Goal: Task Accomplishment & Management: Use online tool/utility

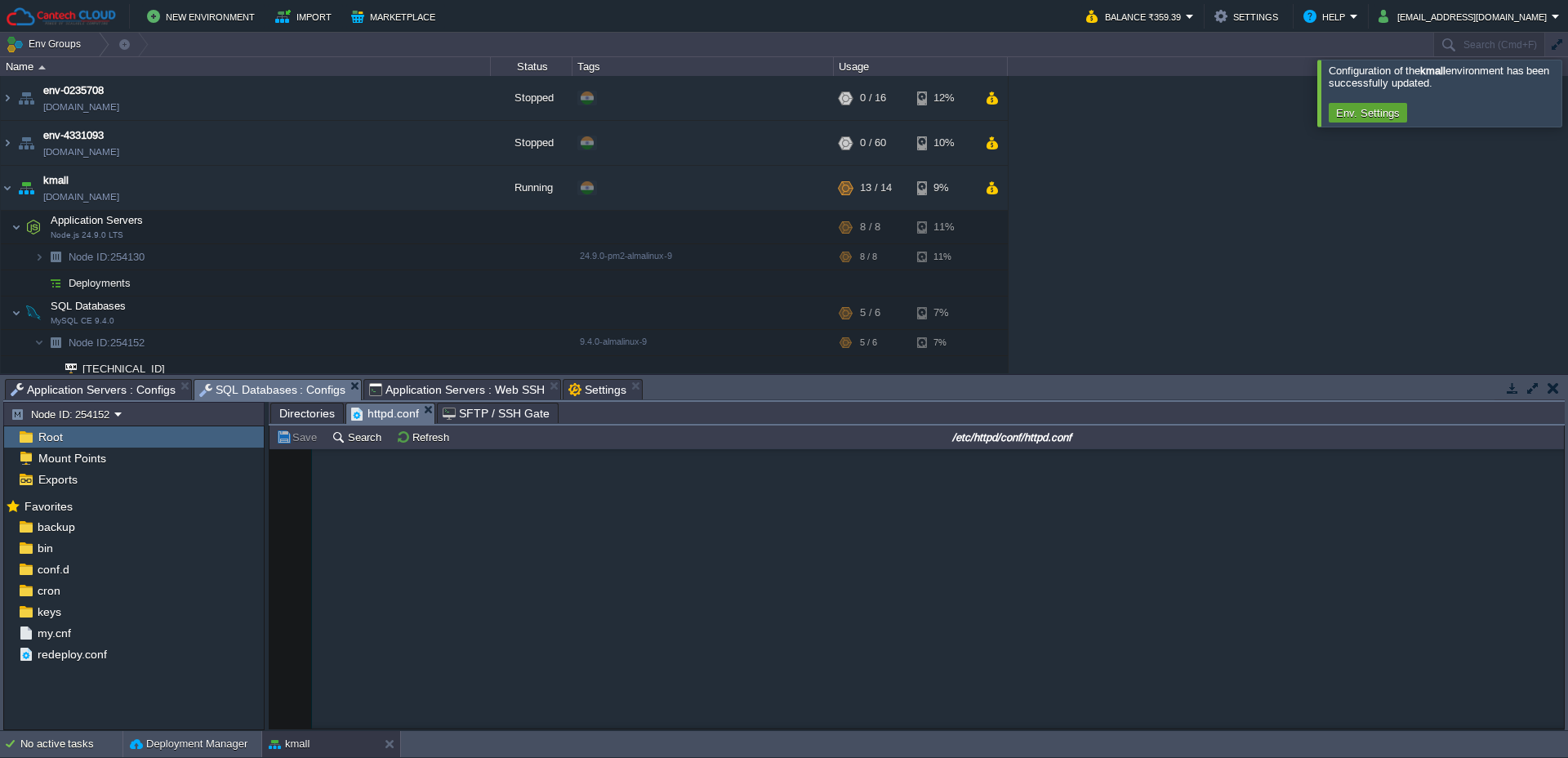
scroll to position [2437, 0]
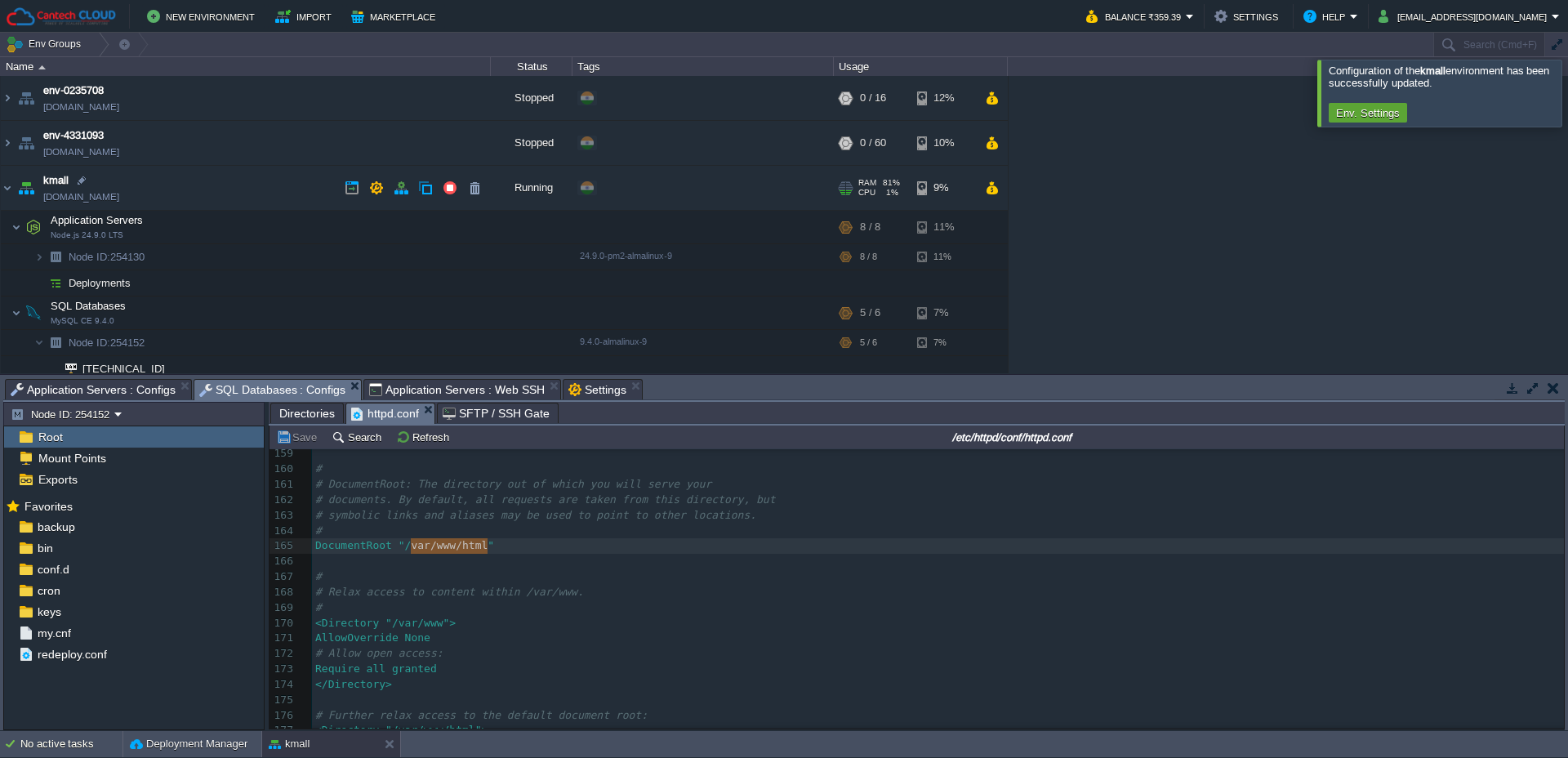
click at [108, 197] on link "[DOMAIN_NAME]" at bounding box center [81, 196] width 76 height 16
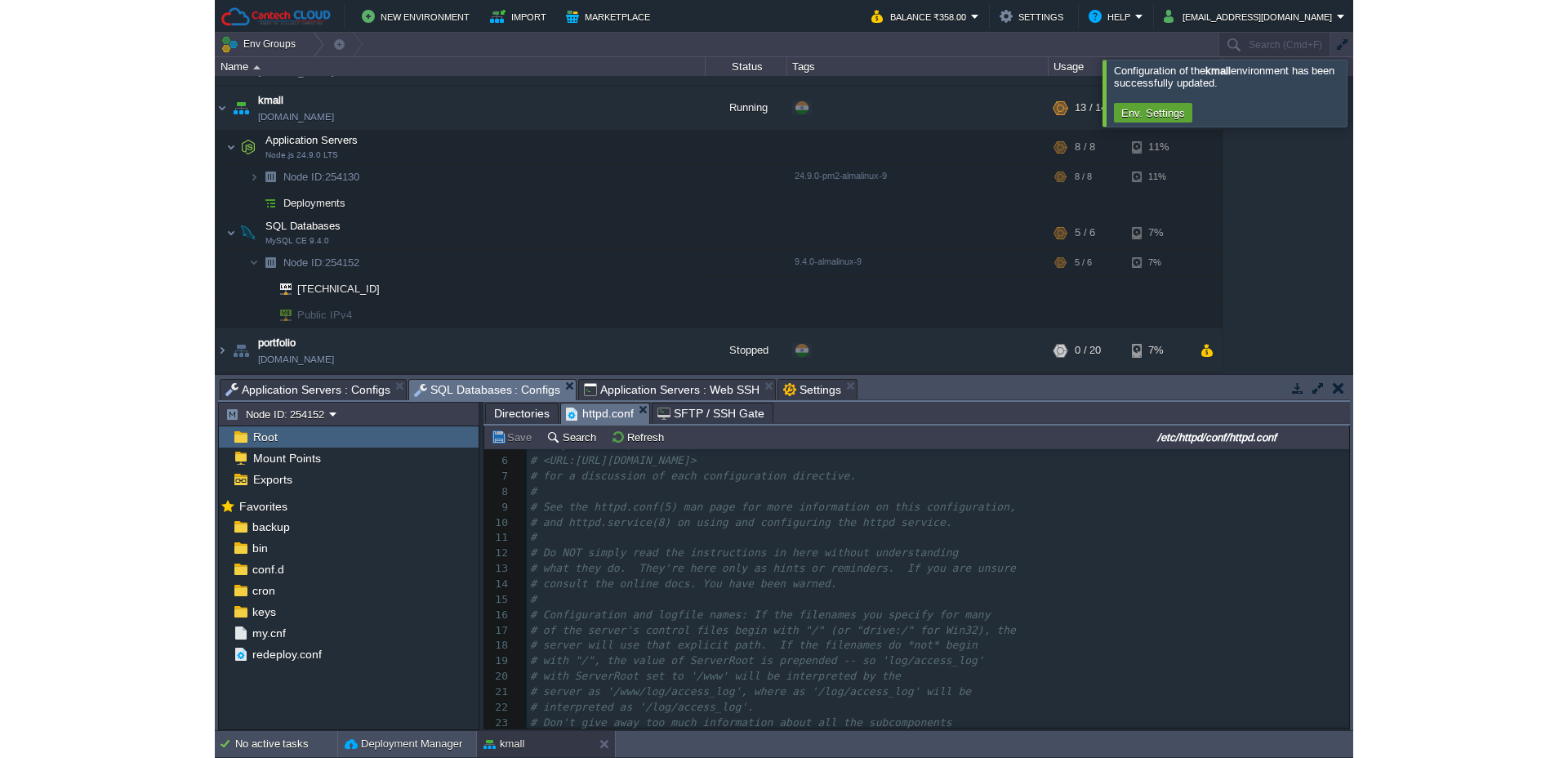
scroll to position [0, 0]
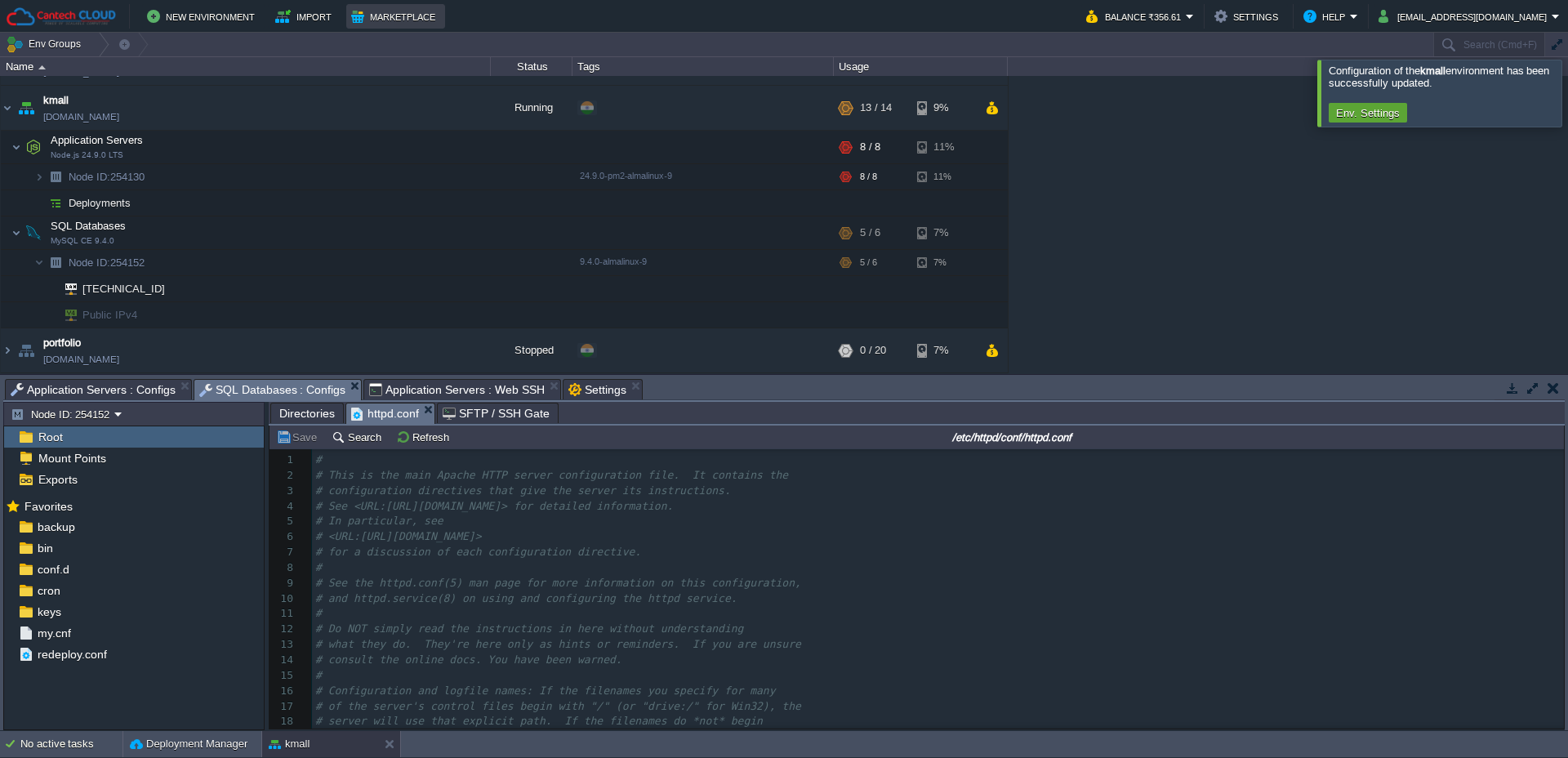
click at [375, 22] on button "Marketplace" at bounding box center [395, 16] width 89 height 20
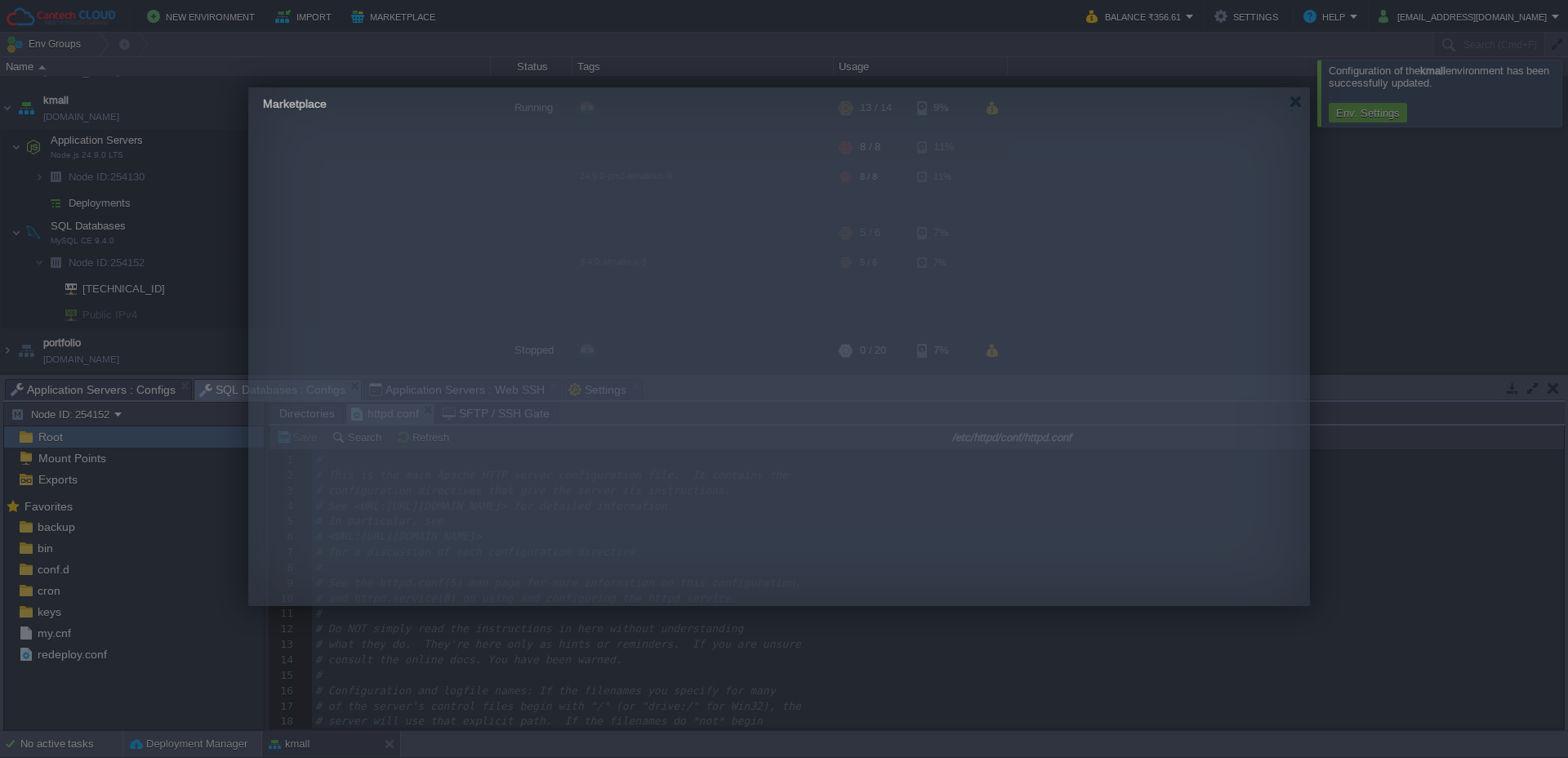
drag, startPoint x: 520, startPoint y: 141, endPoint x: 516, endPoint y: 129, distance: 12.6
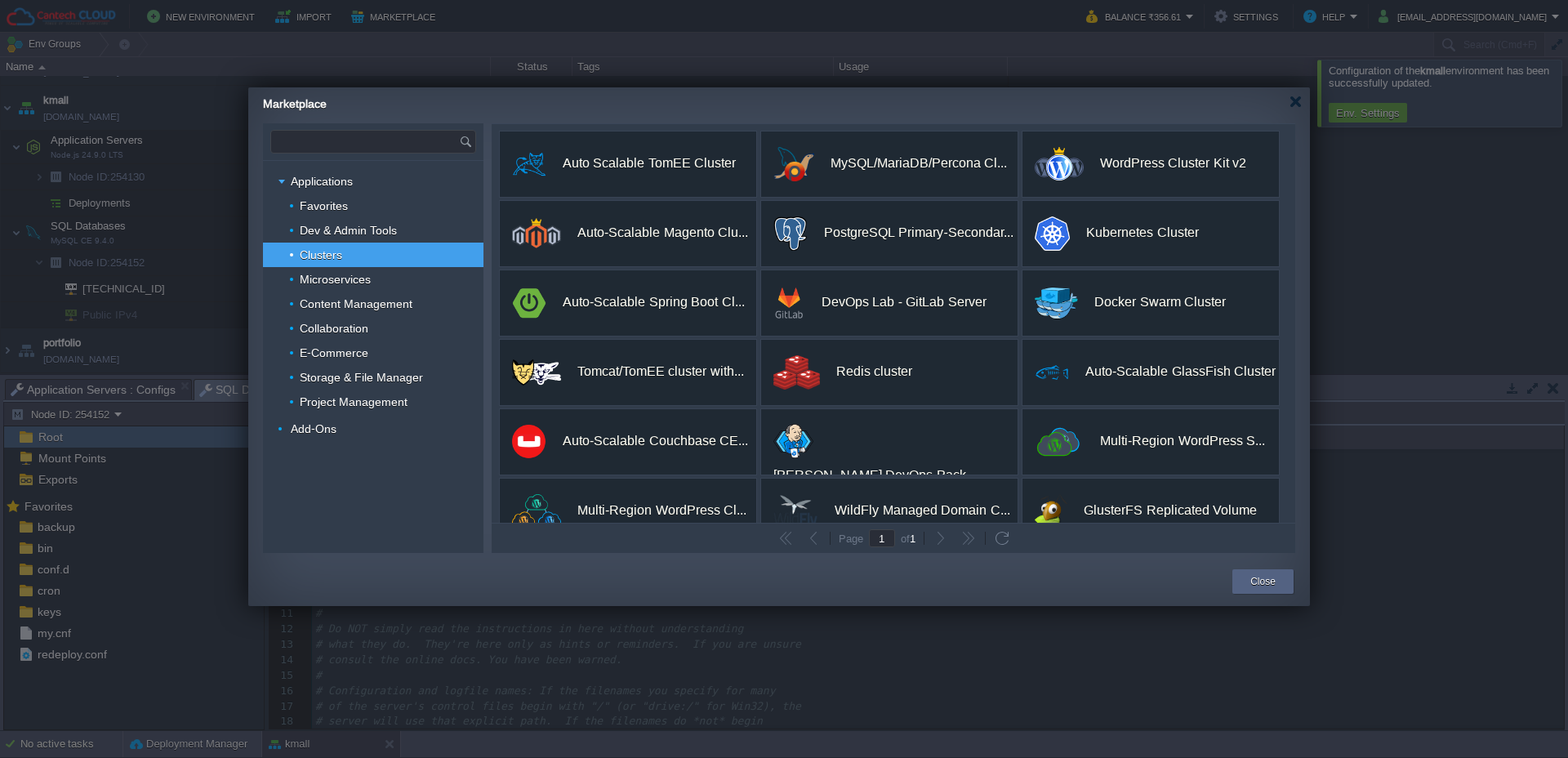
click at [369, 147] on input "text" at bounding box center [365, 141] width 188 height 22
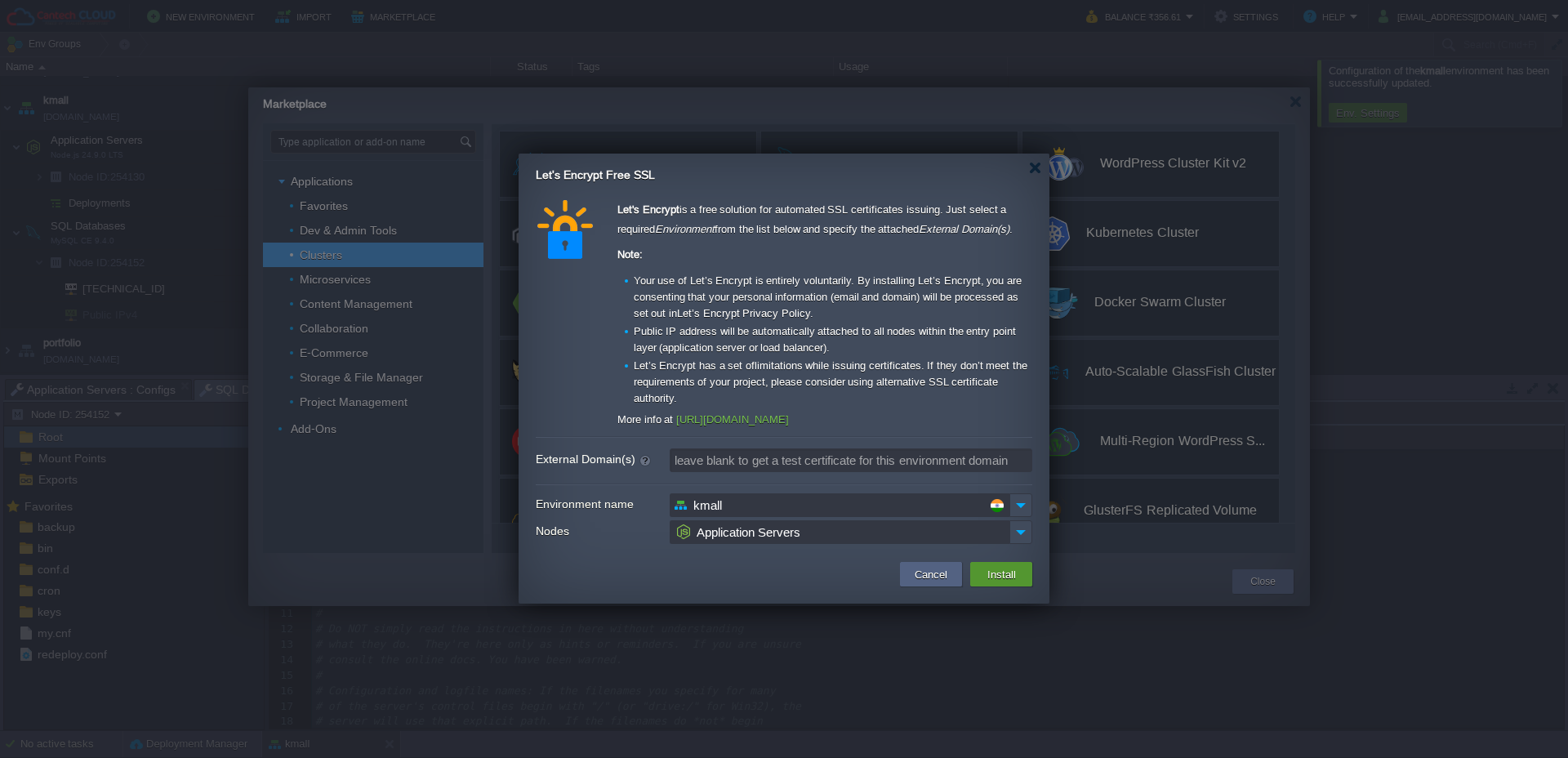
type input "Type application or add-on name"
click at [984, 574] on button "Install" at bounding box center [1001, 574] width 39 height 20
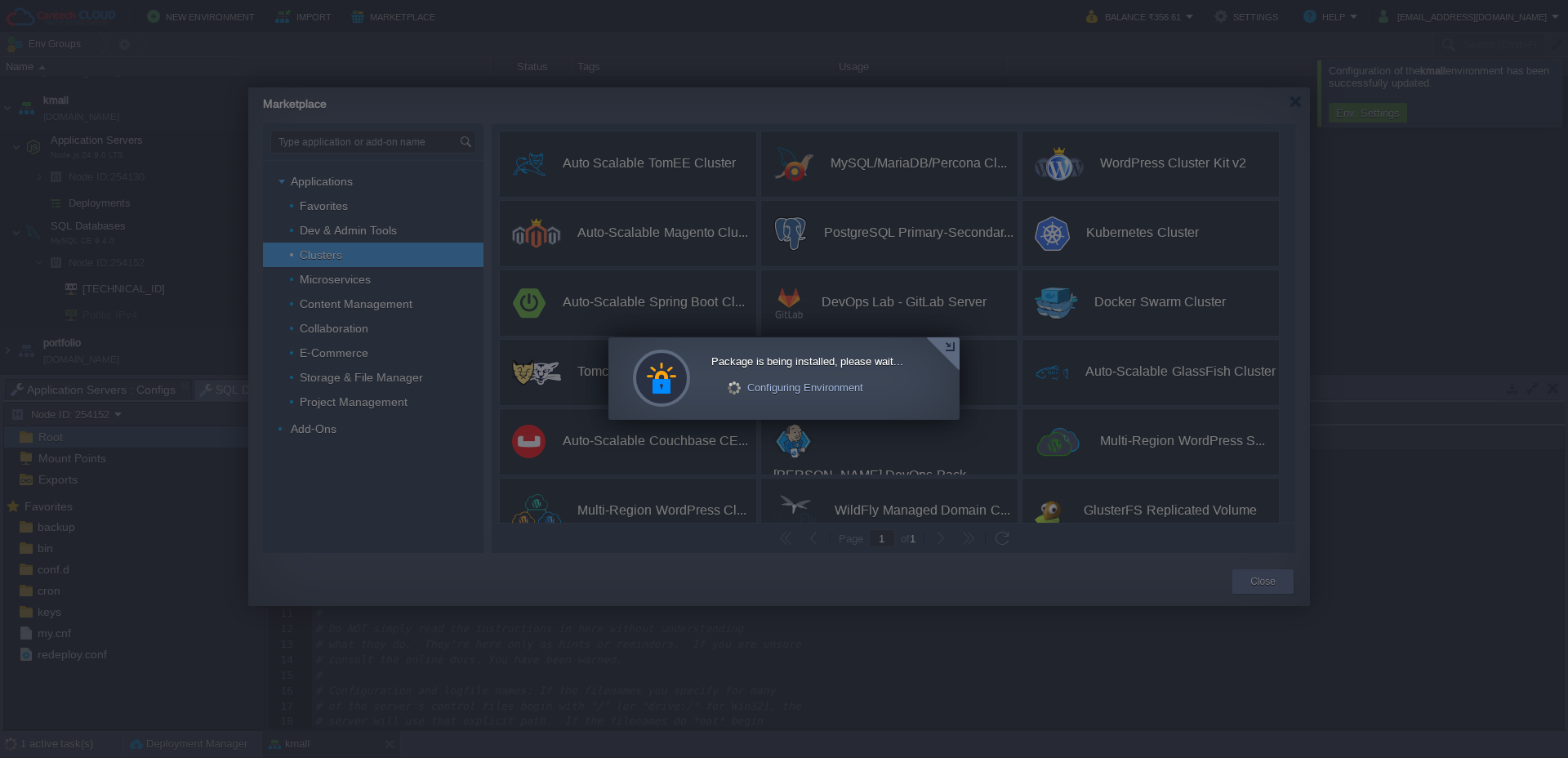
click at [948, 346] on div at bounding box center [943, 353] width 33 height 33
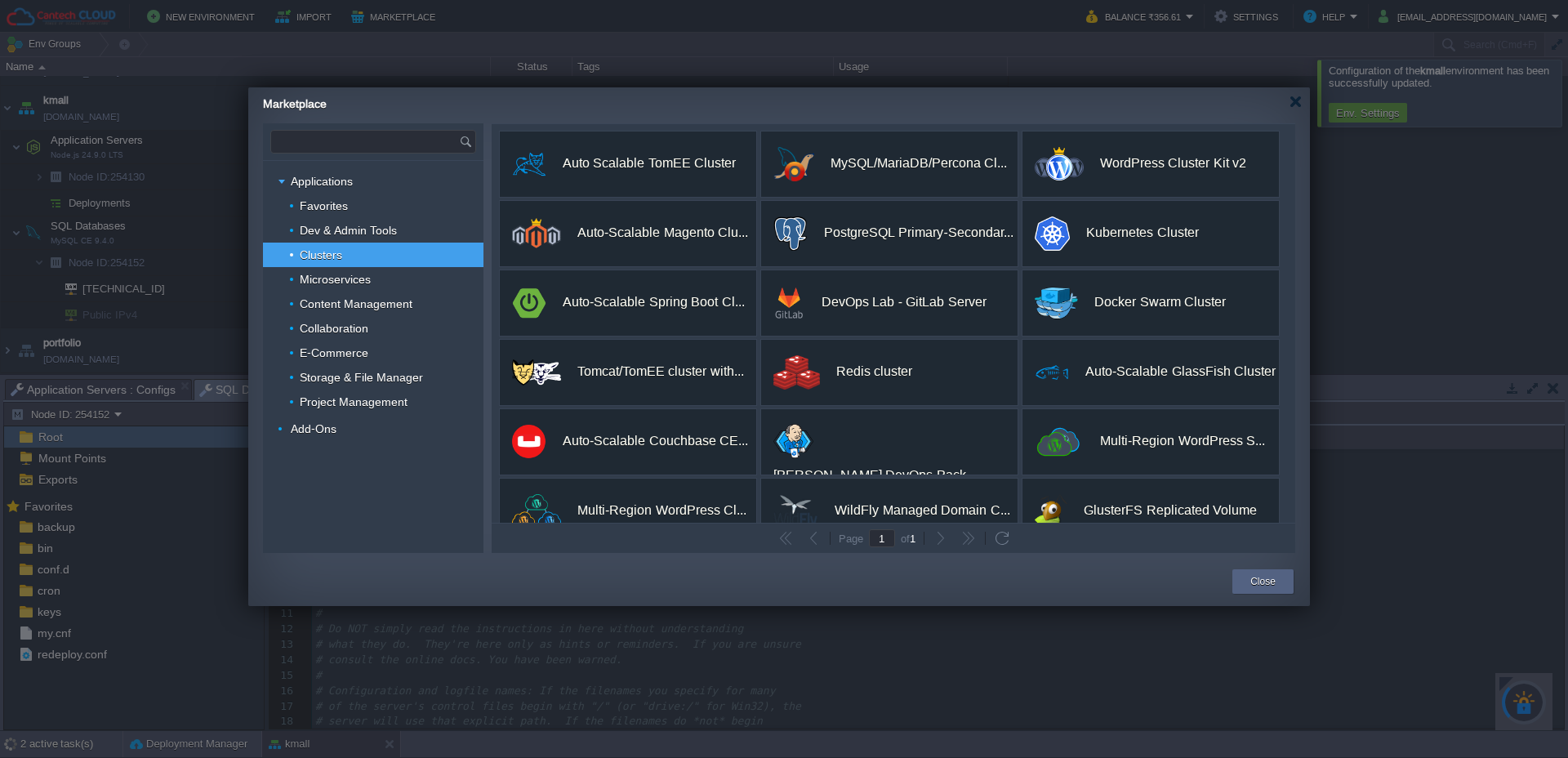
click at [335, 142] on input "text" at bounding box center [365, 141] width 188 height 22
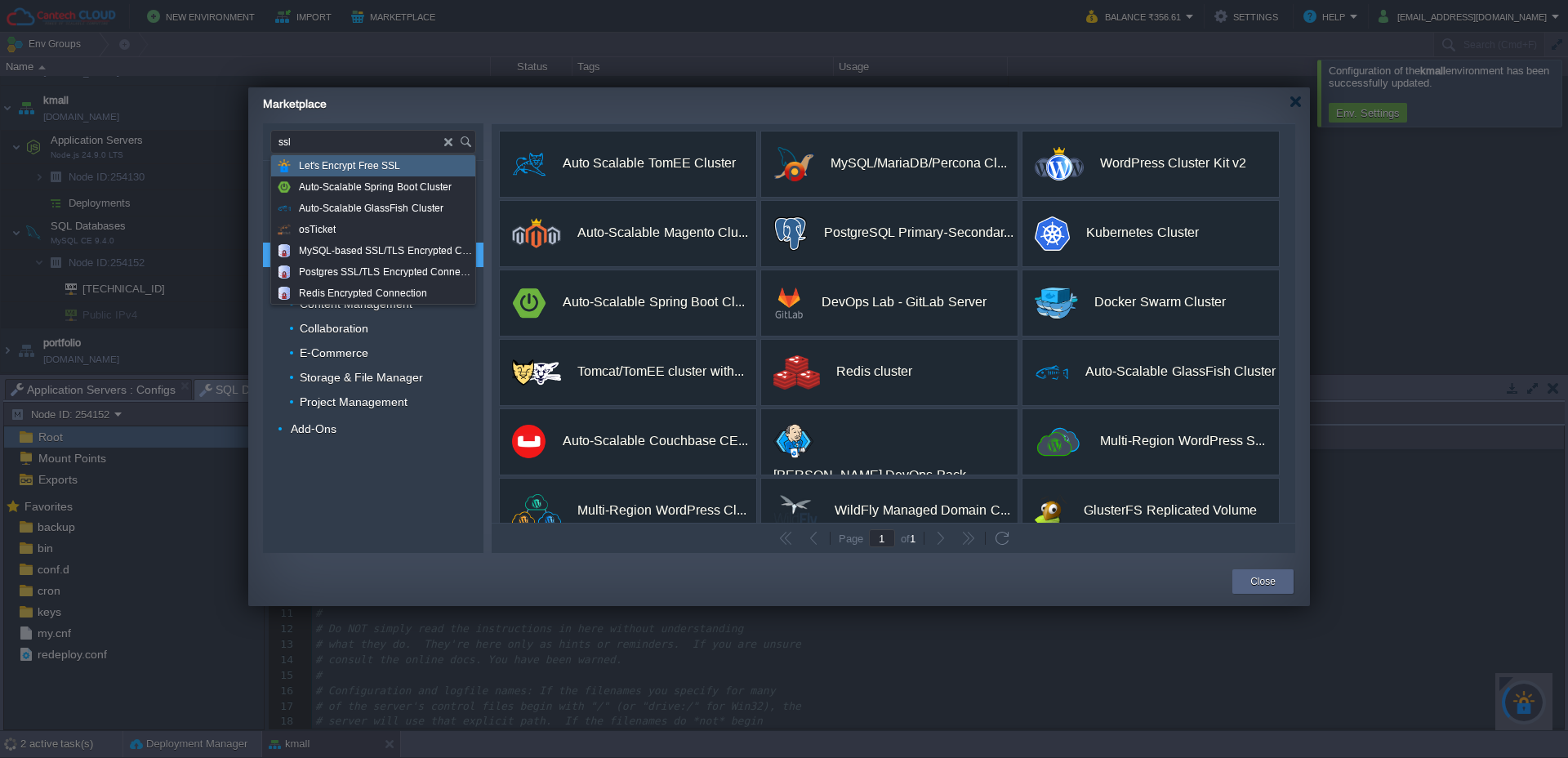
click at [379, 171] on span "Let's Encrypt Free SSL" at bounding box center [349, 165] width 101 height 21
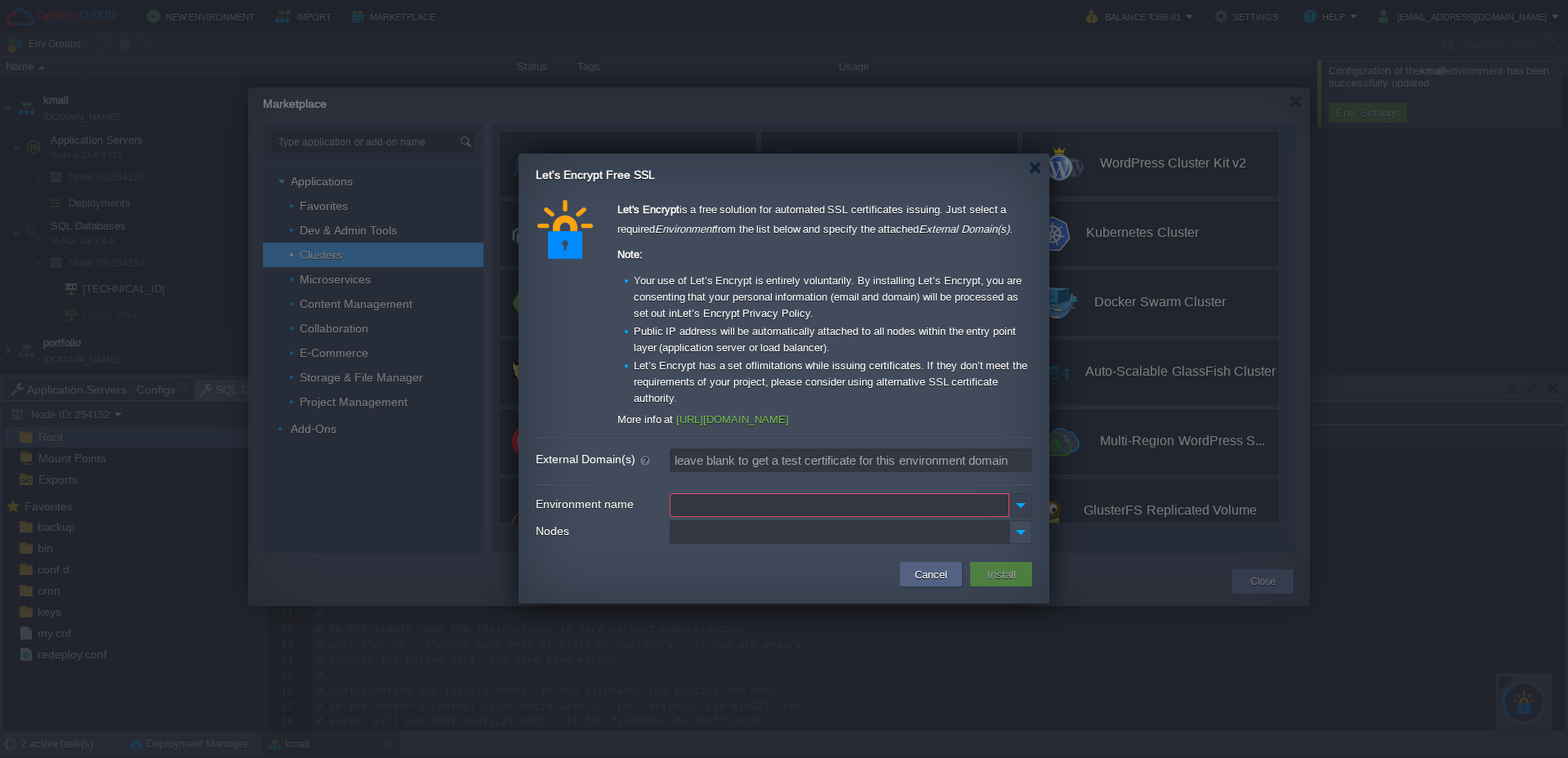
type input "Type application or add-on name"
click at [1016, 502] on img at bounding box center [1021, 505] width 23 height 24
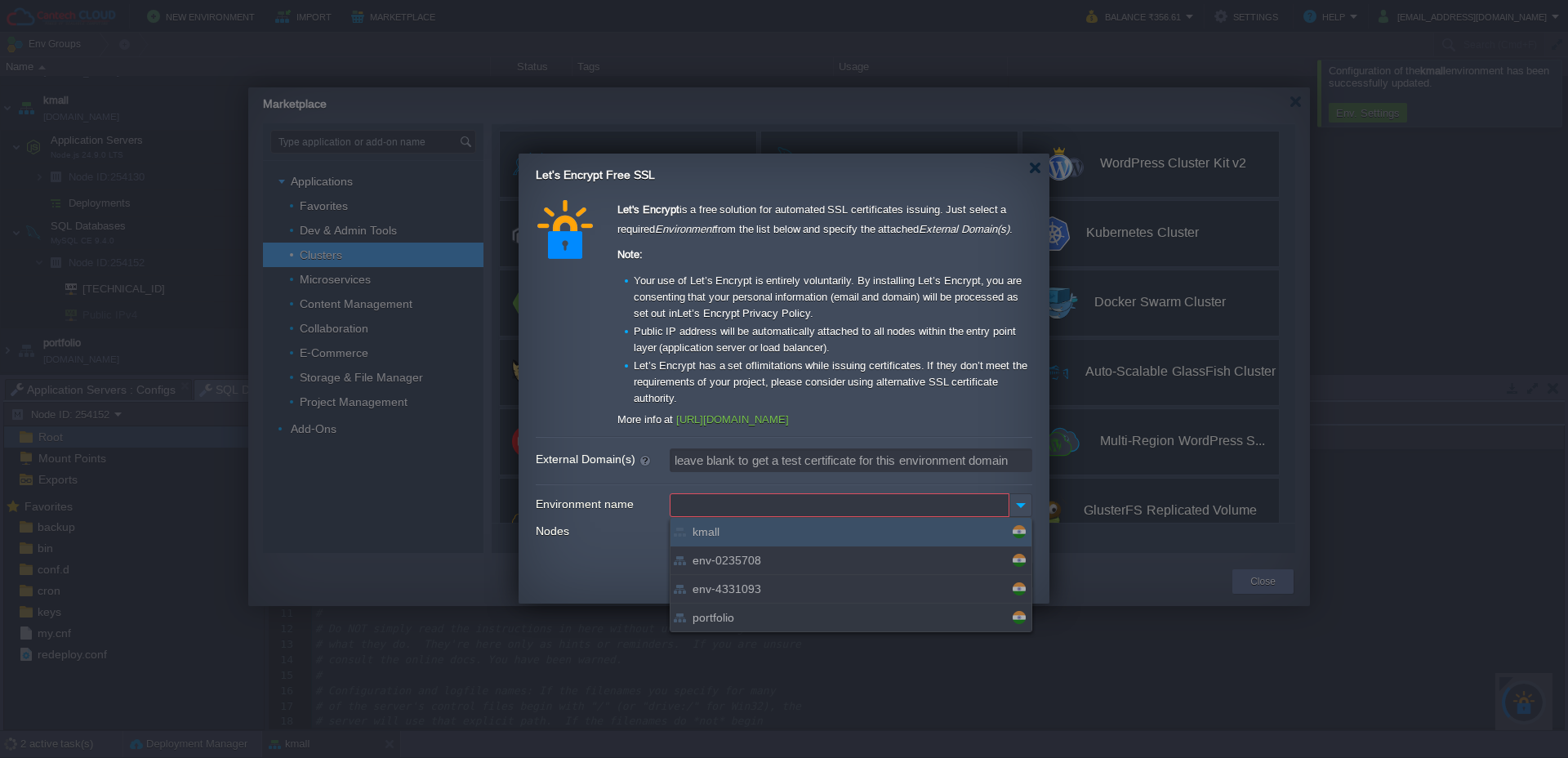
click at [897, 526] on div "kmall" at bounding box center [851, 532] width 361 height 28
click at [761, 525] on div "kmall" at bounding box center [851, 532] width 361 height 28
click at [769, 484] on div at bounding box center [784, 484] width 497 height 2
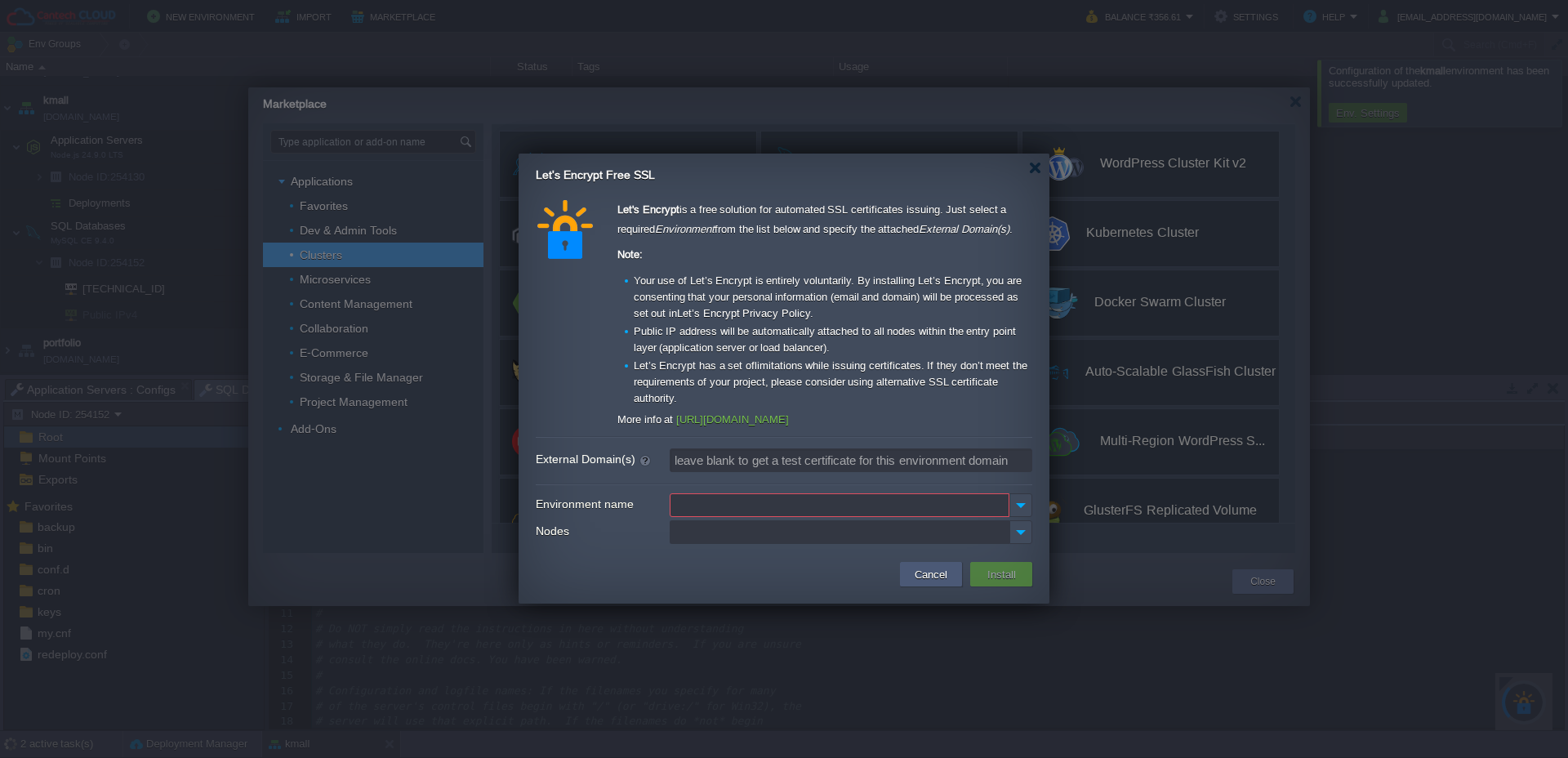
click at [929, 574] on button "Cancel" at bounding box center [932, 574] width 43 height 20
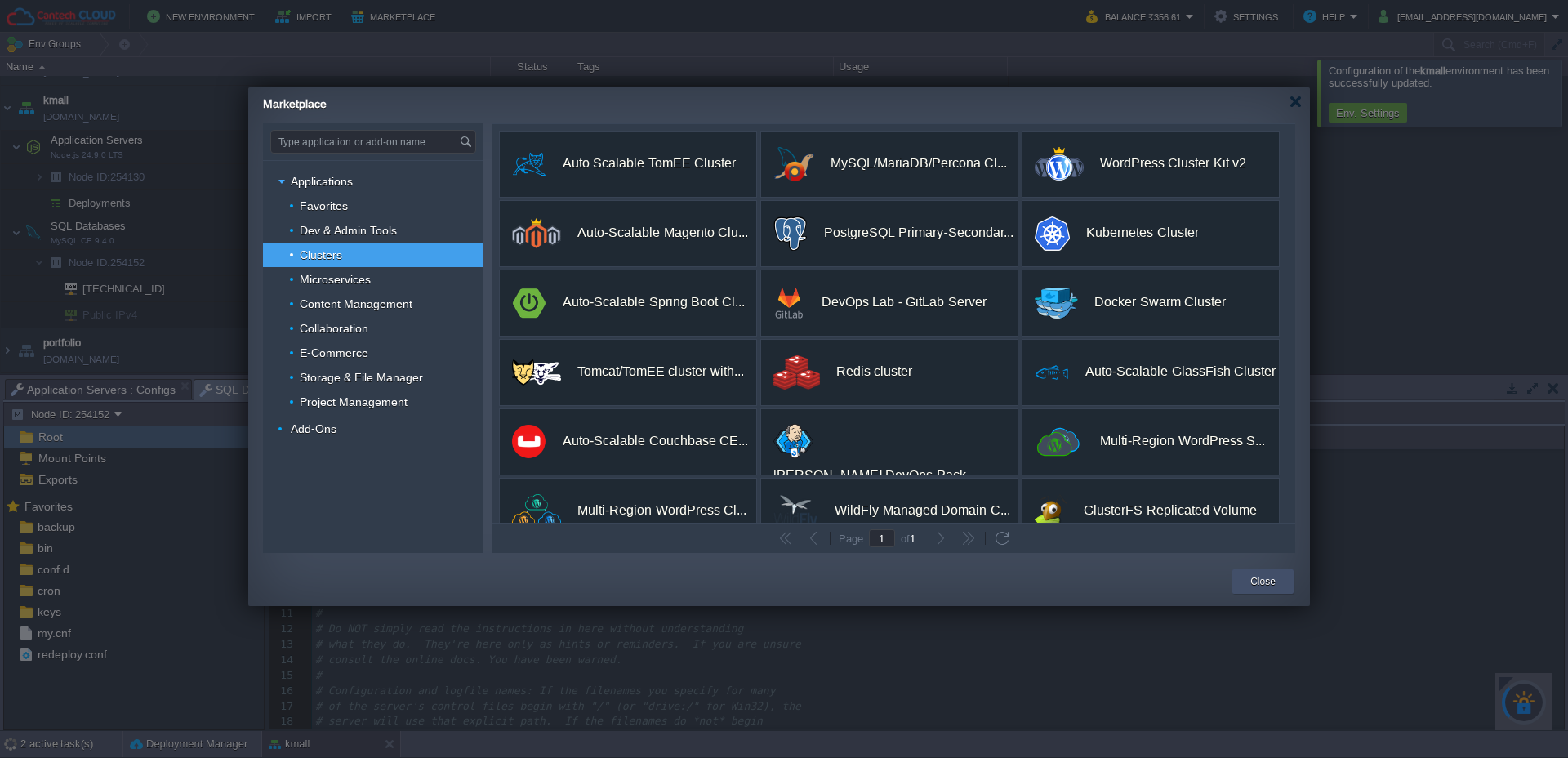
click at [1256, 581] on button "Close" at bounding box center [1263, 581] width 26 height 16
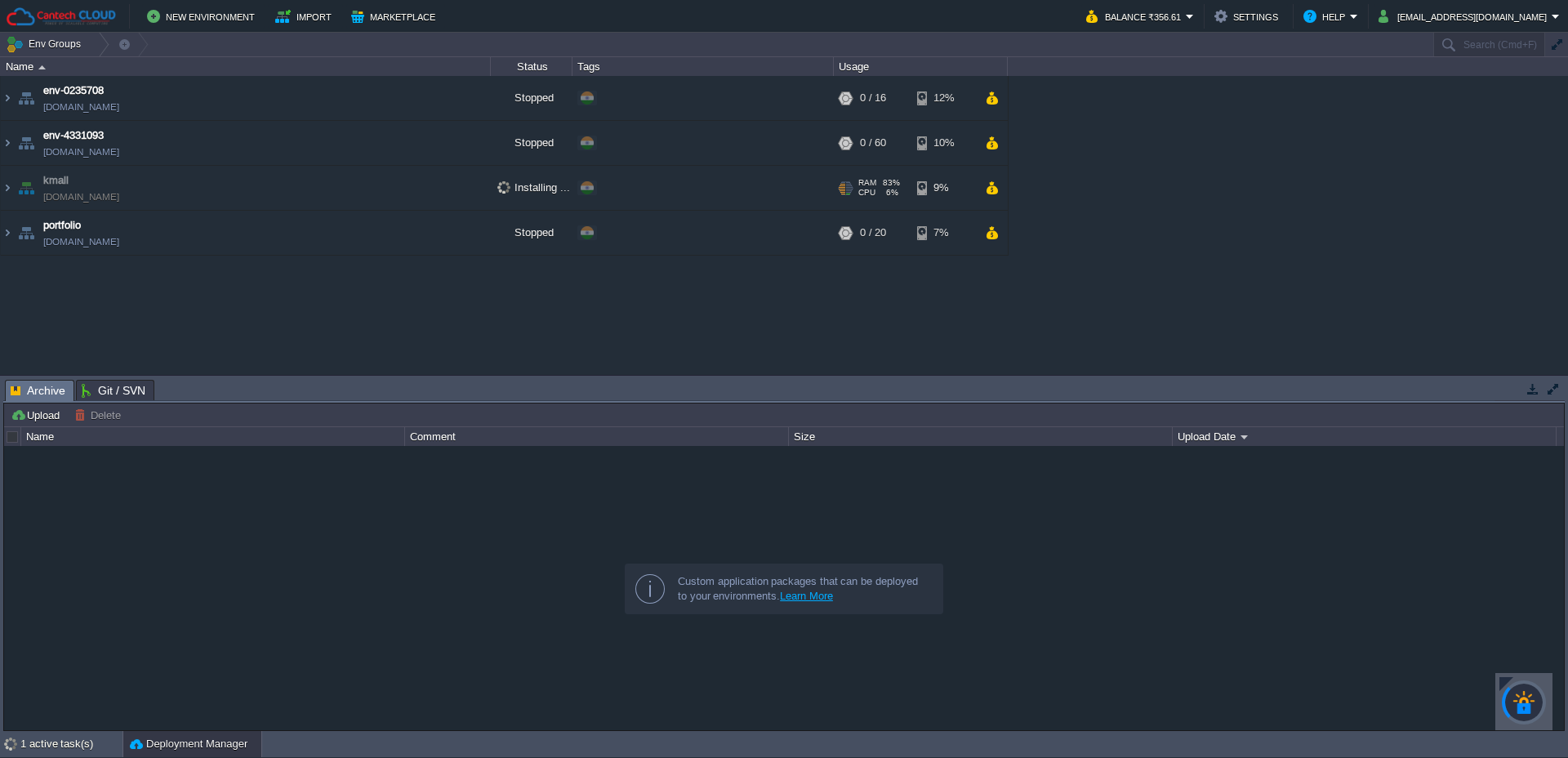
click at [16, 195] on img at bounding box center [26, 187] width 23 height 44
click at [7, 187] on img at bounding box center [7, 187] width 13 height 44
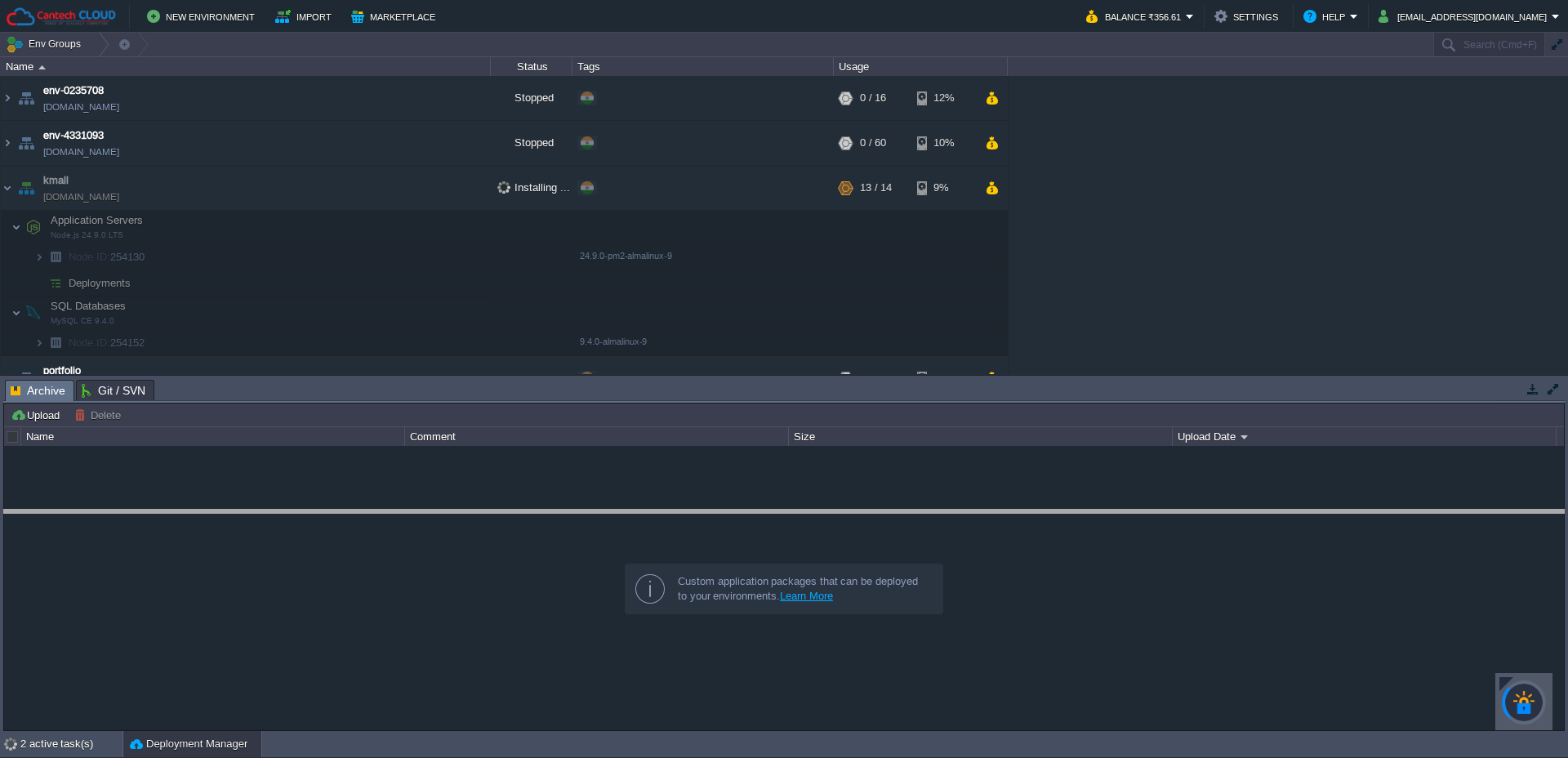
drag, startPoint x: 623, startPoint y: 401, endPoint x: 616, endPoint y: 532, distance: 131.2
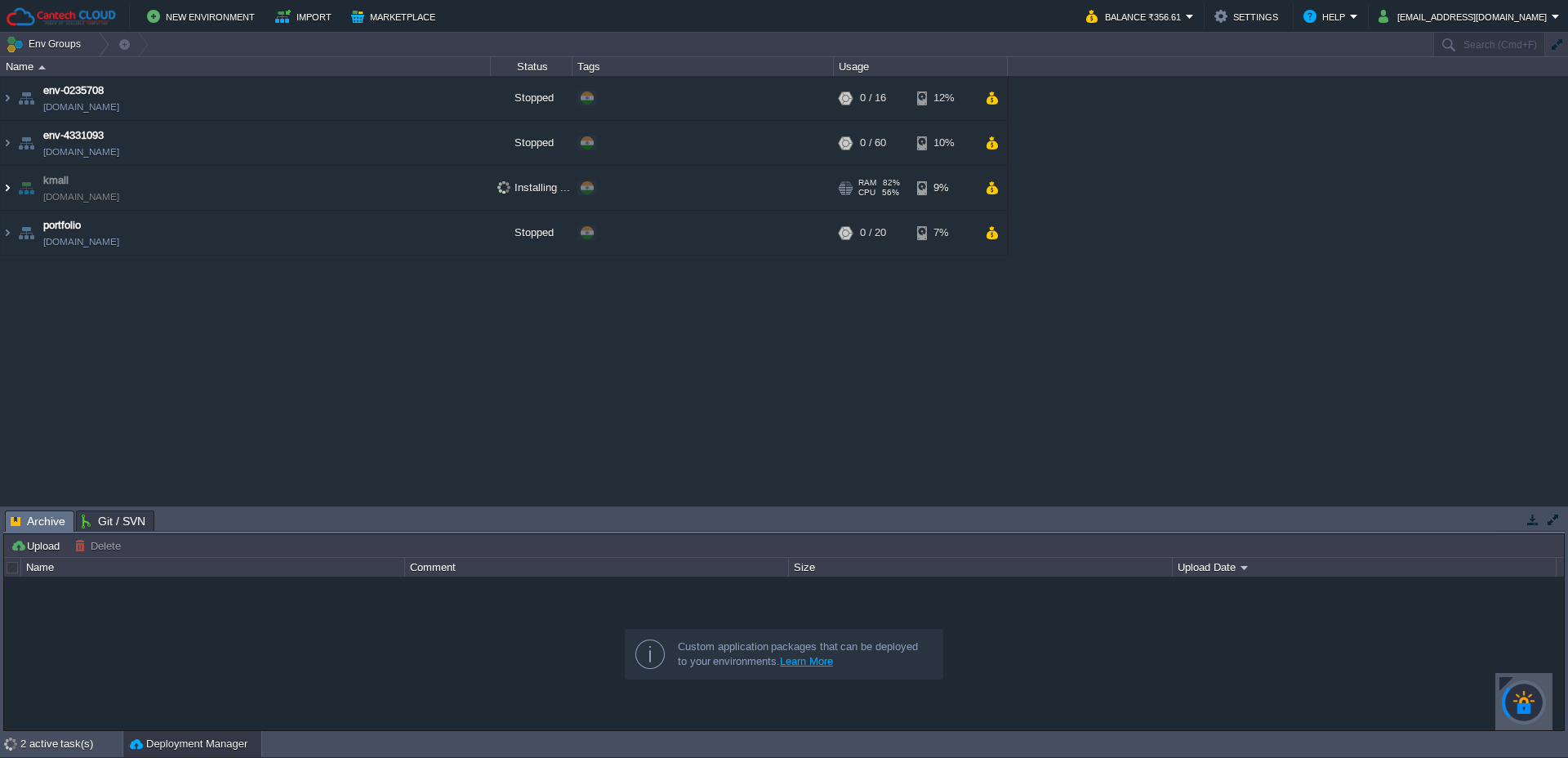
click at [9, 191] on img at bounding box center [7, 187] width 13 height 44
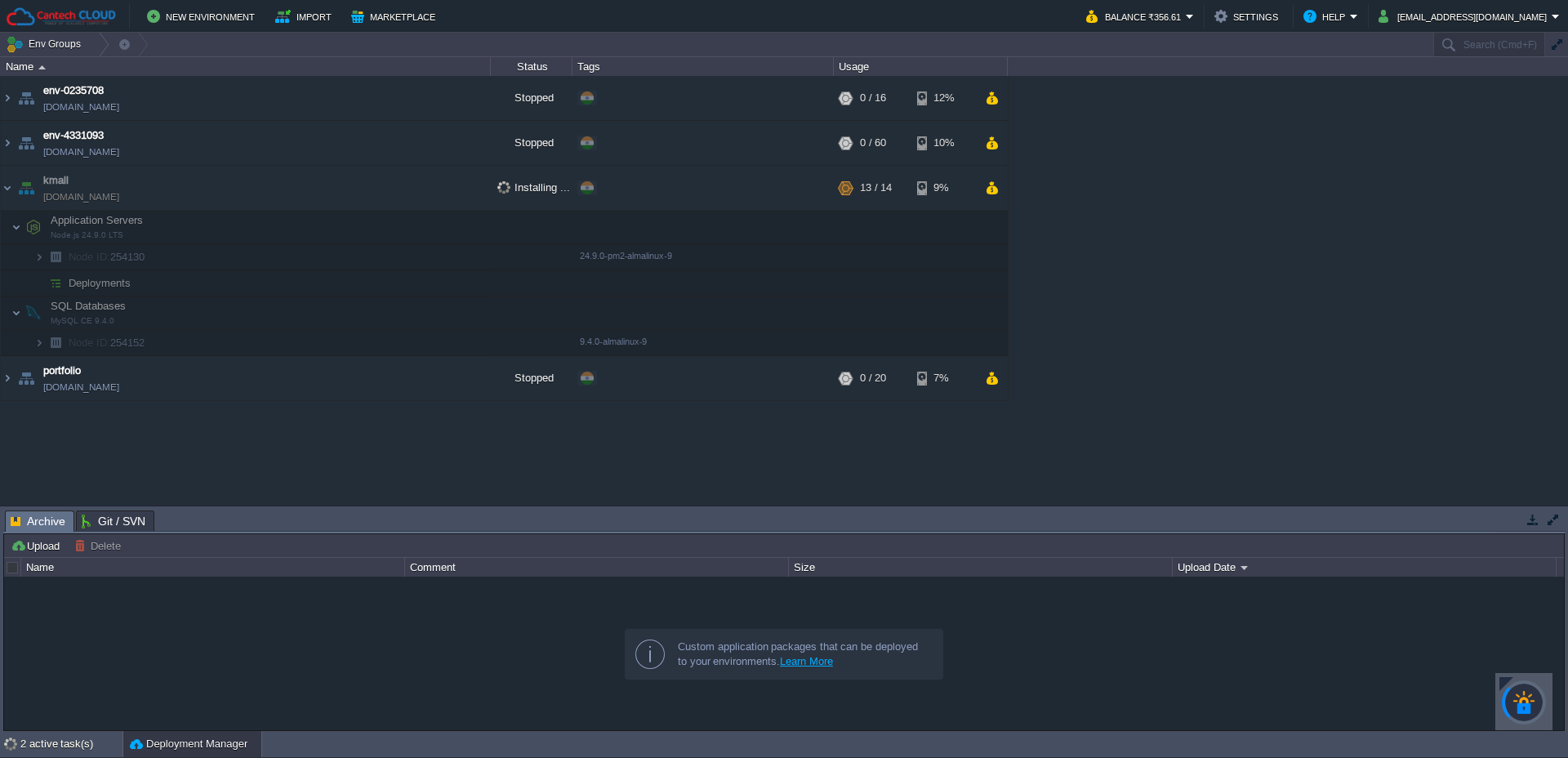
click at [112, 286] on span "Deployments" at bounding box center [100, 283] width 66 height 14
click at [393, 4] on td "Marketplace" at bounding box center [395, 16] width 99 height 25
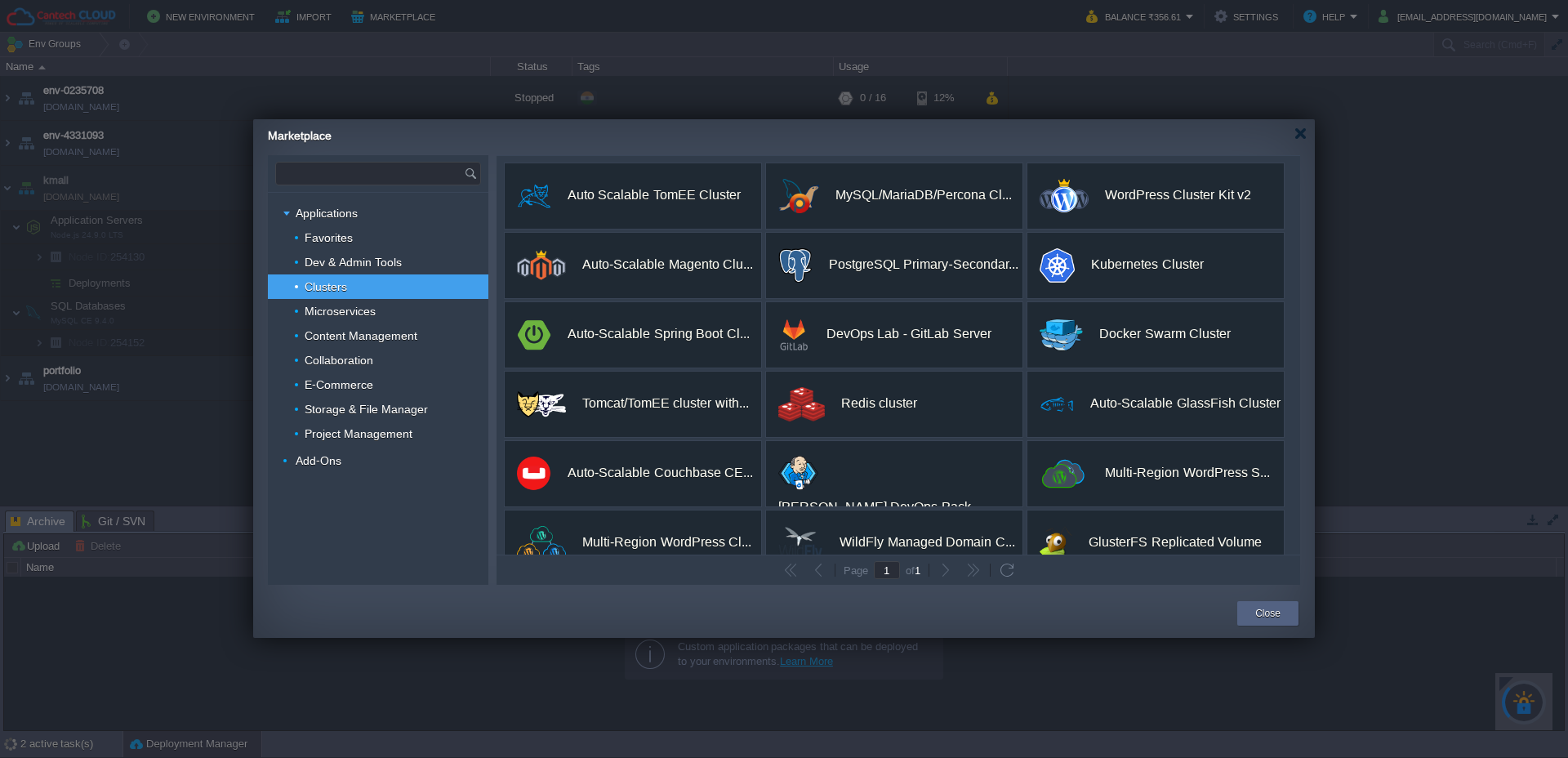
click at [353, 179] on input "text" at bounding box center [370, 173] width 188 height 22
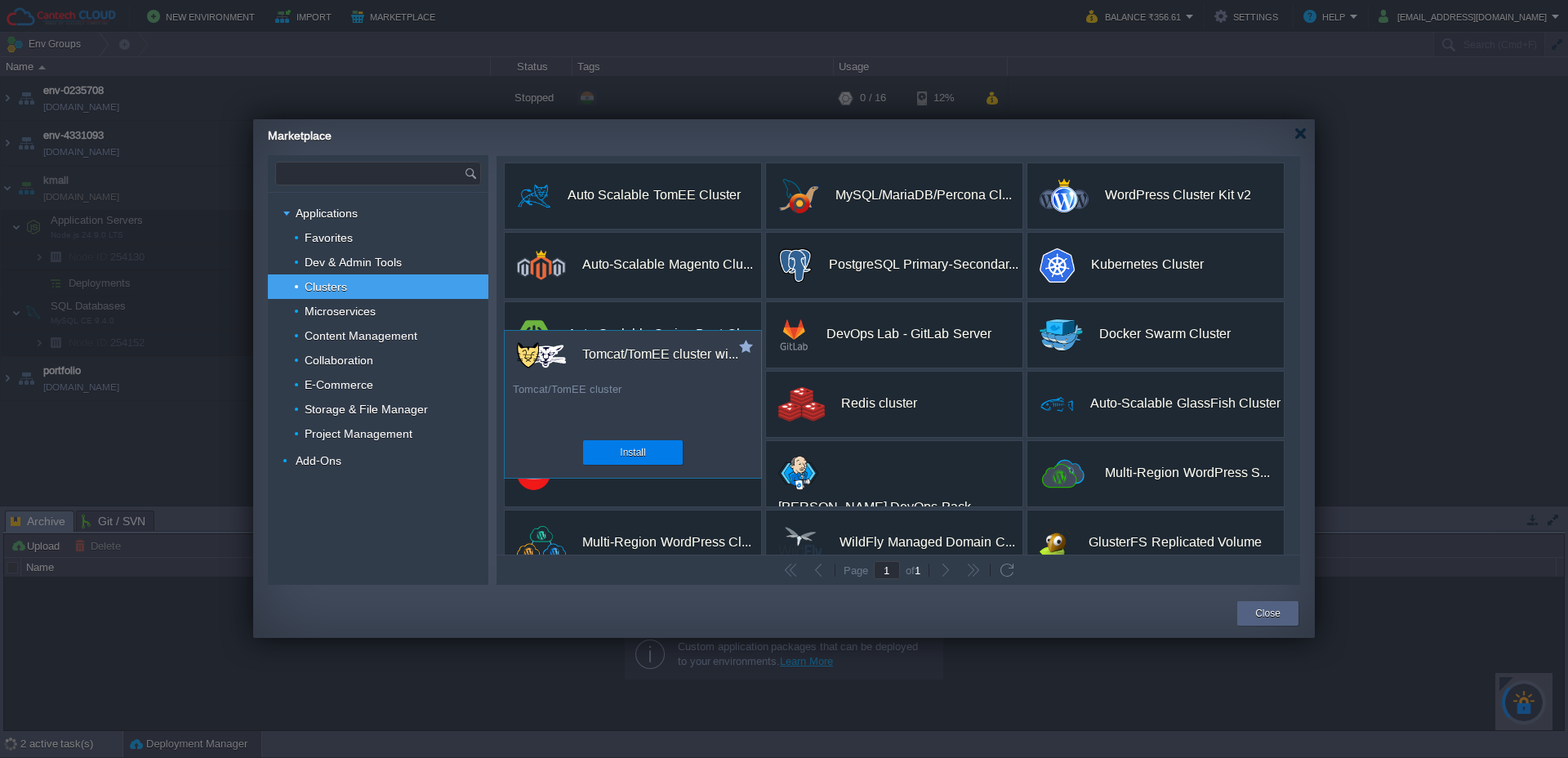
scroll to position [167, 0]
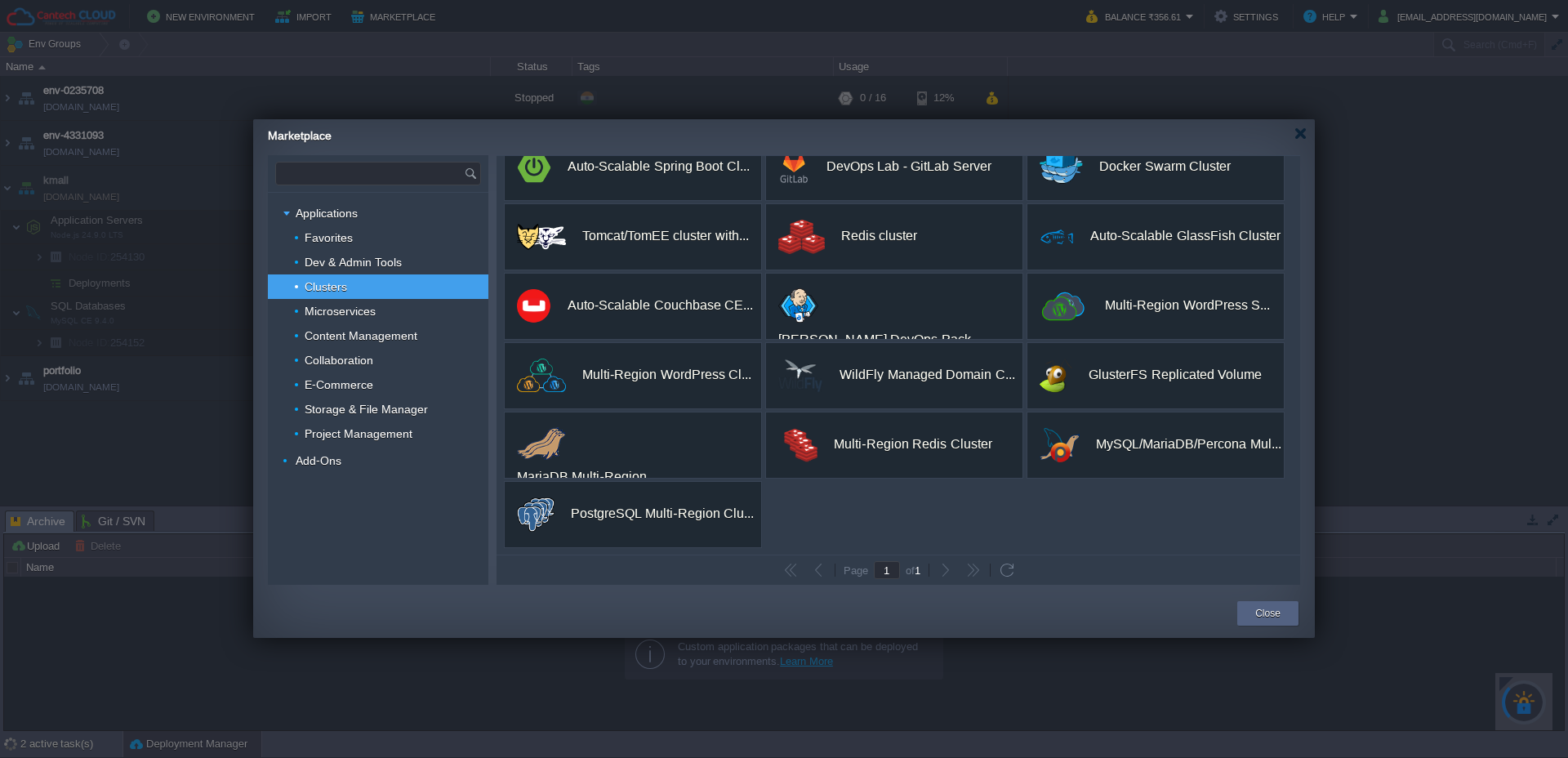
click at [308, 170] on input "text" at bounding box center [370, 173] width 188 height 22
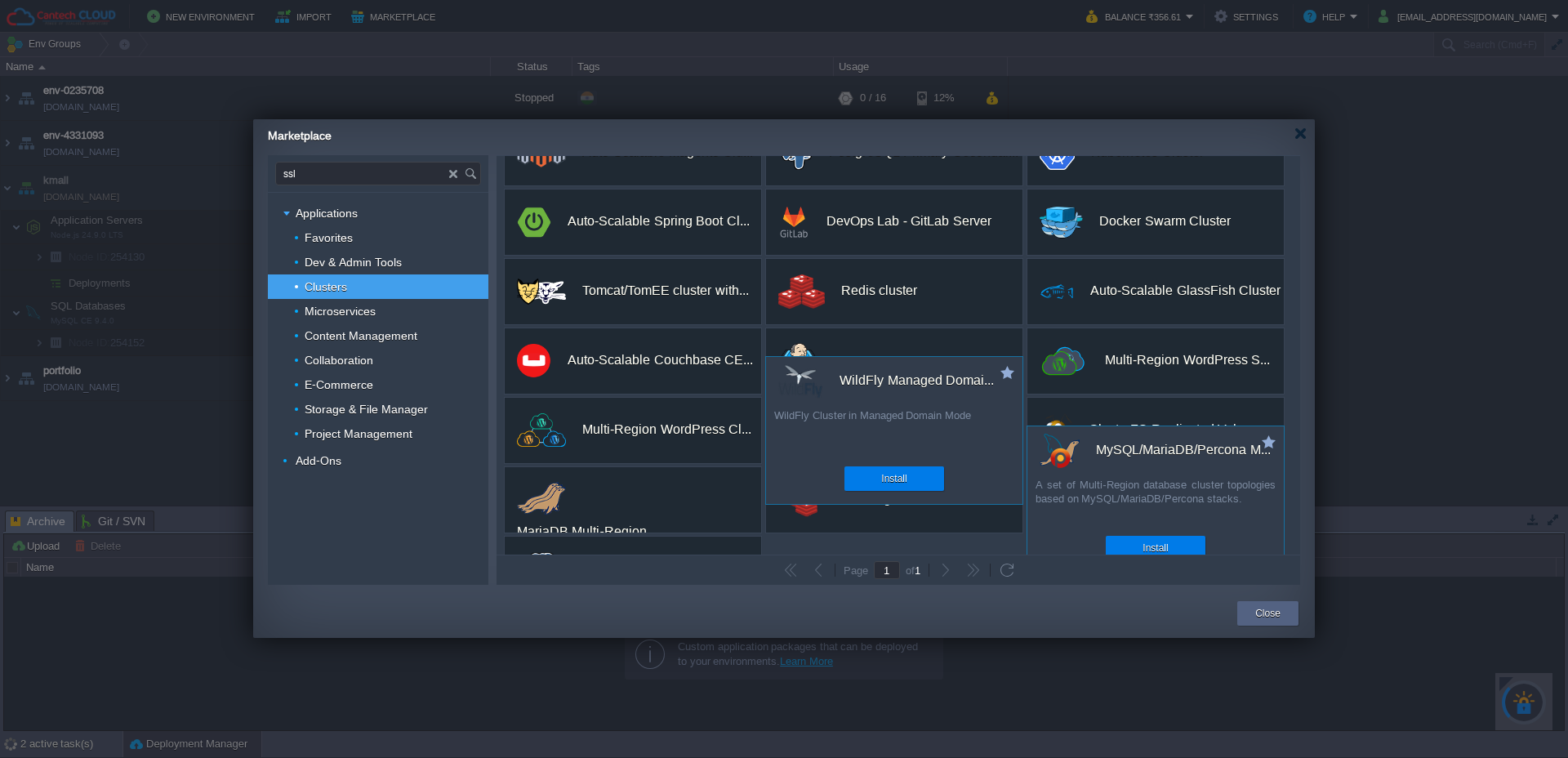
scroll to position [0, 0]
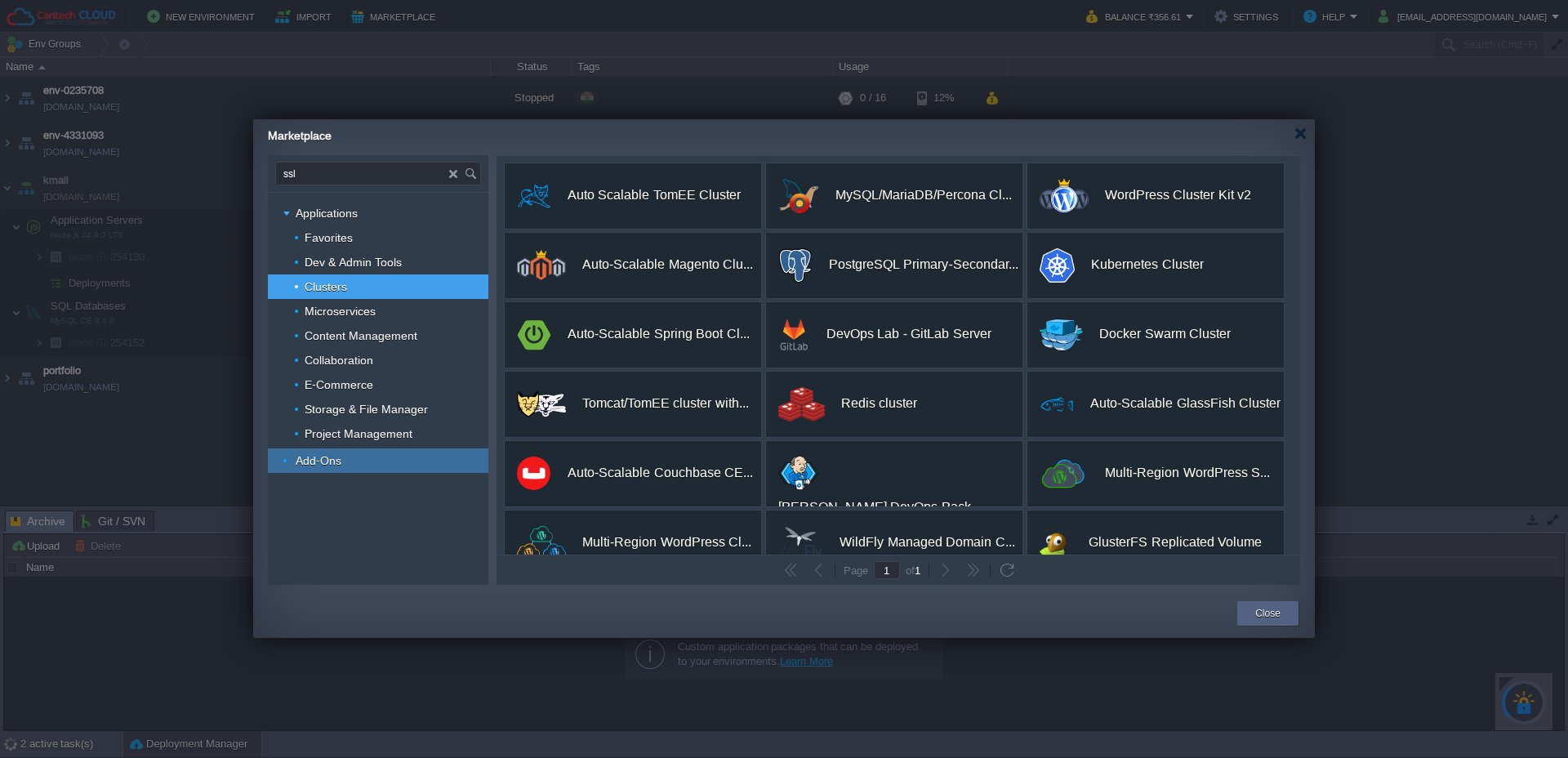
click at [382, 465] on div "Add-Ons" at bounding box center [377, 460] width 220 height 25
type input "Type application or add-on name"
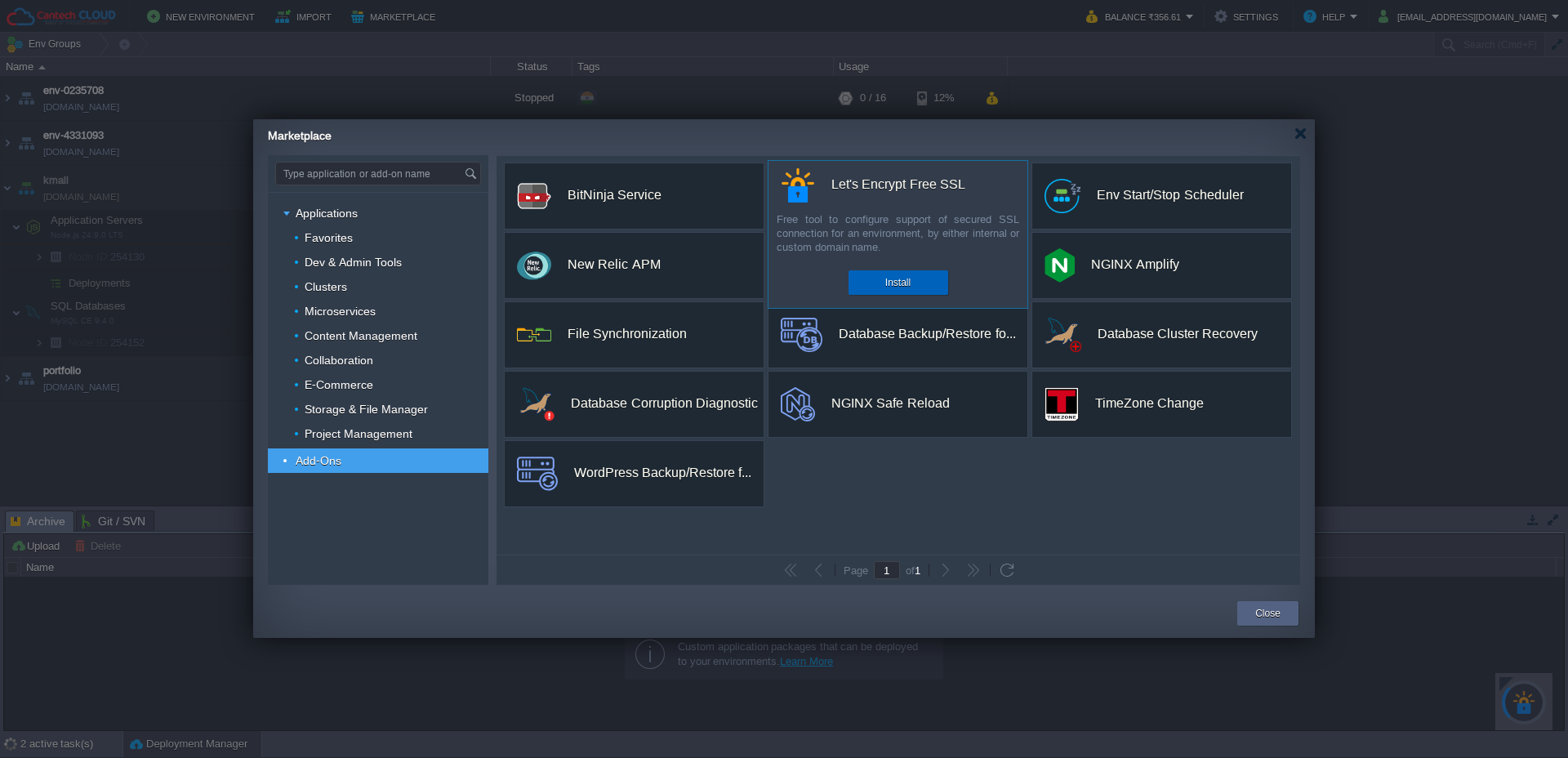
click at [902, 284] on button "Install" at bounding box center [898, 282] width 26 height 16
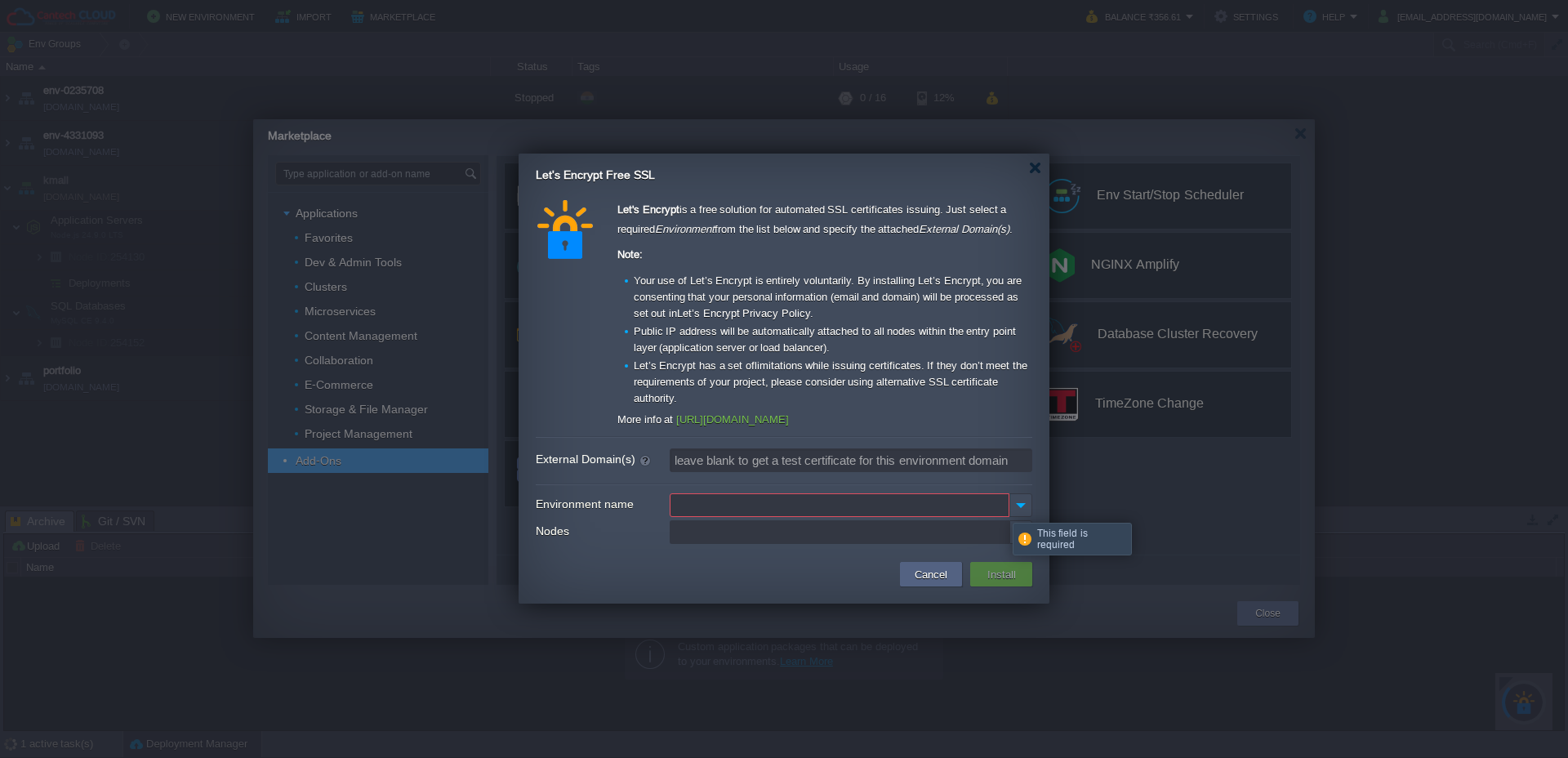
click at [1008, 507] on input "Environment name" at bounding box center [840, 505] width 340 height 24
click at [1021, 506] on img at bounding box center [1021, 505] width 23 height 24
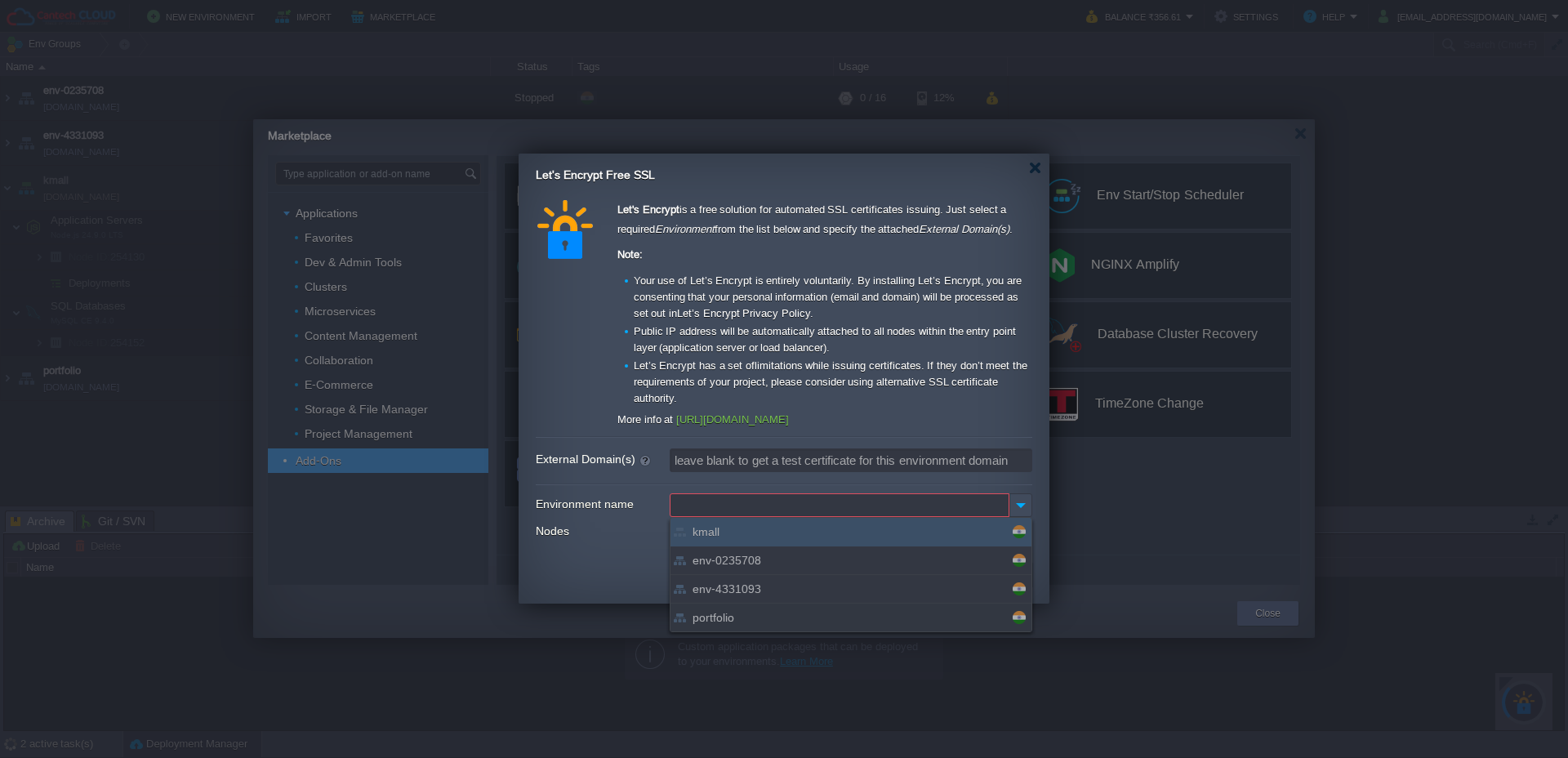
click at [899, 538] on div "kmall" at bounding box center [851, 532] width 361 height 28
click at [714, 464] on input "External Domain(s)" at bounding box center [851, 460] width 363 height 24
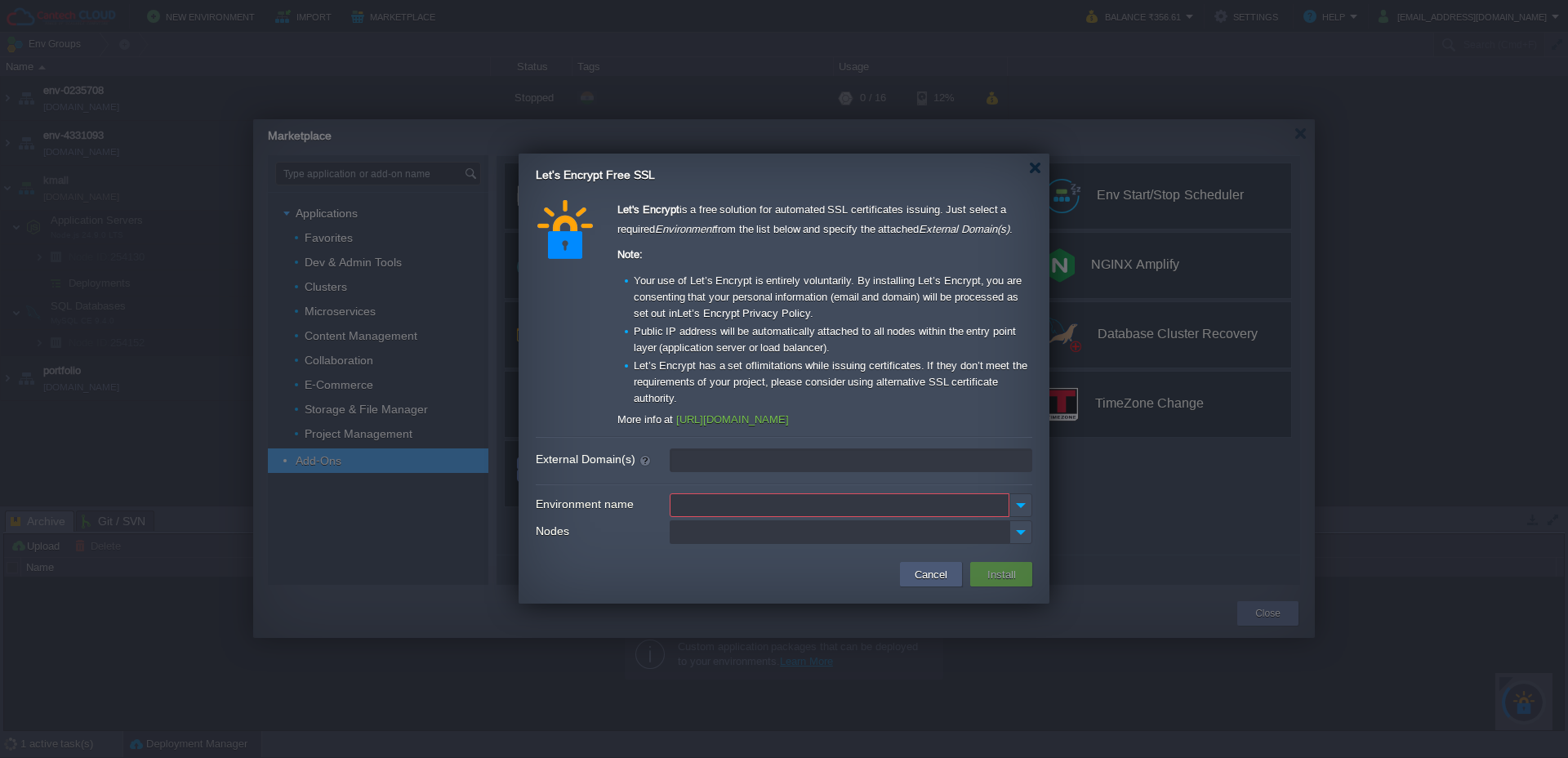
type input "leave blank to get a test certificate for this environment domain"
click at [932, 583] on button "Cancel" at bounding box center [932, 574] width 43 height 20
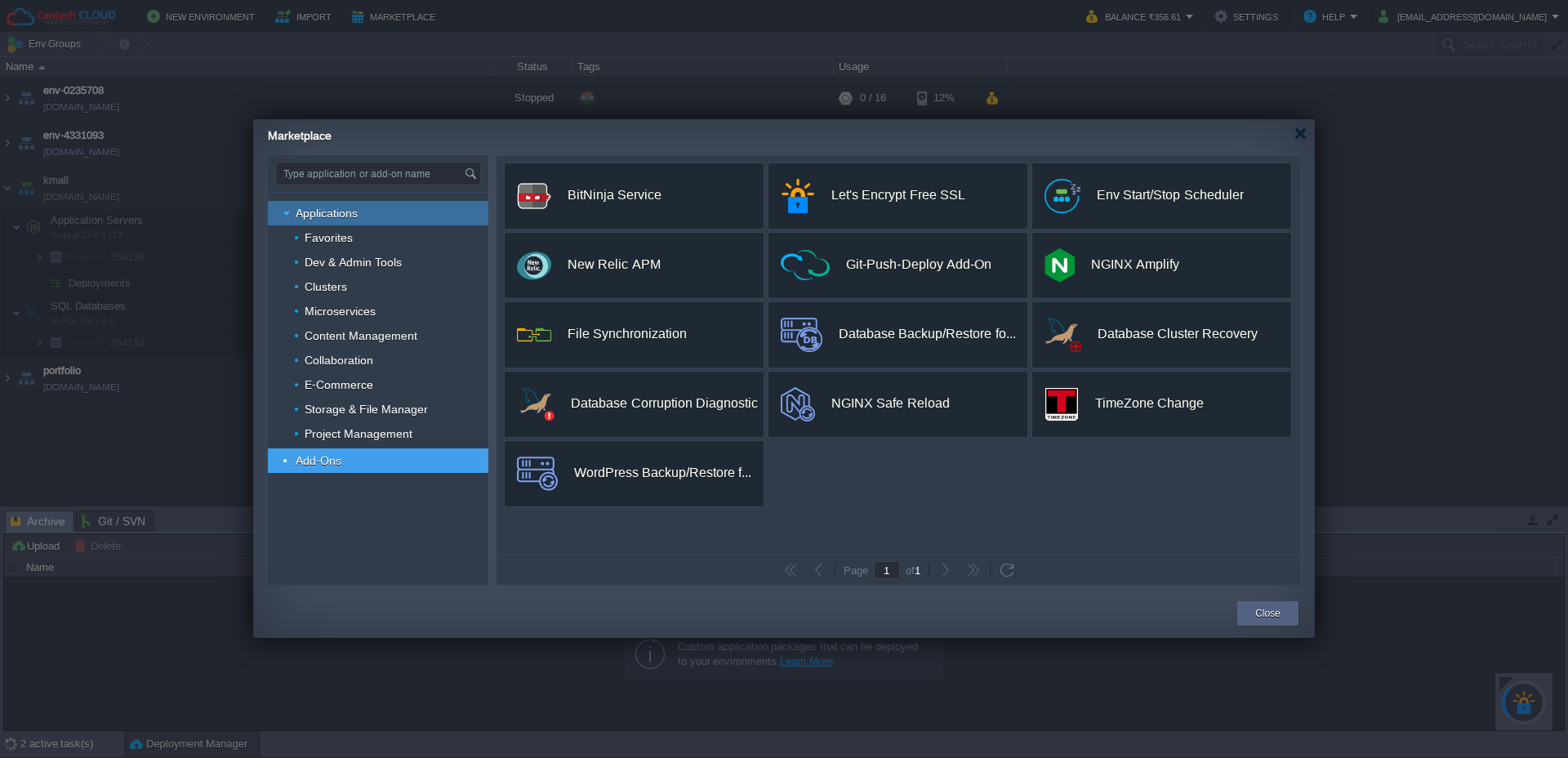
click at [289, 214] on img at bounding box center [287, 213] width 9 height 25
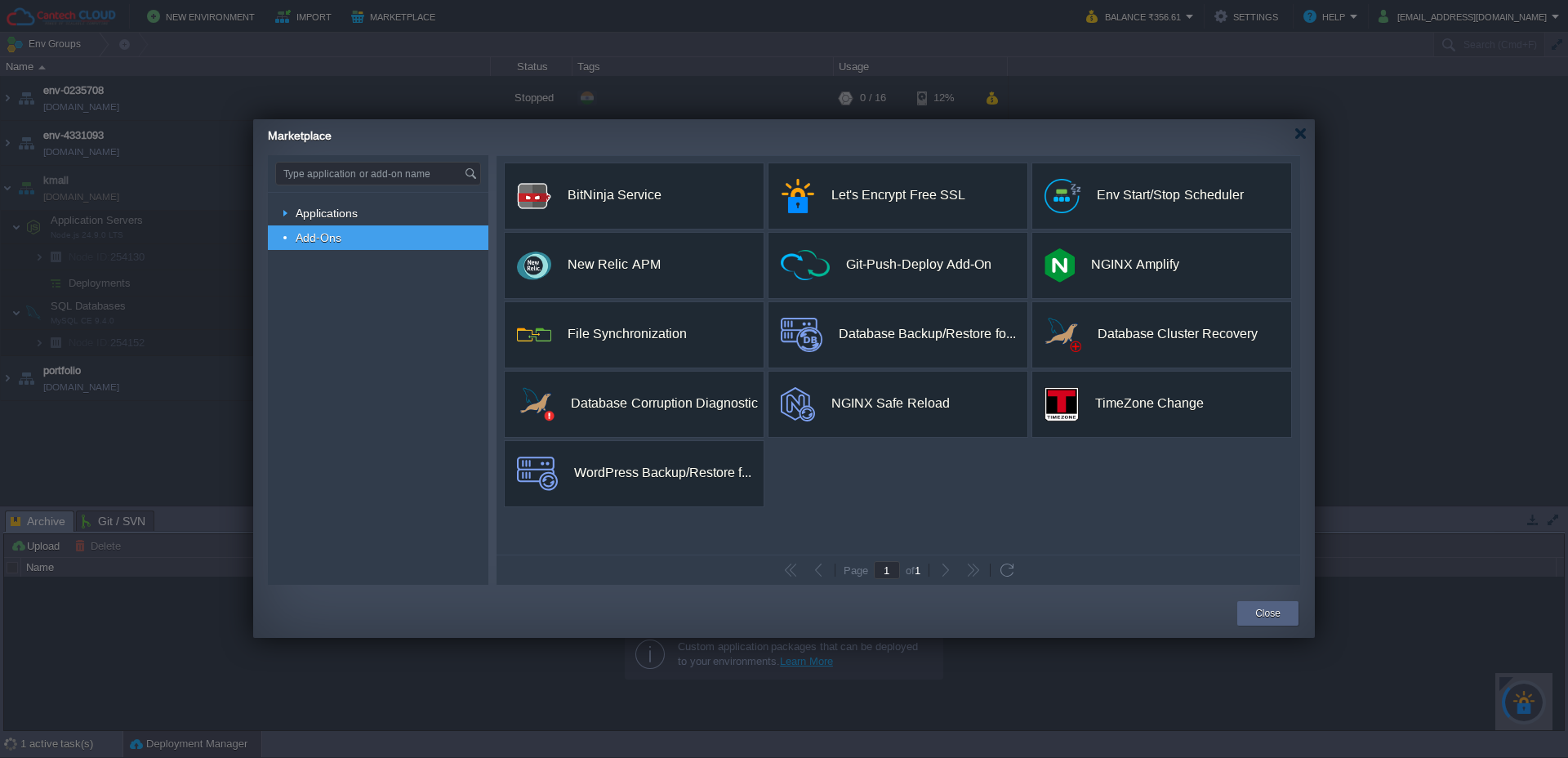
click at [316, 236] on span "Add-Ons" at bounding box center [319, 238] width 50 height 15
click at [349, 215] on span "Applications" at bounding box center [327, 213] width 66 height 15
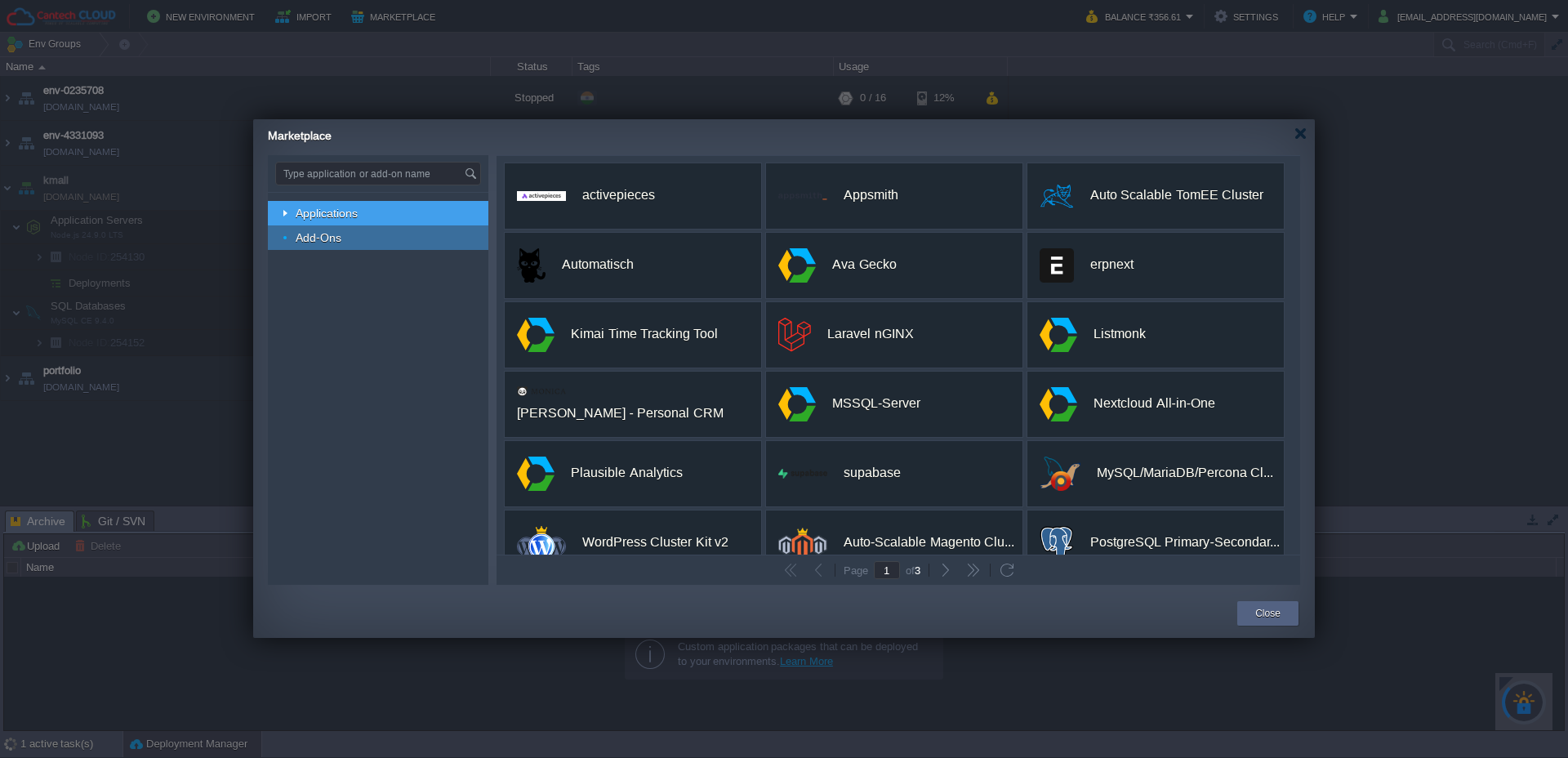
click at [297, 244] on span "Add-Ons" at bounding box center [319, 238] width 50 height 15
type input "Type application or add-on name"
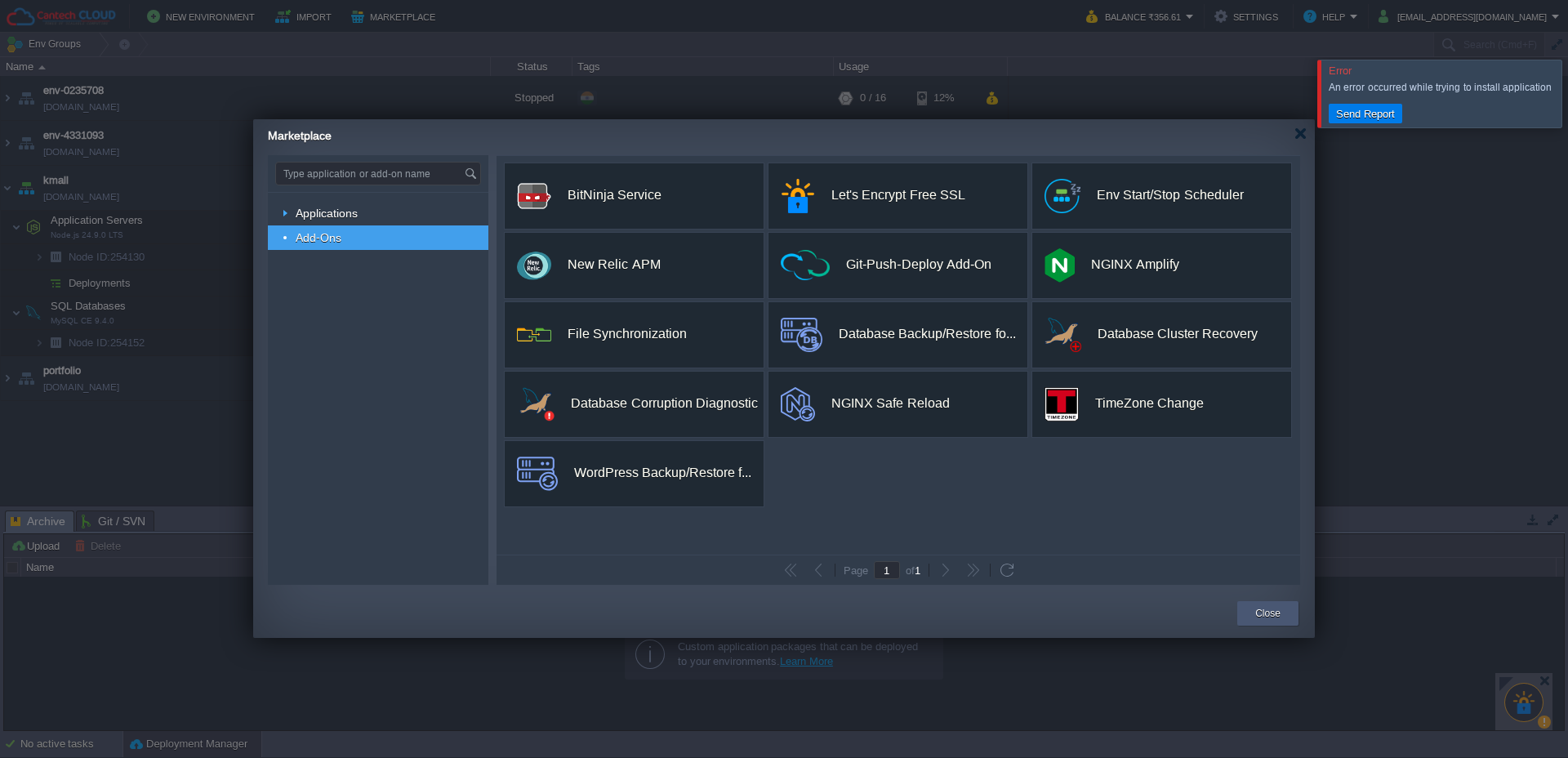
click at [1270, 606] on button "Close" at bounding box center [1268, 613] width 26 height 16
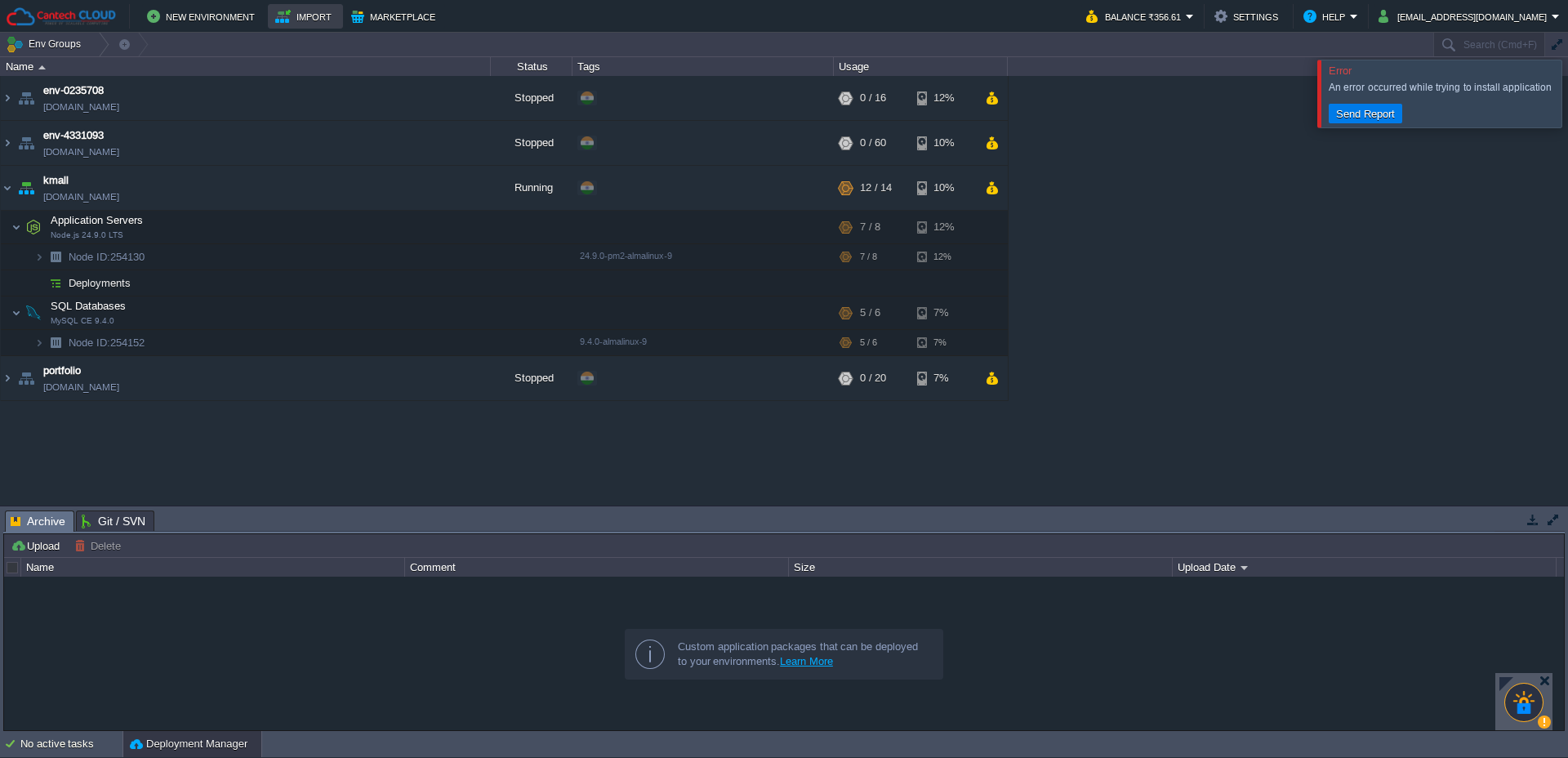
click at [292, 26] on button "Import" at bounding box center [305, 16] width 61 height 20
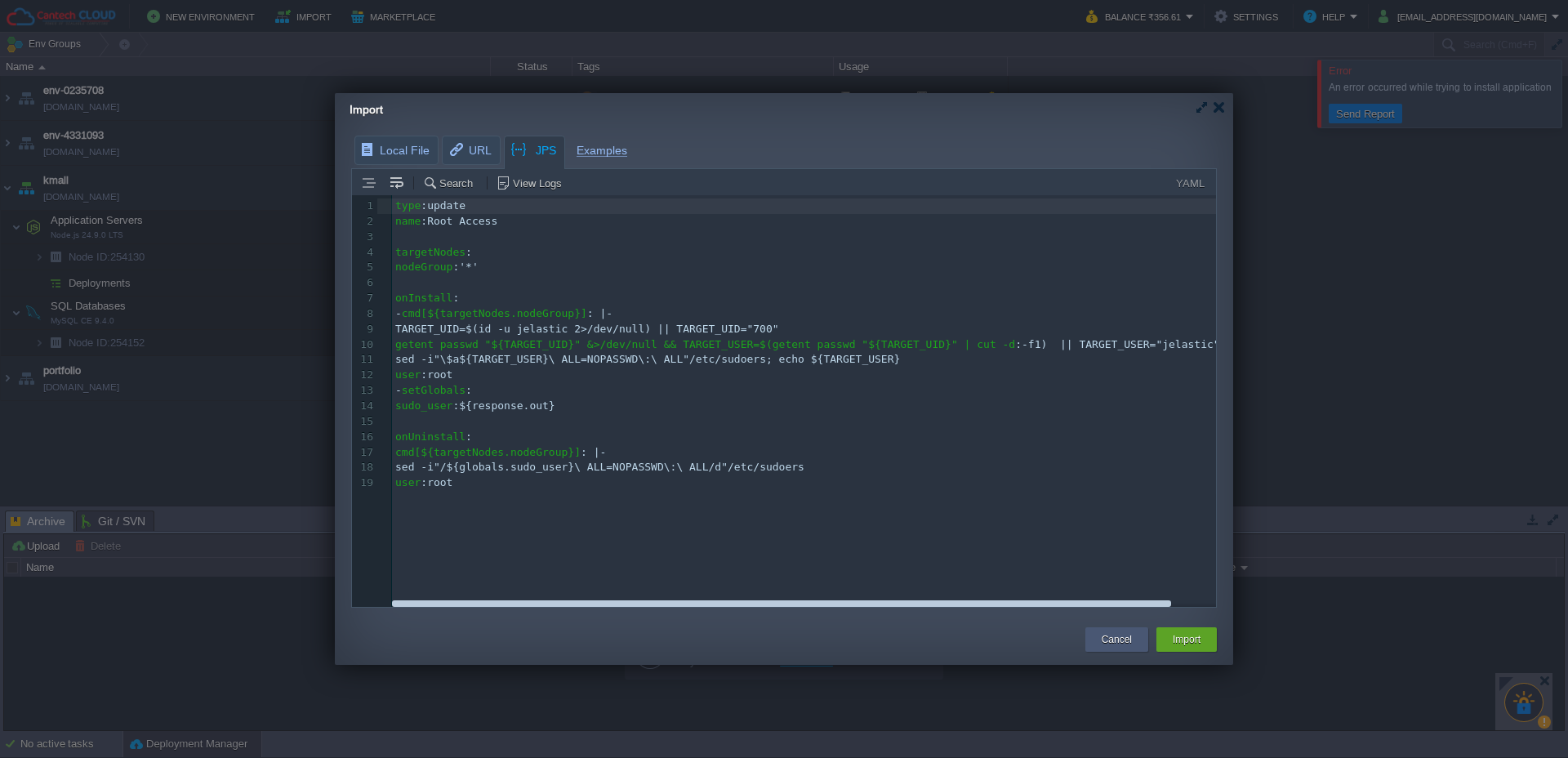
click at [1123, 640] on button "Cancel" at bounding box center [1116, 639] width 30 height 16
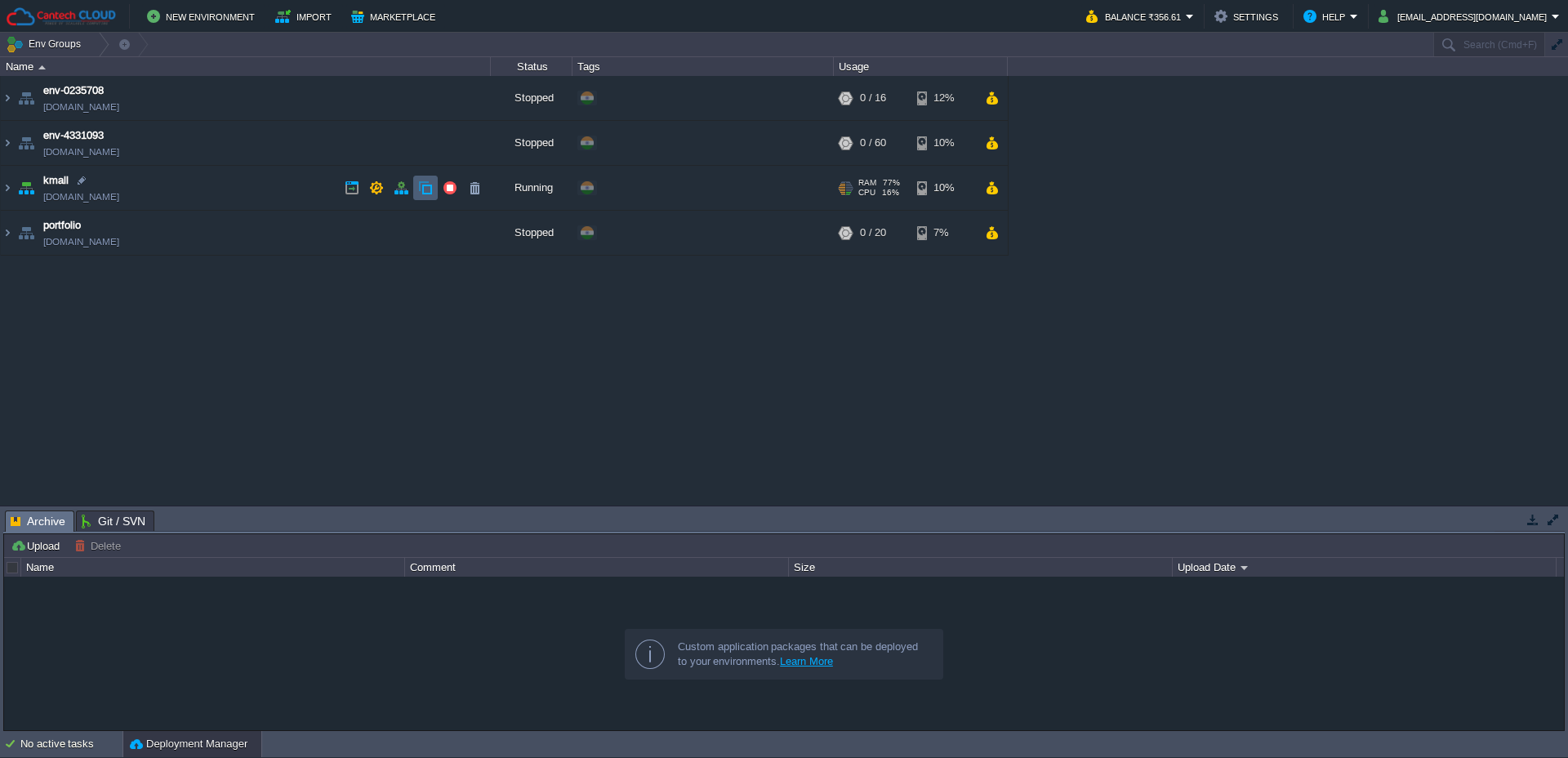
click at [422, 195] on button "button" at bounding box center [425, 187] width 15 height 15
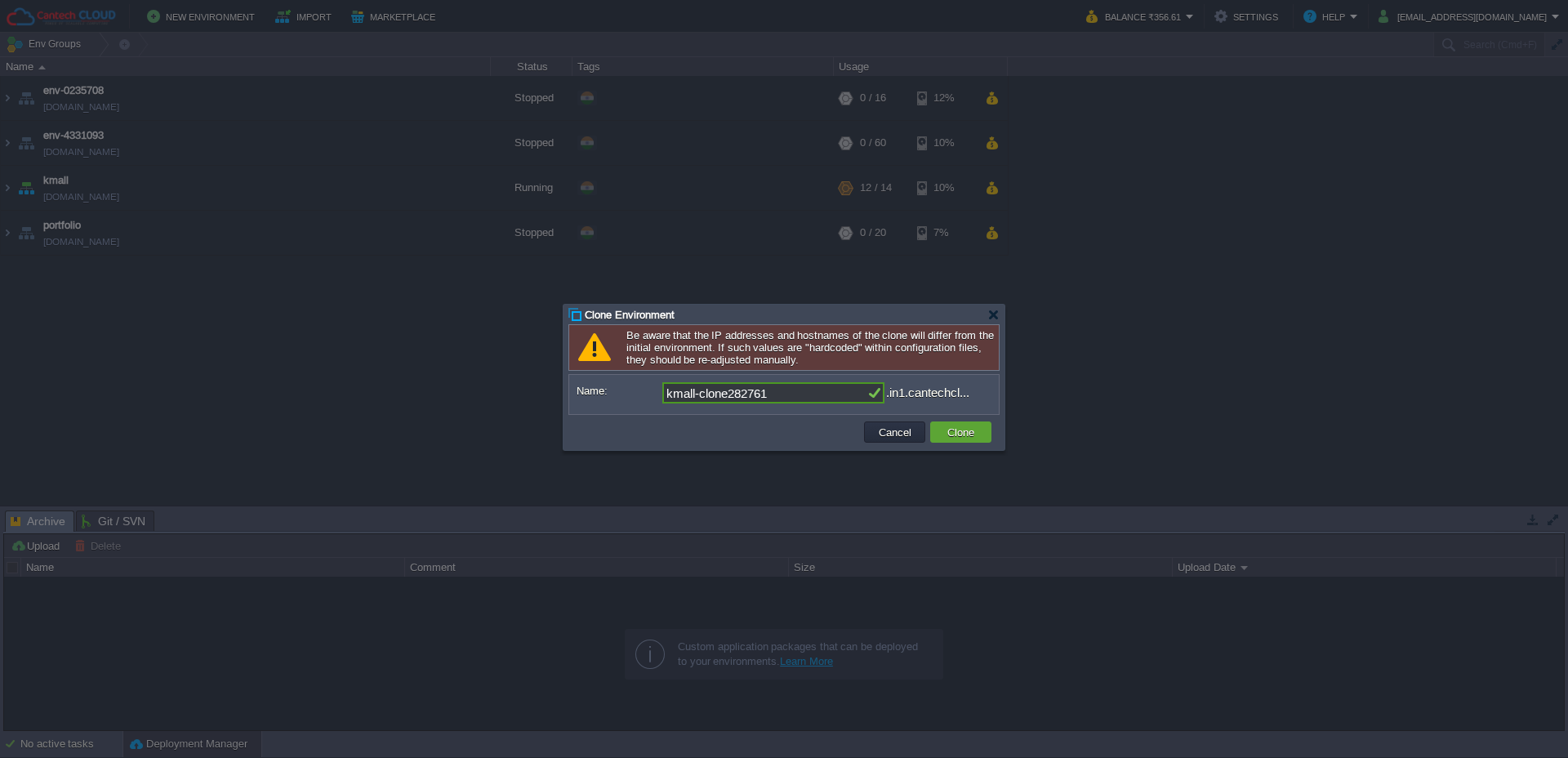
drag, startPoint x: 782, startPoint y: 398, endPoint x: 656, endPoint y: 393, distance: 126.1
click at [656, 393] on div "Name: kmall-clone282761 .in1.cantechcl..." at bounding box center [784, 393] width 415 height 21
click at [882, 436] on button "Cancel" at bounding box center [896, 431] width 43 height 15
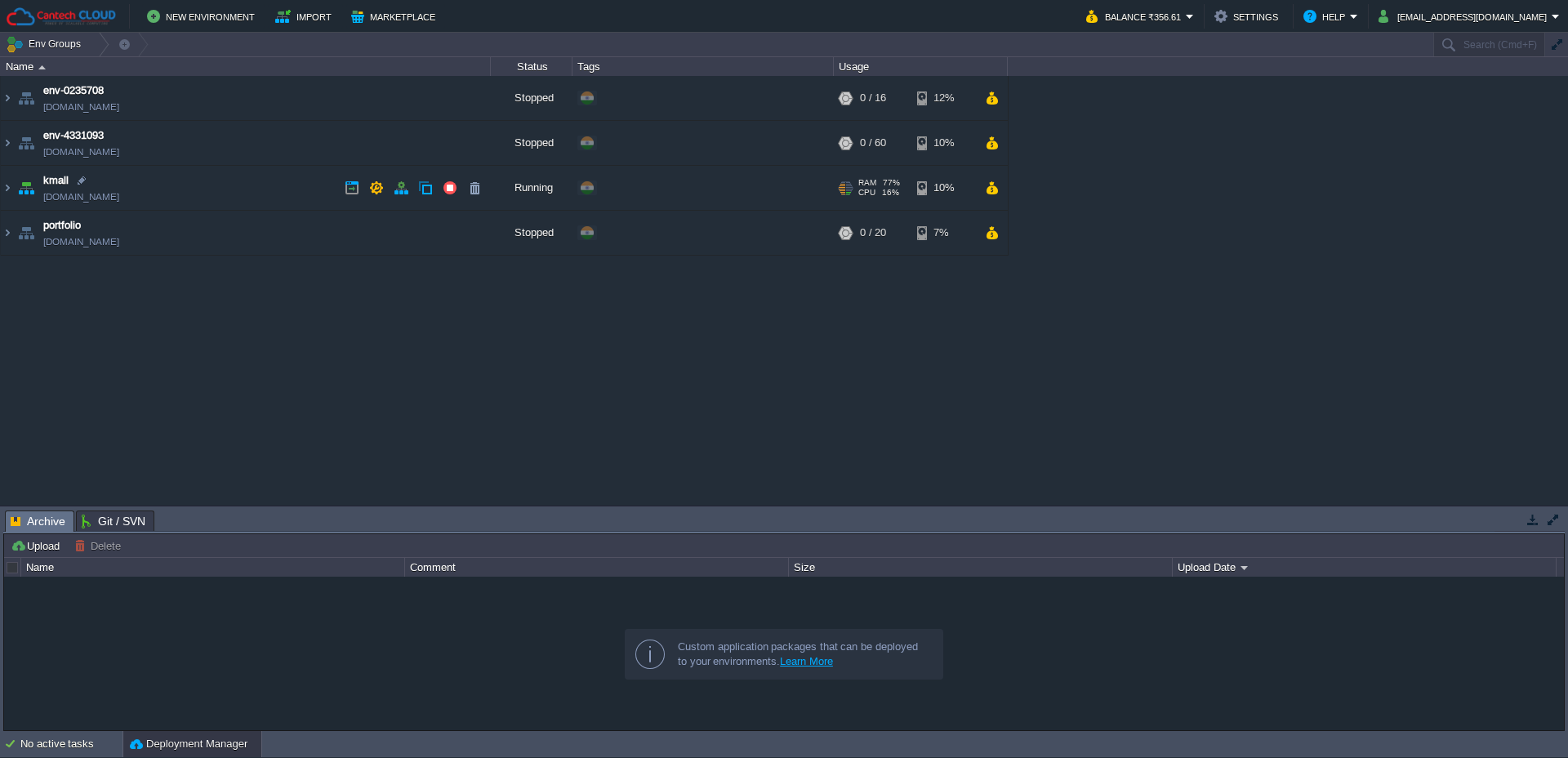
click at [119, 196] on link "[DOMAIN_NAME]" at bounding box center [81, 196] width 76 height 16
click at [8, 190] on img at bounding box center [7, 187] width 13 height 44
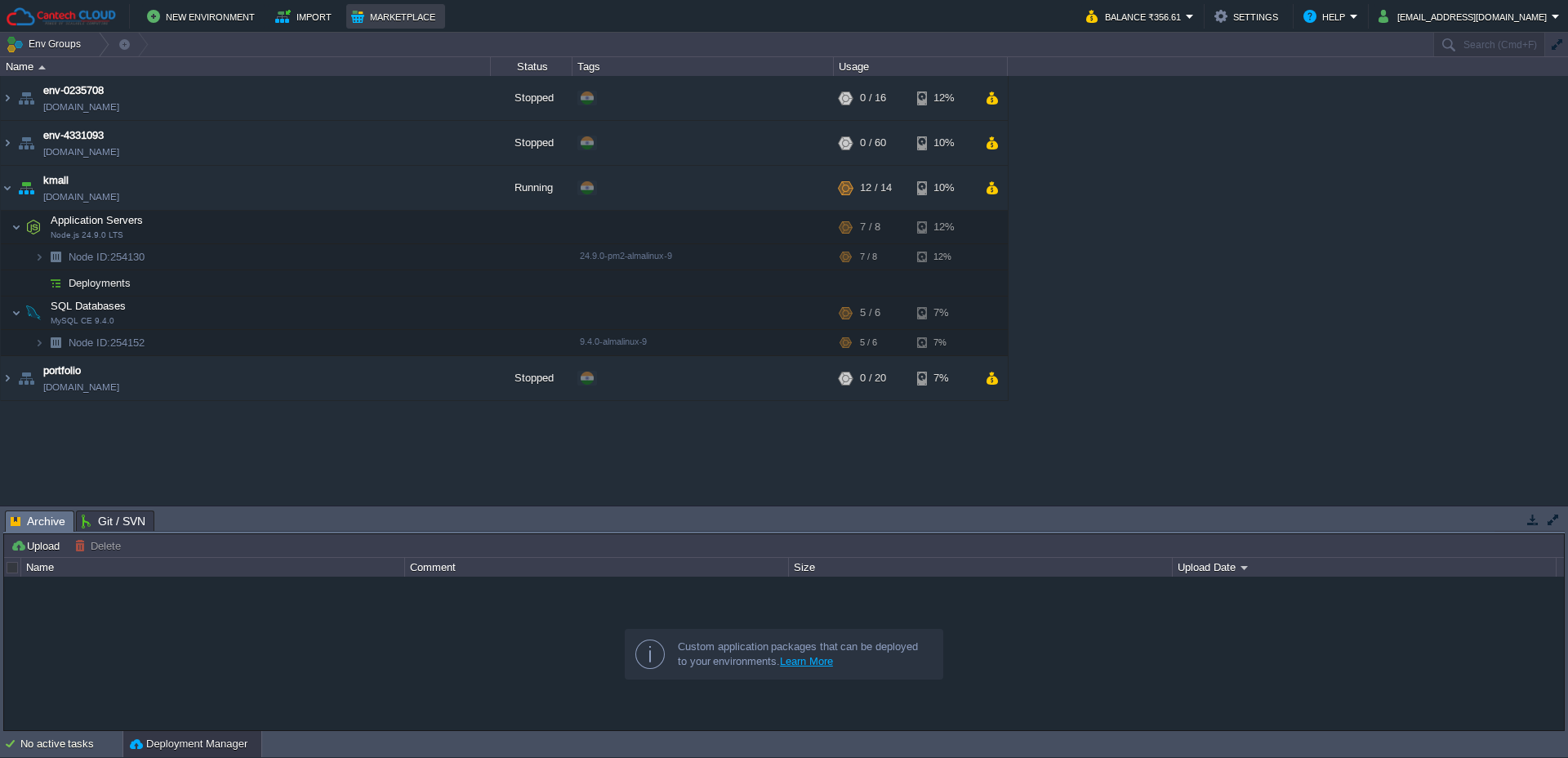
click at [386, 16] on button "Marketplace" at bounding box center [395, 16] width 89 height 20
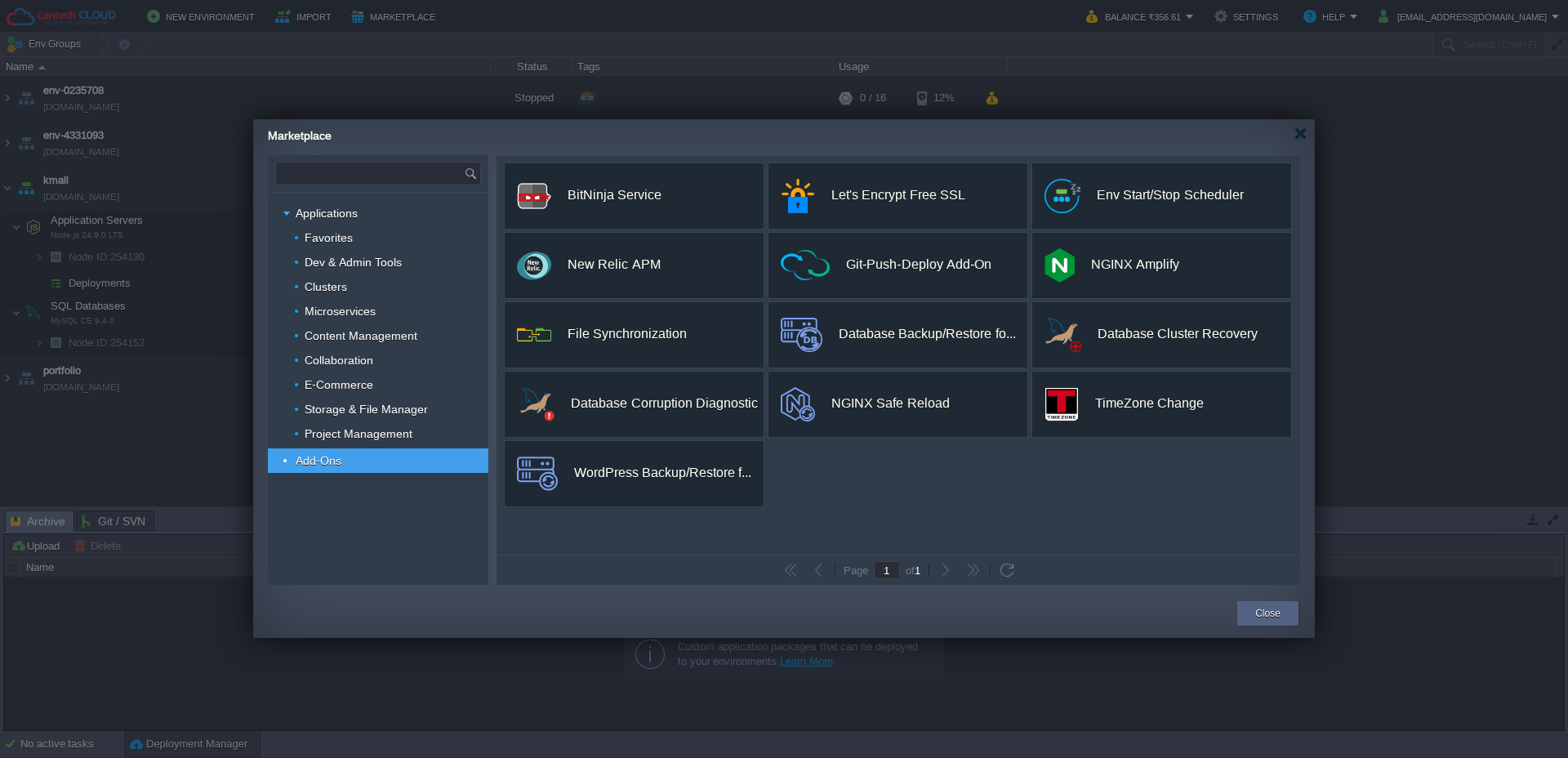
click at [361, 172] on input "text" at bounding box center [370, 173] width 188 height 22
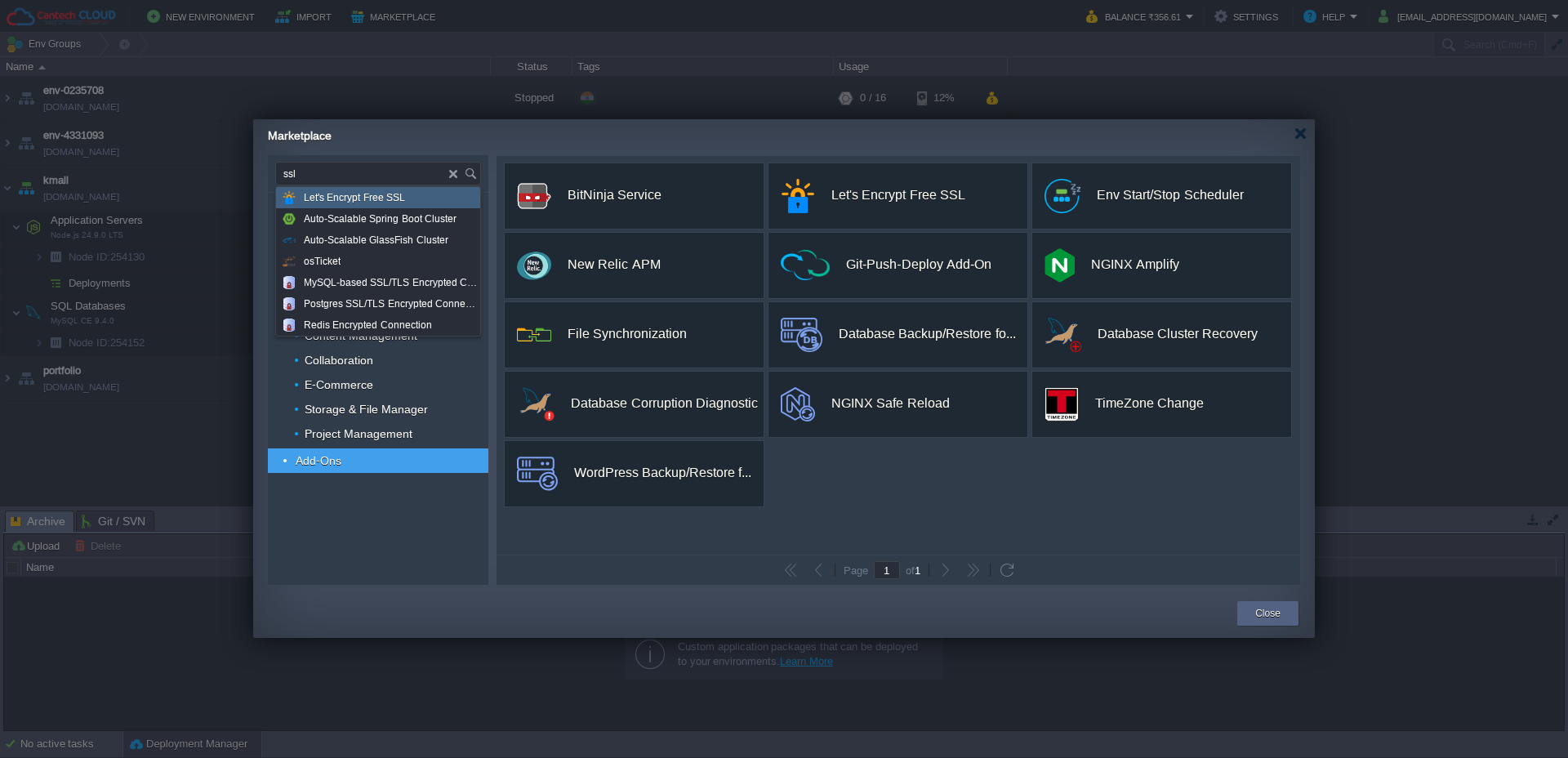
click at [363, 201] on span "Let's Encrypt Free SSL" at bounding box center [354, 197] width 101 height 21
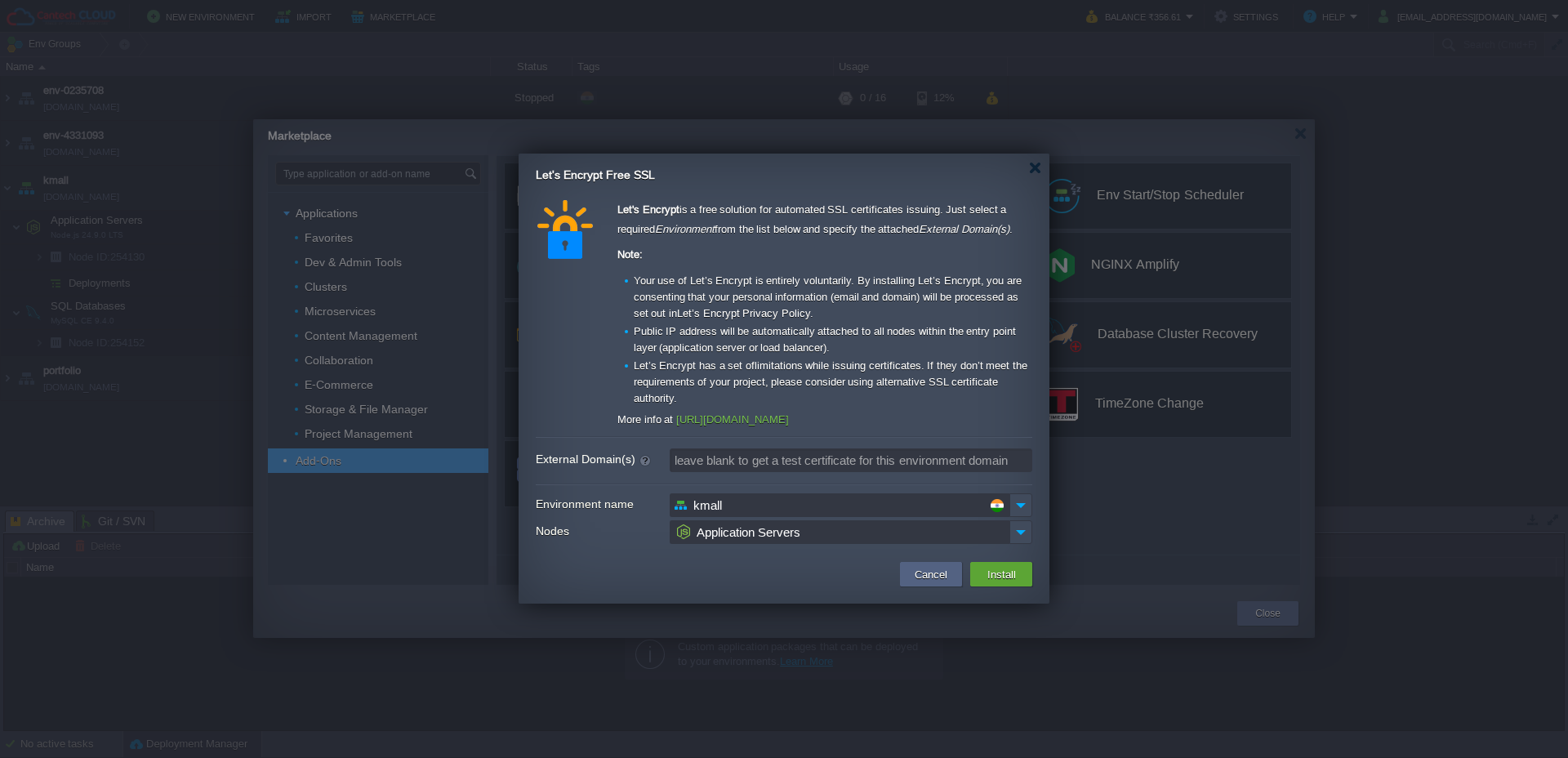
type input "Type application or add-on name"
click at [783, 538] on input "Application Servers" at bounding box center [840, 532] width 340 height 24
click at [785, 555] on div "Application Servers Node.js 24.9.0 LTS" at bounding box center [850, 561] width 361 height 30
click at [797, 503] on input "kmall" at bounding box center [840, 505] width 340 height 24
click at [857, 508] on input "kmall" at bounding box center [840, 505] width 340 height 24
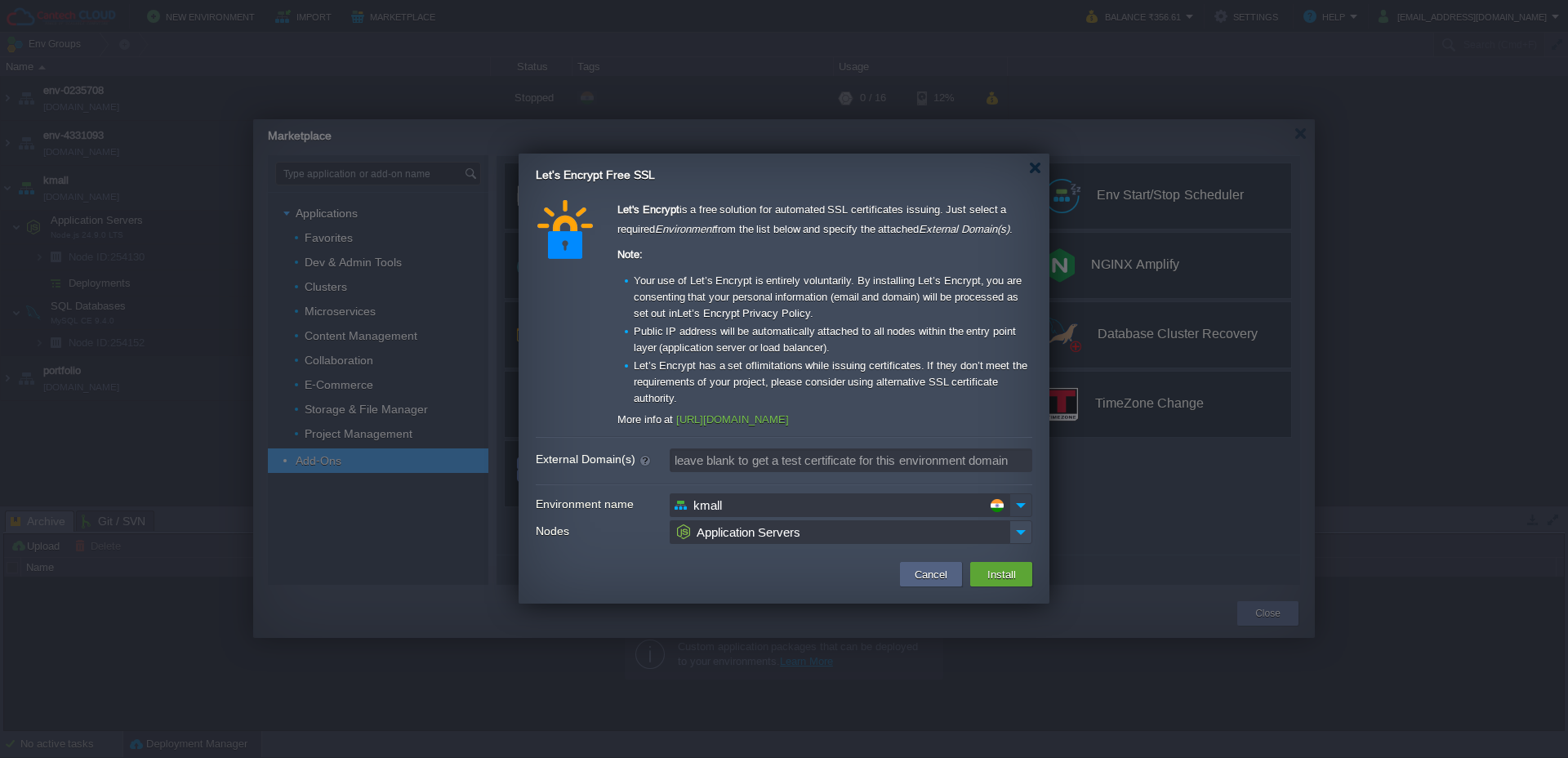
click at [1019, 508] on img at bounding box center [1021, 505] width 23 height 24
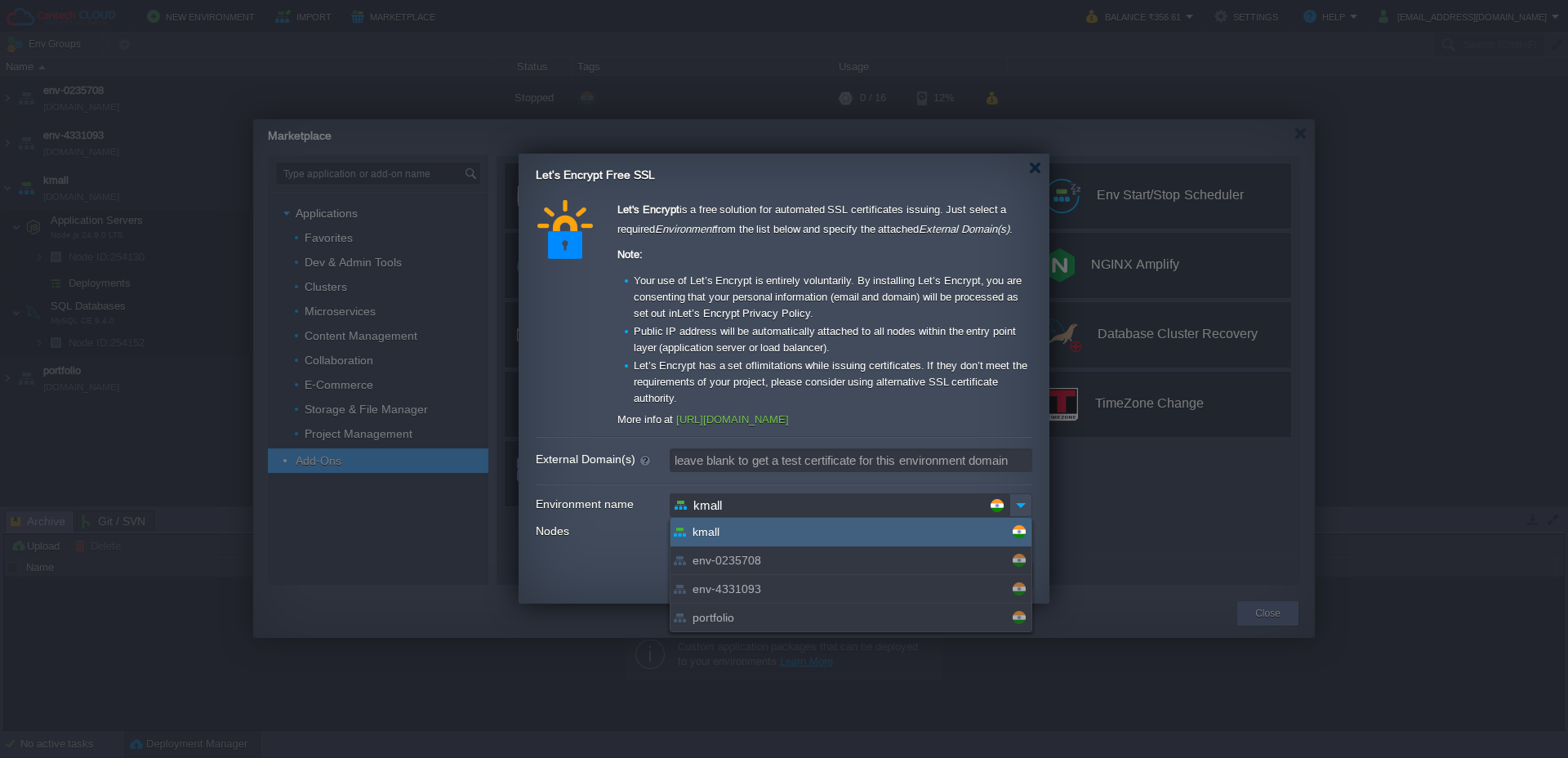
click at [919, 524] on div "kmall" at bounding box center [851, 532] width 361 height 28
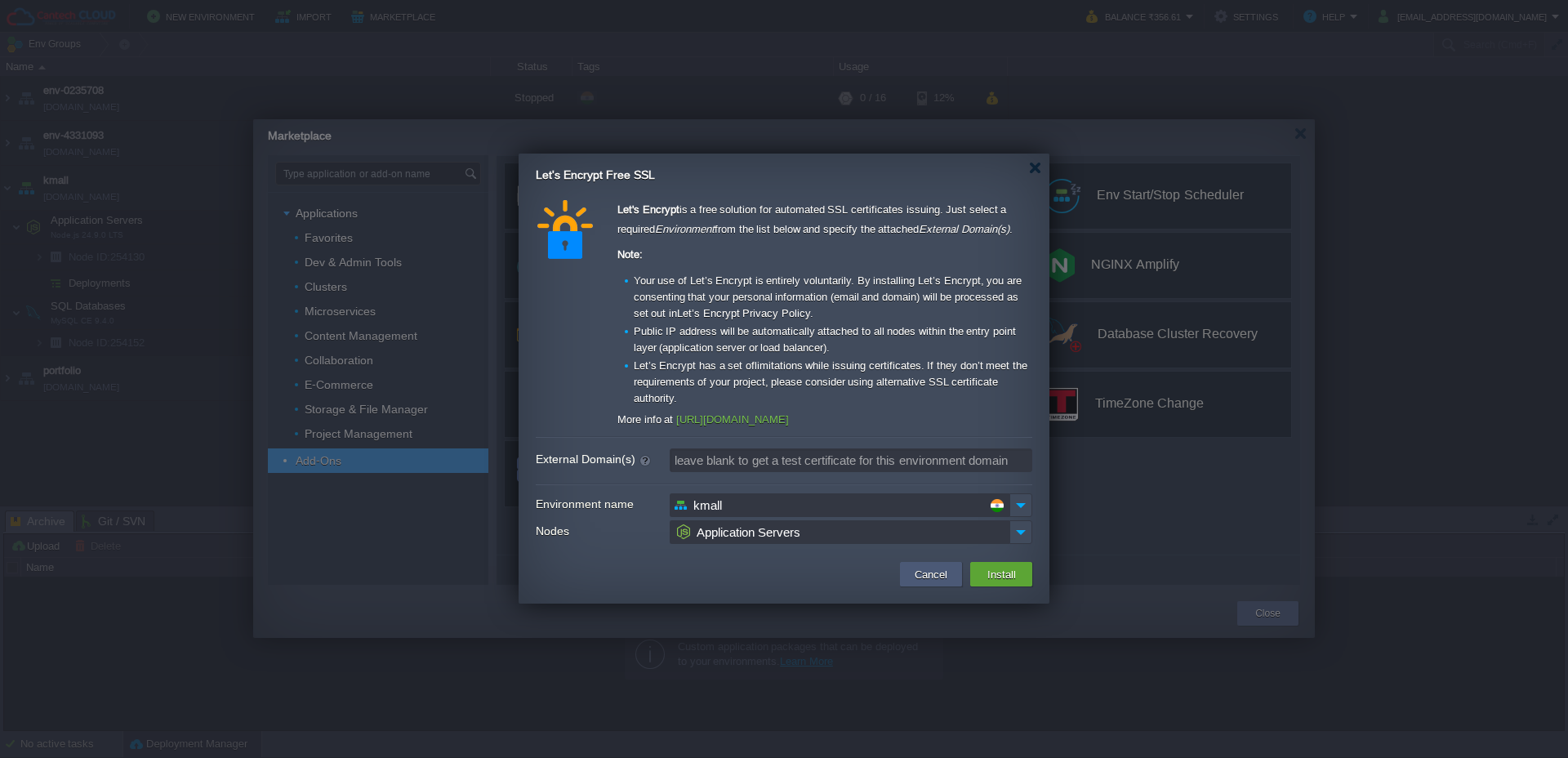
click at [925, 580] on button "Cancel" at bounding box center [932, 574] width 43 height 20
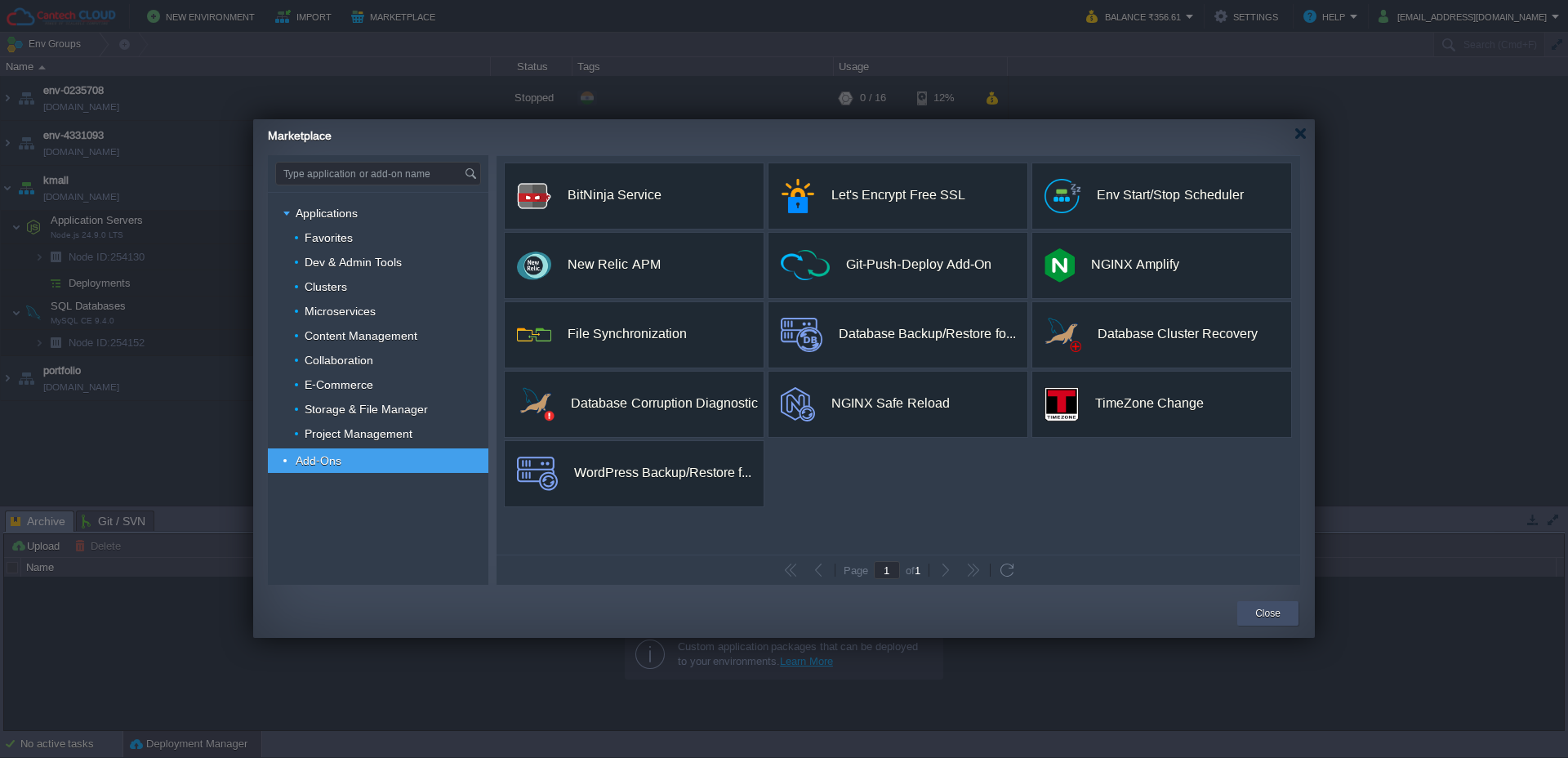
click at [1261, 612] on button "Close" at bounding box center [1268, 613] width 26 height 16
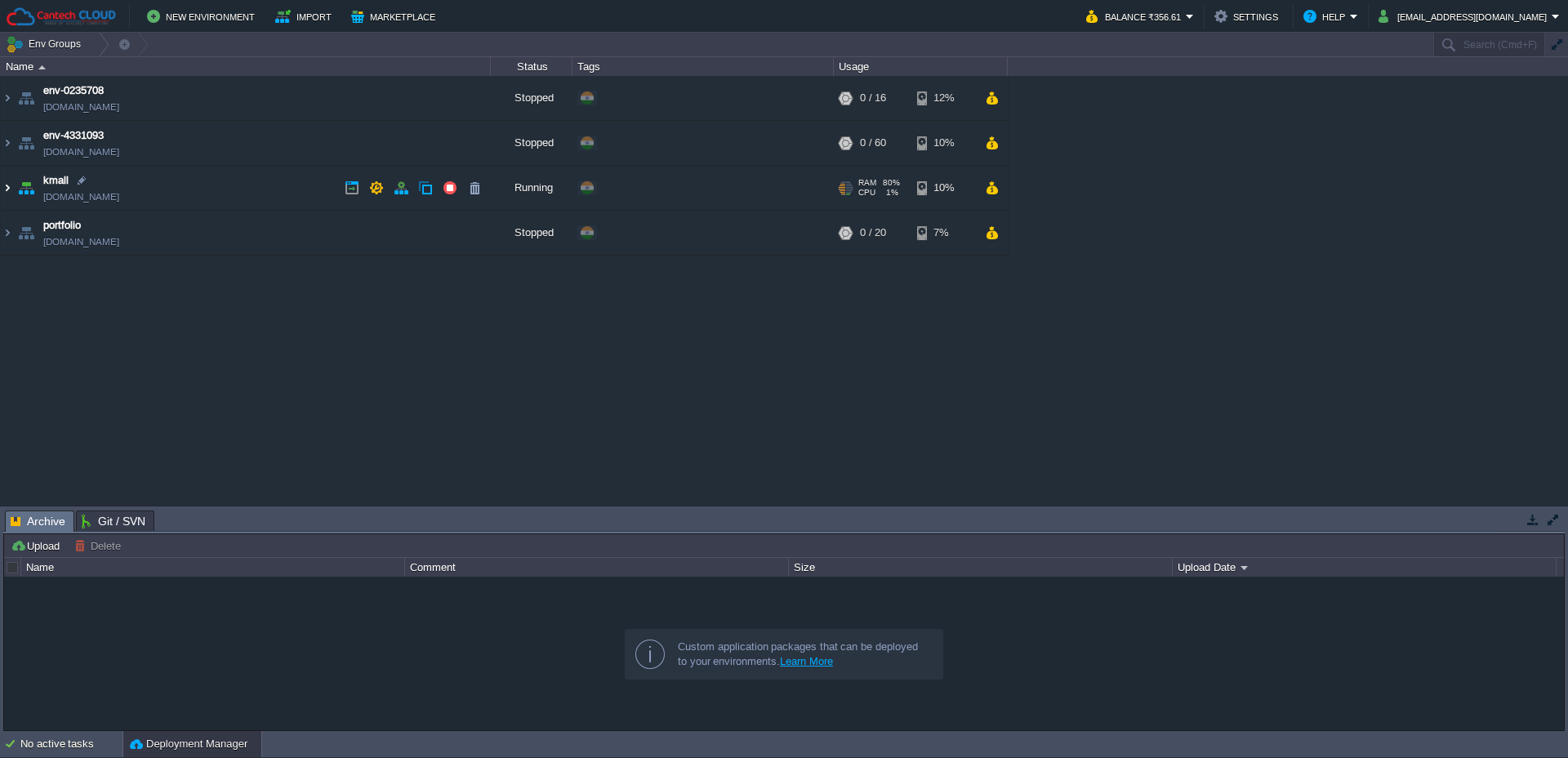
click at [9, 192] on img at bounding box center [7, 187] width 13 height 44
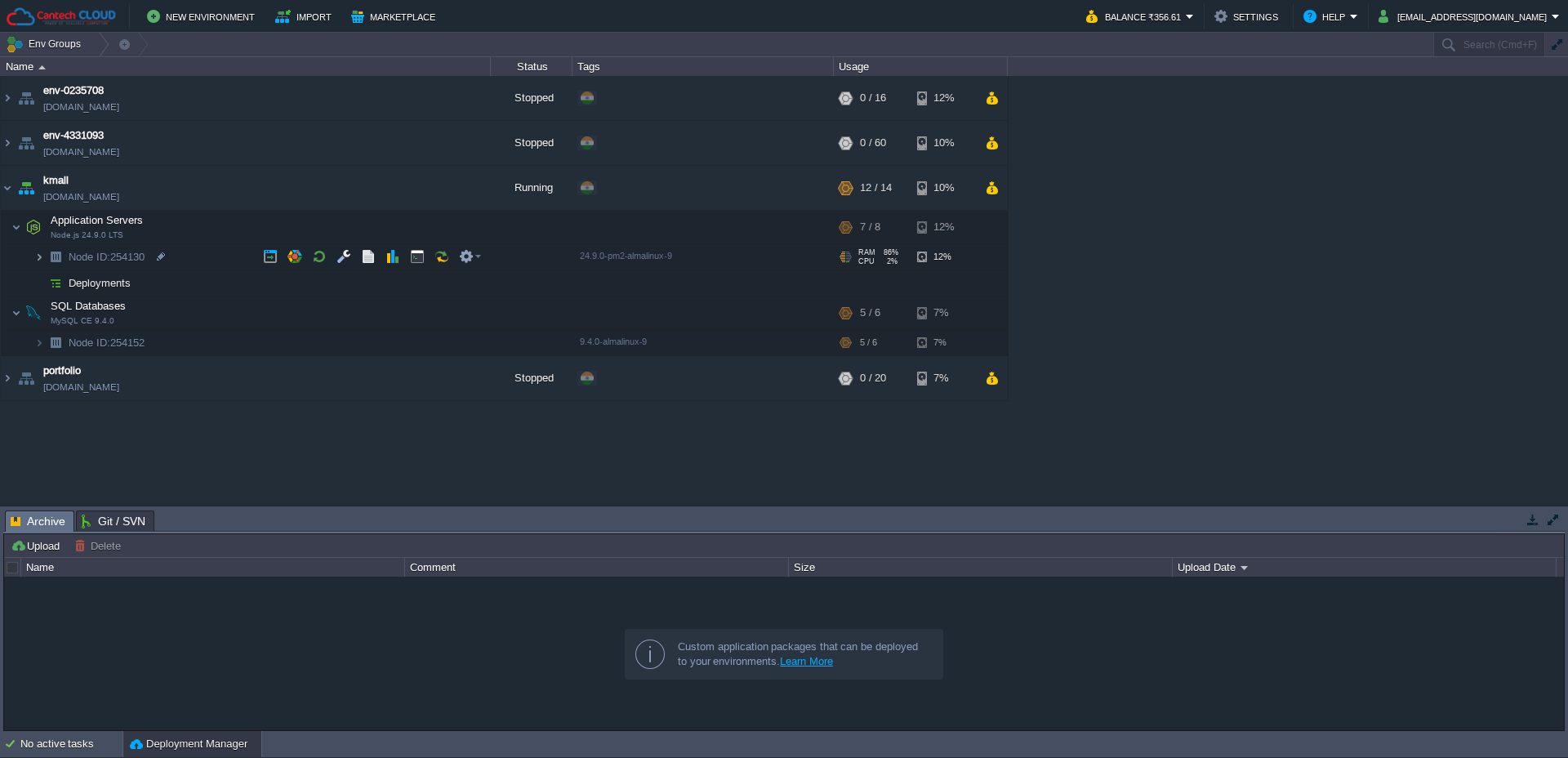
click at [43, 255] on img at bounding box center [39, 257] width 9 height 26
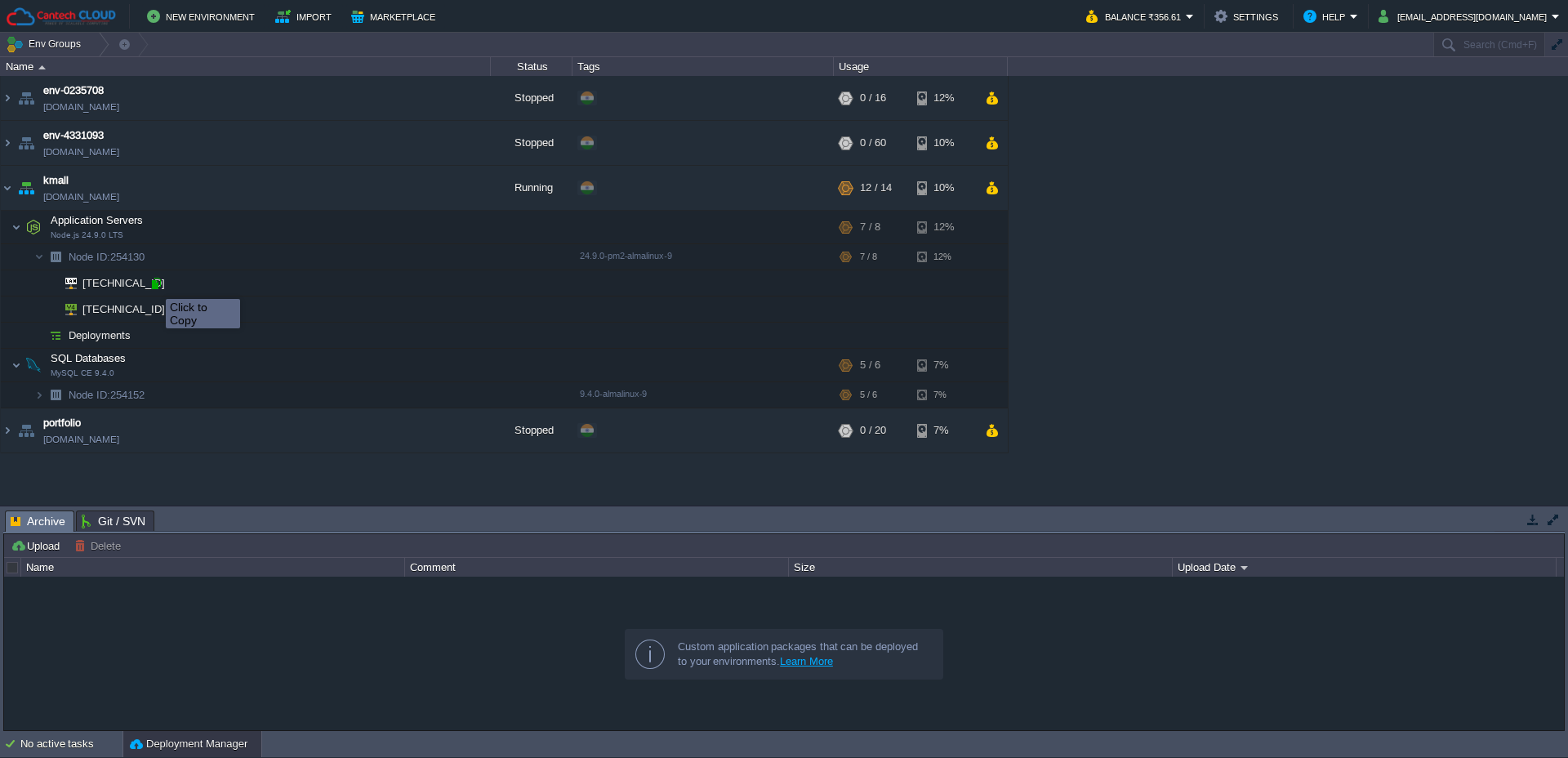
click at [154, 284] on div at bounding box center [155, 283] width 15 height 15
click at [17, 231] on img at bounding box center [15, 227] width 9 height 33
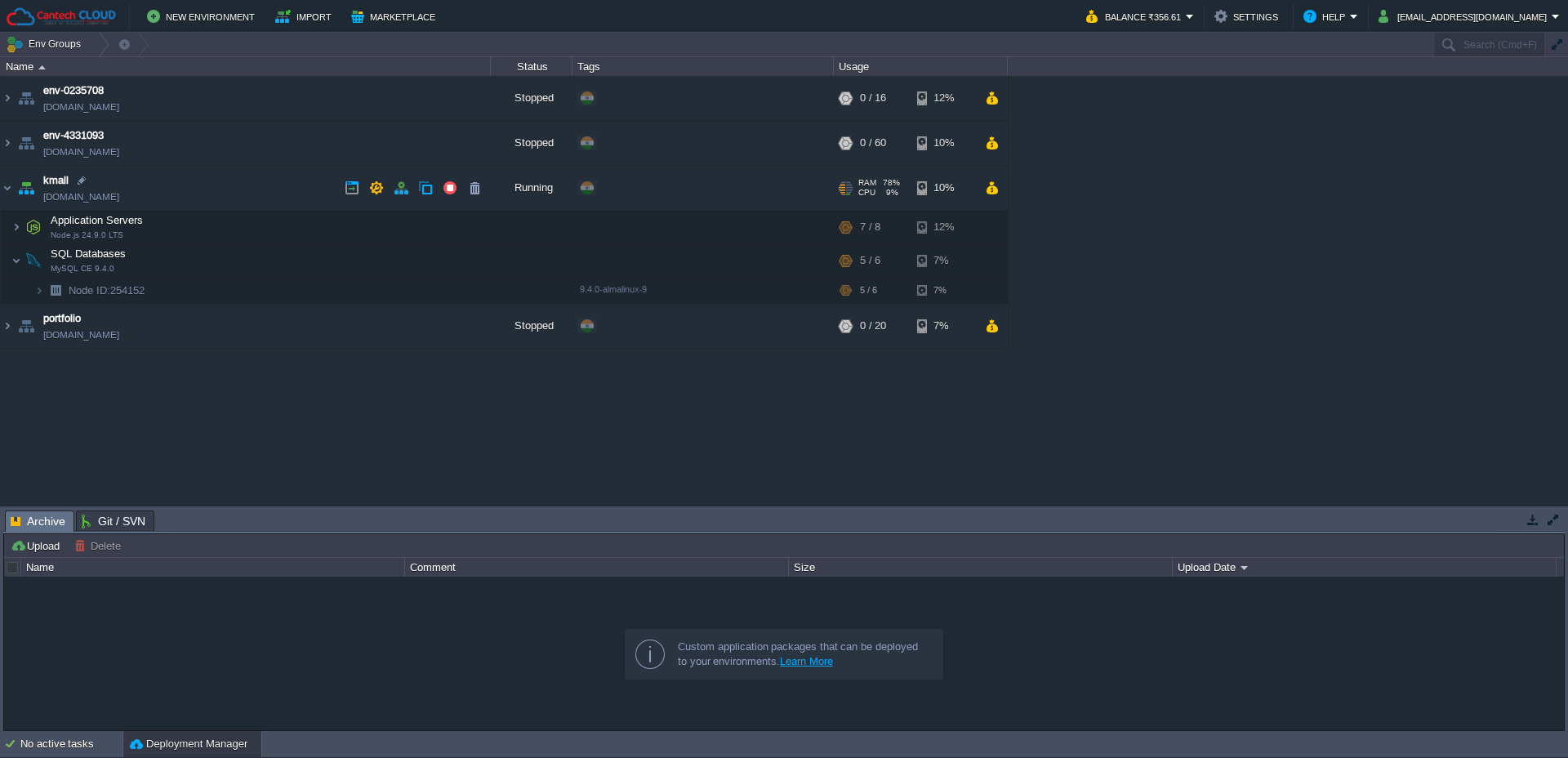
click at [119, 196] on link "[DOMAIN_NAME]" at bounding box center [81, 196] width 76 height 16
drag, startPoint x: 12, startPoint y: 227, endPoint x: 10, endPoint y: 239, distance: 12.2
click at [13, 227] on img at bounding box center [15, 227] width 9 height 33
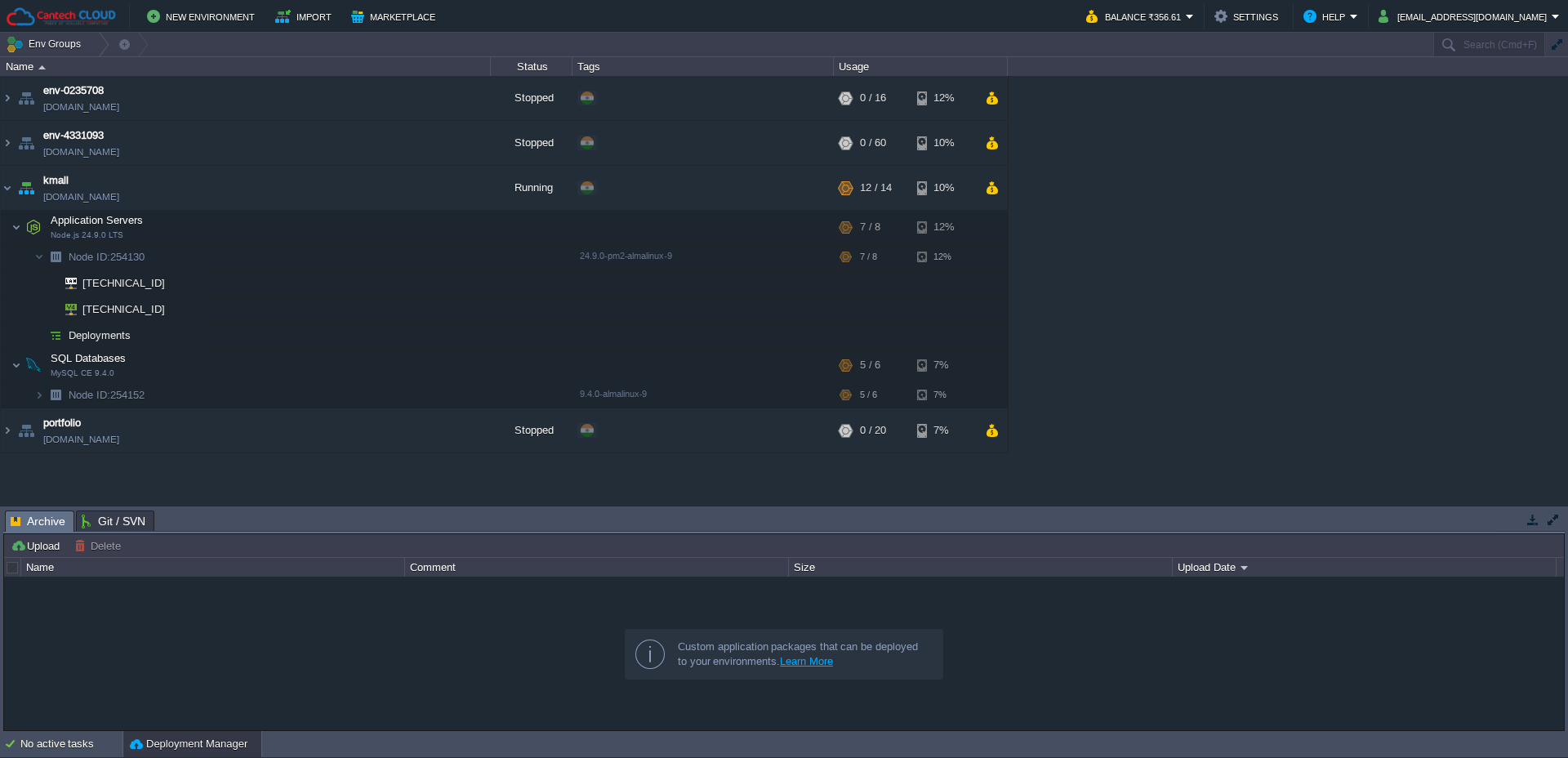
click at [107, 516] on span "Git / SVN" at bounding box center [113, 520] width 63 height 20
click at [43, 526] on span "Archive" at bounding box center [38, 521] width 55 height 21
click at [343, 227] on button "button" at bounding box center [343, 226] width 15 height 15
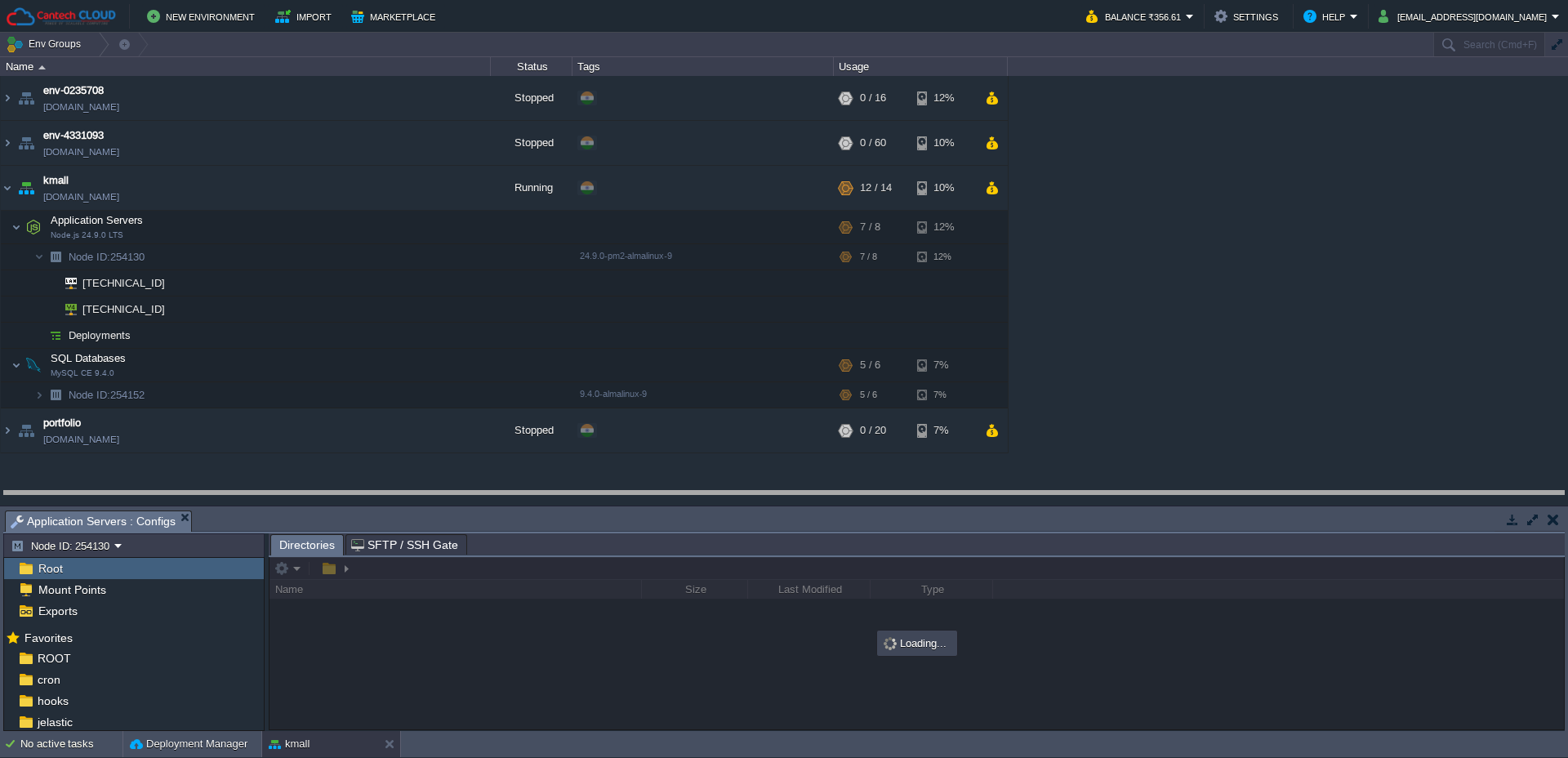
drag, startPoint x: 355, startPoint y: 516, endPoint x: 367, endPoint y: 400, distance: 116.6
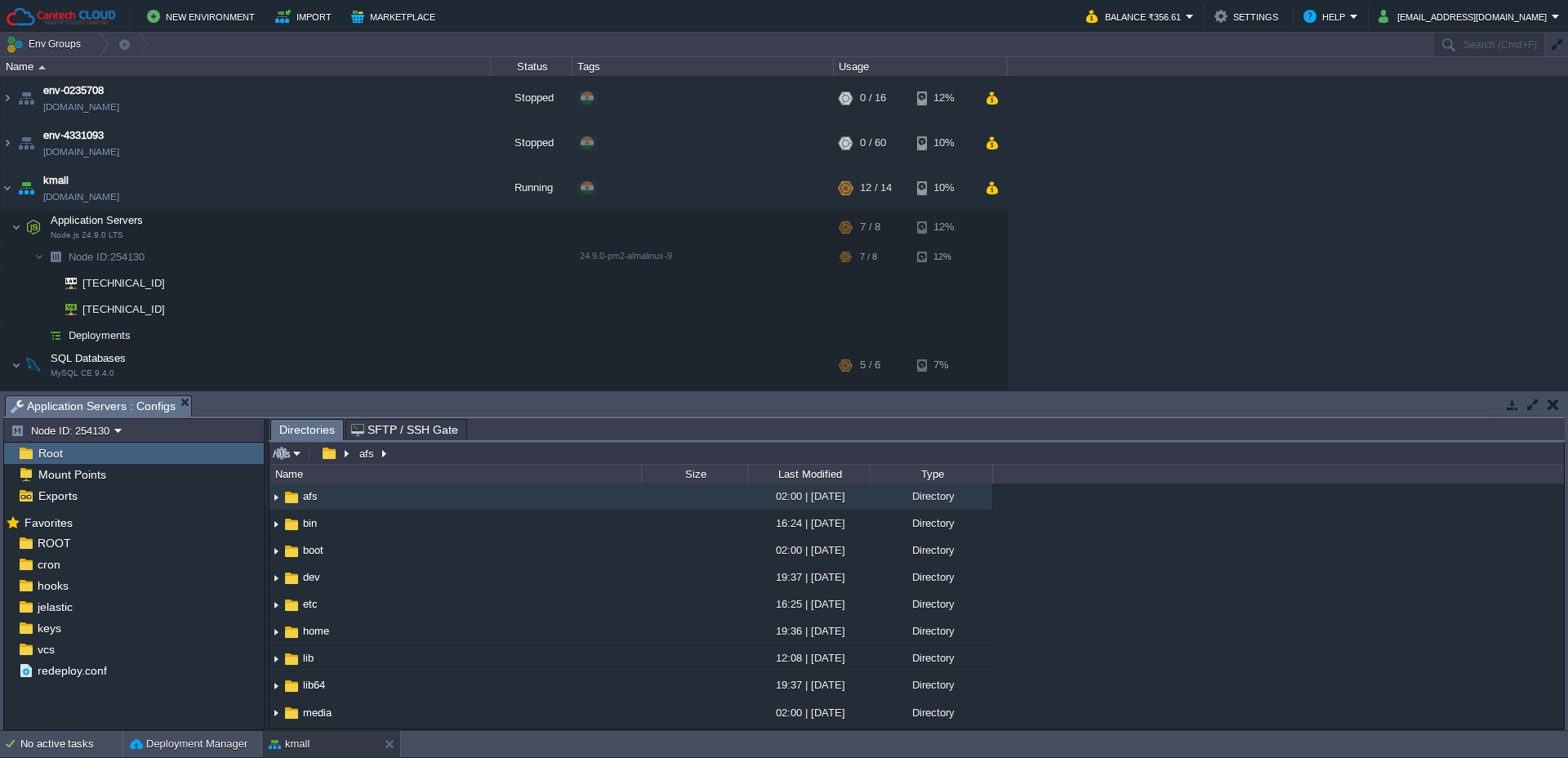
click at [554, 453] on input "/afs" at bounding box center [916, 453] width 1294 height 23
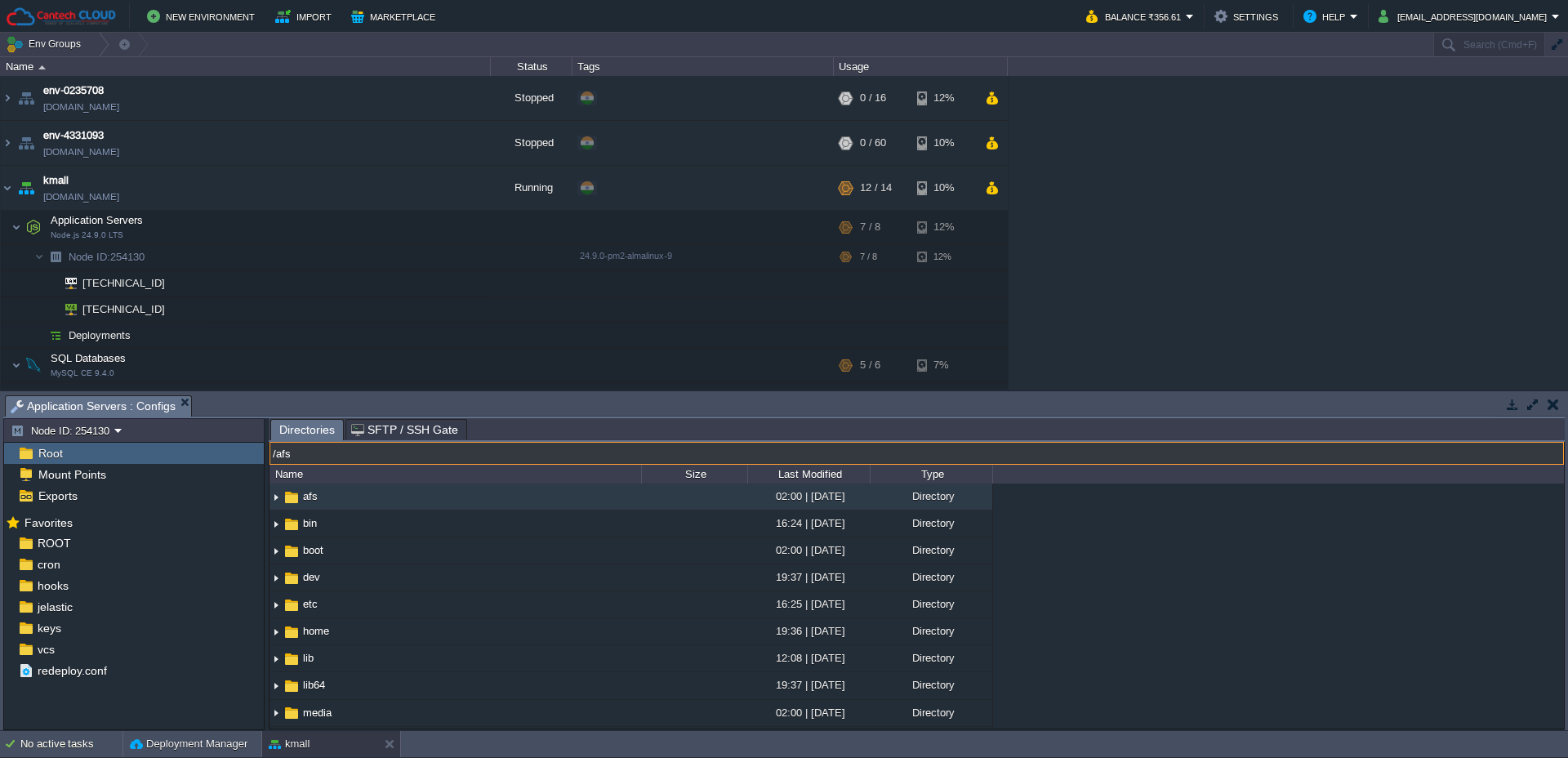
paste input "var/www/webroot/ROOT"
type input "/var/www/webroot/ROOT"
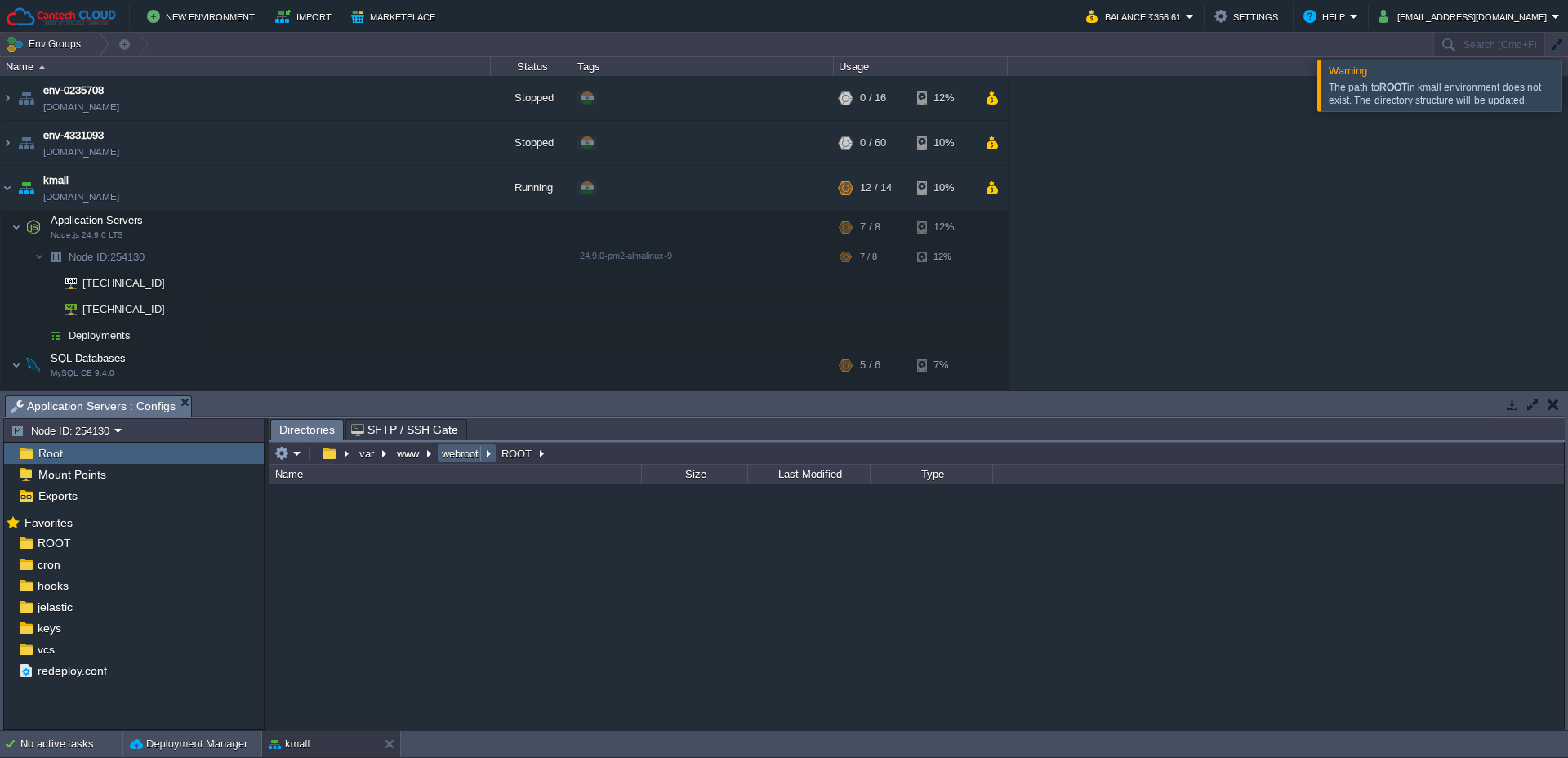
click at [461, 454] on button "webroot" at bounding box center [461, 453] width 43 height 15
click at [403, 455] on button "www" at bounding box center [408, 453] width 28 height 15
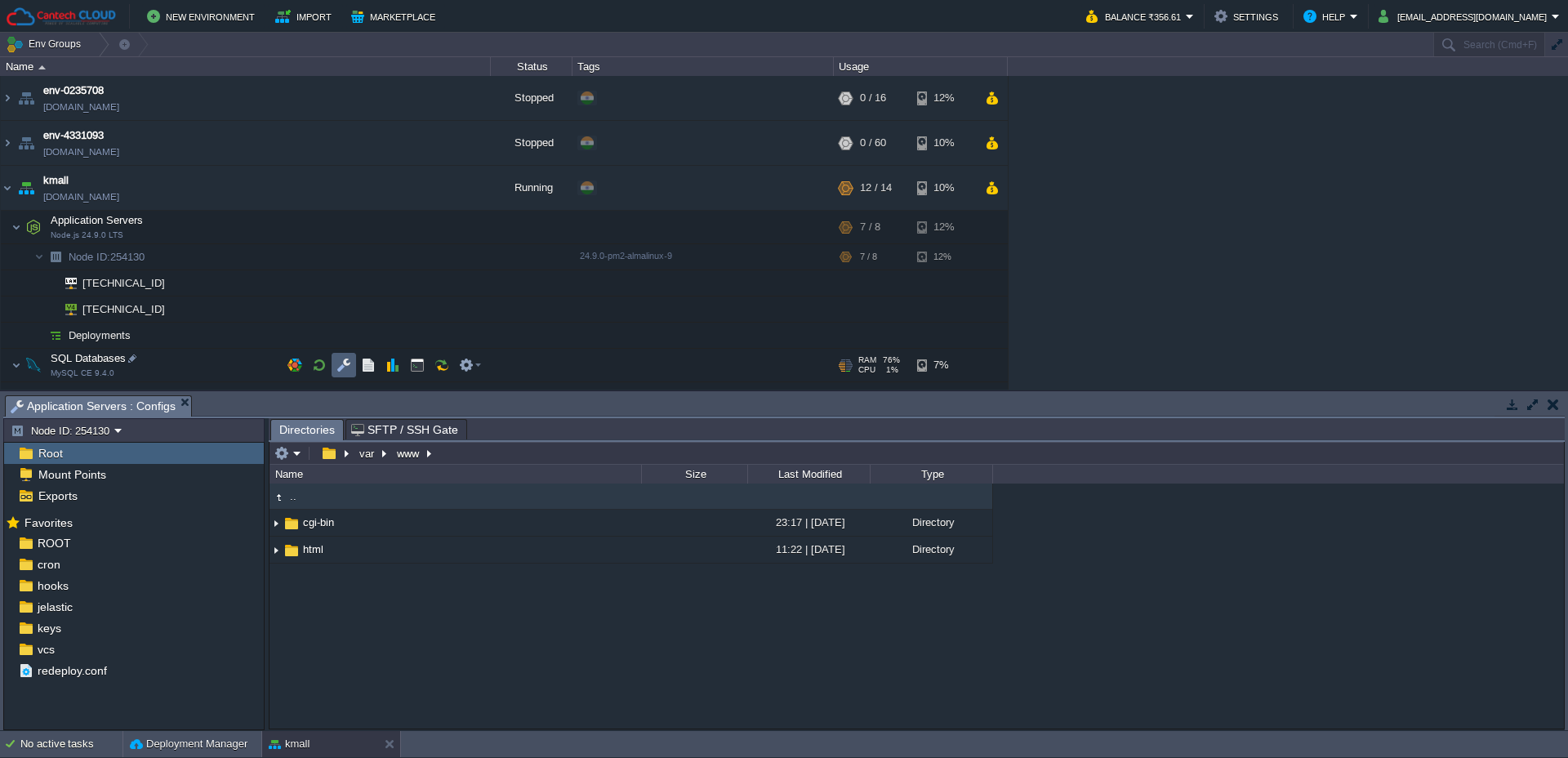
click at [350, 361] on button "button" at bounding box center [343, 364] width 15 height 15
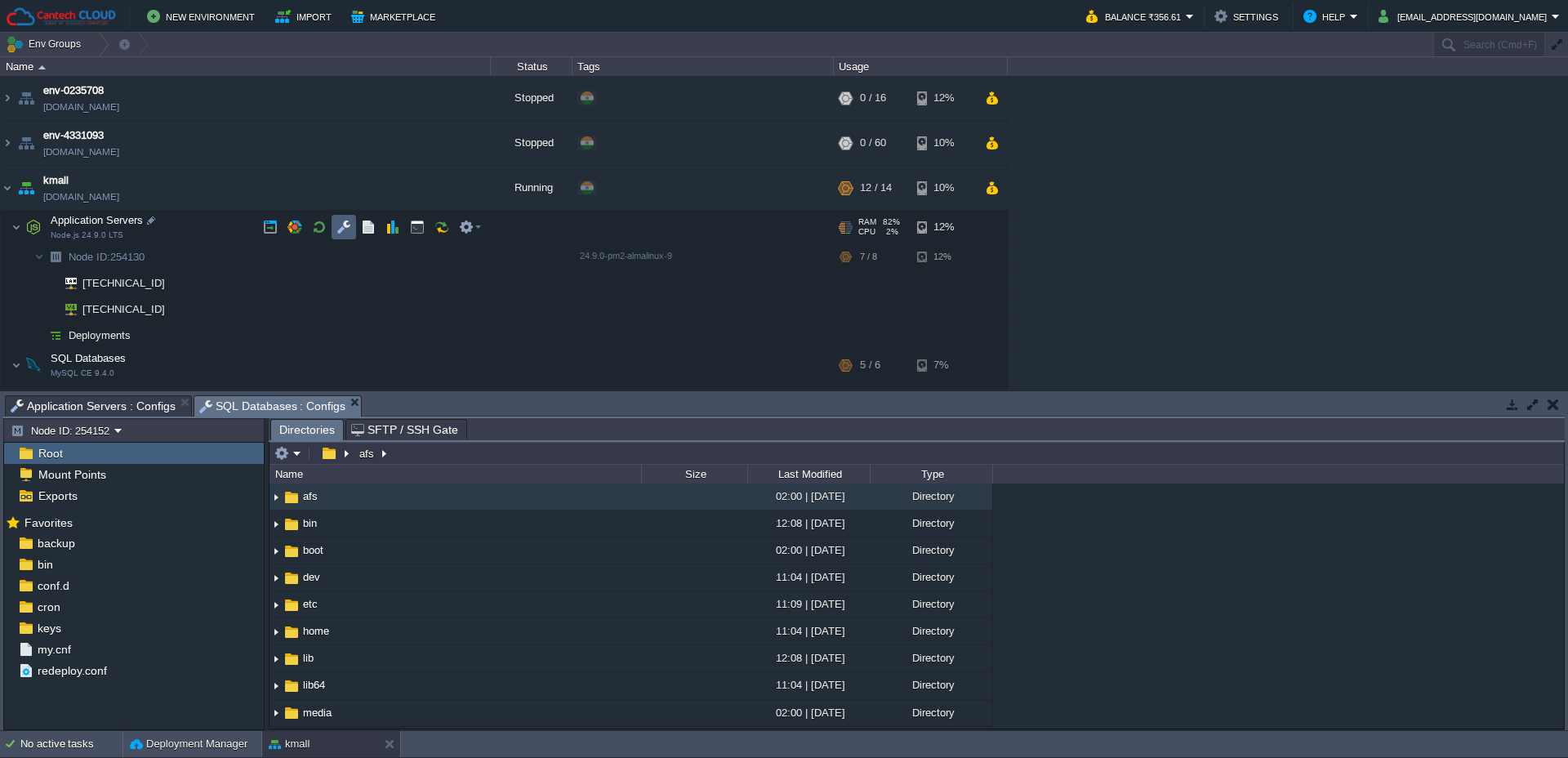
click at [335, 236] on td at bounding box center [344, 226] width 25 height 25
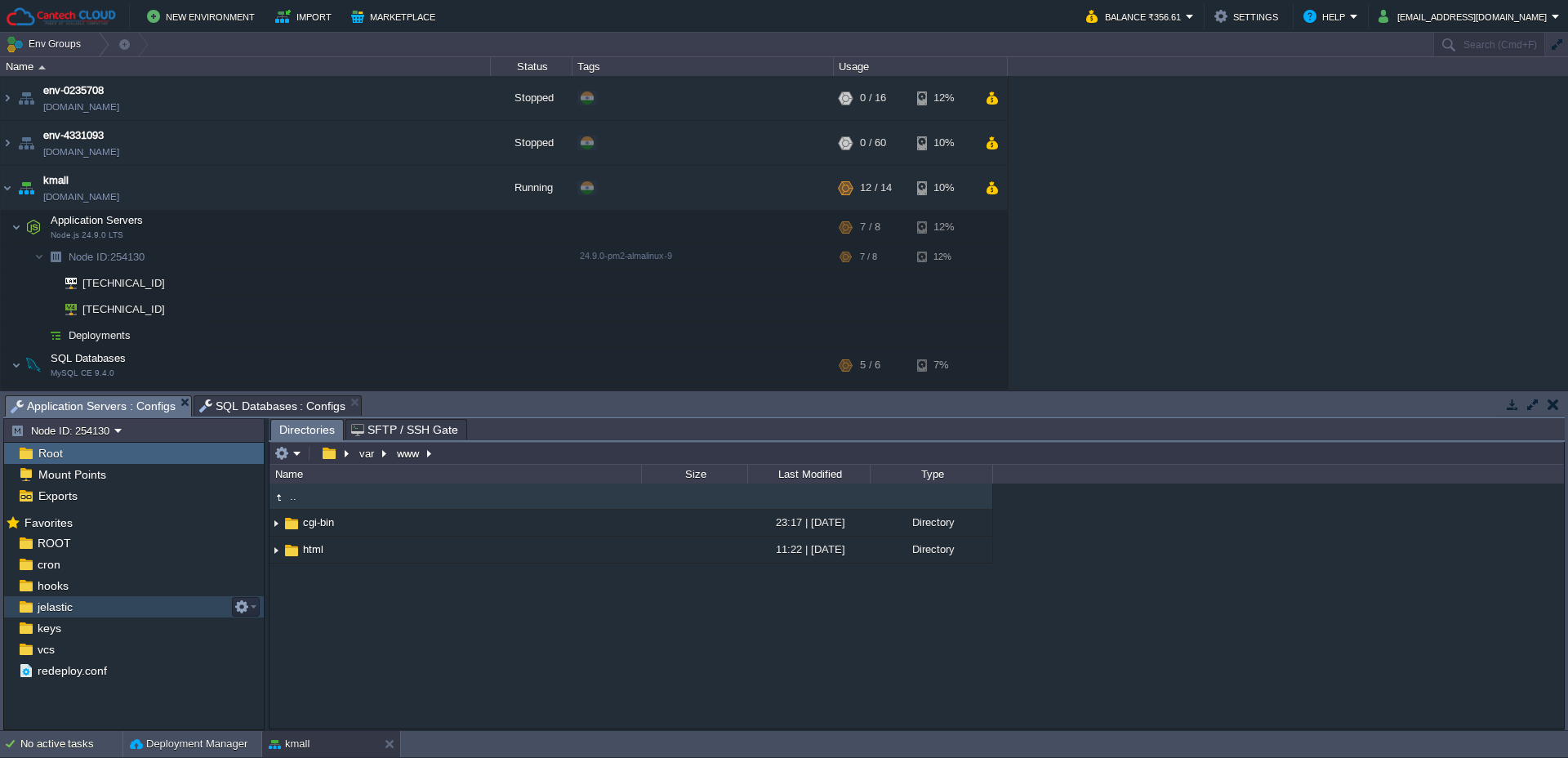
click at [78, 612] on div "jelastic" at bounding box center [134, 606] width 260 height 21
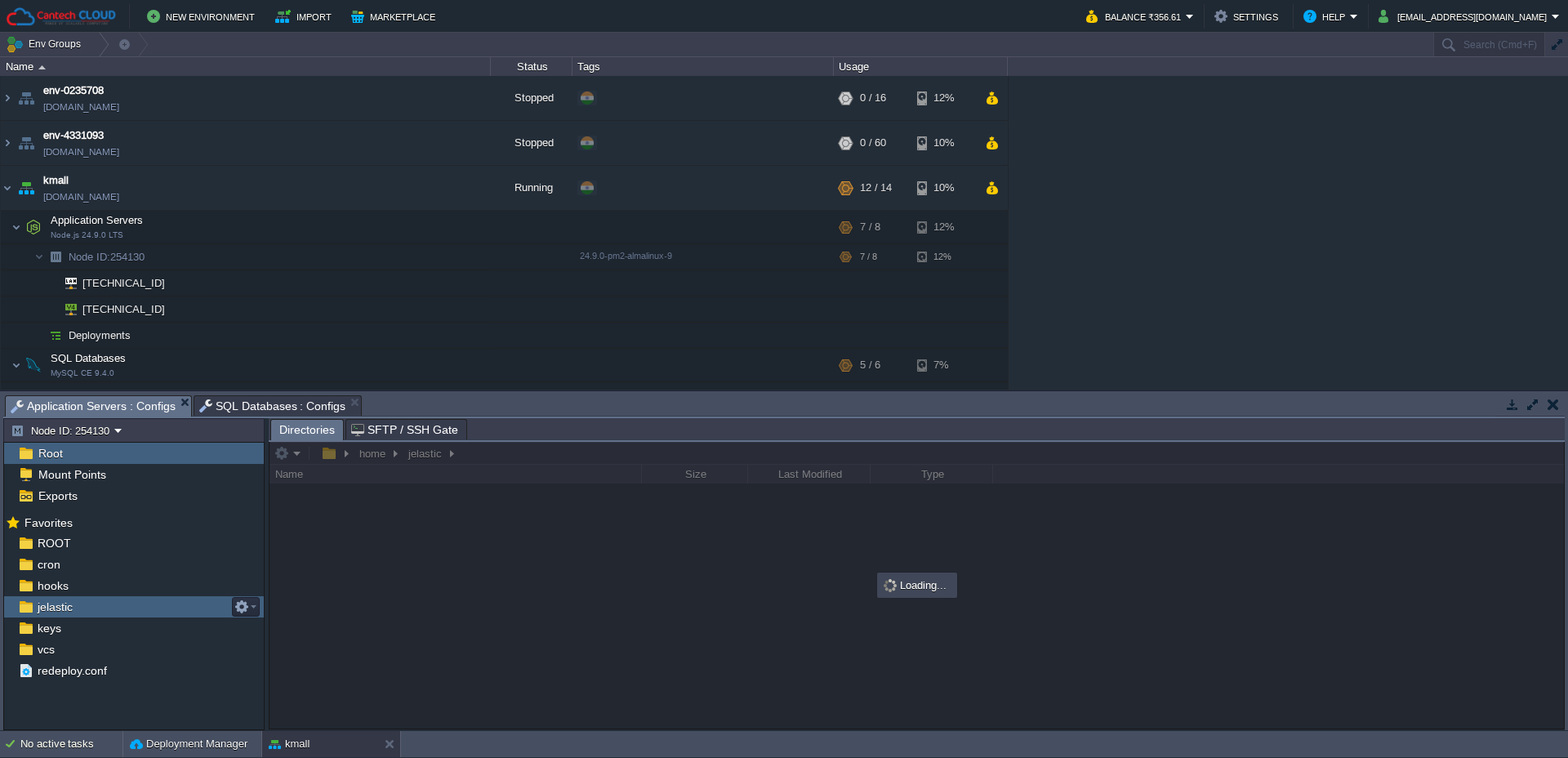
click at [78, 612] on div "jelastic" at bounding box center [134, 606] width 260 height 21
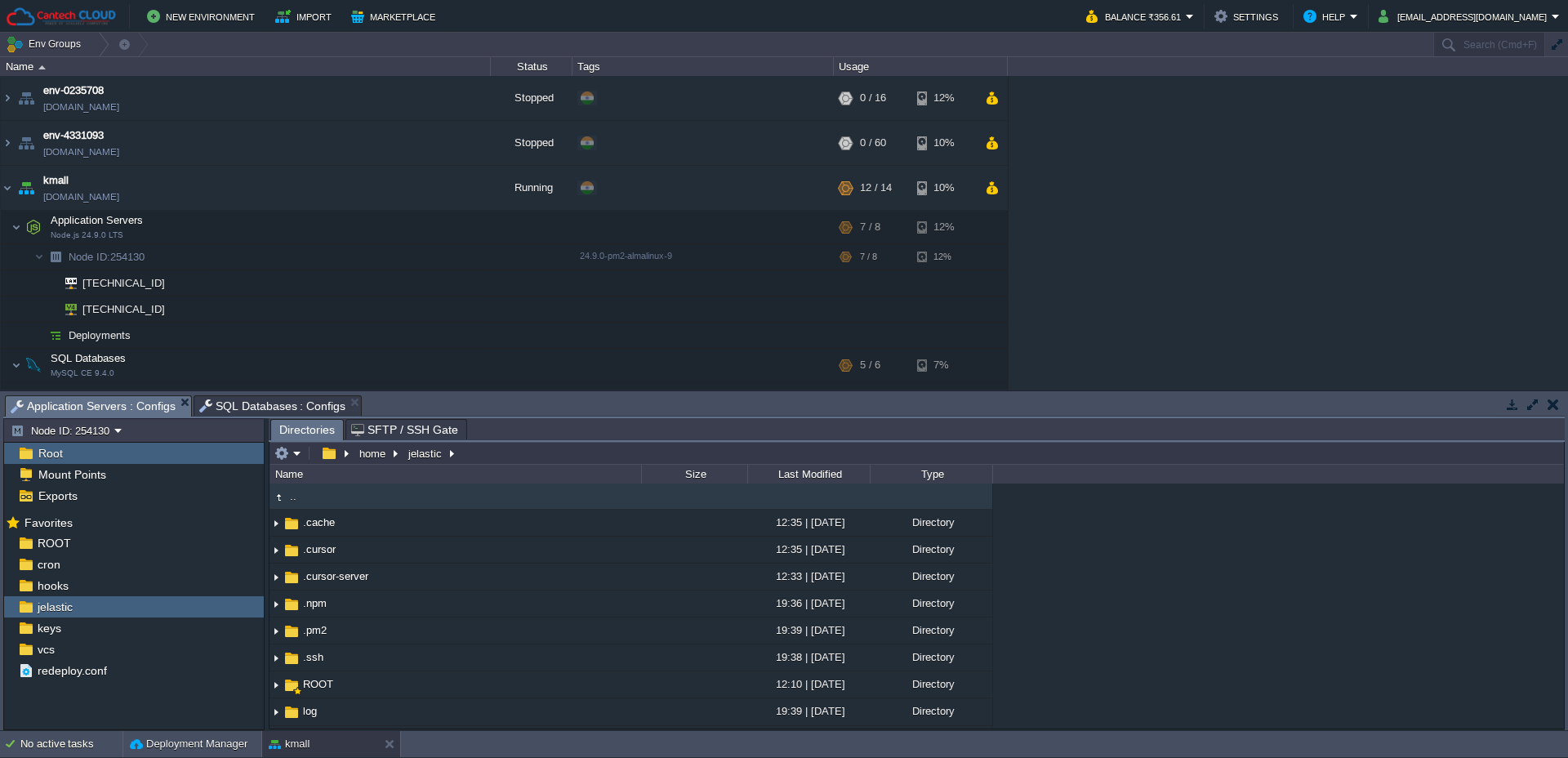
scroll to position [154, 0]
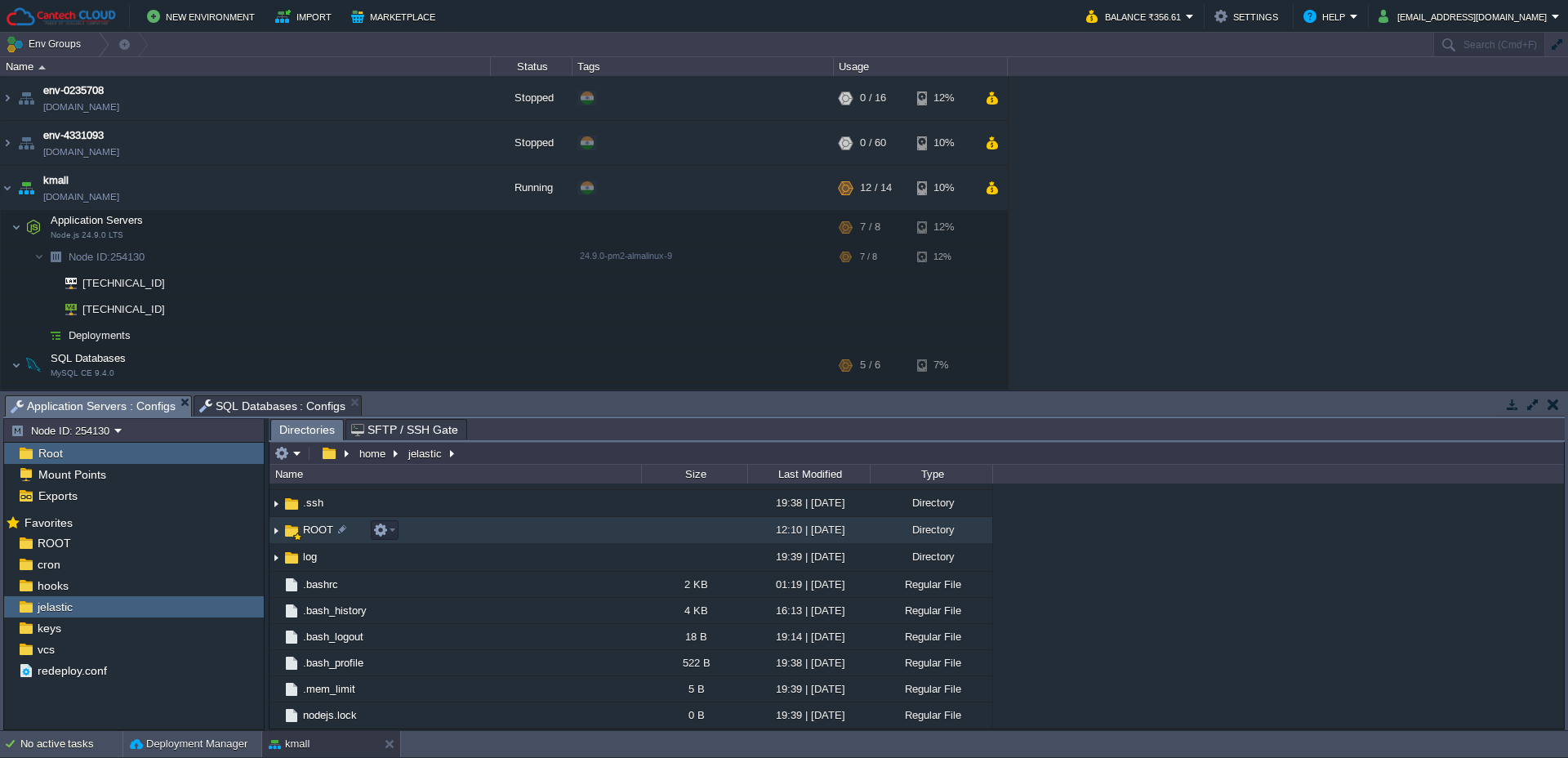
click at [281, 532] on img at bounding box center [275, 531] width 13 height 26
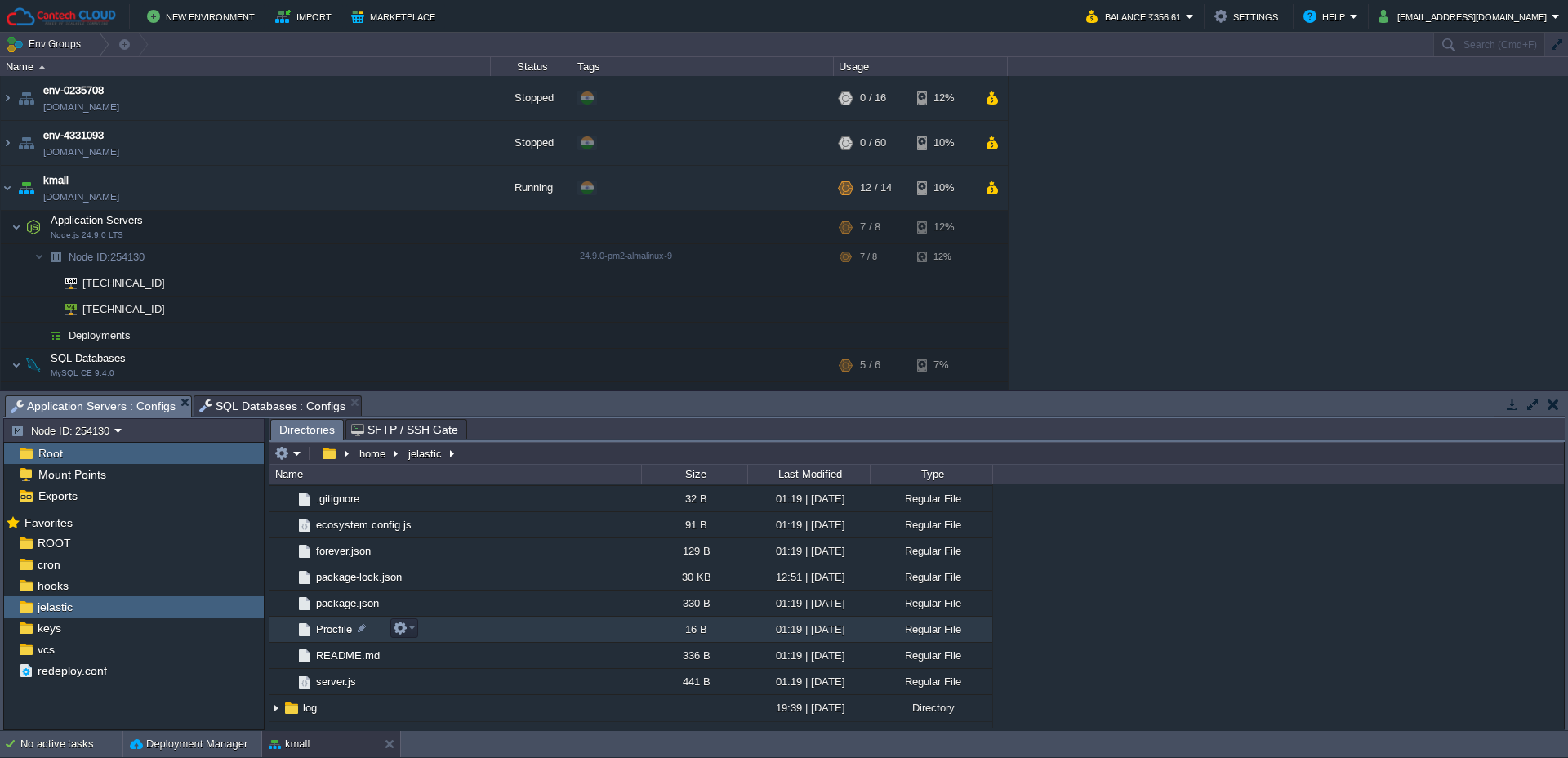
scroll to position [196, 0]
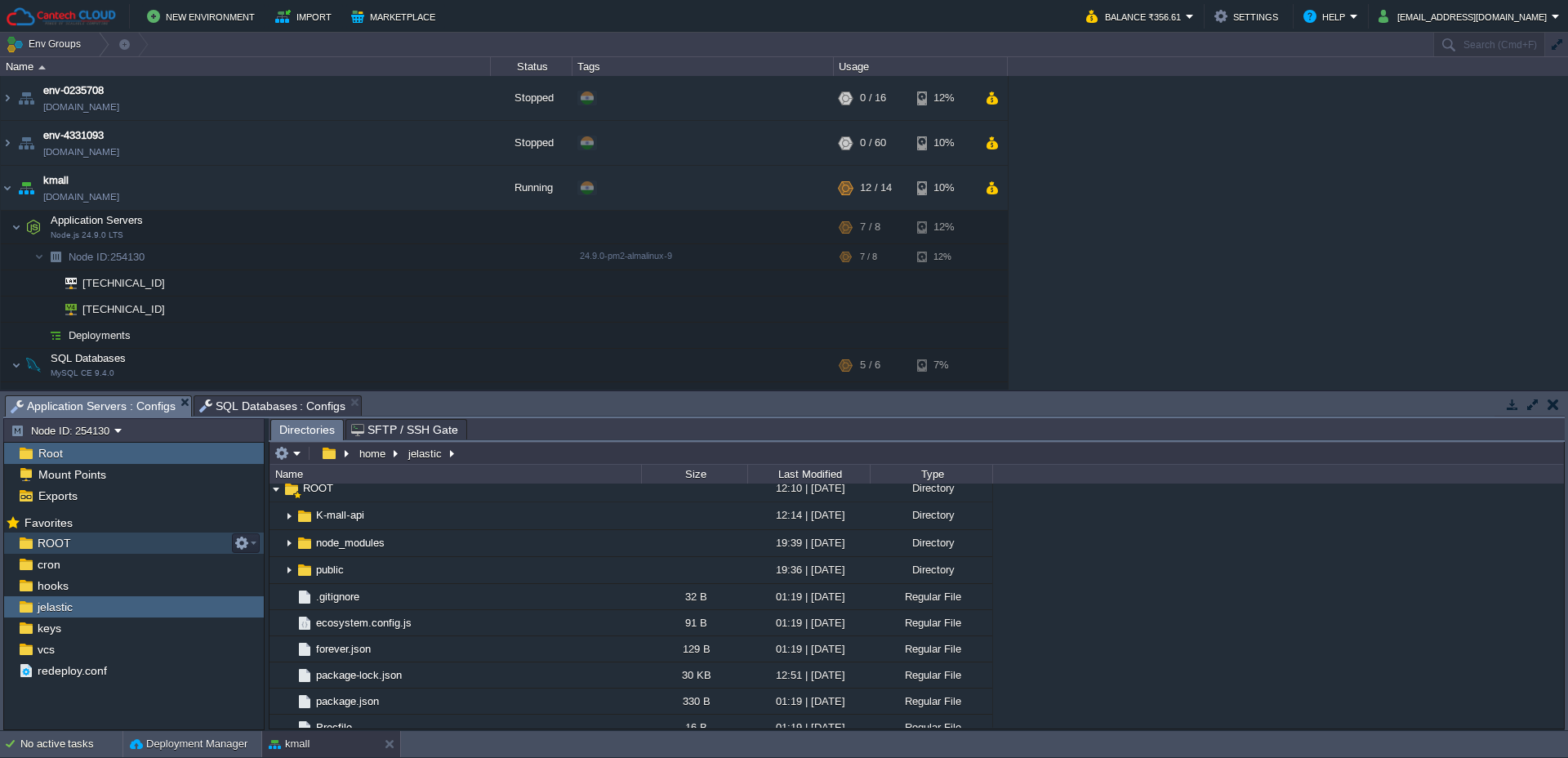
click at [51, 540] on span "ROOT" at bounding box center [54, 543] width 39 height 15
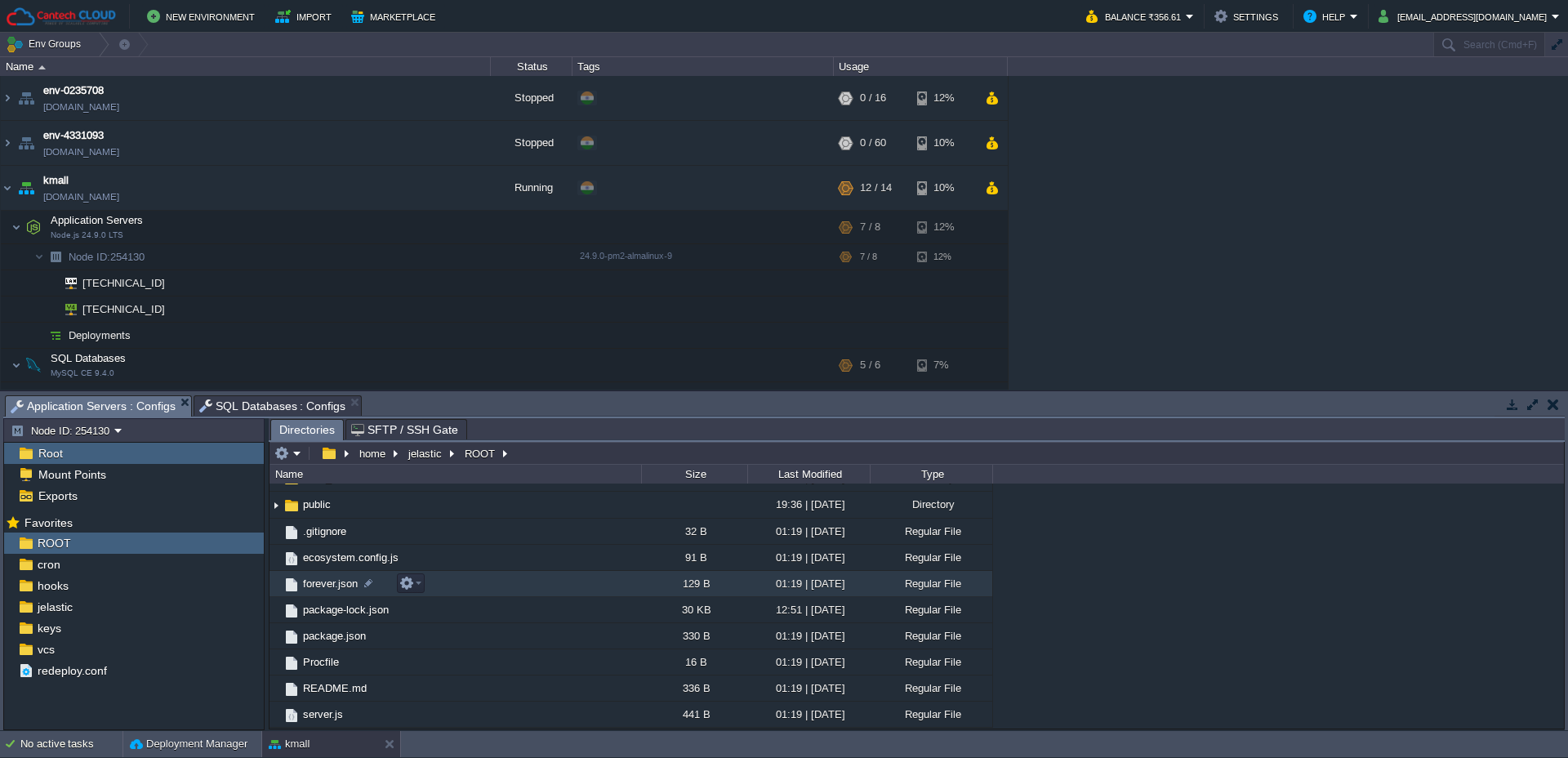
scroll to position [0, 0]
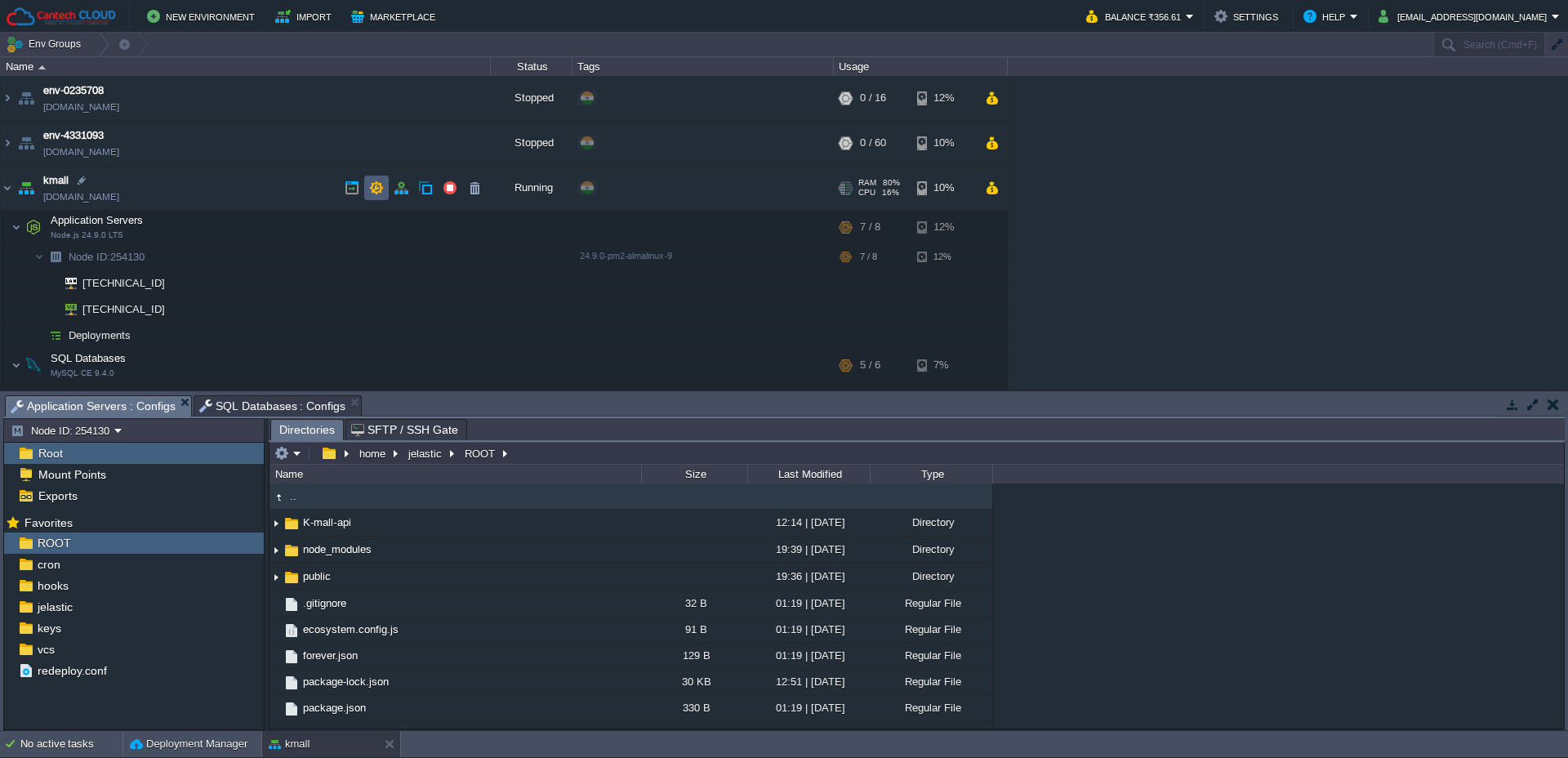
drag, startPoint x: 368, startPoint y: 189, endPoint x: 349, endPoint y: 361, distance: 173.0
click at [368, 190] on td at bounding box center [377, 188] width 25 height 25
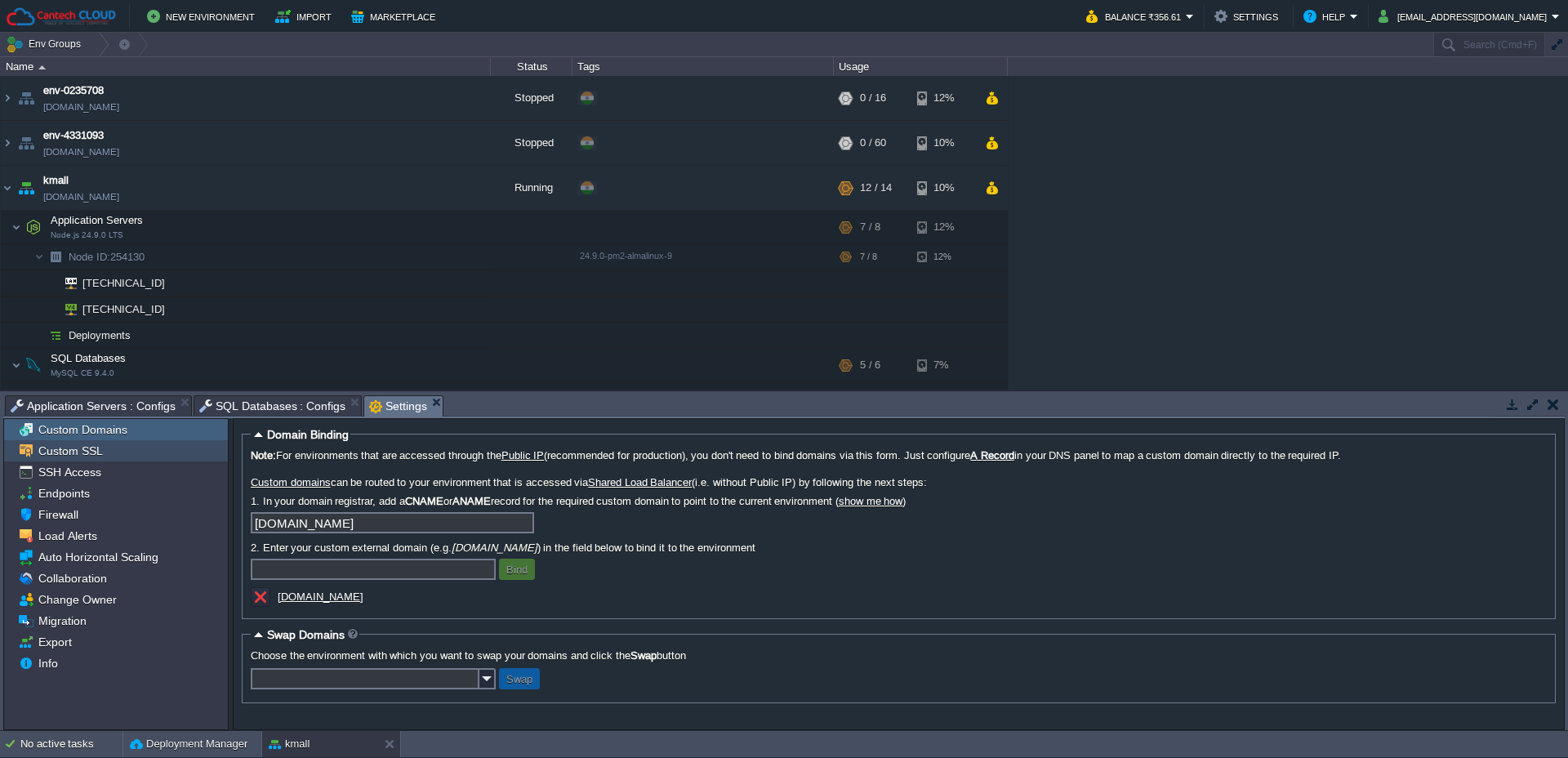
click at [69, 443] on div "Custom SSL" at bounding box center [116, 450] width 224 height 21
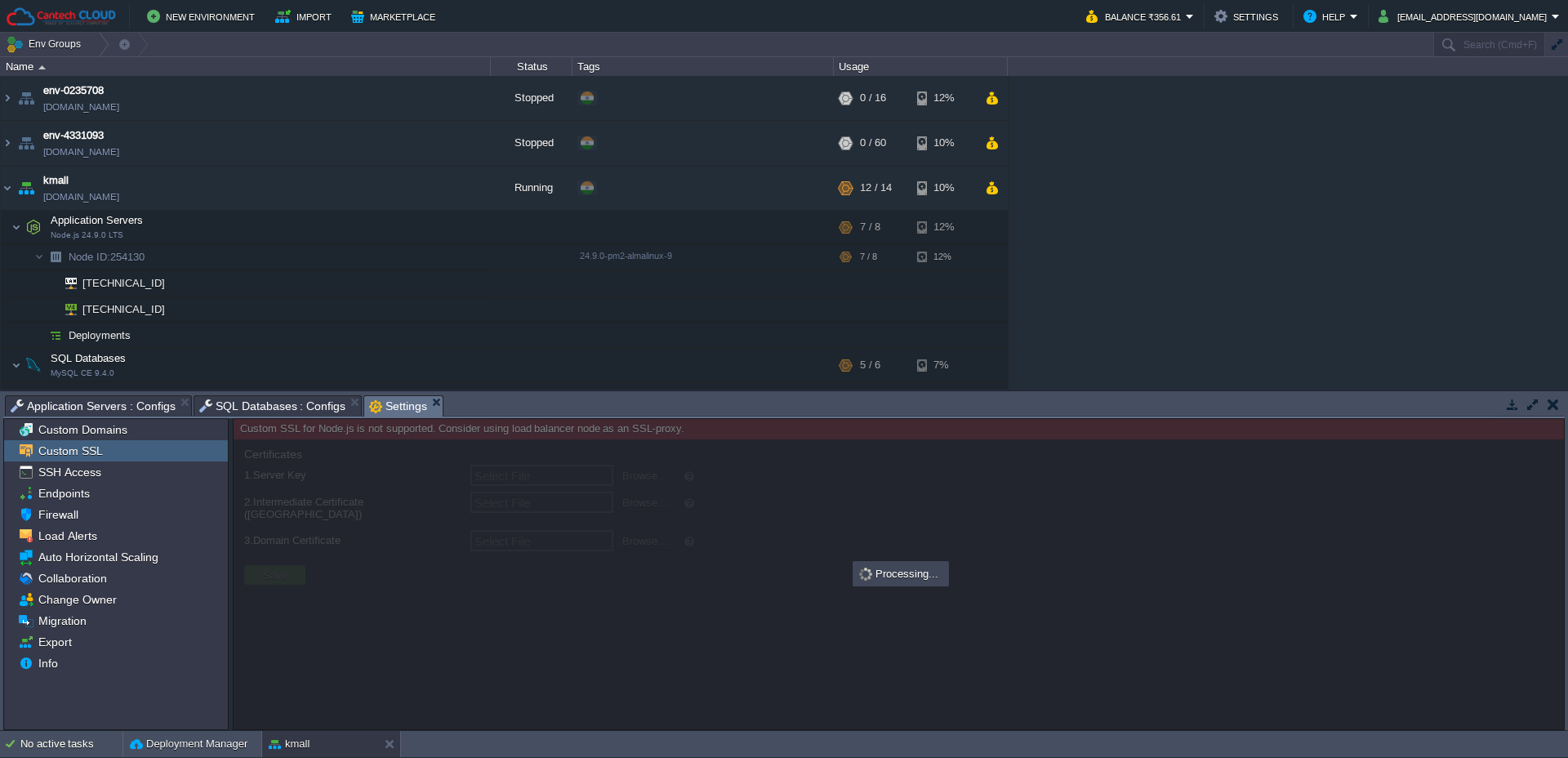
type input "Select File"
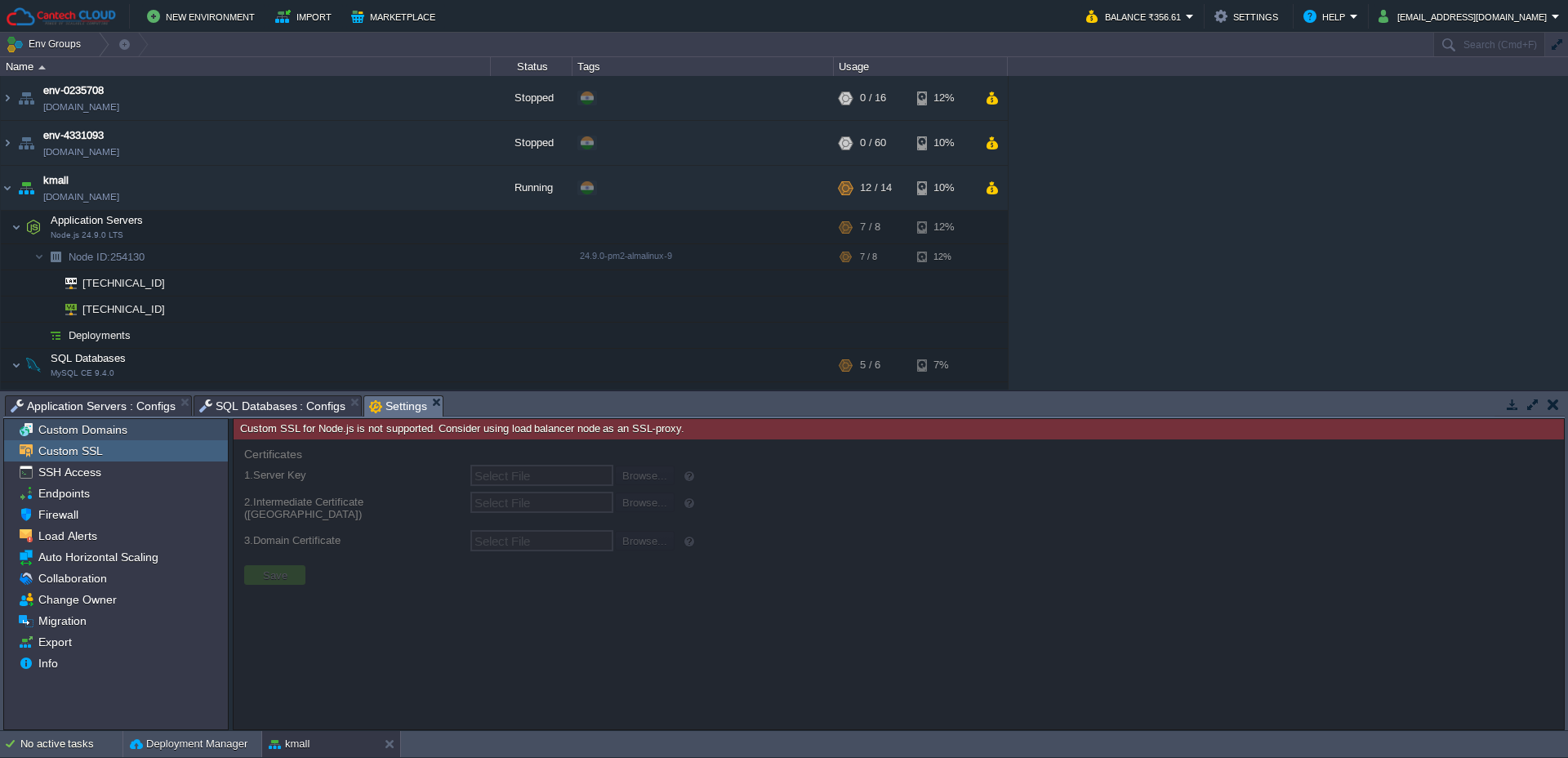
click at [86, 434] on span "Custom Domains" at bounding box center [82, 429] width 94 height 15
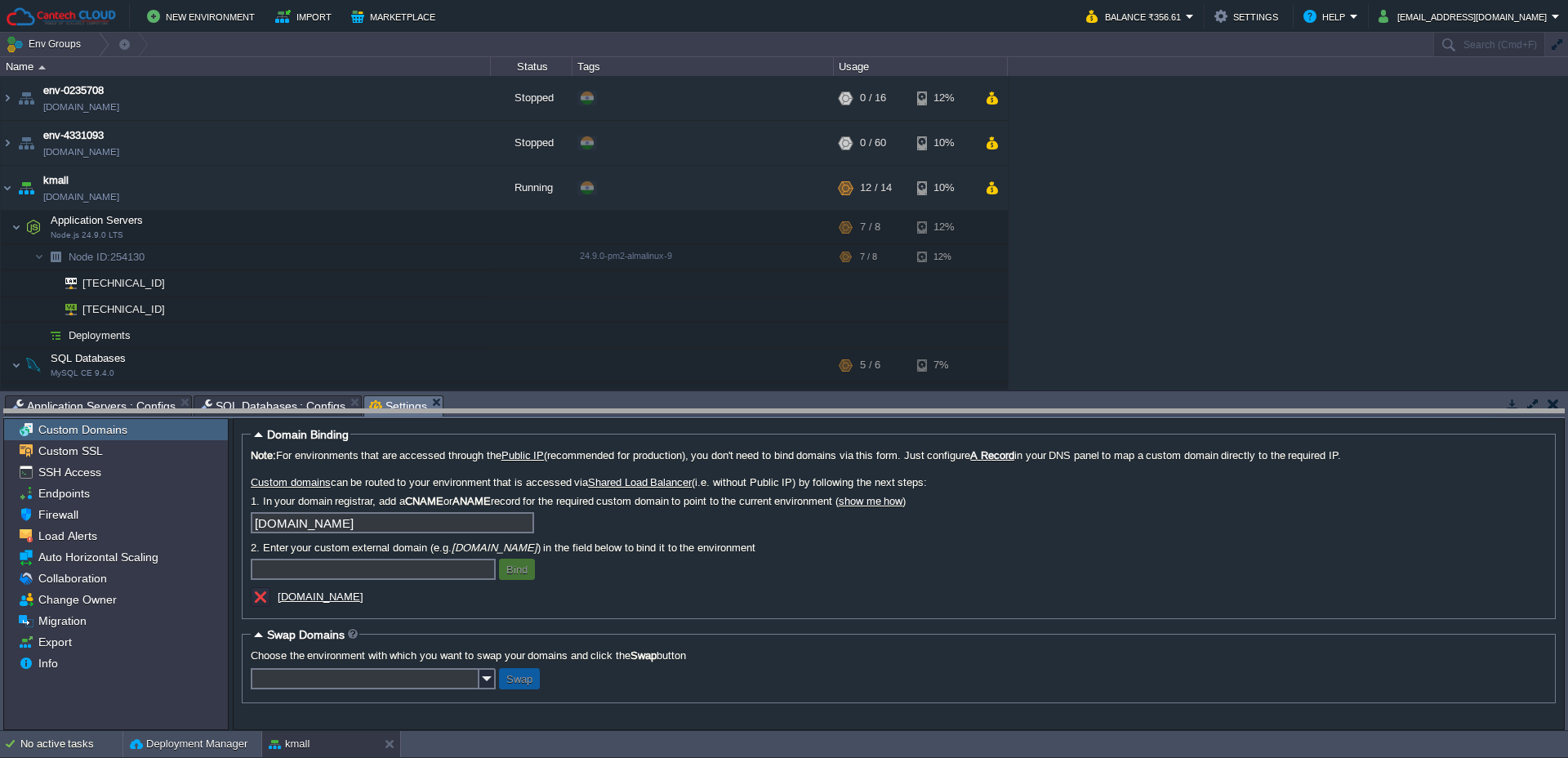
drag, startPoint x: 697, startPoint y: 410, endPoint x: 699, endPoint y: 423, distance: 13.2
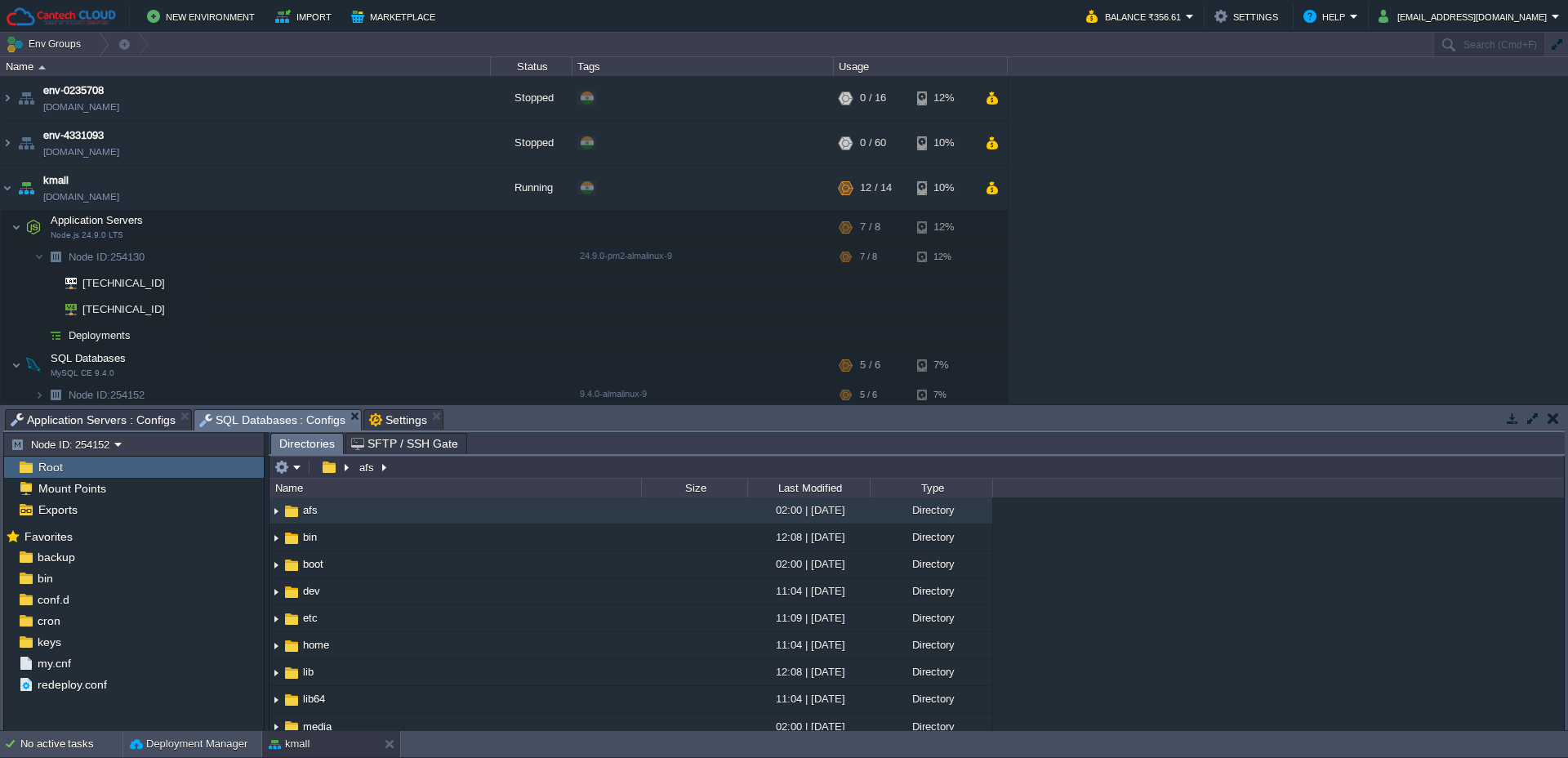
click at [263, 420] on span "SQL Databases : Configs" at bounding box center [272, 420] width 147 height 21
click at [79, 417] on span "Application Servers : Configs" at bounding box center [93, 419] width 165 height 20
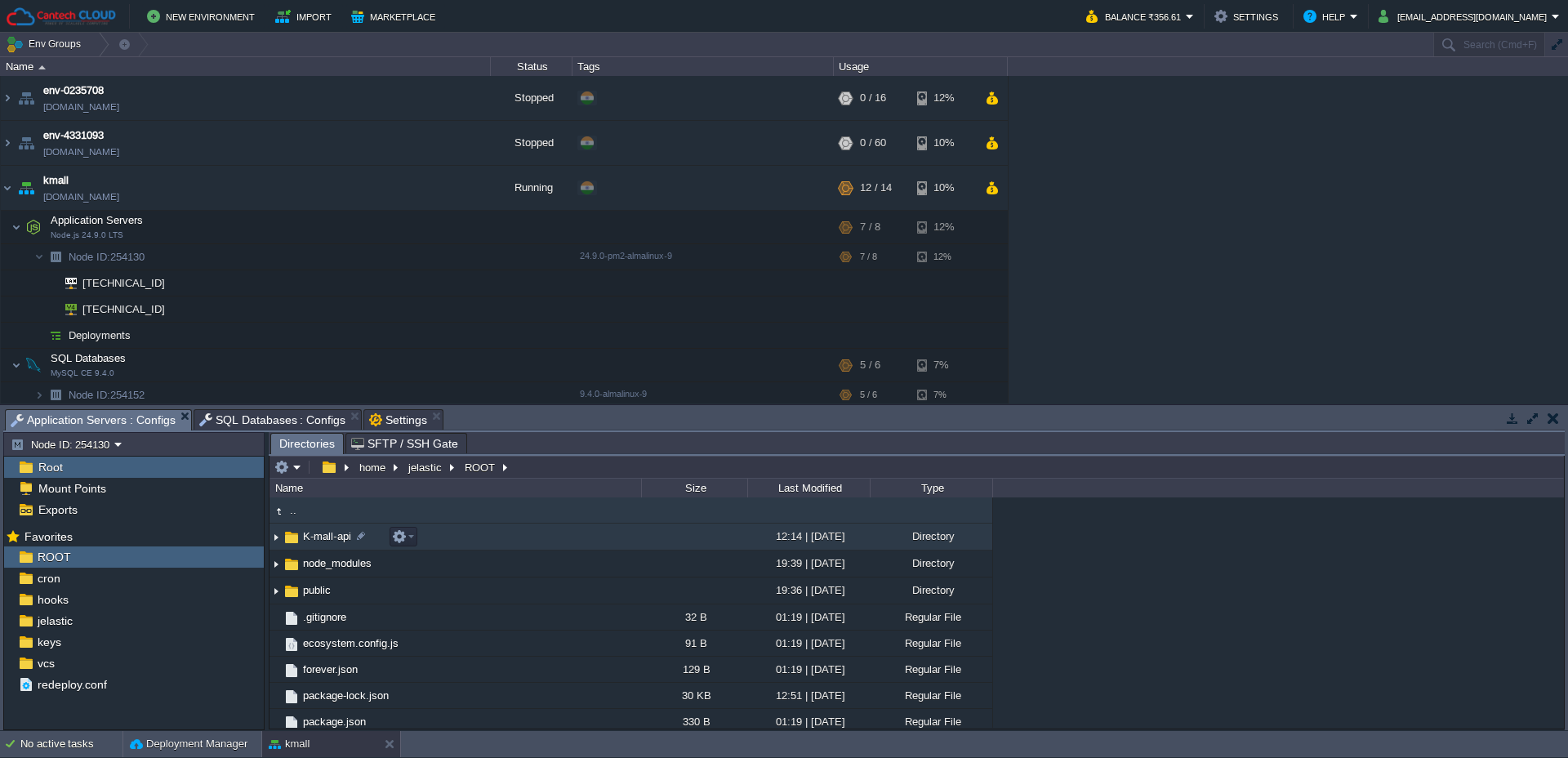
click at [320, 541] on span "K-mall-api" at bounding box center [327, 536] width 53 height 14
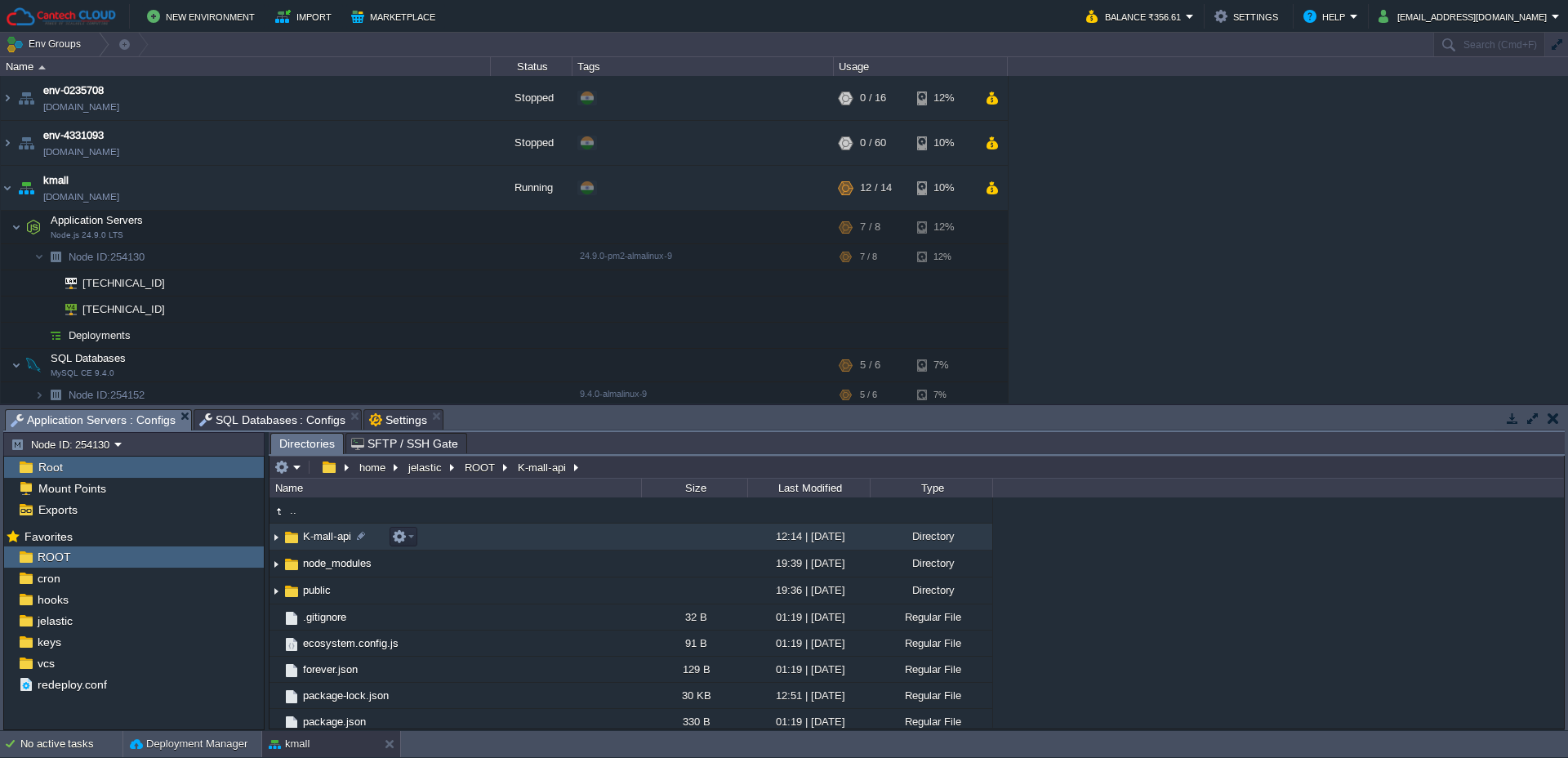
click at [277, 543] on img at bounding box center [275, 537] width 13 height 26
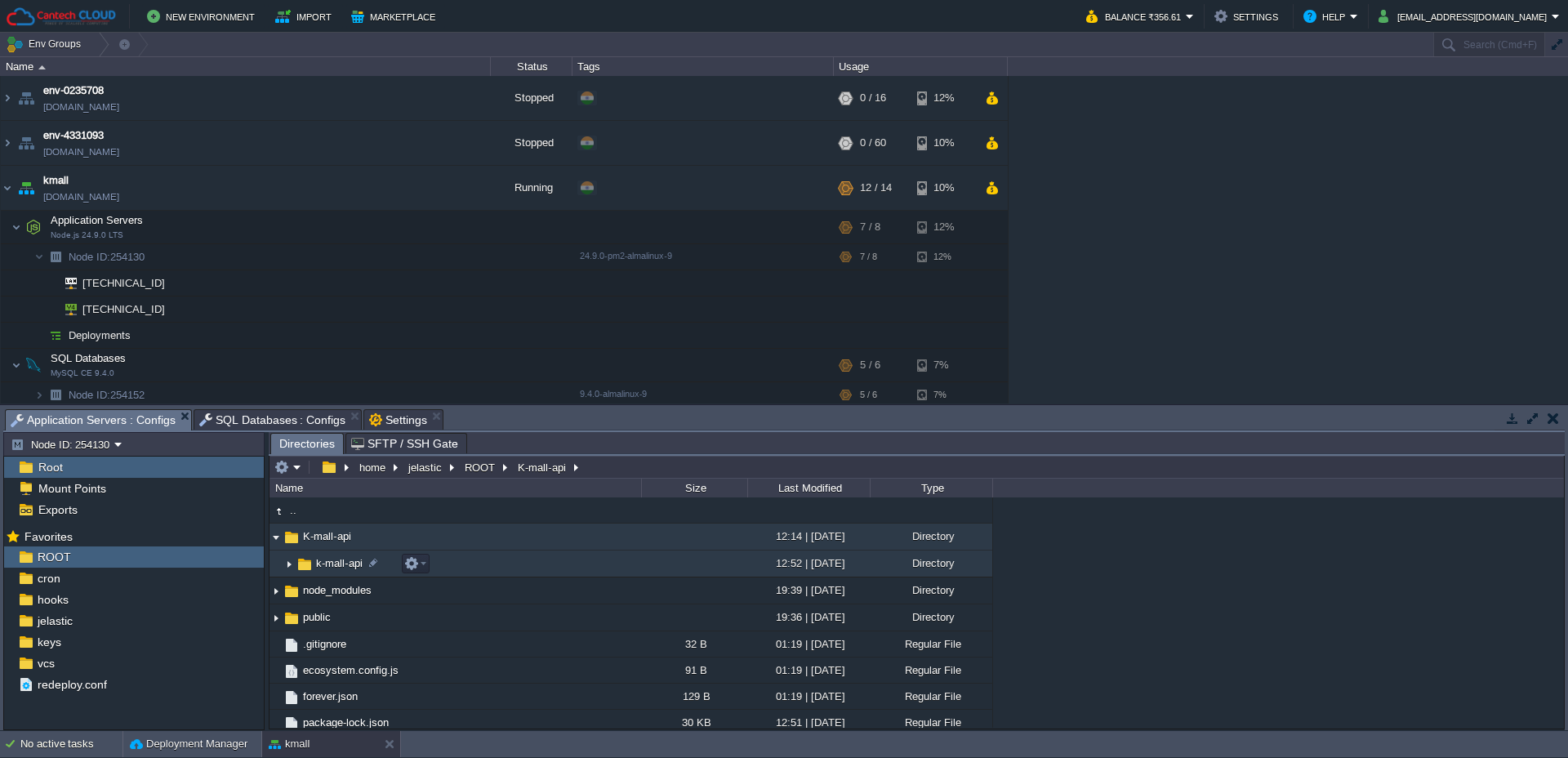
click at [288, 566] on img at bounding box center [288, 564] width 13 height 26
click at [285, 565] on img at bounding box center [288, 564] width 13 height 26
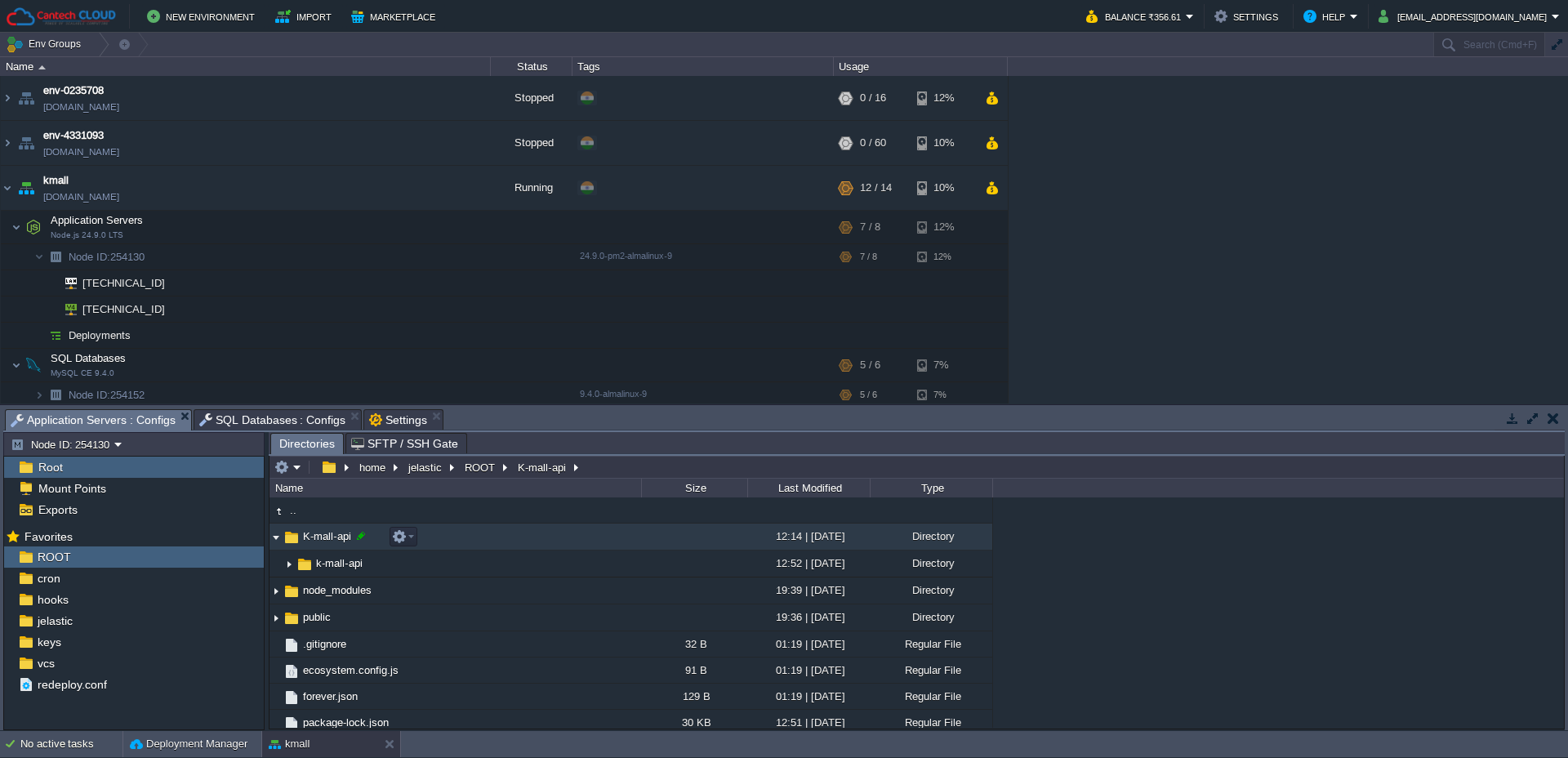
click at [359, 540] on div at bounding box center [360, 535] width 15 height 15
type input "K-mall"
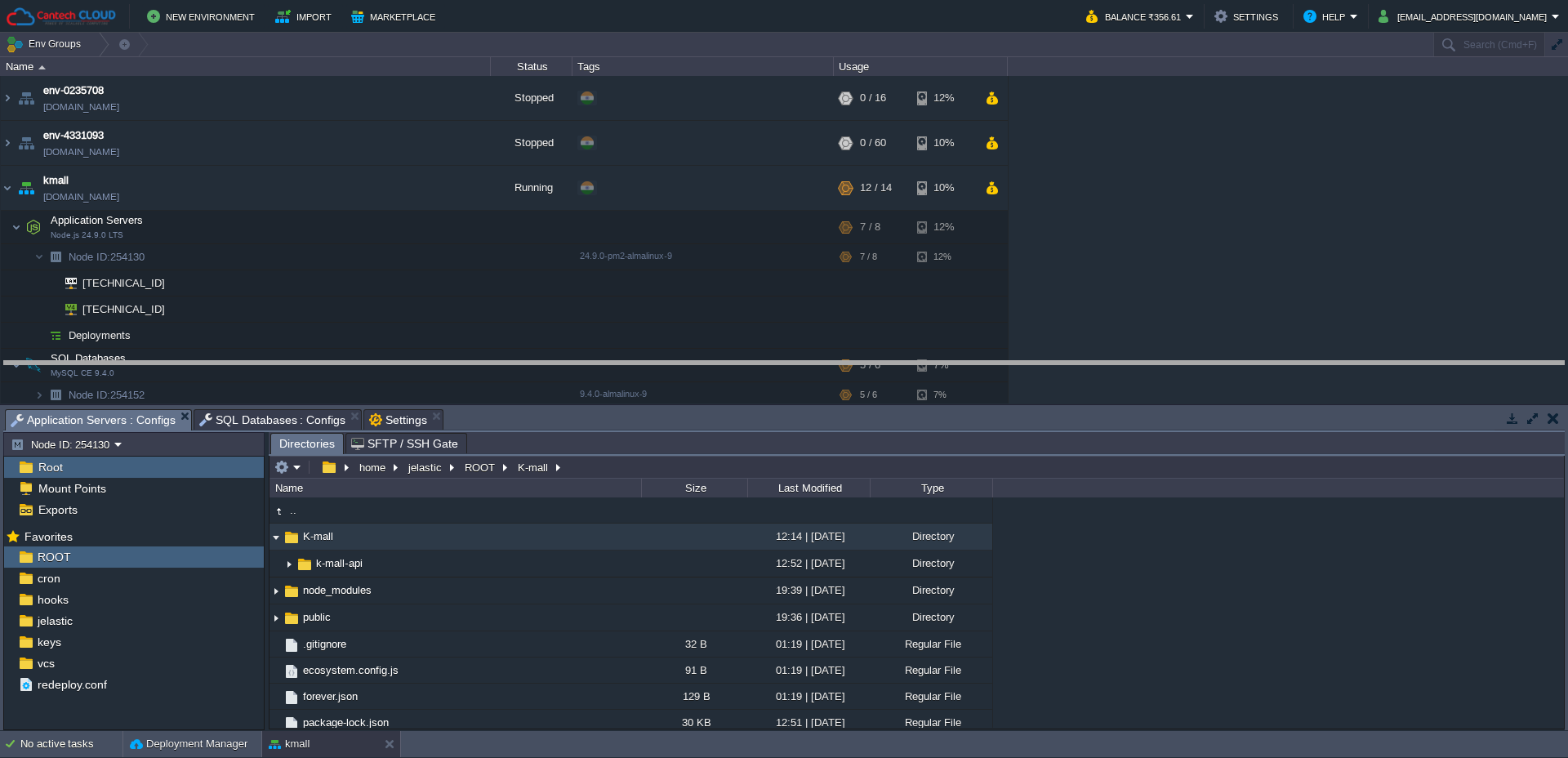
drag, startPoint x: 733, startPoint y: 418, endPoint x: 741, endPoint y: 369, distance: 49.6
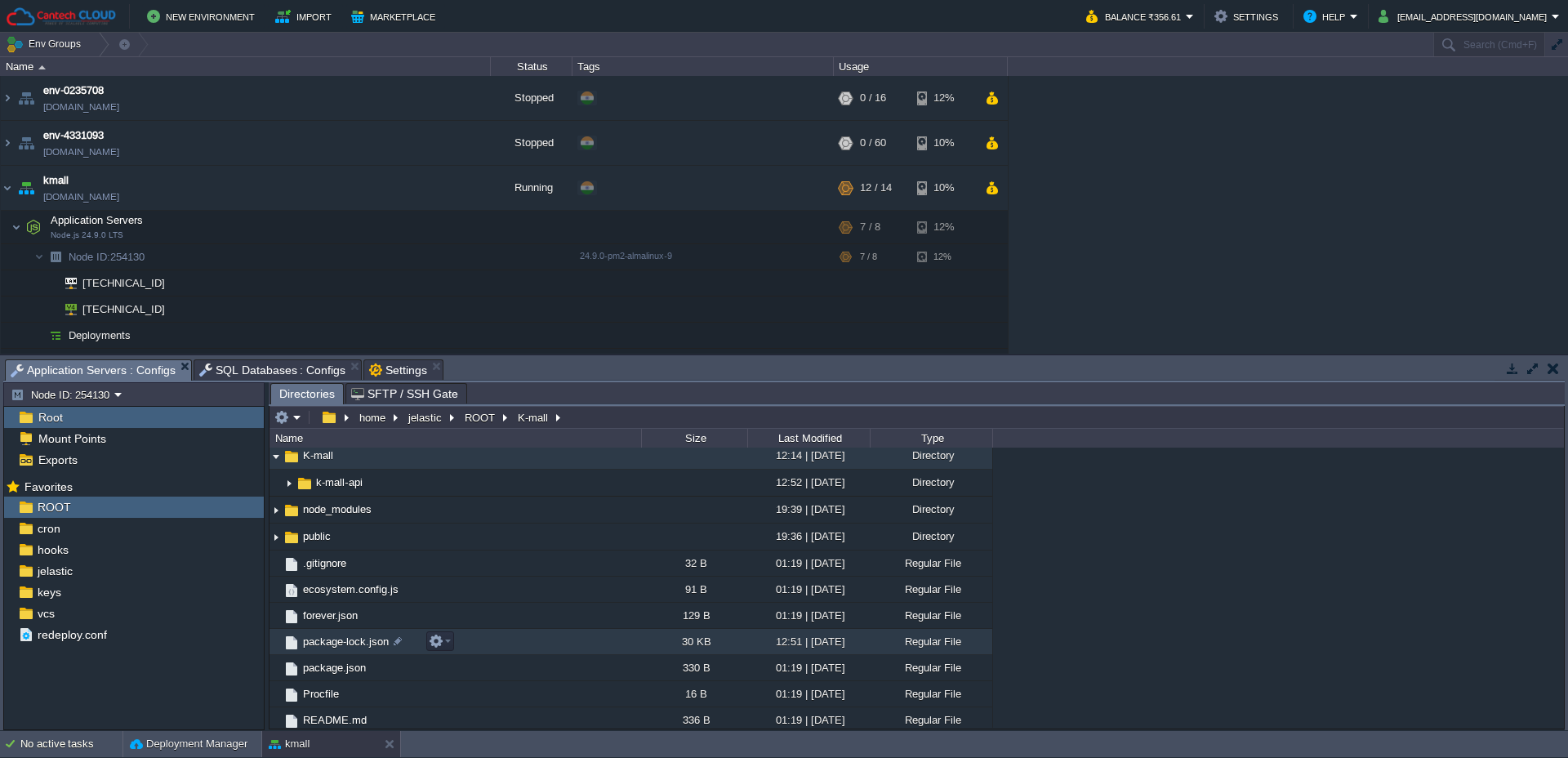
scroll to position [4, 0]
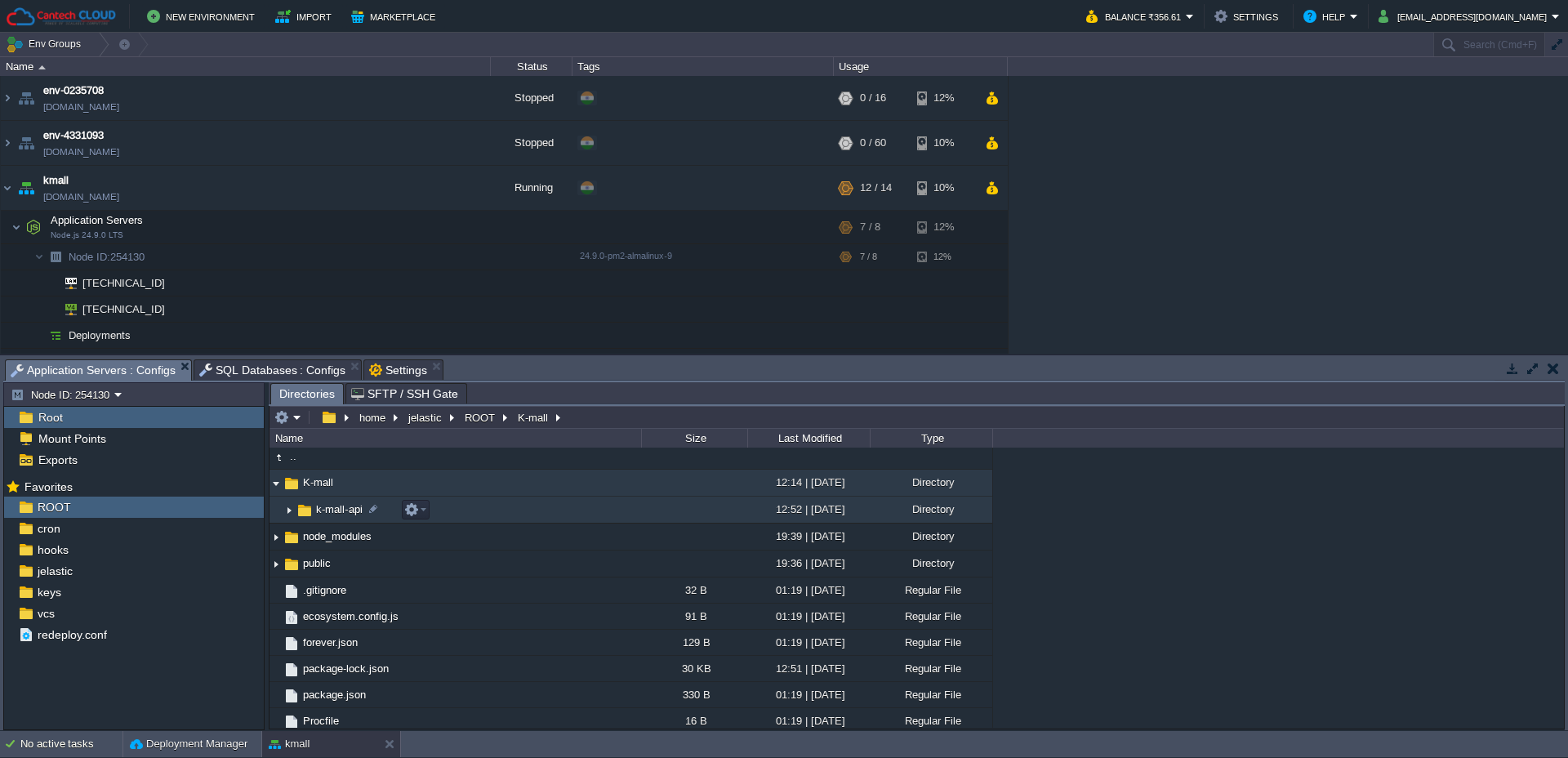
click at [289, 506] on img at bounding box center [288, 510] width 13 height 26
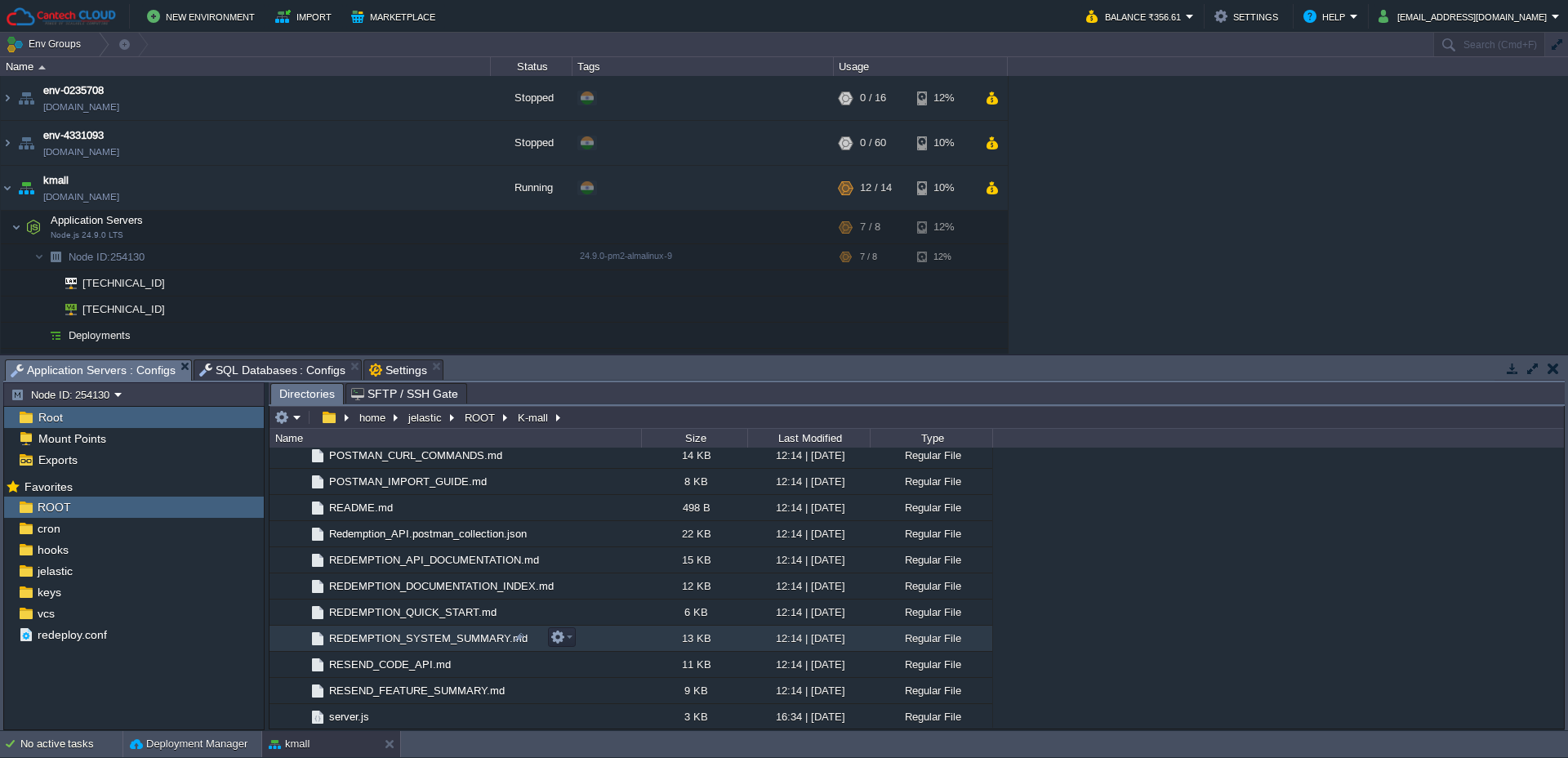
scroll to position [982, 0]
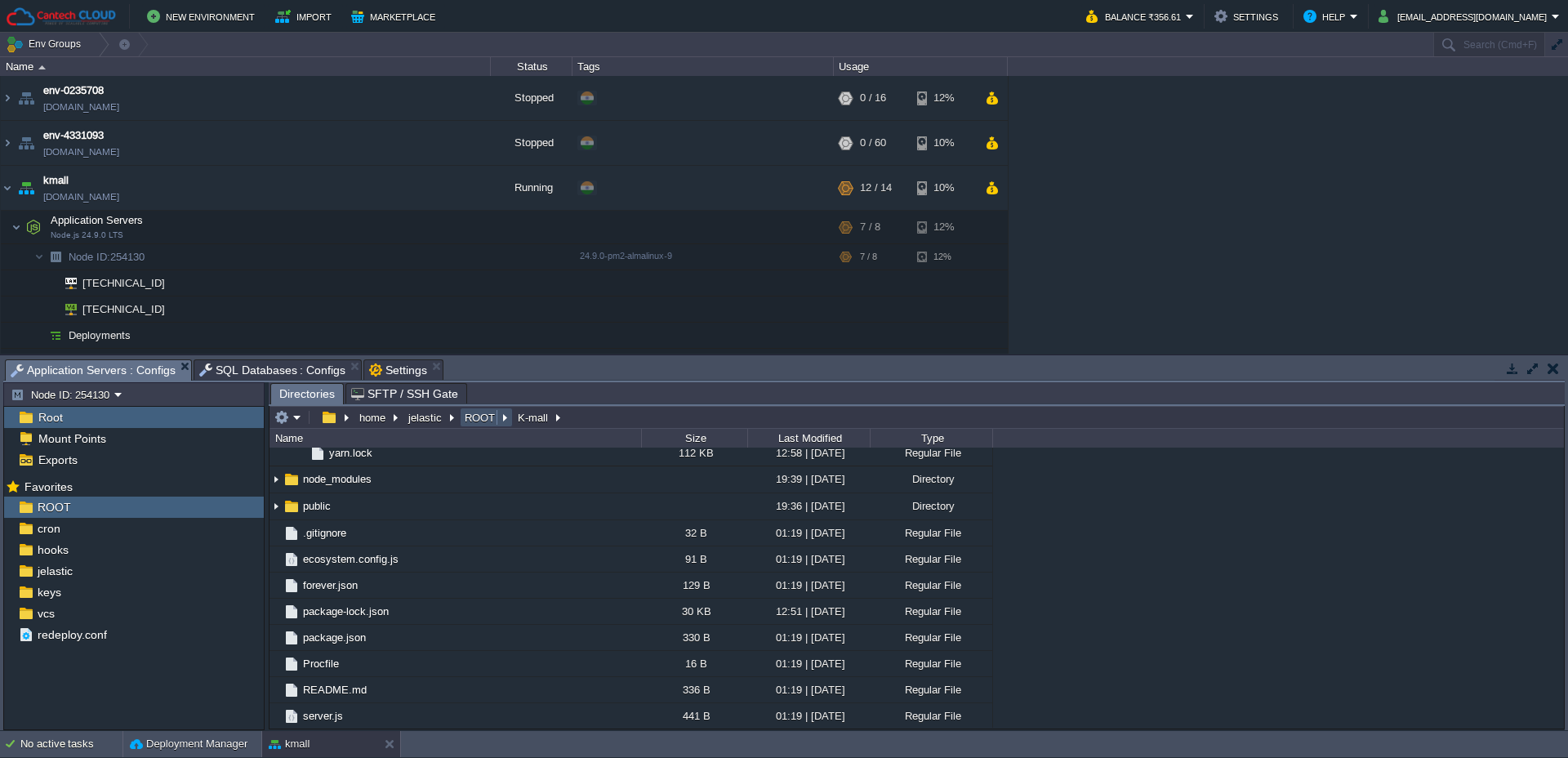
click at [476, 418] on button "ROOT" at bounding box center [480, 417] width 37 height 15
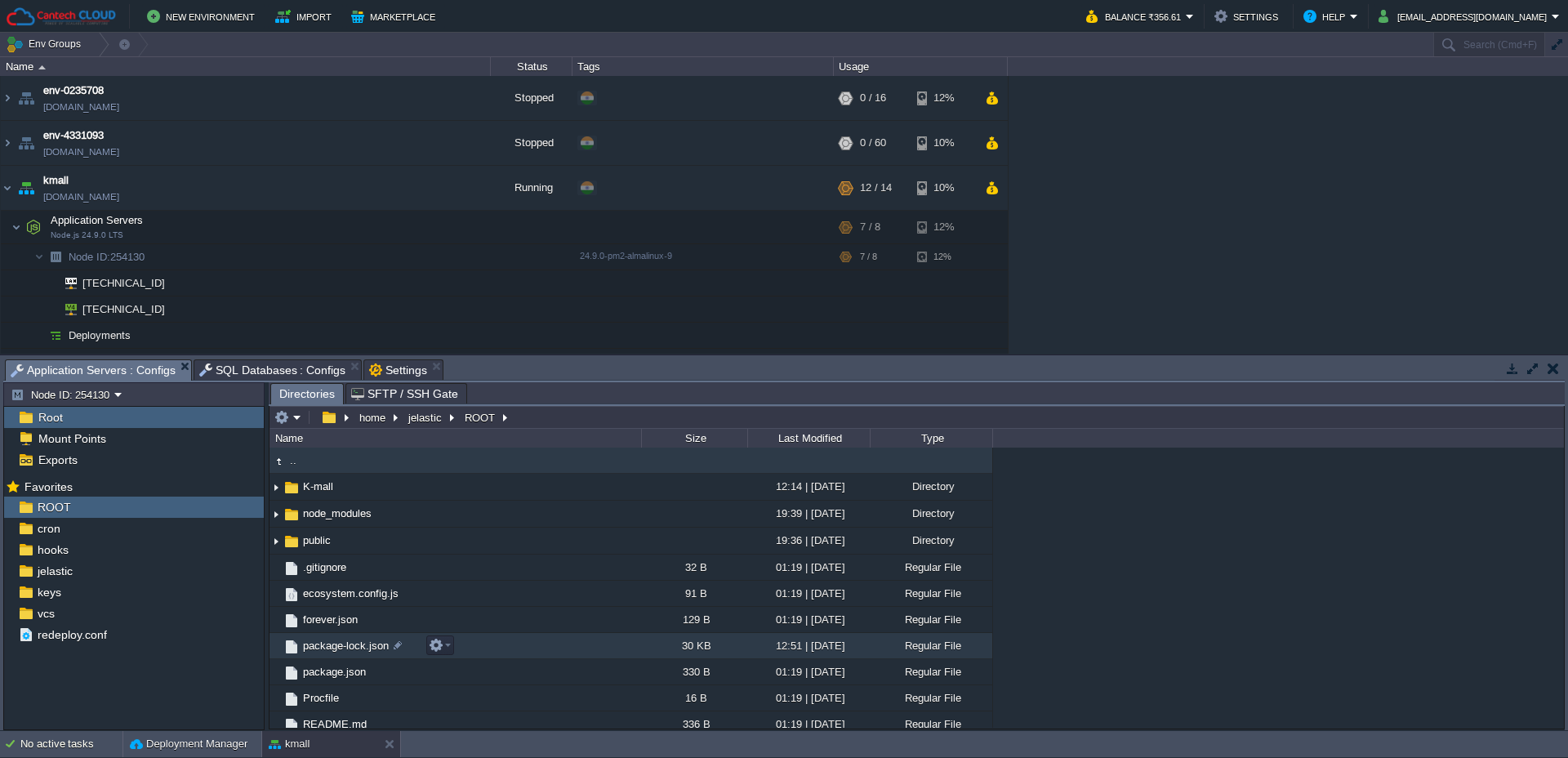
scroll to position [36, 0]
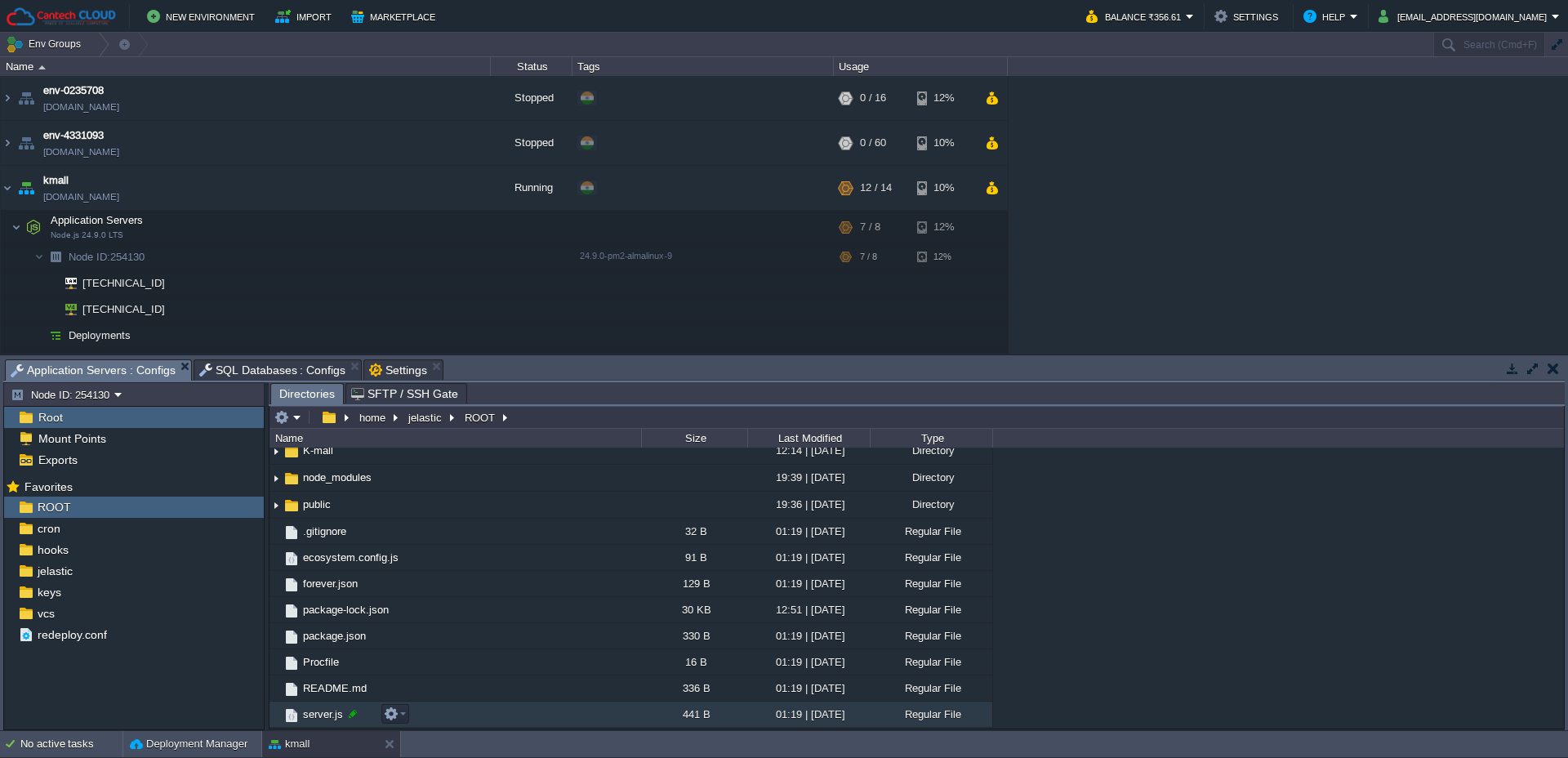
click at [353, 718] on div at bounding box center [353, 713] width 15 height 15
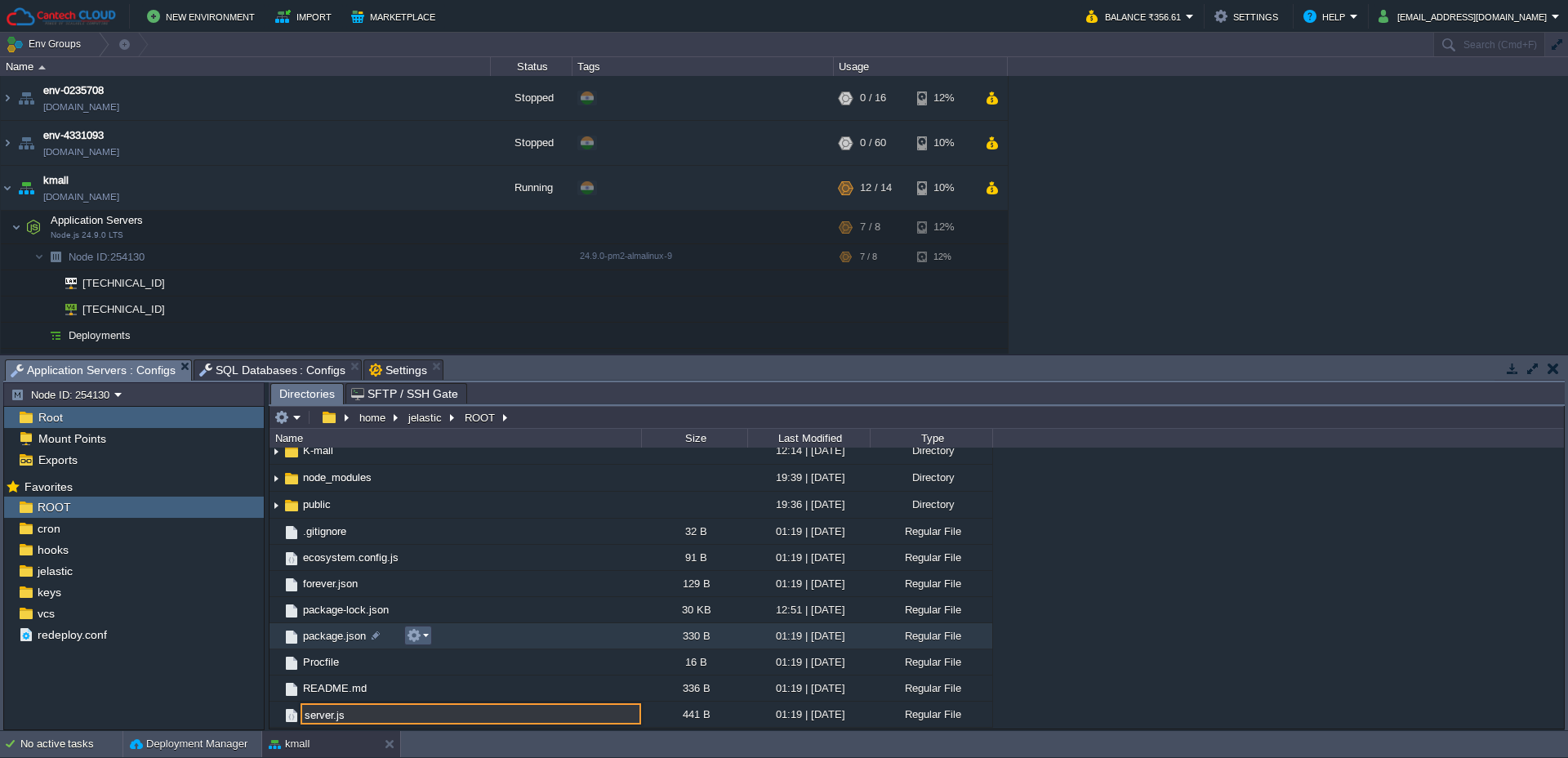
drag, startPoint x: 419, startPoint y: 629, endPoint x: 395, endPoint y: 583, distance: 51.9
click at [405, 598] on div ".. K-mall 12:14 | 14 Oct 2025 Directory node_modules 19:39 | 13 Oct 2025 Direct…" at bounding box center [916, 587] width 1294 height 280
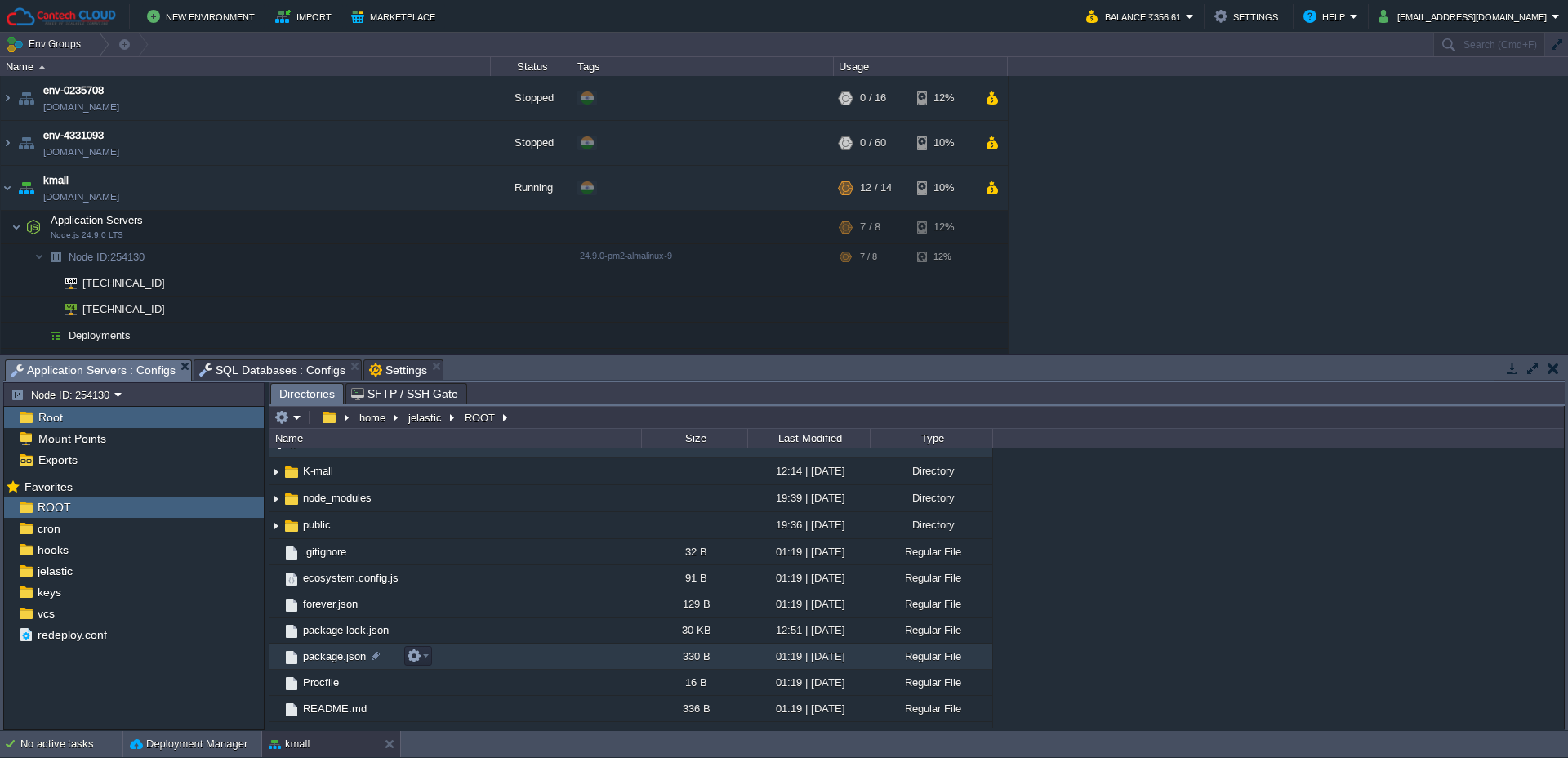
scroll to position [0, 0]
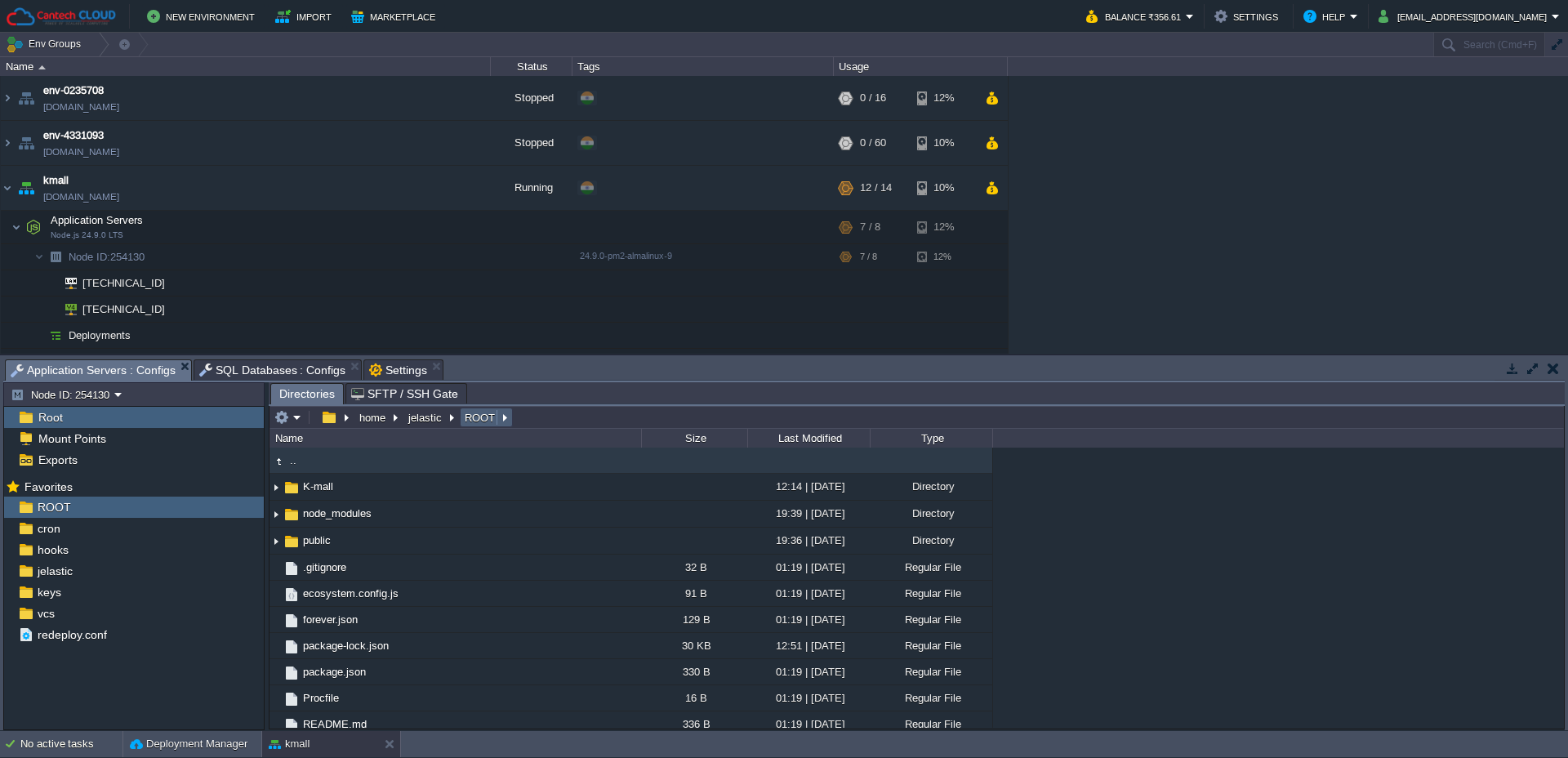
click at [474, 419] on button "ROOT" at bounding box center [480, 417] width 37 height 15
click at [274, 485] on img at bounding box center [275, 487] width 13 height 26
click at [64, 507] on span "ROOT" at bounding box center [54, 507] width 39 height 15
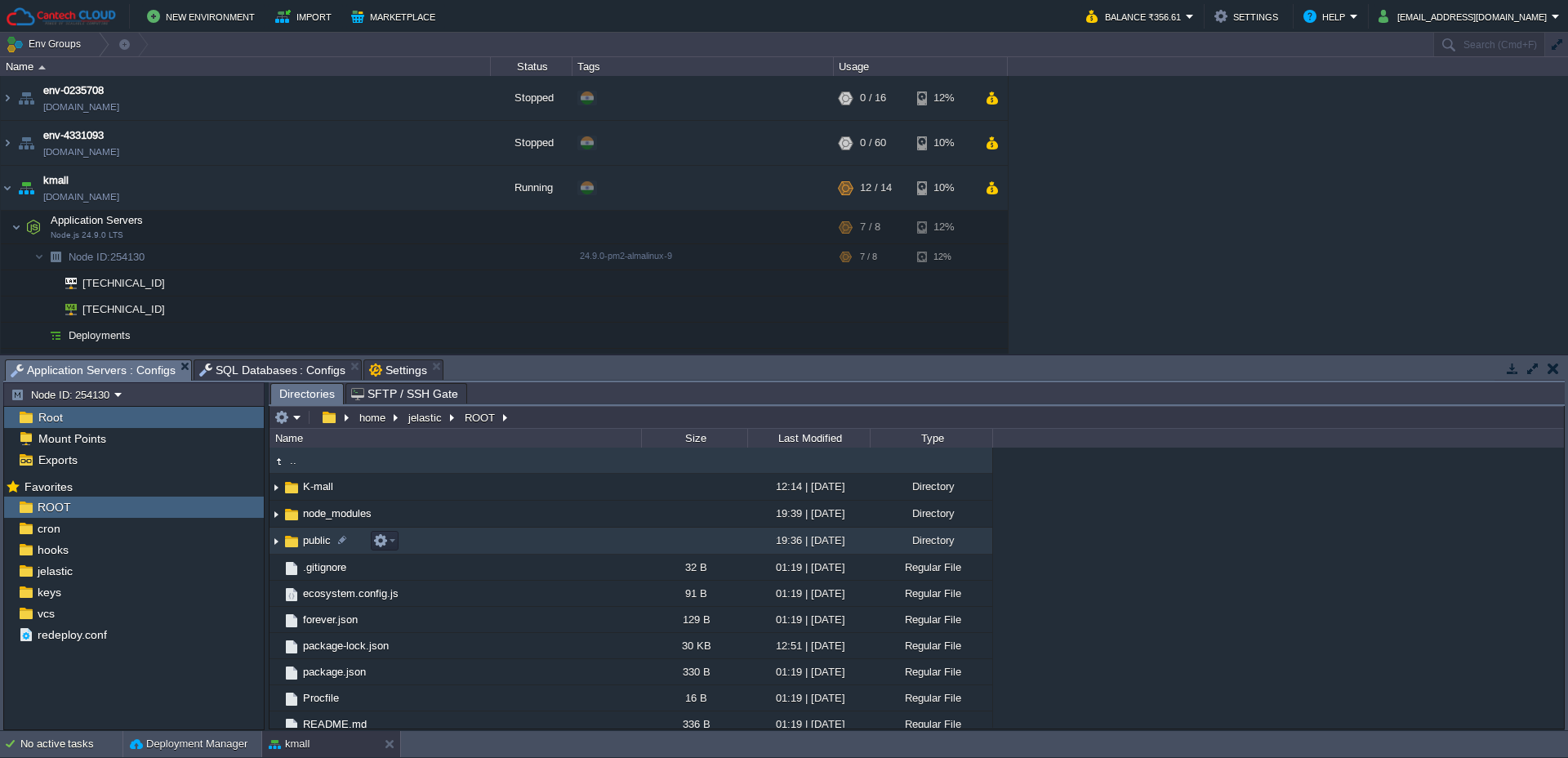
click at [301, 538] on span "public" at bounding box center [317, 540] width 33 height 14
click at [303, 466] on td ".." at bounding box center [455, 460] width 371 height 26
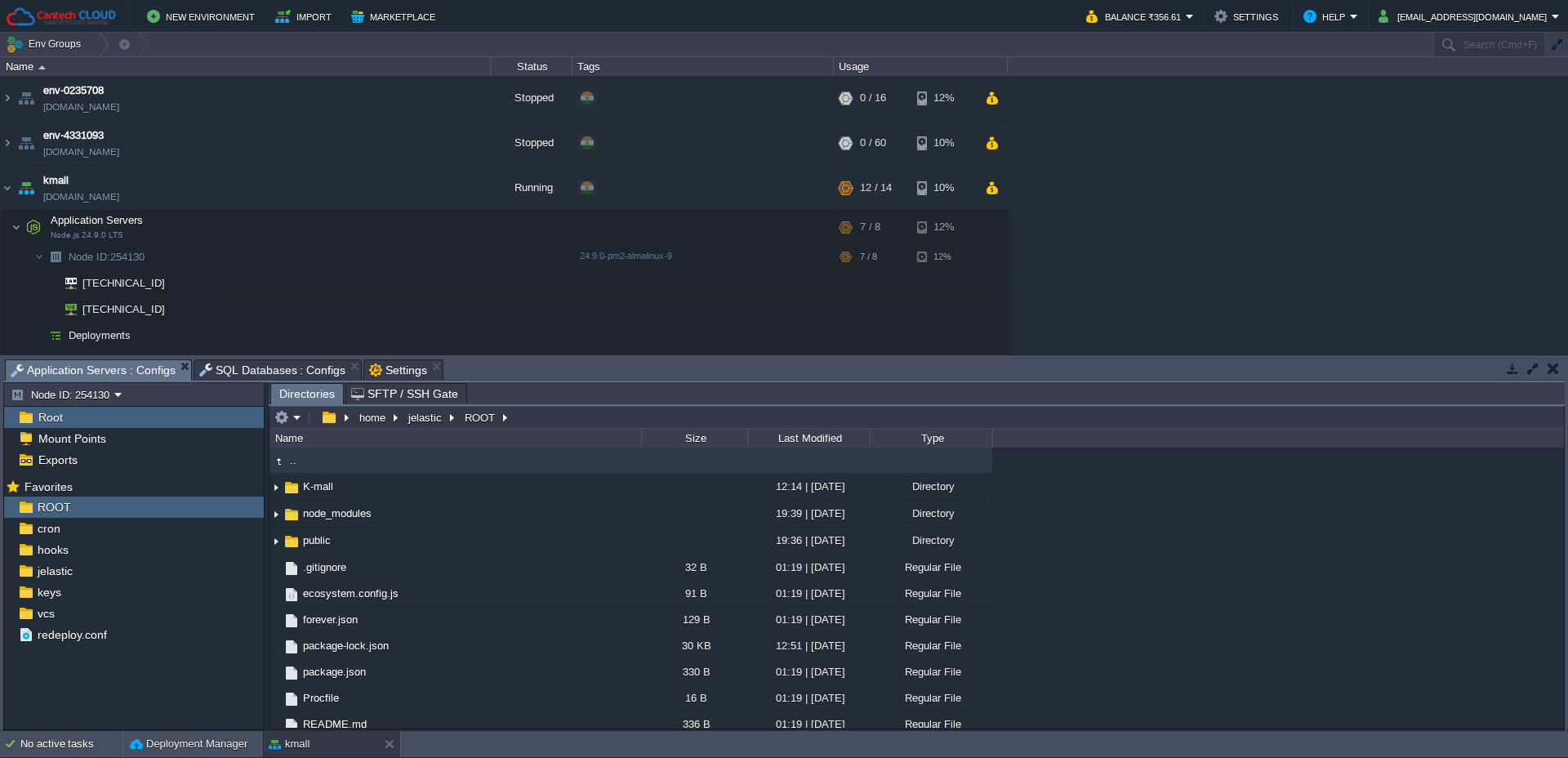
click at [303, 466] on td ".." at bounding box center [455, 460] width 371 height 26
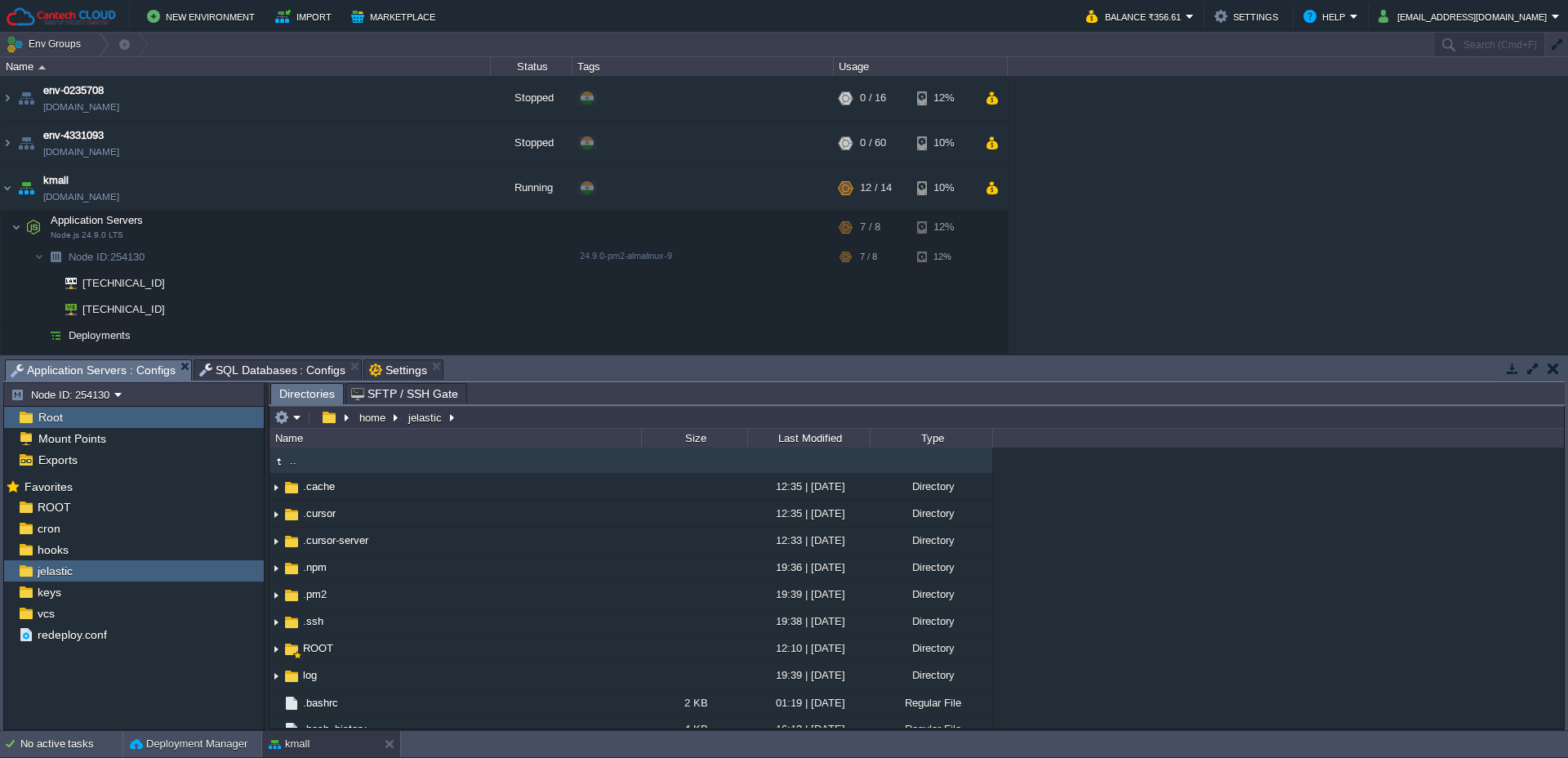
click at [303, 466] on td ".." at bounding box center [455, 460] width 371 height 26
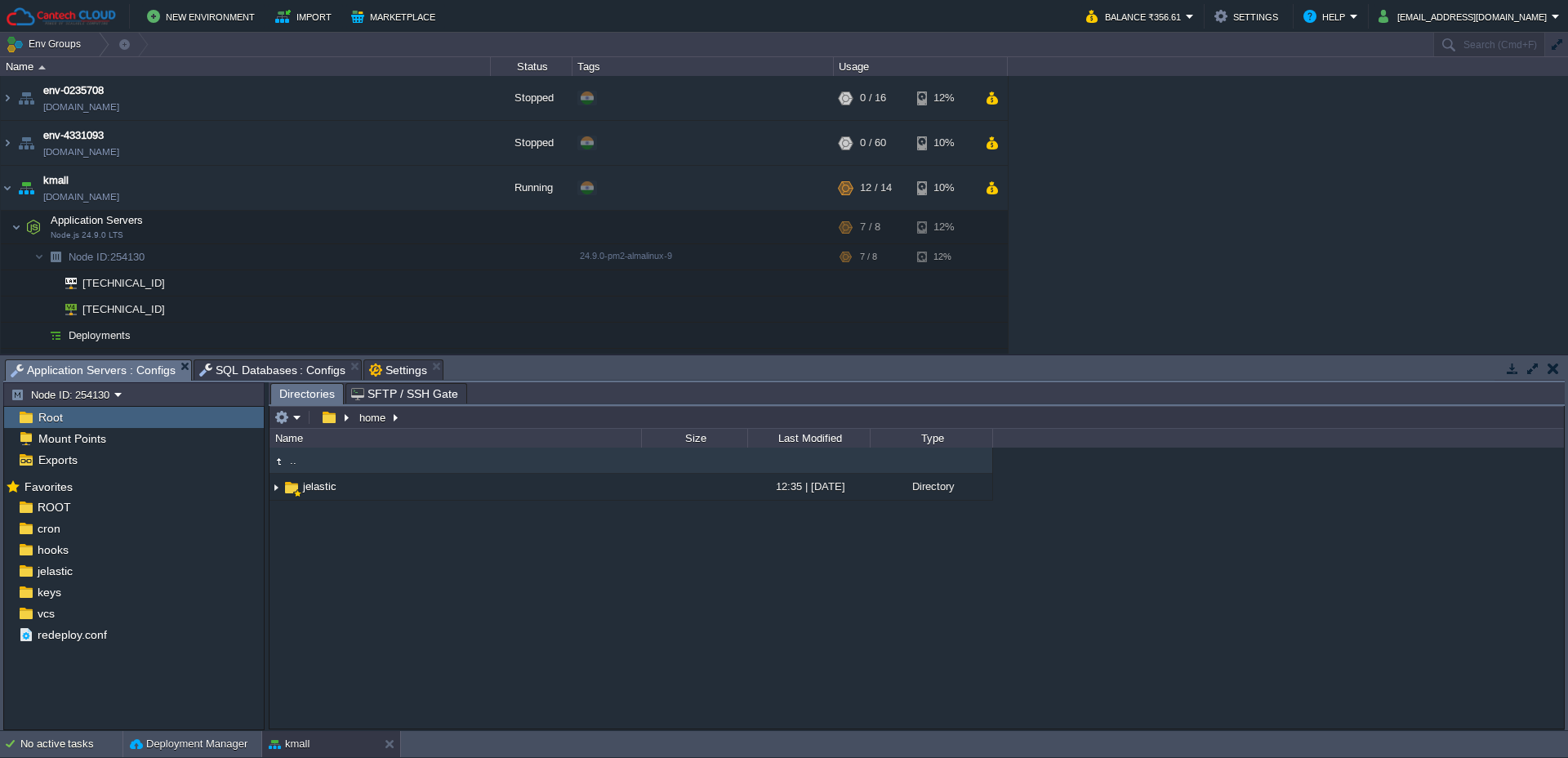
click at [305, 470] on td ".." at bounding box center [455, 460] width 371 height 26
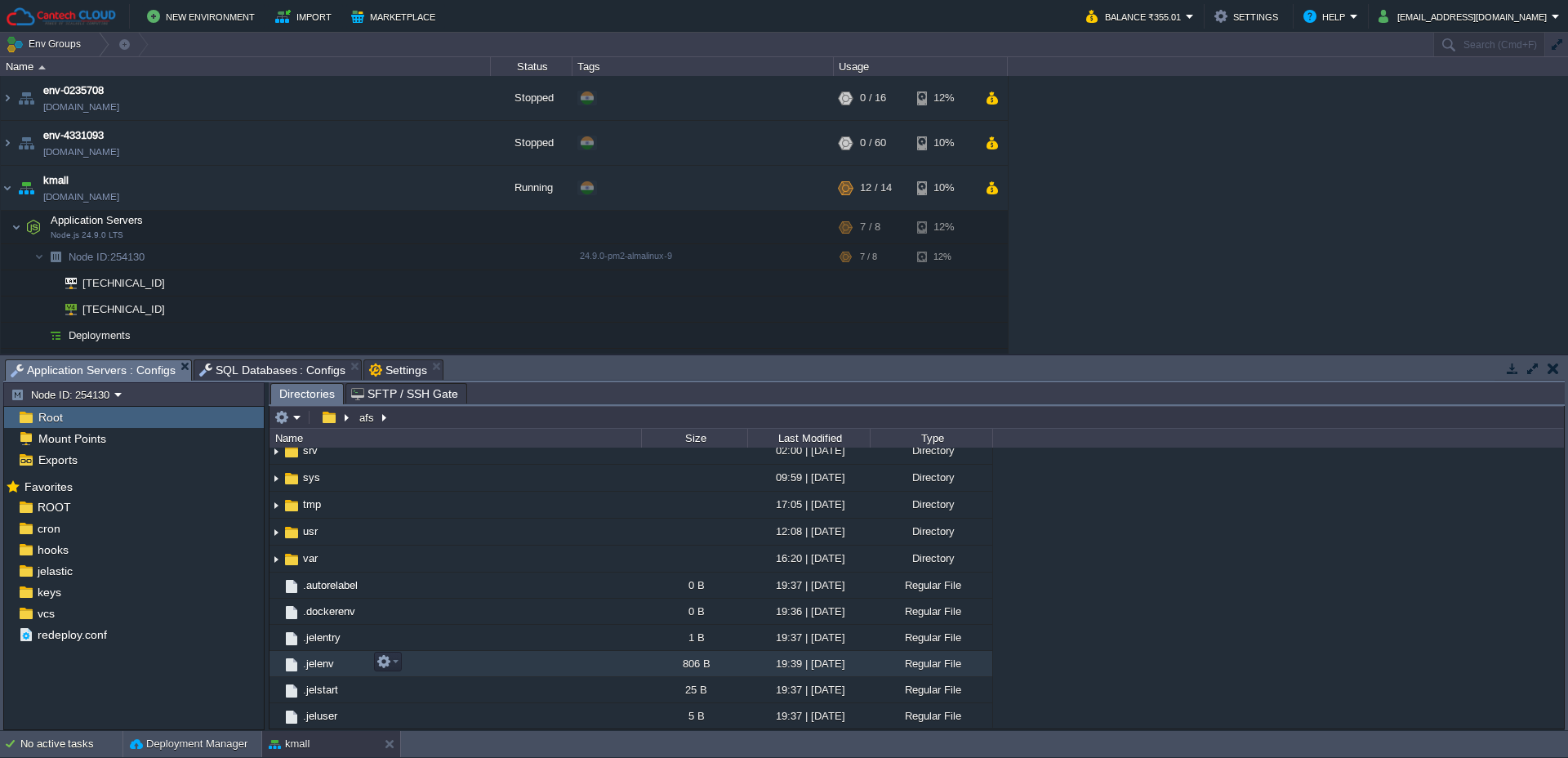
scroll to position [414, 0]
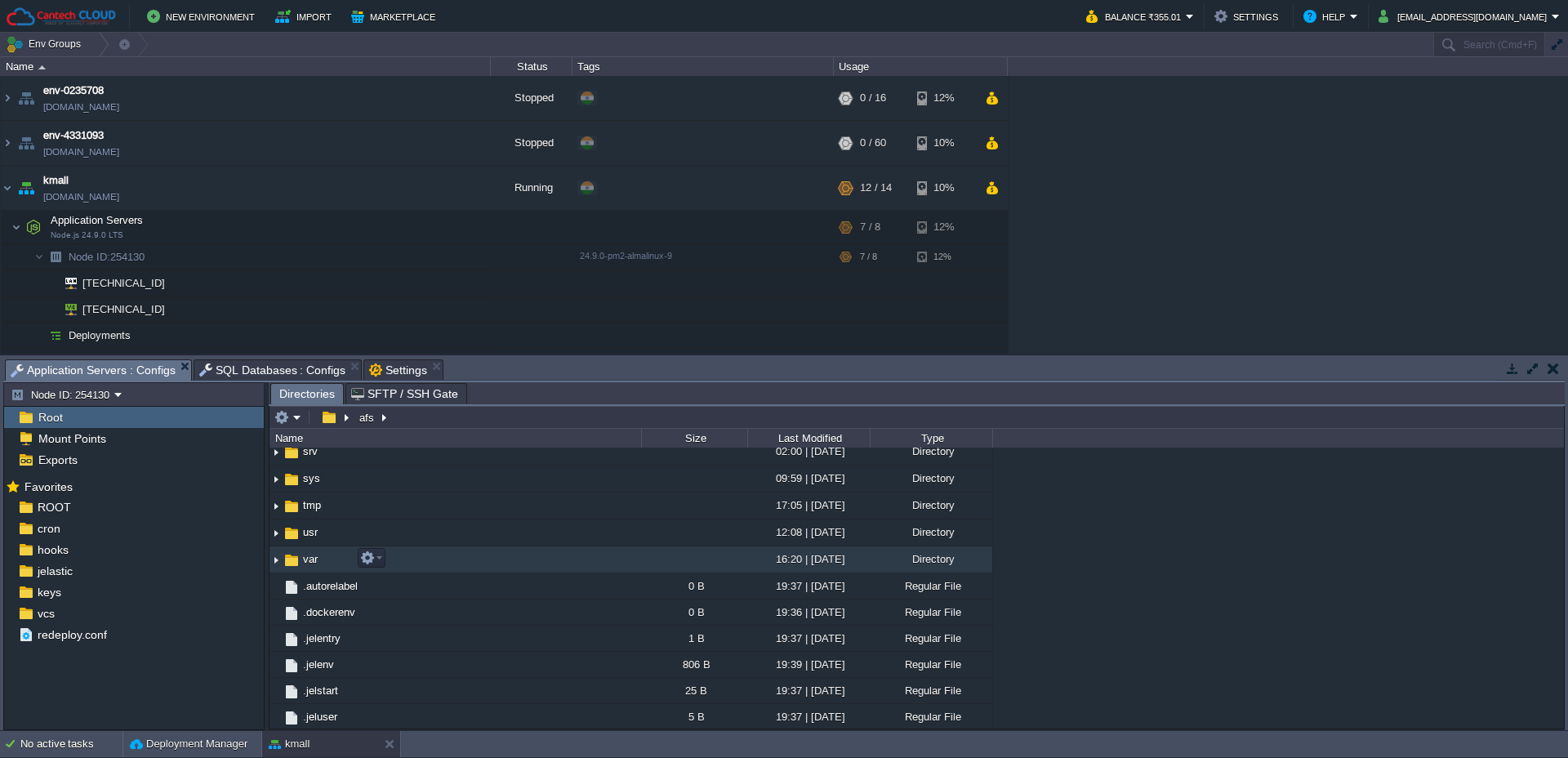
click at [314, 562] on span "var" at bounding box center [310, 559] width 20 height 14
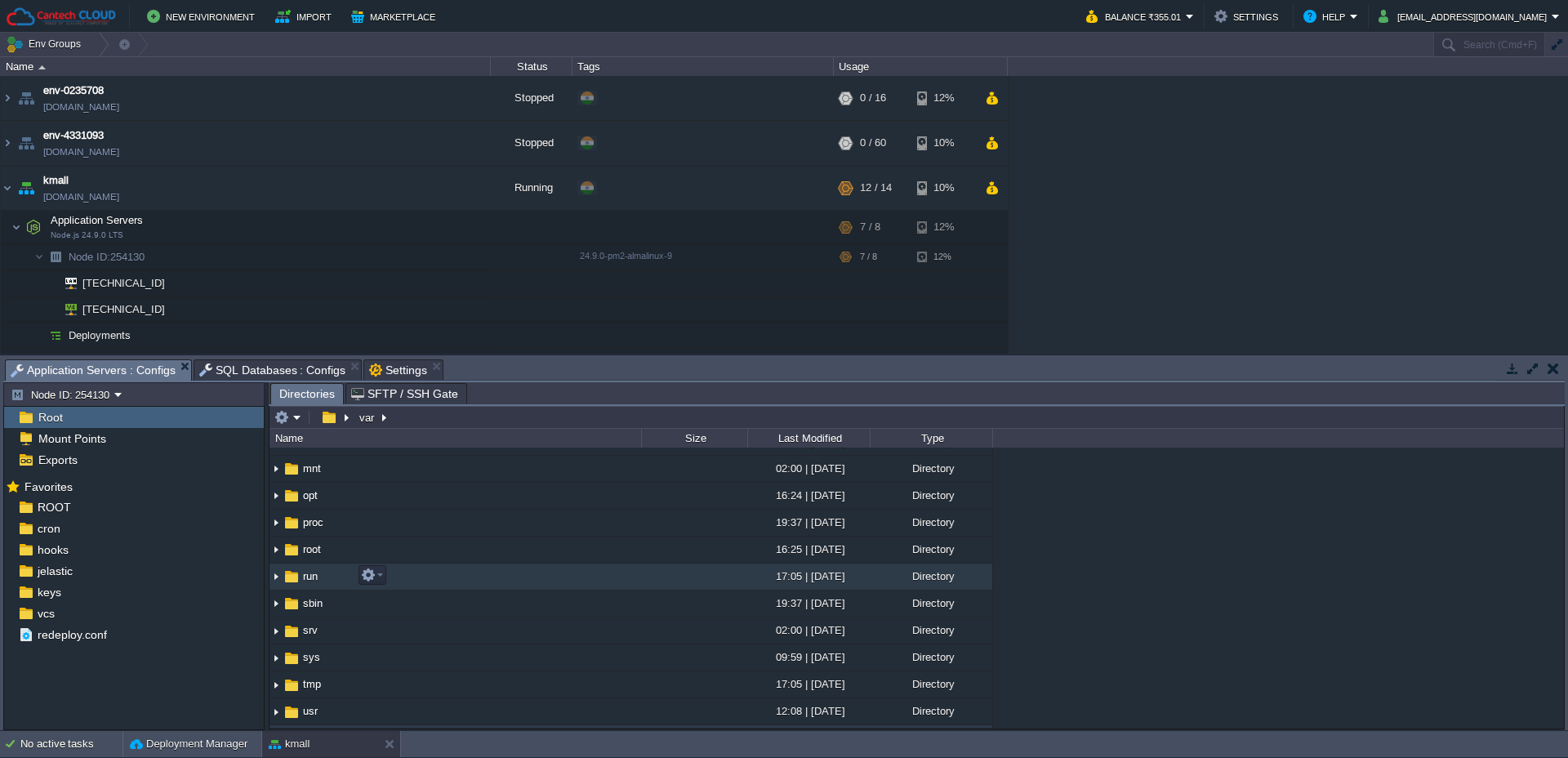
scroll to position [234, 0]
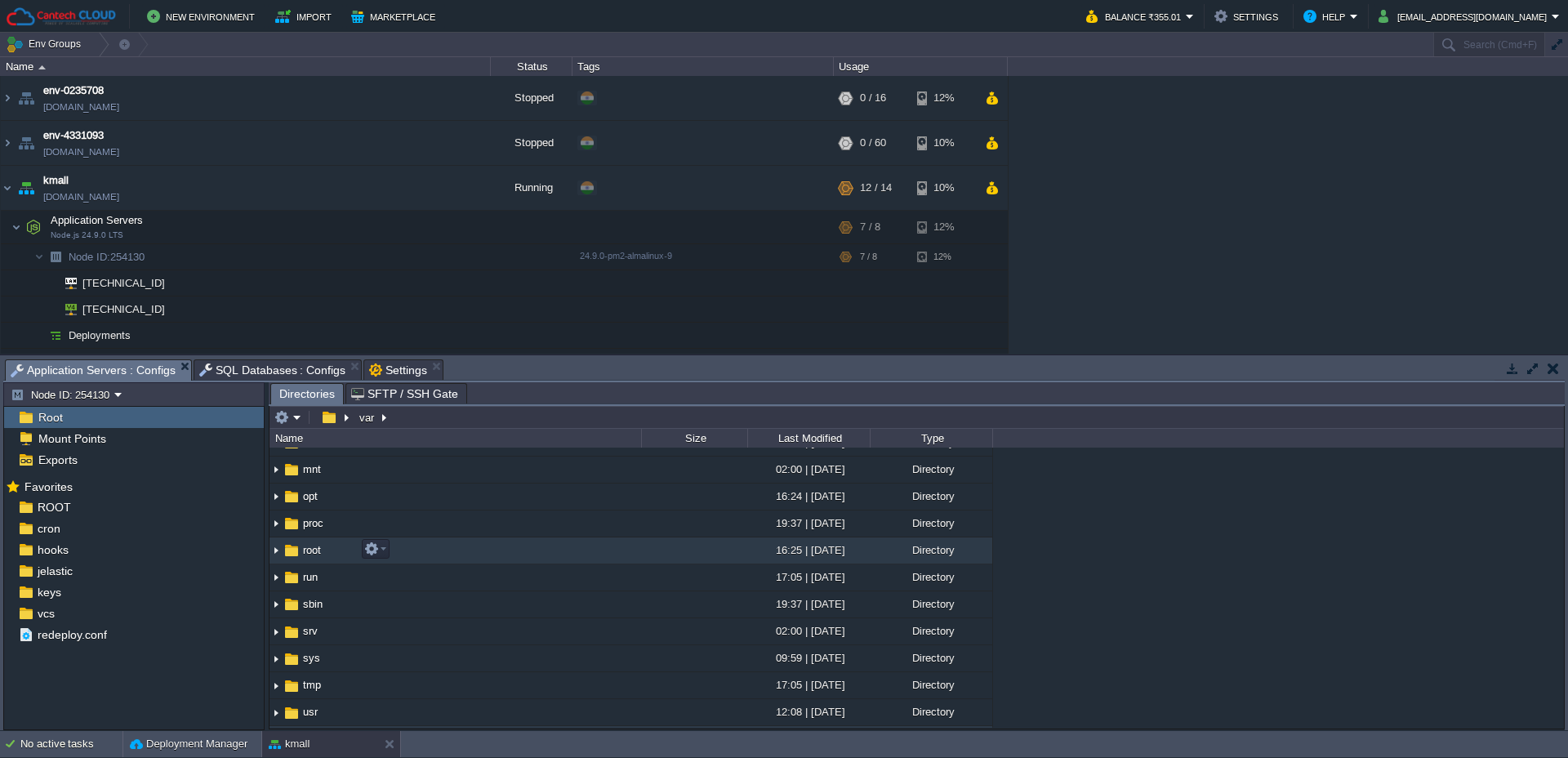
click at [274, 550] on img at bounding box center [275, 550] width 13 height 26
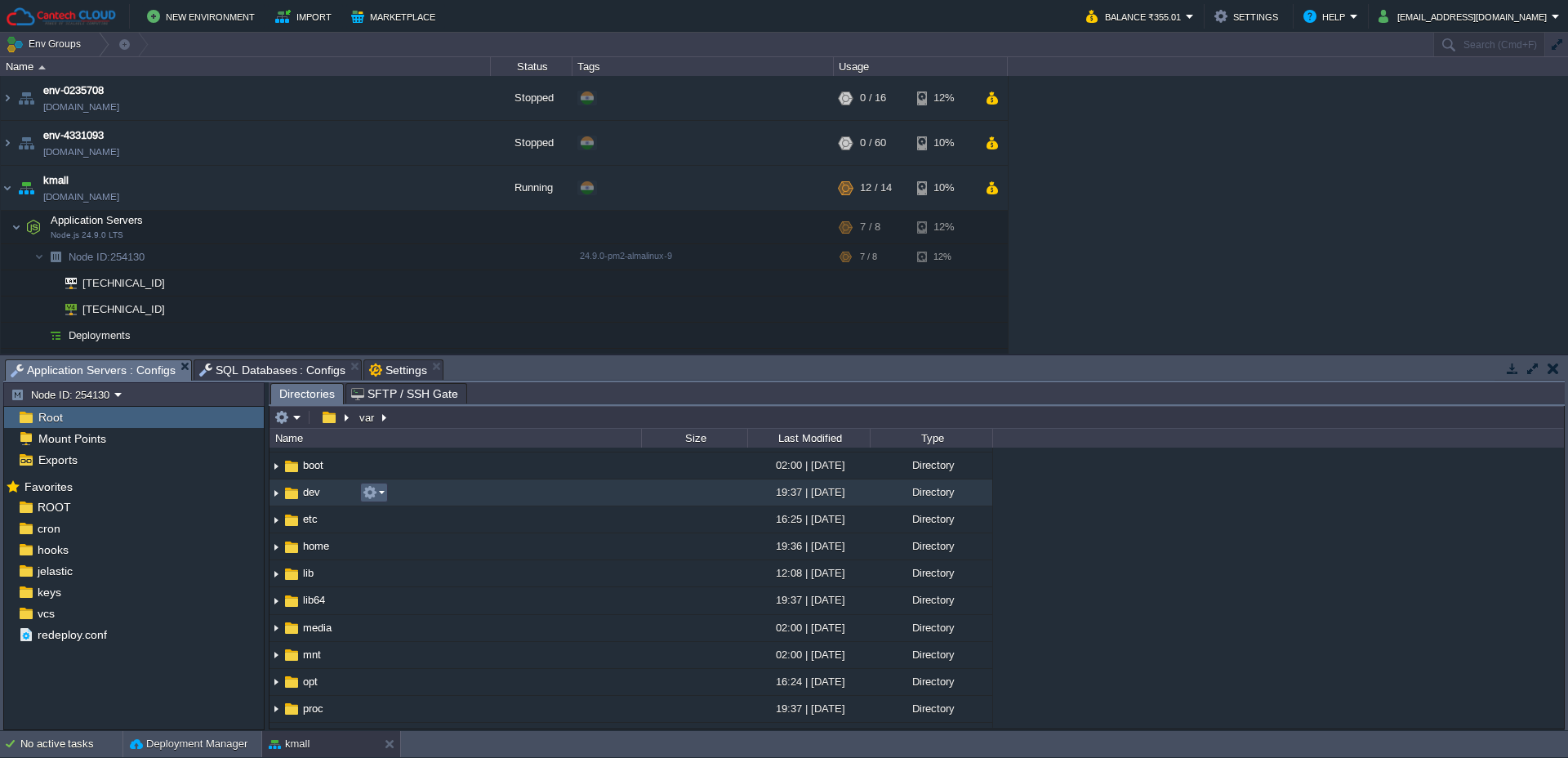
scroll to position [0, 0]
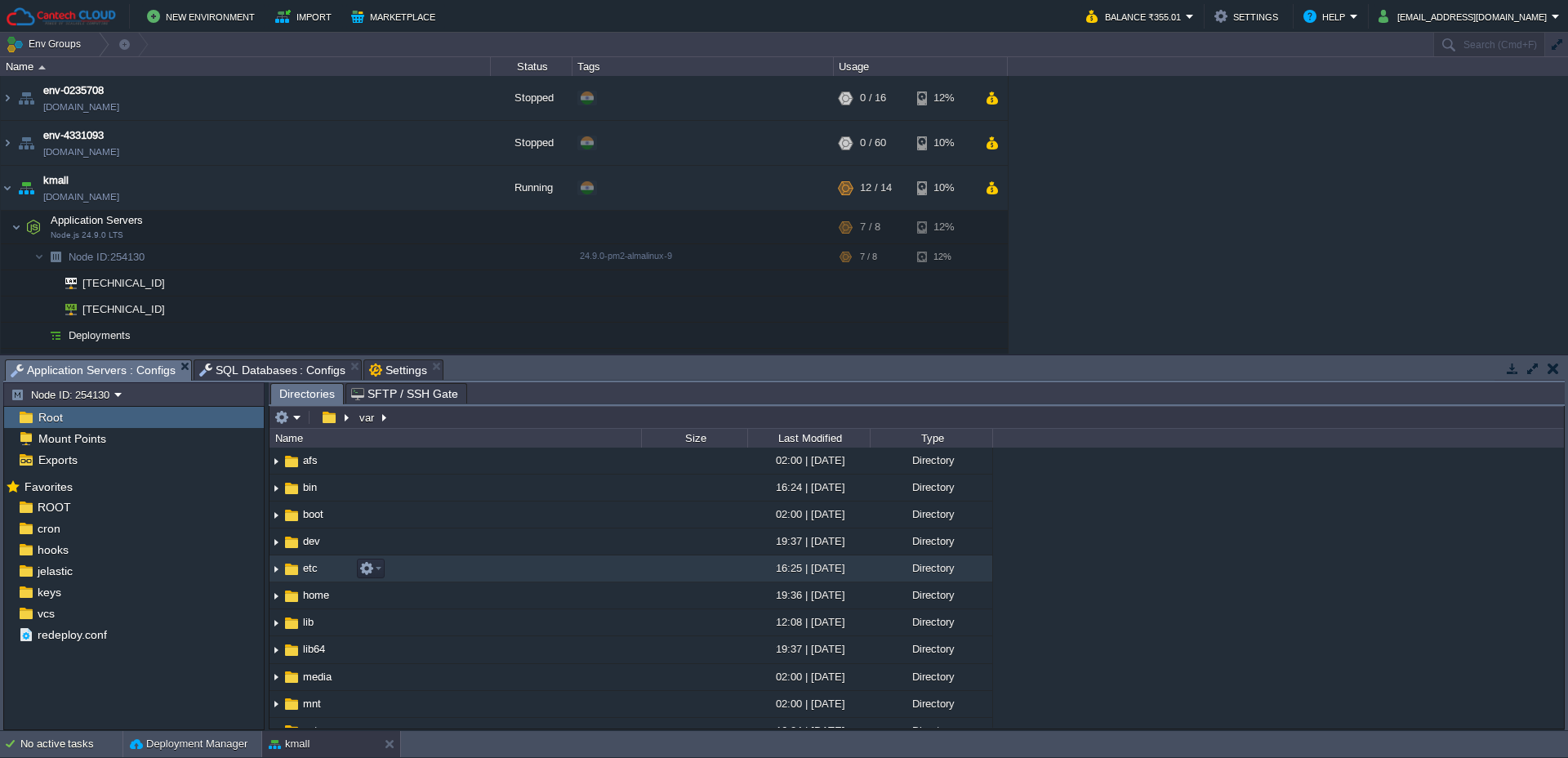
click at [283, 572] on img at bounding box center [291, 568] width 18 height 18
click at [264, 574] on div at bounding box center [266, 556] width 4 height 348
click at [275, 574] on img at bounding box center [275, 568] width 13 height 26
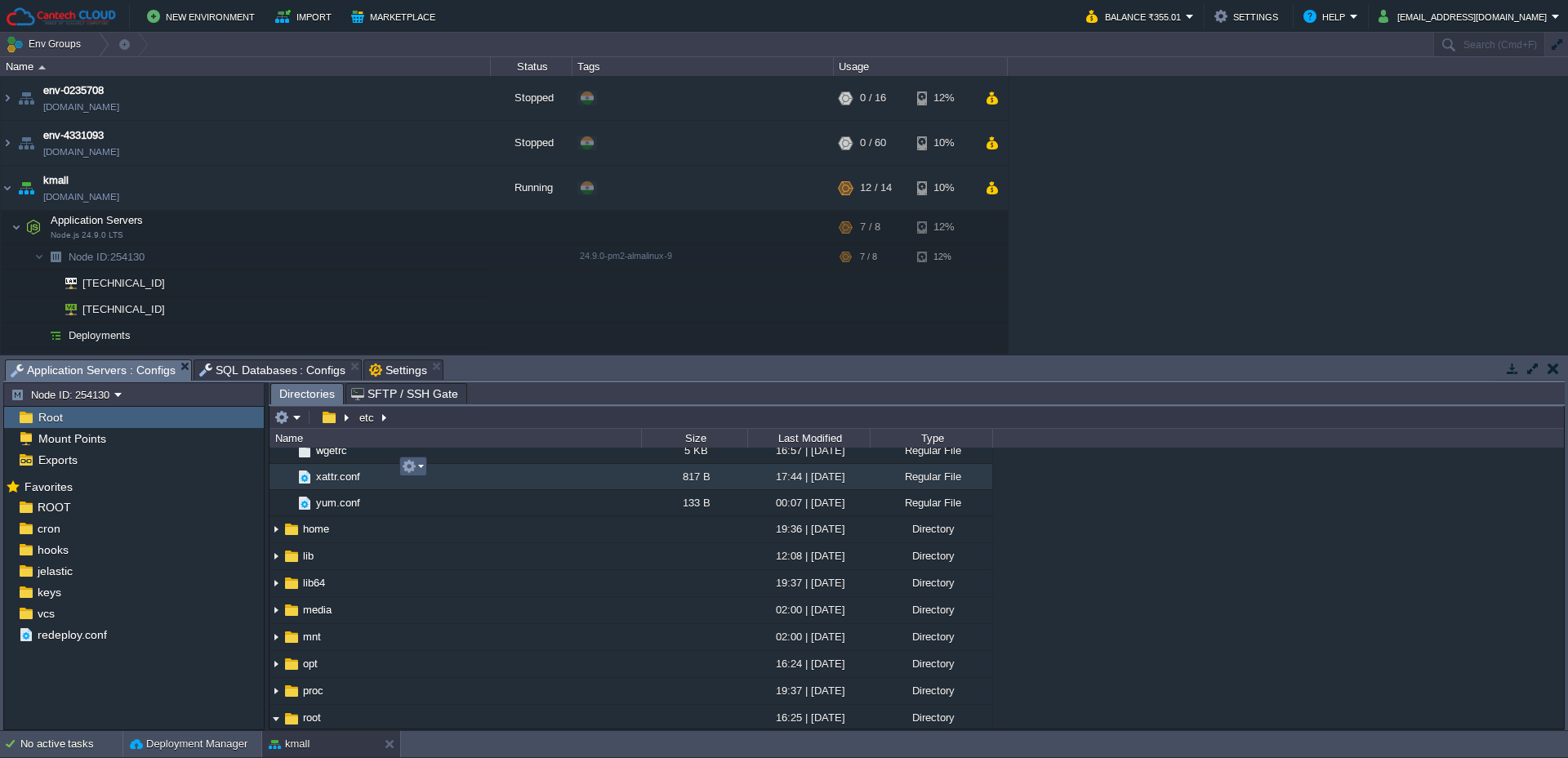
scroll to position [5149, 0]
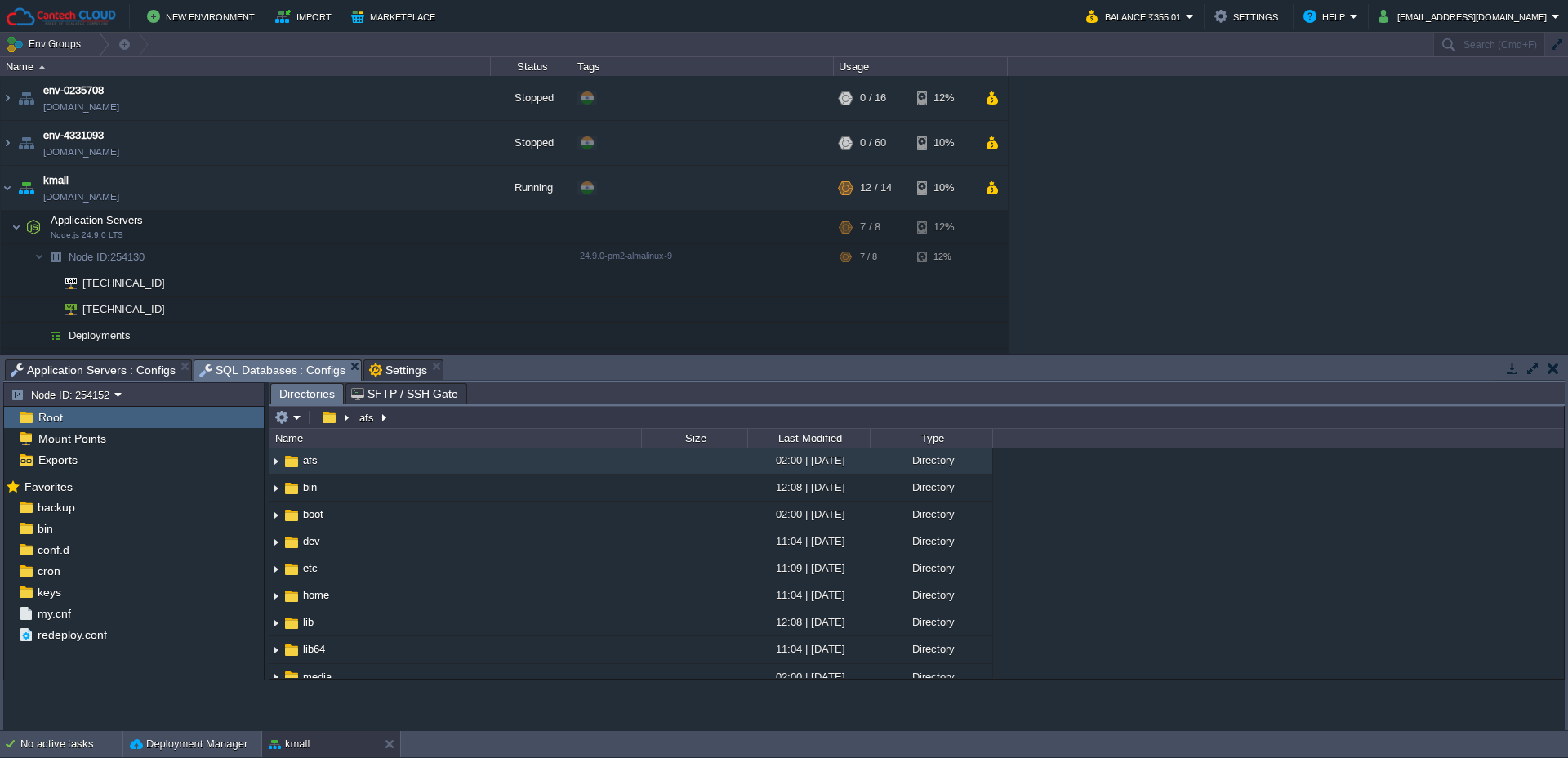
click at [213, 370] on span "SQL Databases : Configs" at bounding box center [272, 370] width 147 height 21
click at [69, 412] on div "Root" at bounding box center [134, 417] width 260 height 21
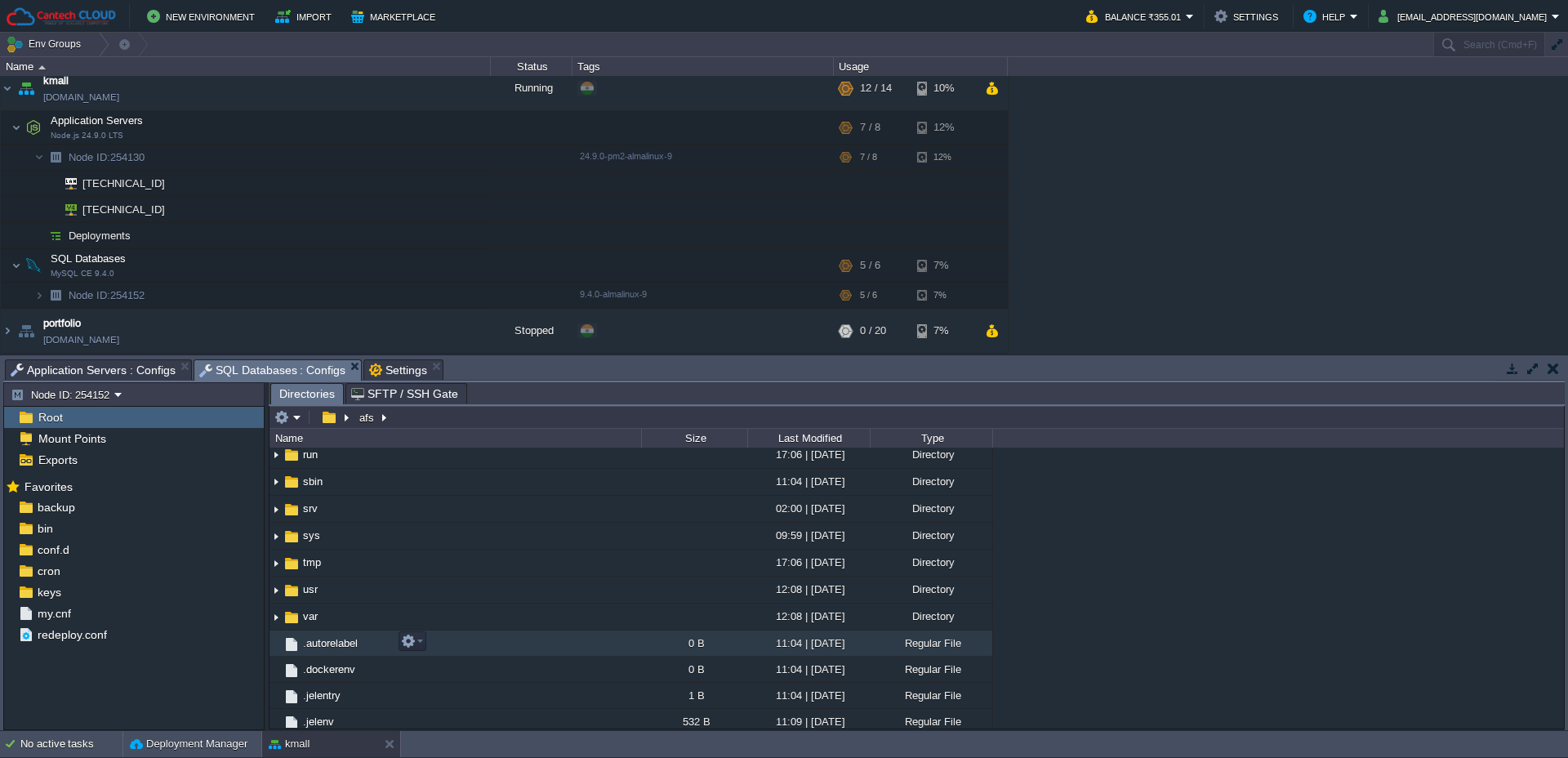
scroll to position [0, 0]
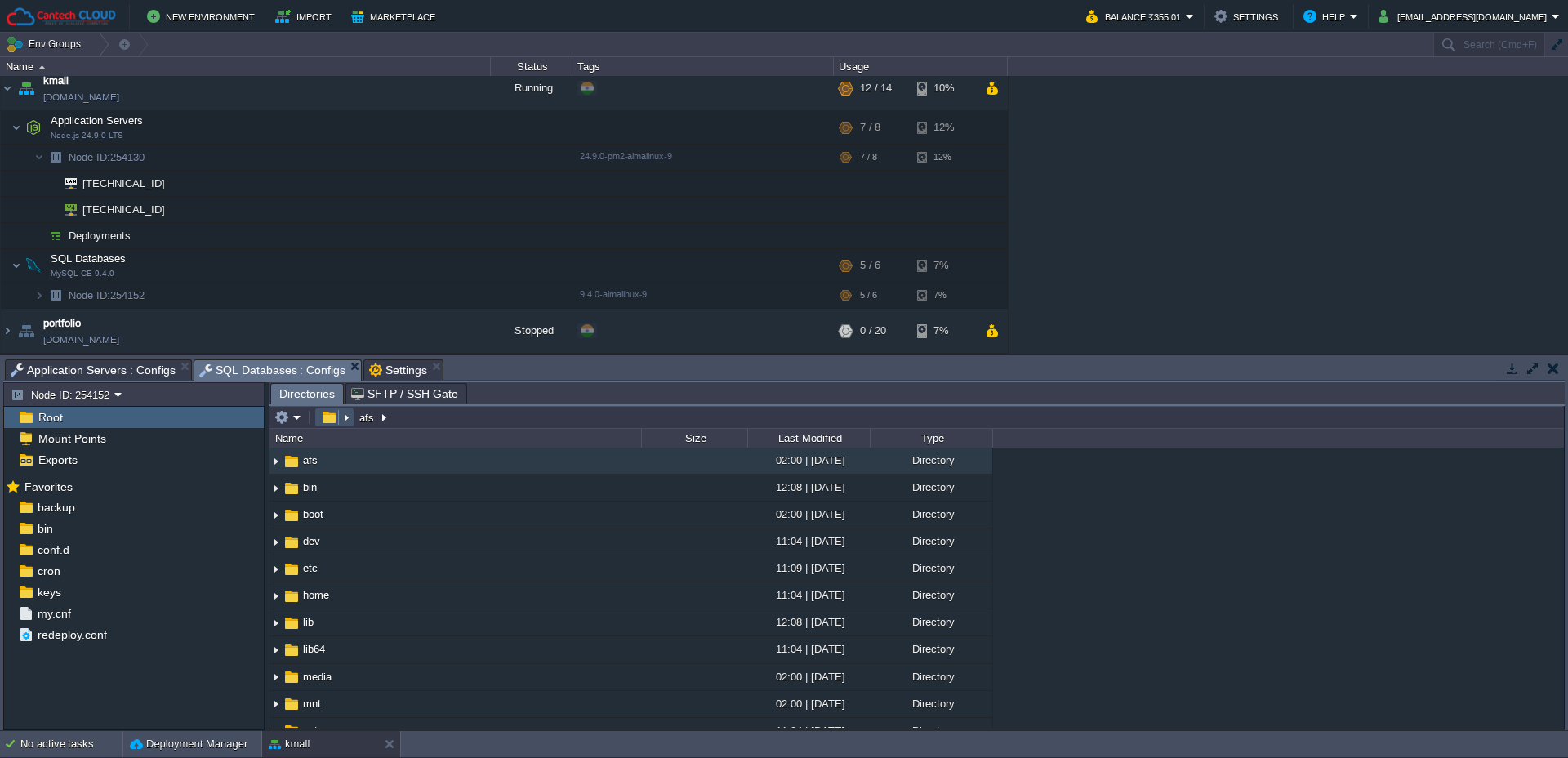
click at [332, 418] on button "button" at bounding box center [329, 417] width 24 height 15
click at [46, 423] on span "Root" at bounding box center [50, 417] width 30 height 15
click at [345, 422] on em at bounding box center [334, 417] width 35 height 15
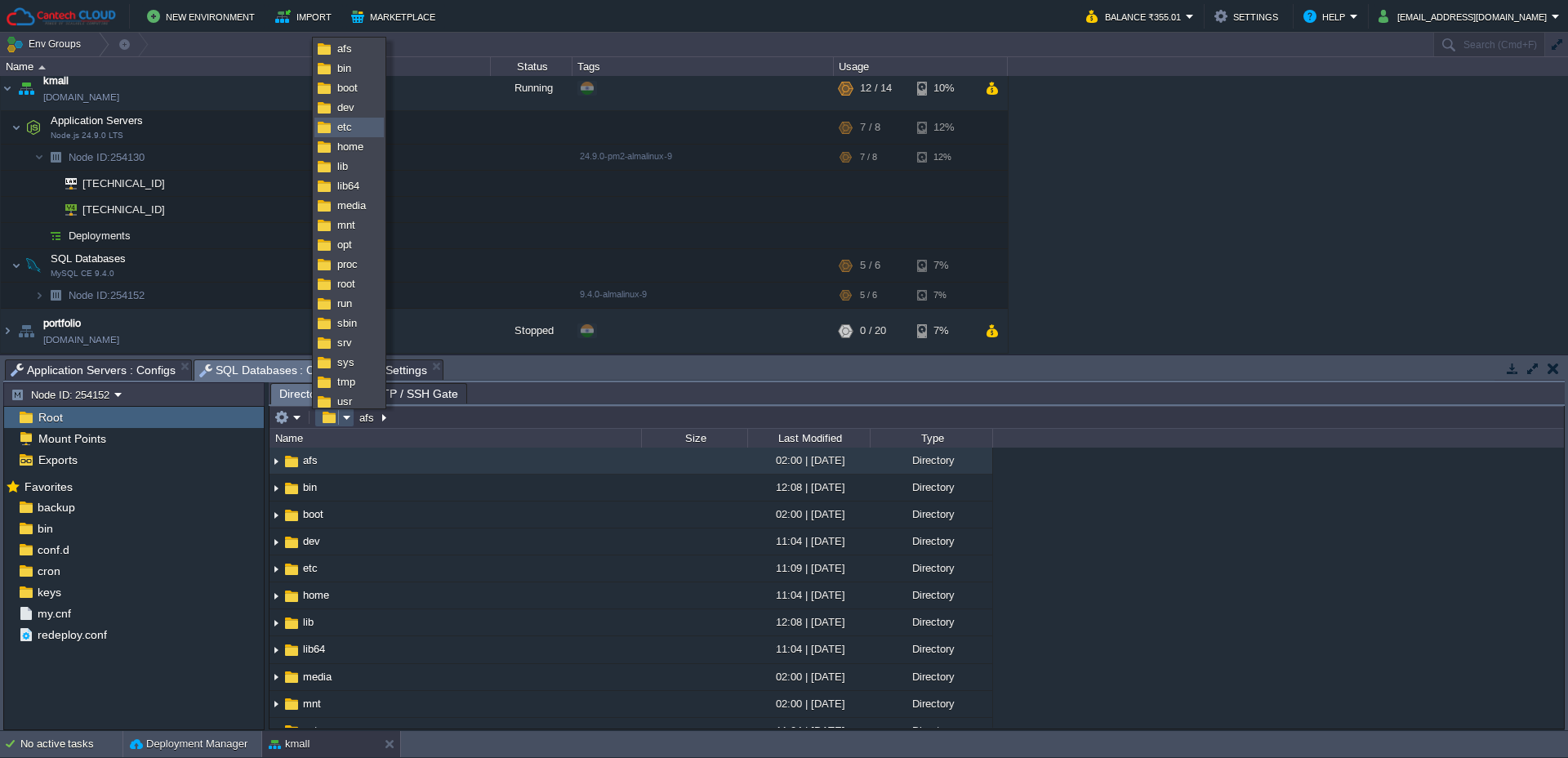
click at [359, 128] on link "etc" at bounding box center [349, 127] width 68 height 18
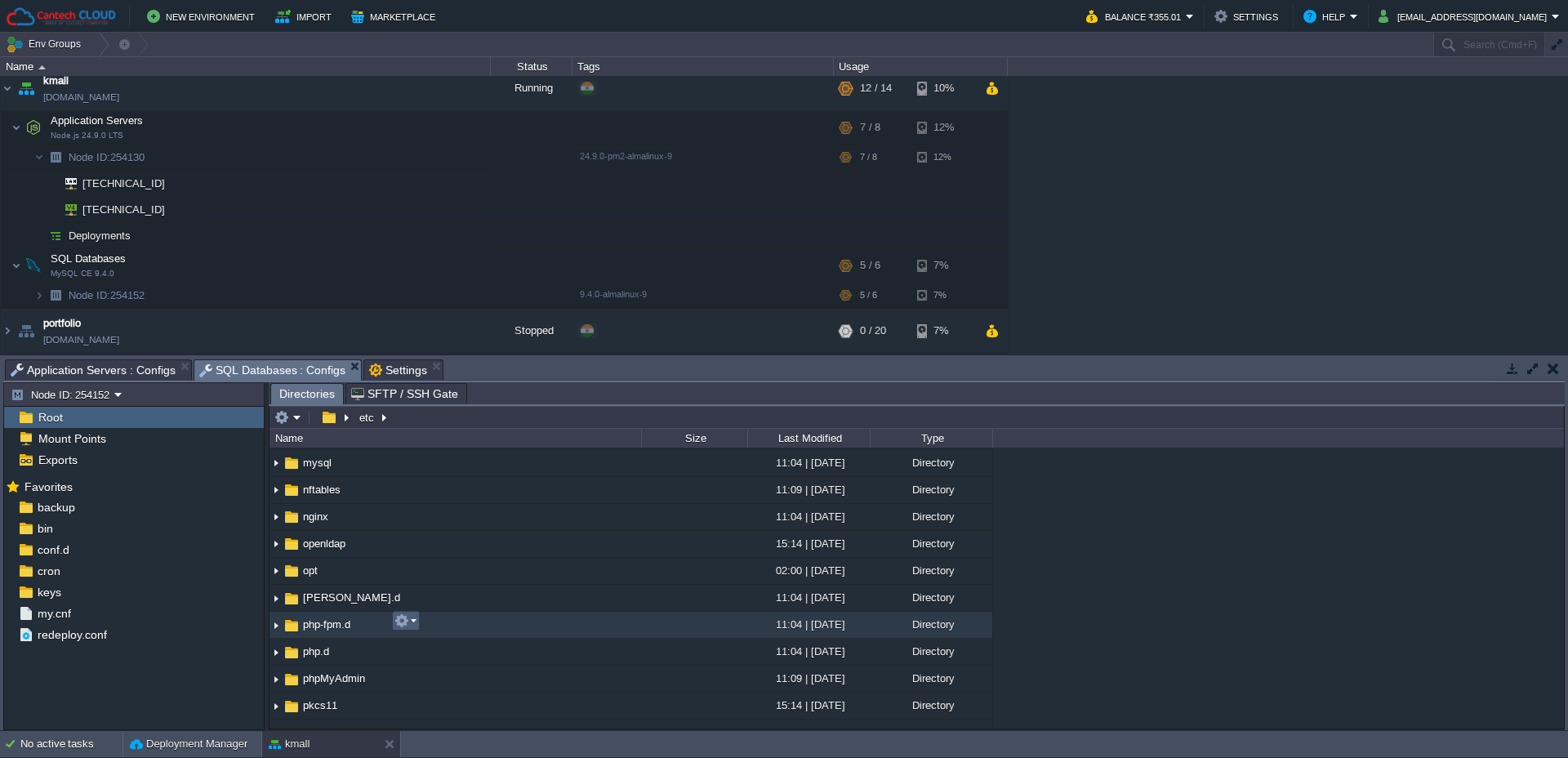
scroll to position [1170, 0]
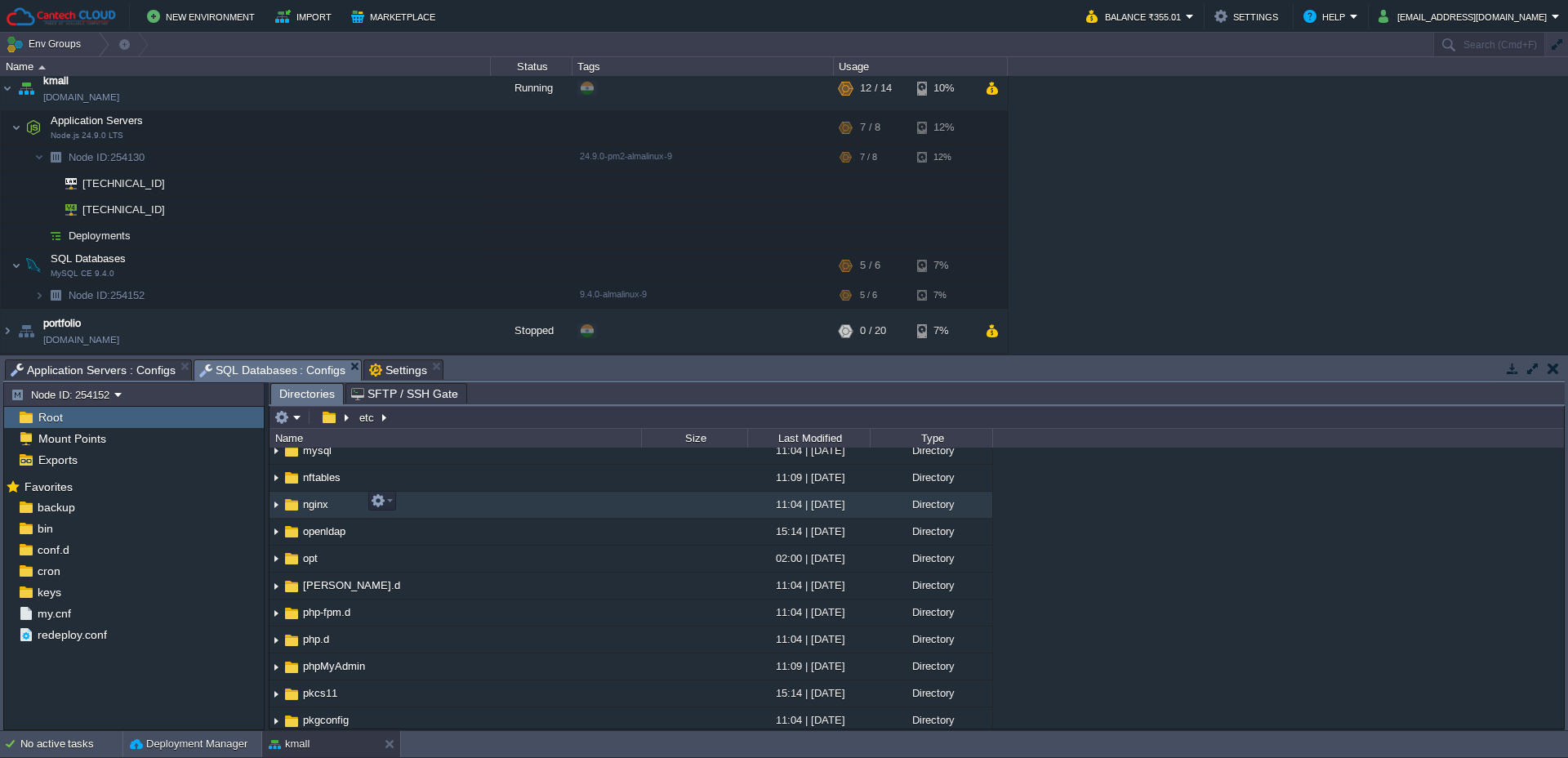
click at [280, 501] on img at bounding box center [275, 505] width 13 height 26
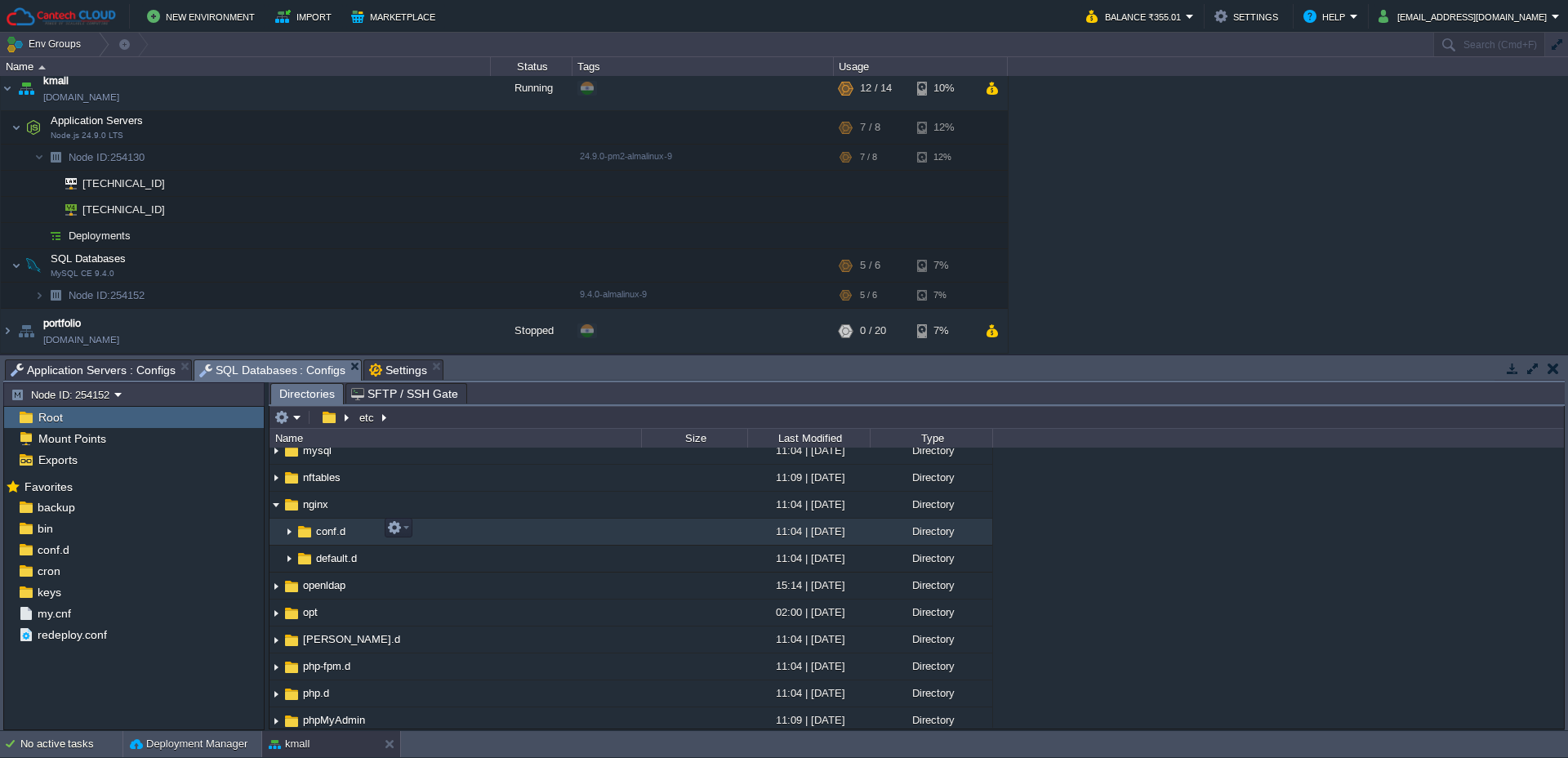
click at [288, 531] on img at bounding box center [288, 532] width 13 height 26
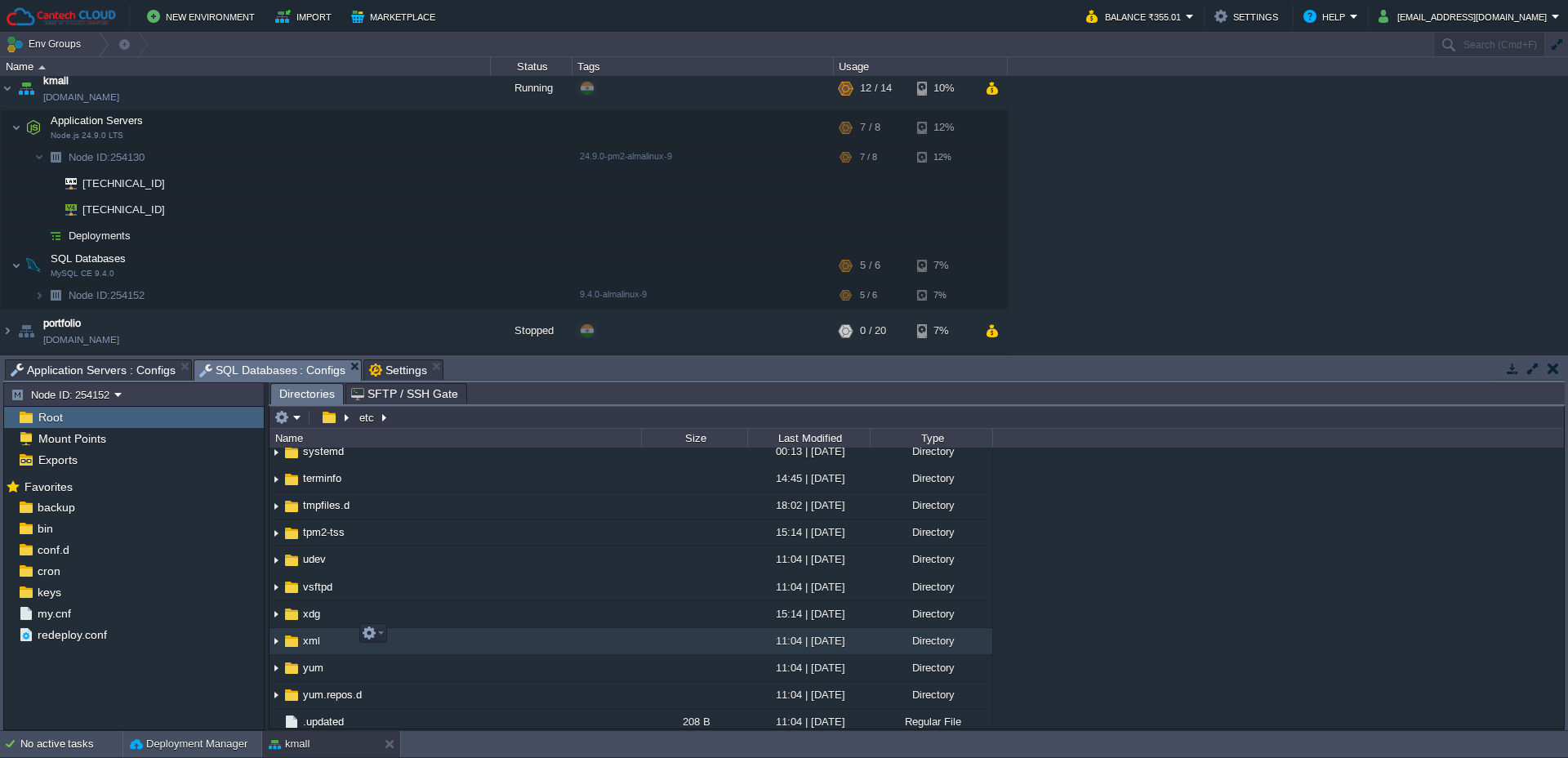
scroll to position [2304, 0]
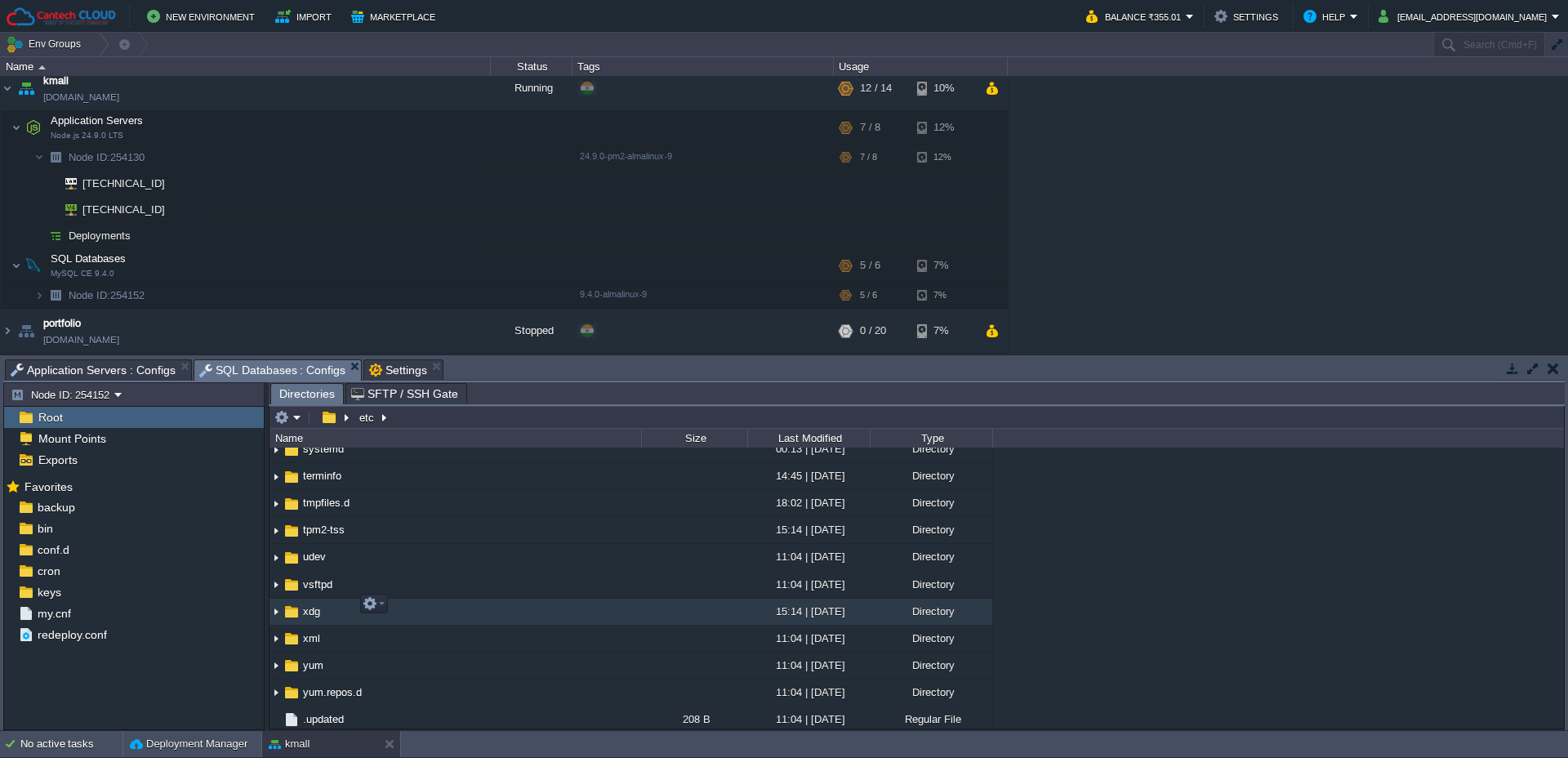
click at [481, 616] on td "xdg" at bounding box center [455, 611] width 371 height 27
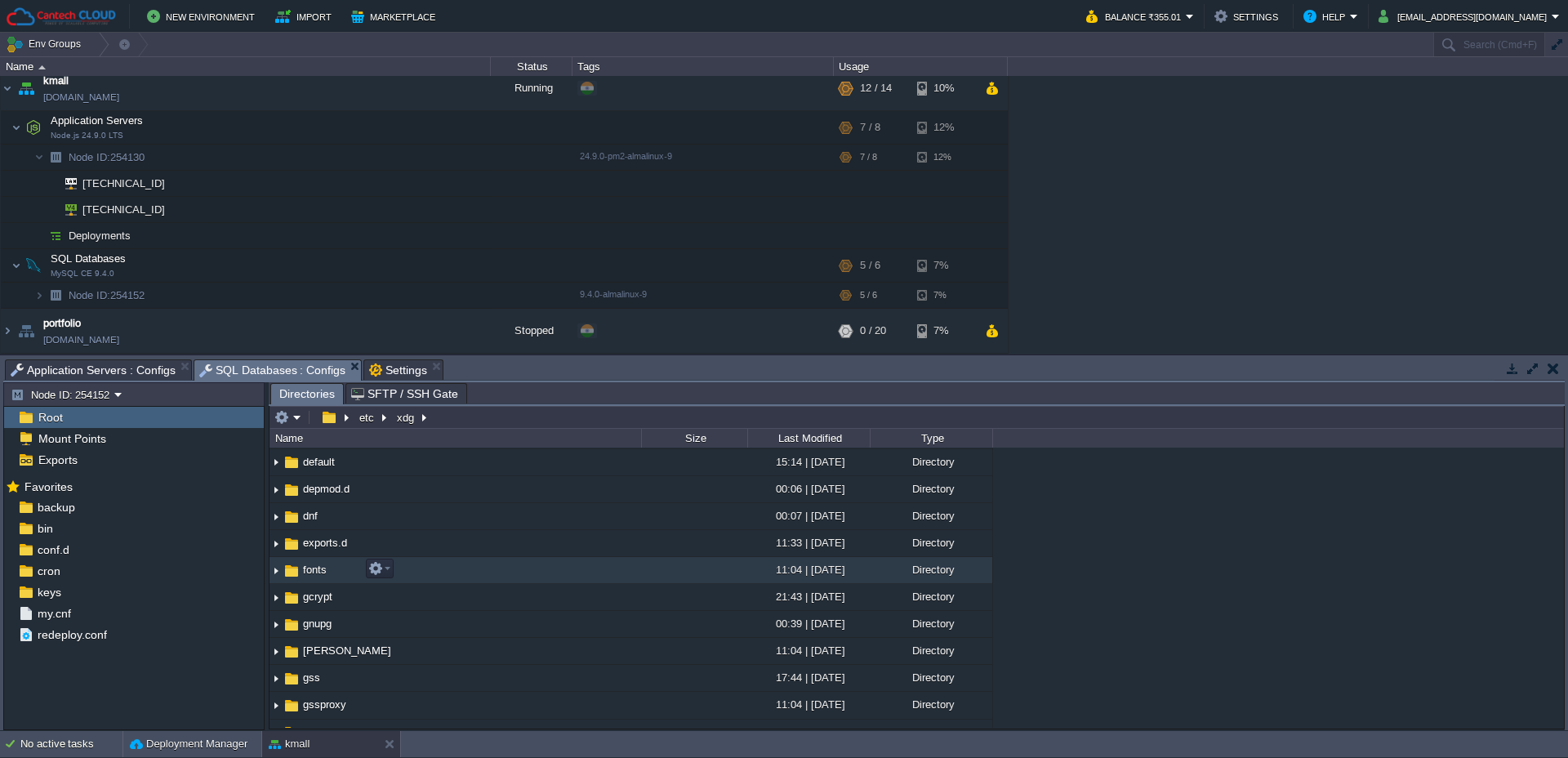
scroll to position [427, 0]
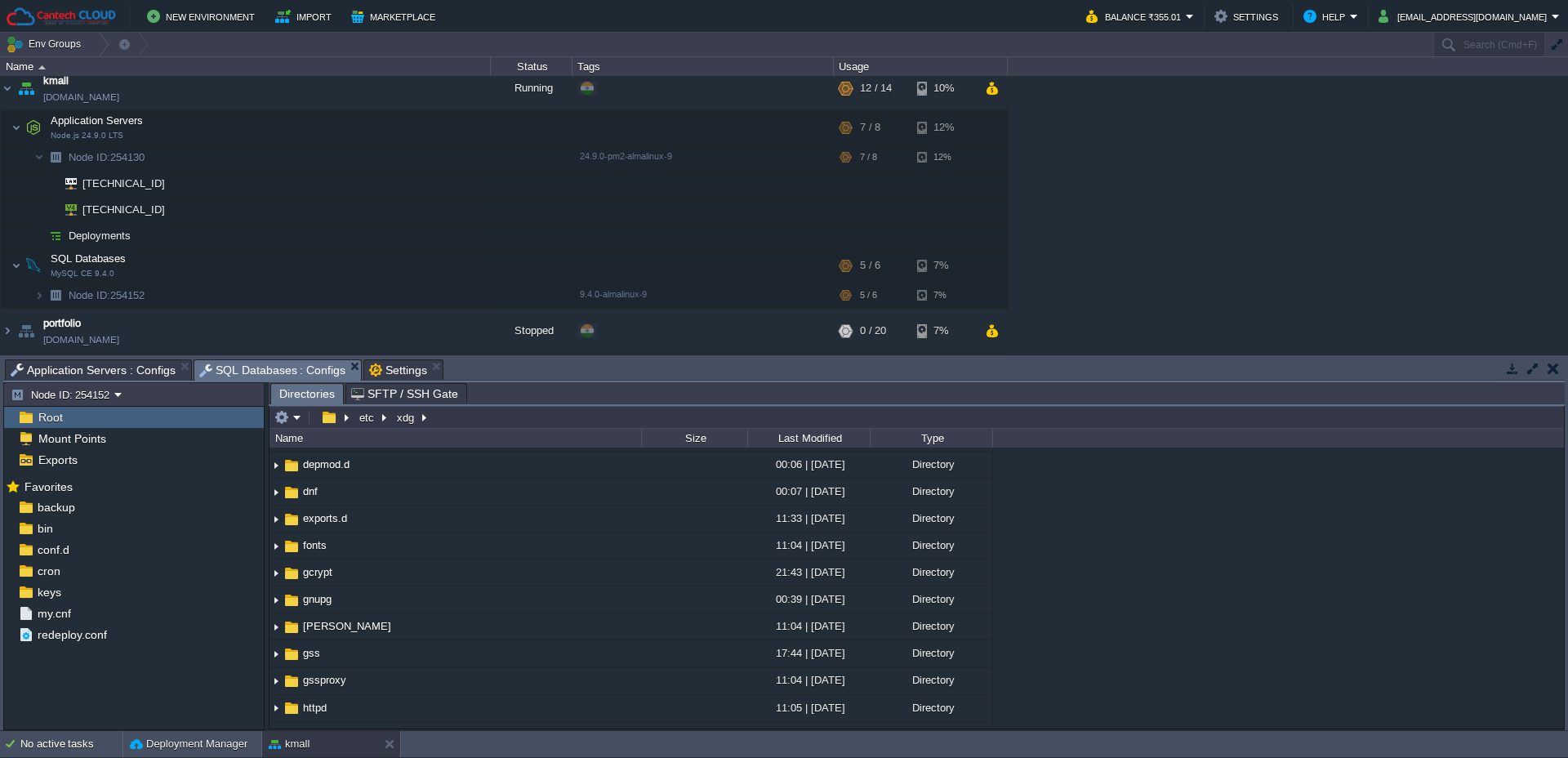
click at [539, 422] on input "text" at bounding box center [916, 417] width 1294 height 23
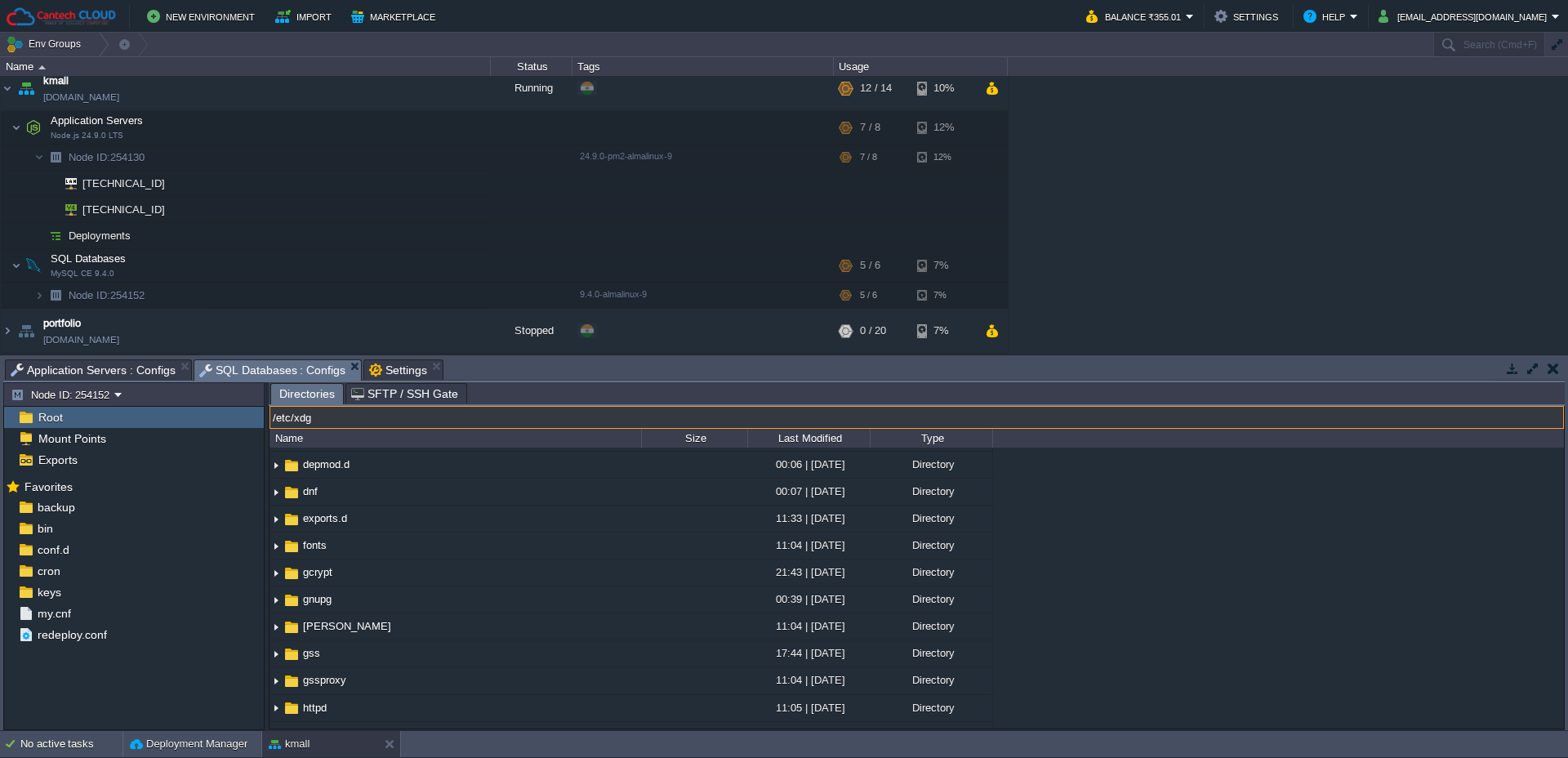
click at [391, 414] on input "/etc/xdg" at bounding box center [916, 417] width 1294 height 23
click at [419, 421] on input "/etc/xdg" at bounding box center [916, 417] width 1294 height 23
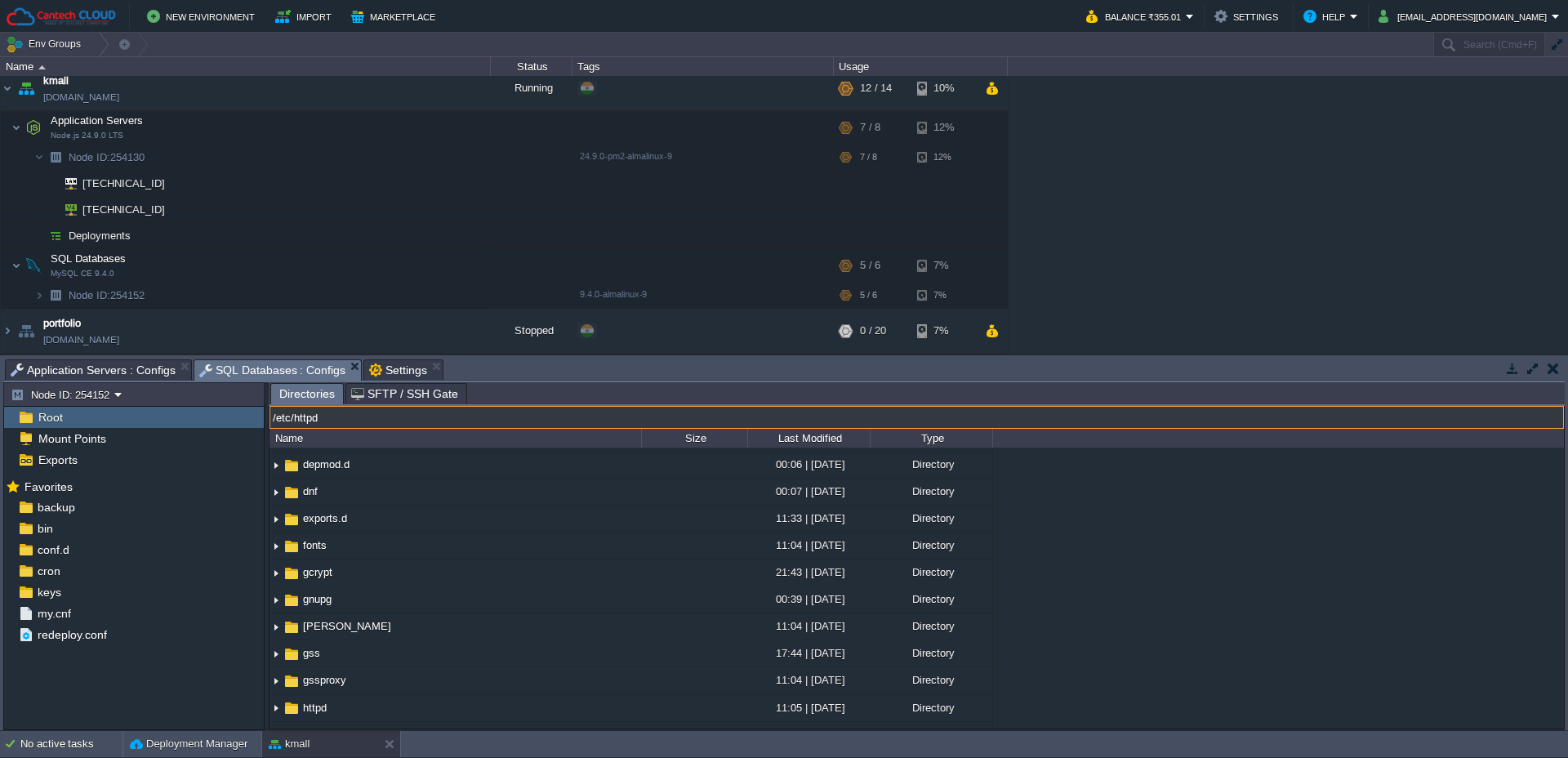
type input "/etc/httpd"
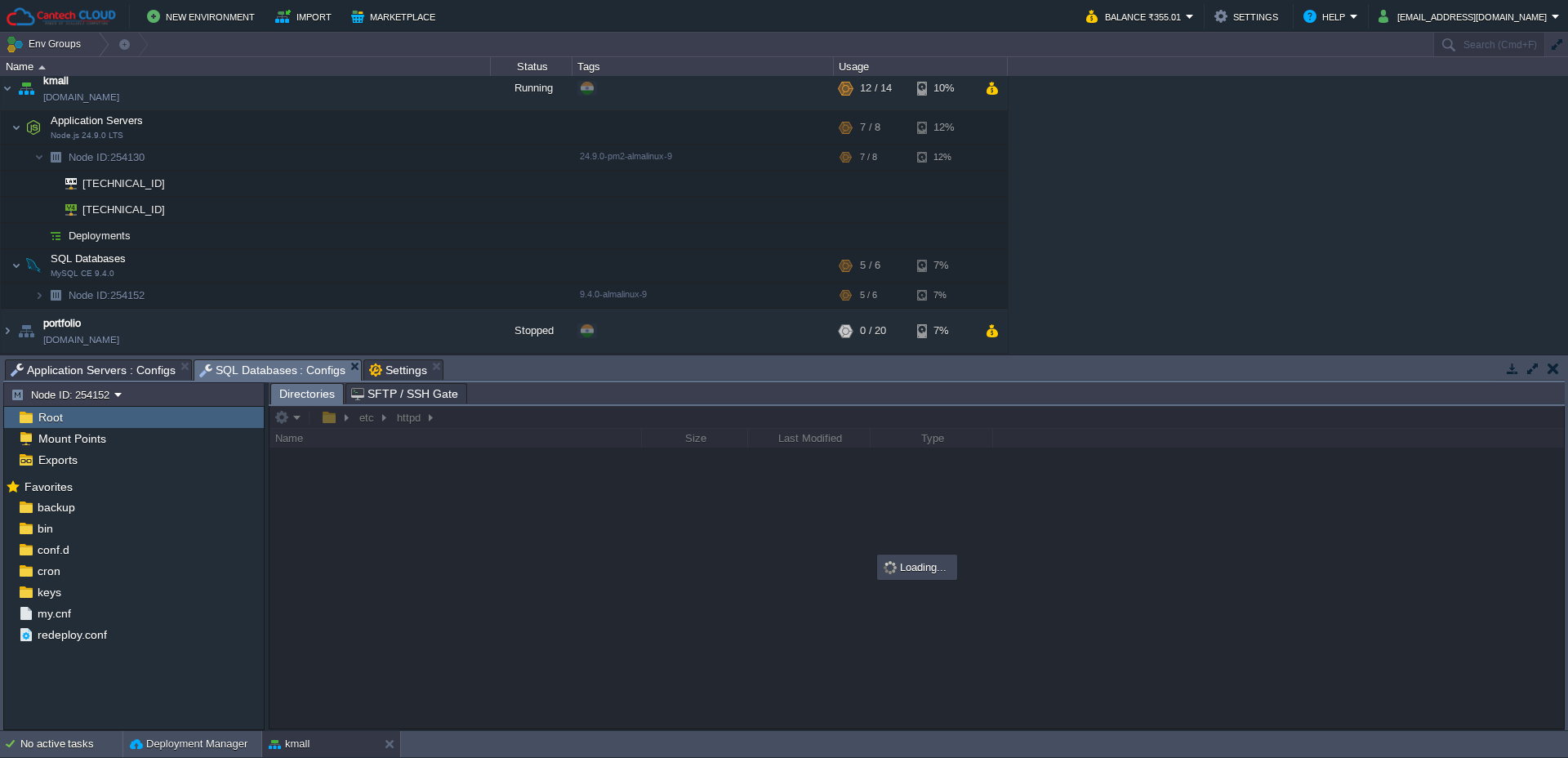
scroll to position [0, 0]
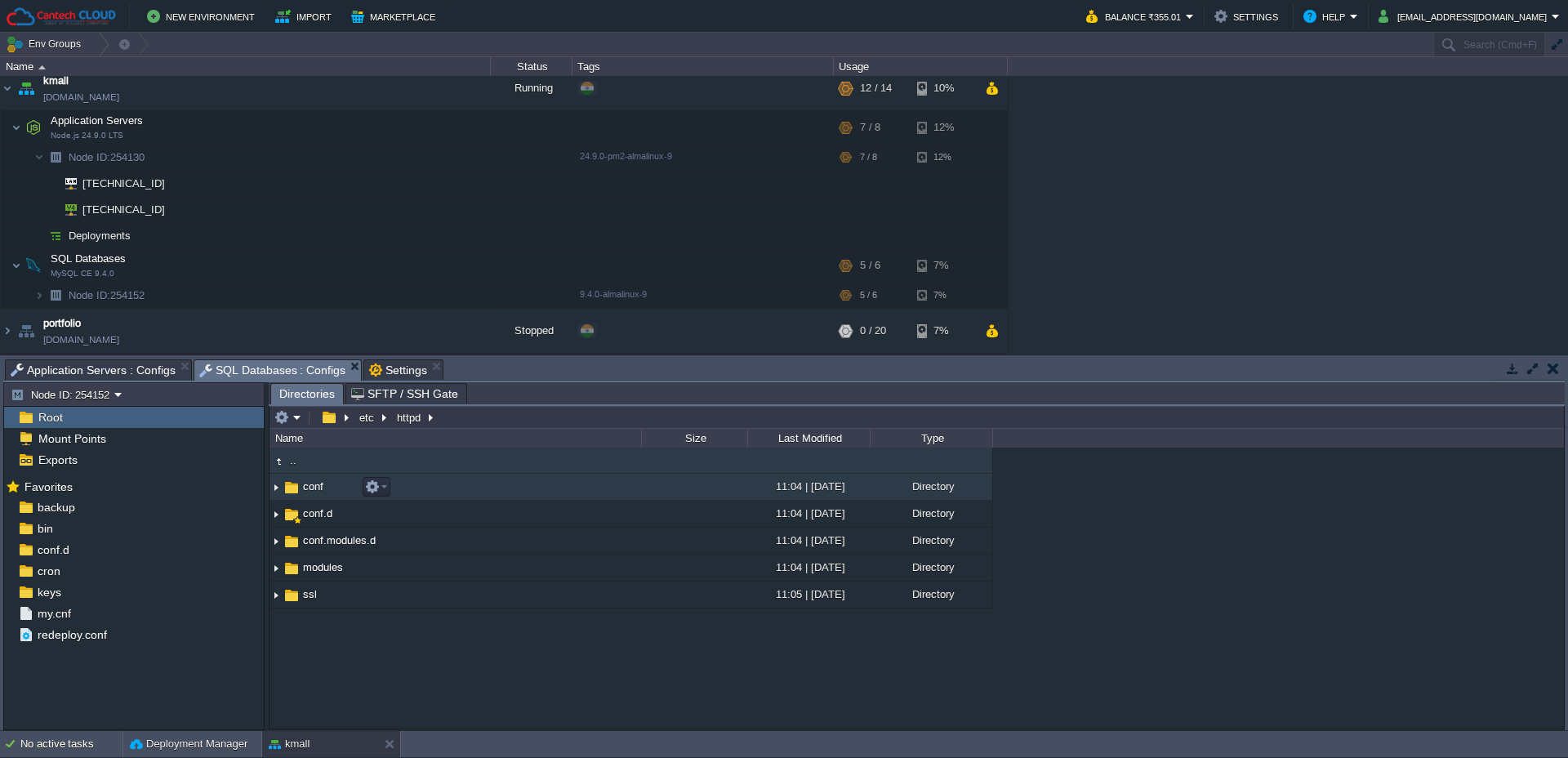
click at [283, 491] on img at bounding box center [291, 487] width 18 height 18
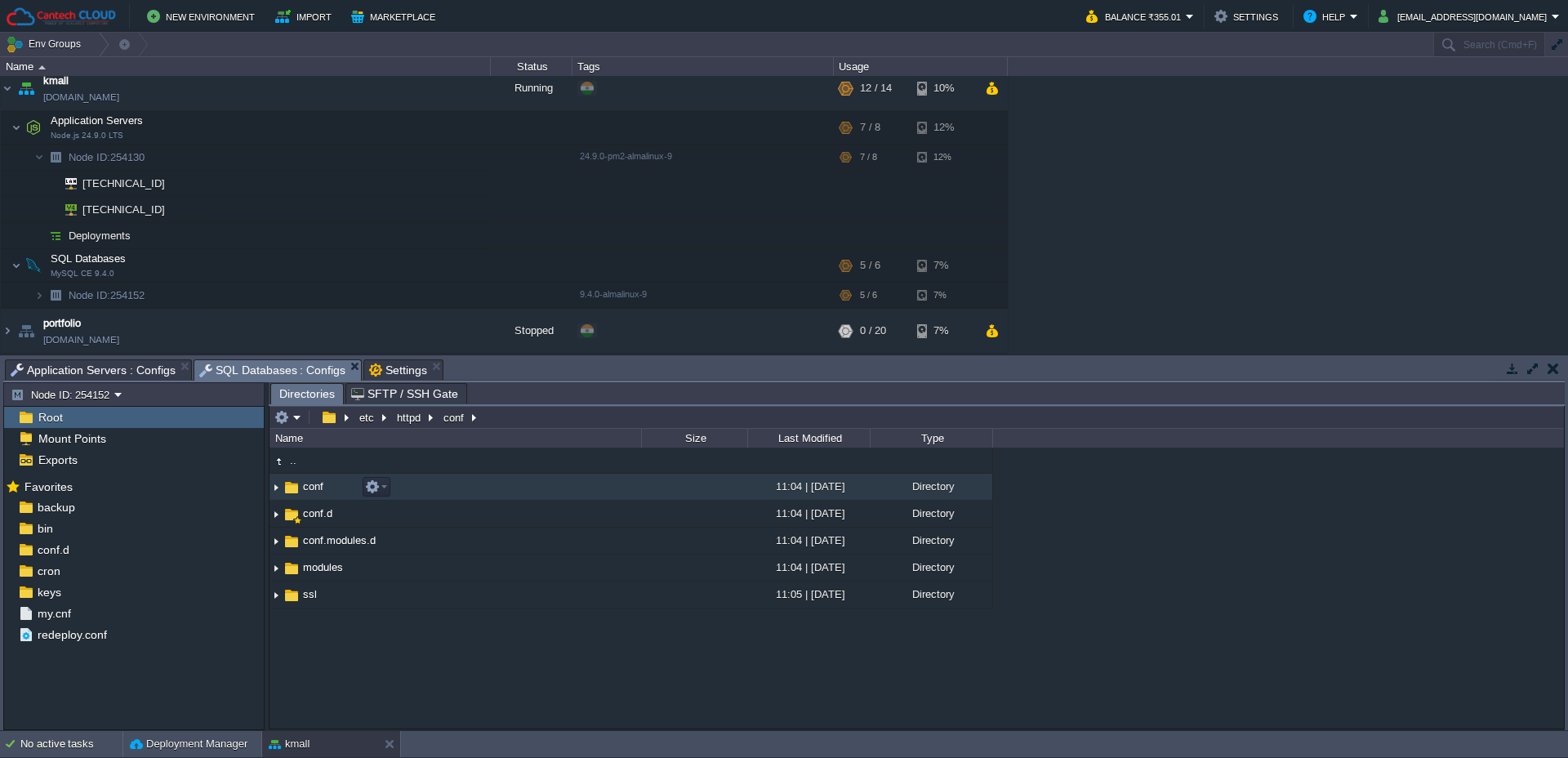
click at [280, 488] on img at bounding box center [275, 487] width 13 height 26
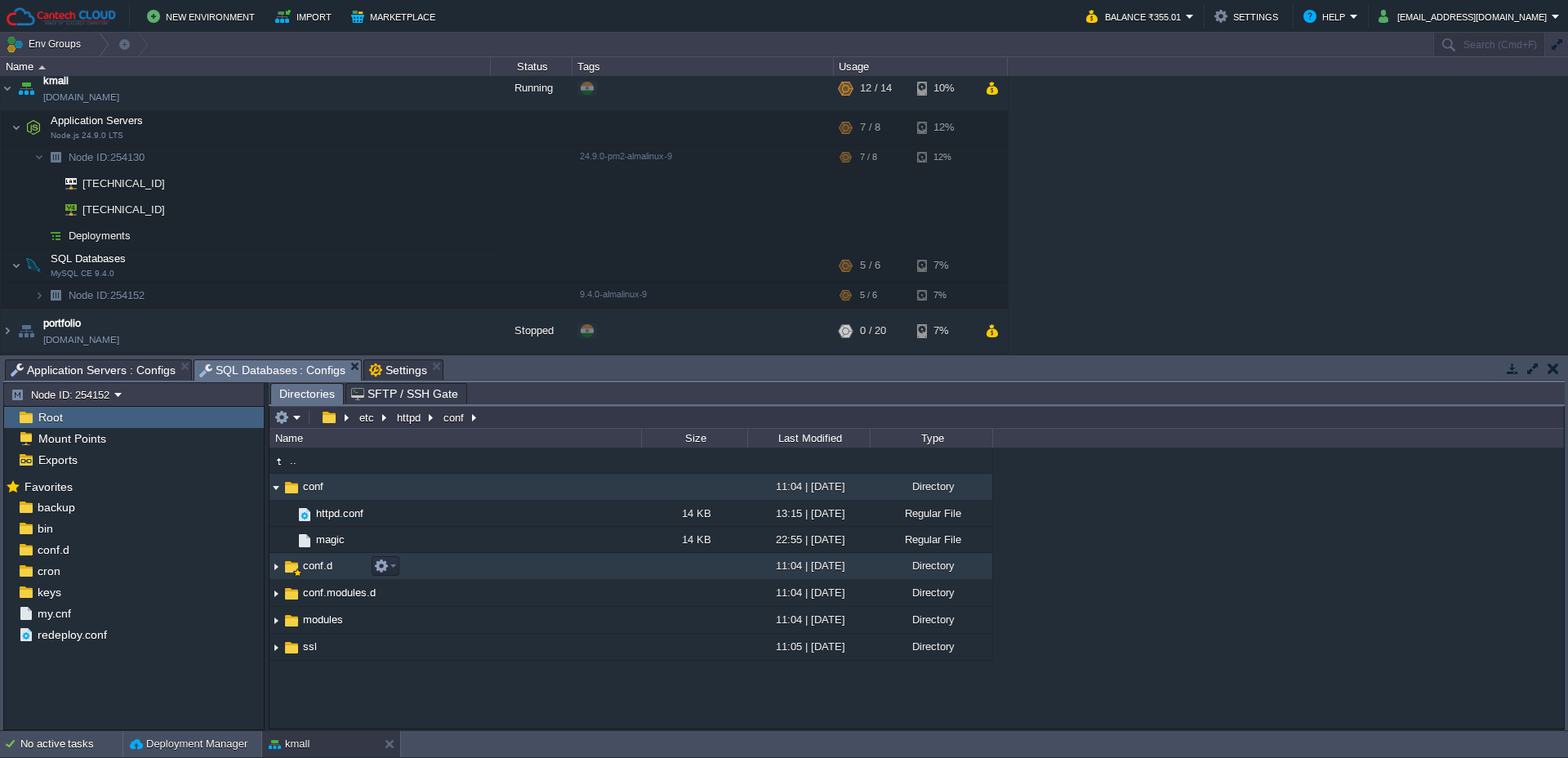
click at [275, 570] on img at bounding box center [275, 567] width 13 height 26
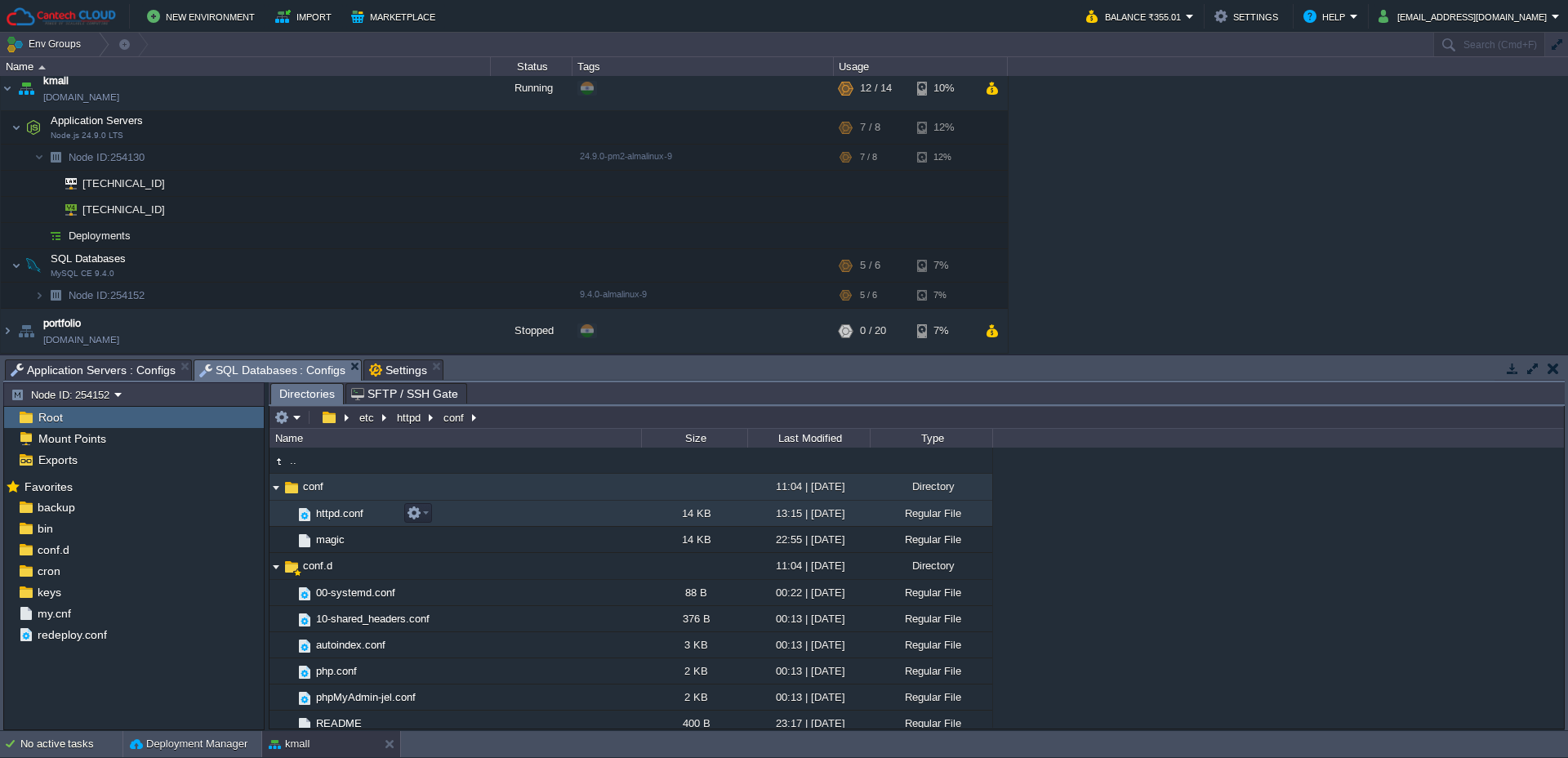
click at [346, 520] on span "httpd.conf" at bounding box center [340, 513] width 52 height 14
click at [349, 519] on span "httpd.conf" at bounding box center [340, 513] width 52 height 14
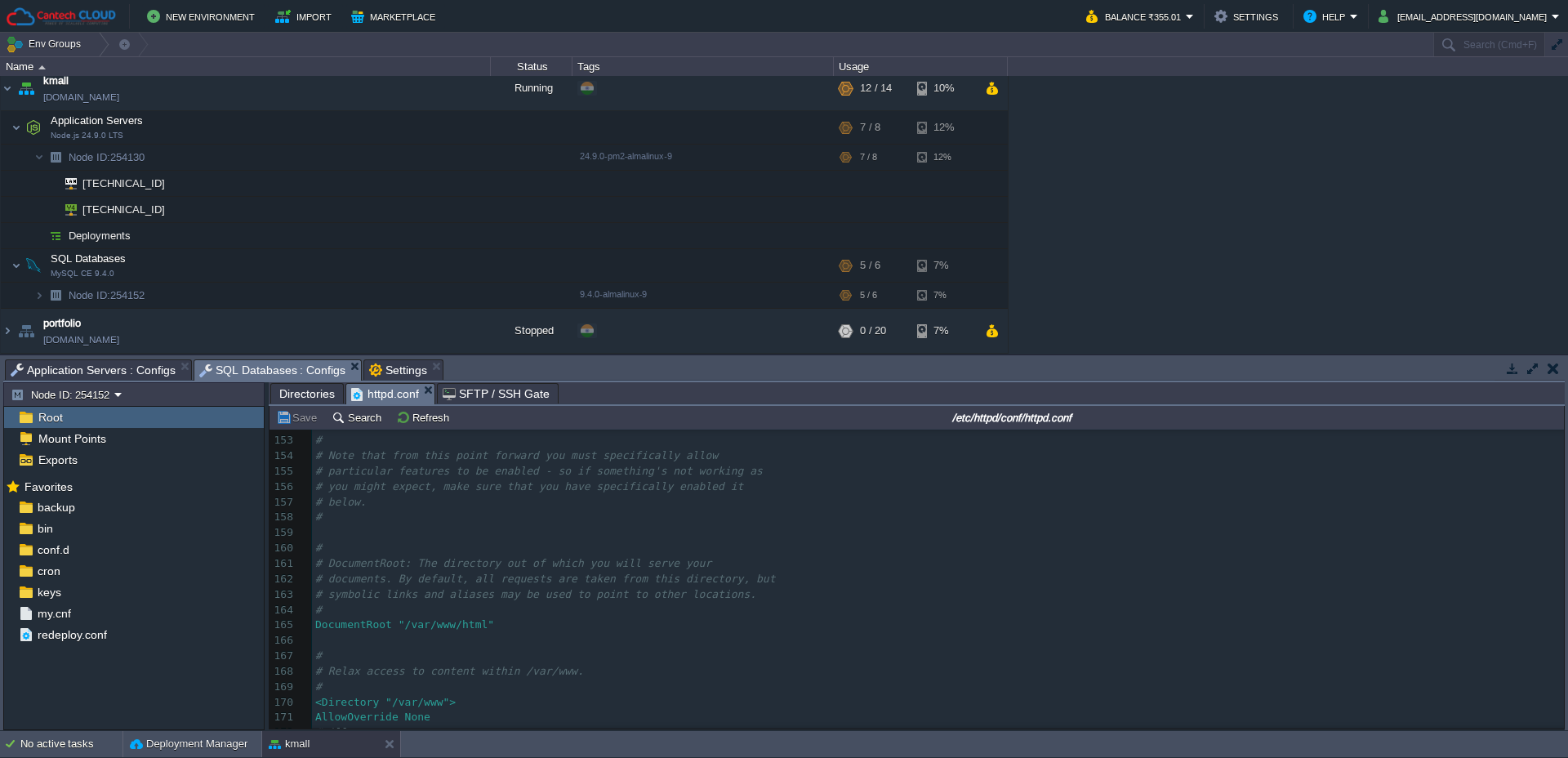
click at [505, 626] on pre "DocumentRoot "/var/www/html"" at bounding box center [938, 625] width 1252 height 15
type textarea "var/www/html"
drag, startPoint x: 488, startPoint y: 626, endPoint x: 408, endPoint y: 623, distance: 80.1
click at [118, 372] on span "Application Servers : Configs" at bounding box center [93, 370] width 165 height 20
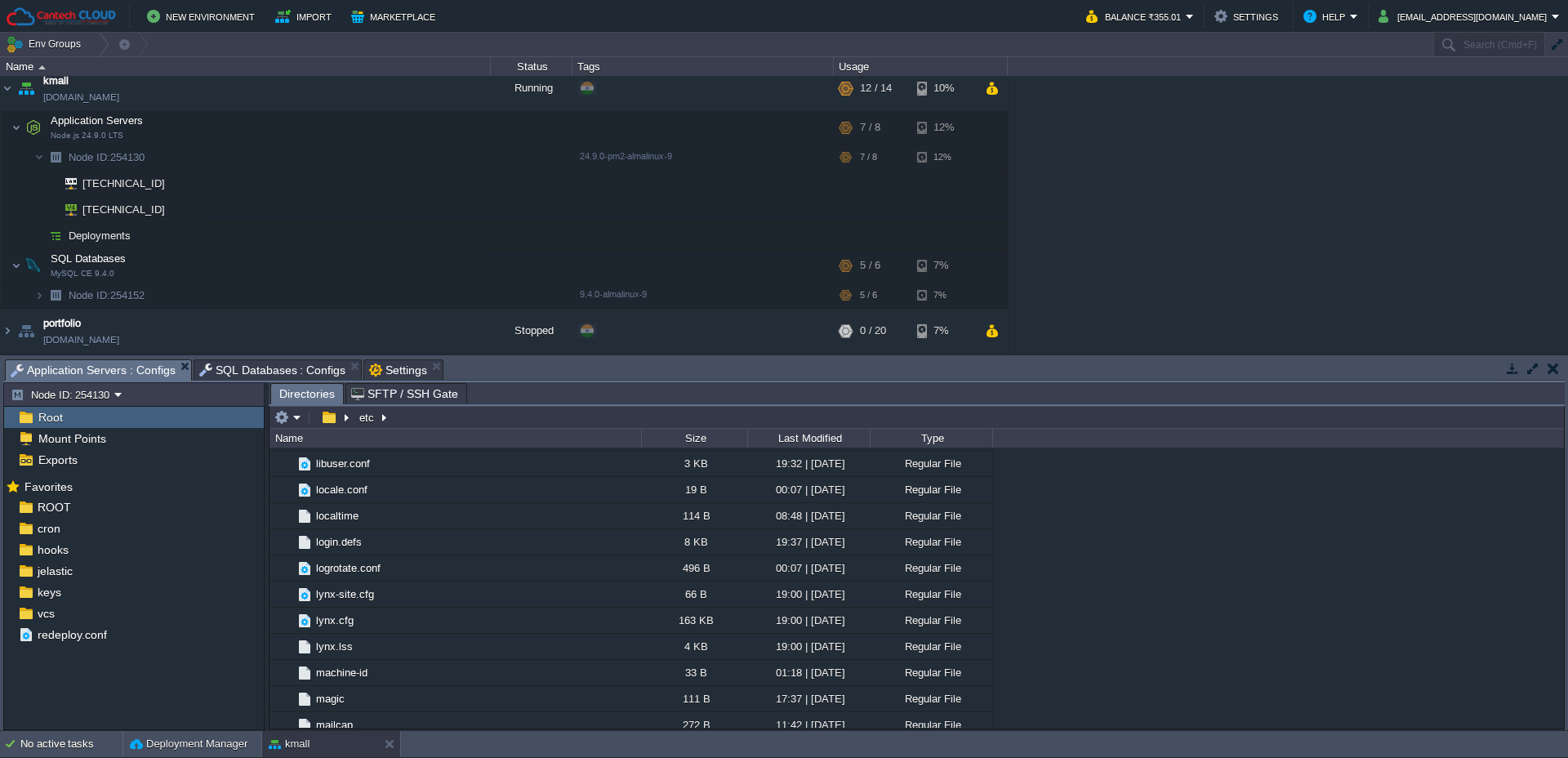
click at [247, 368] on span "SQL Databases : Configs" at bounding box center [272, 370] width 147 height 20
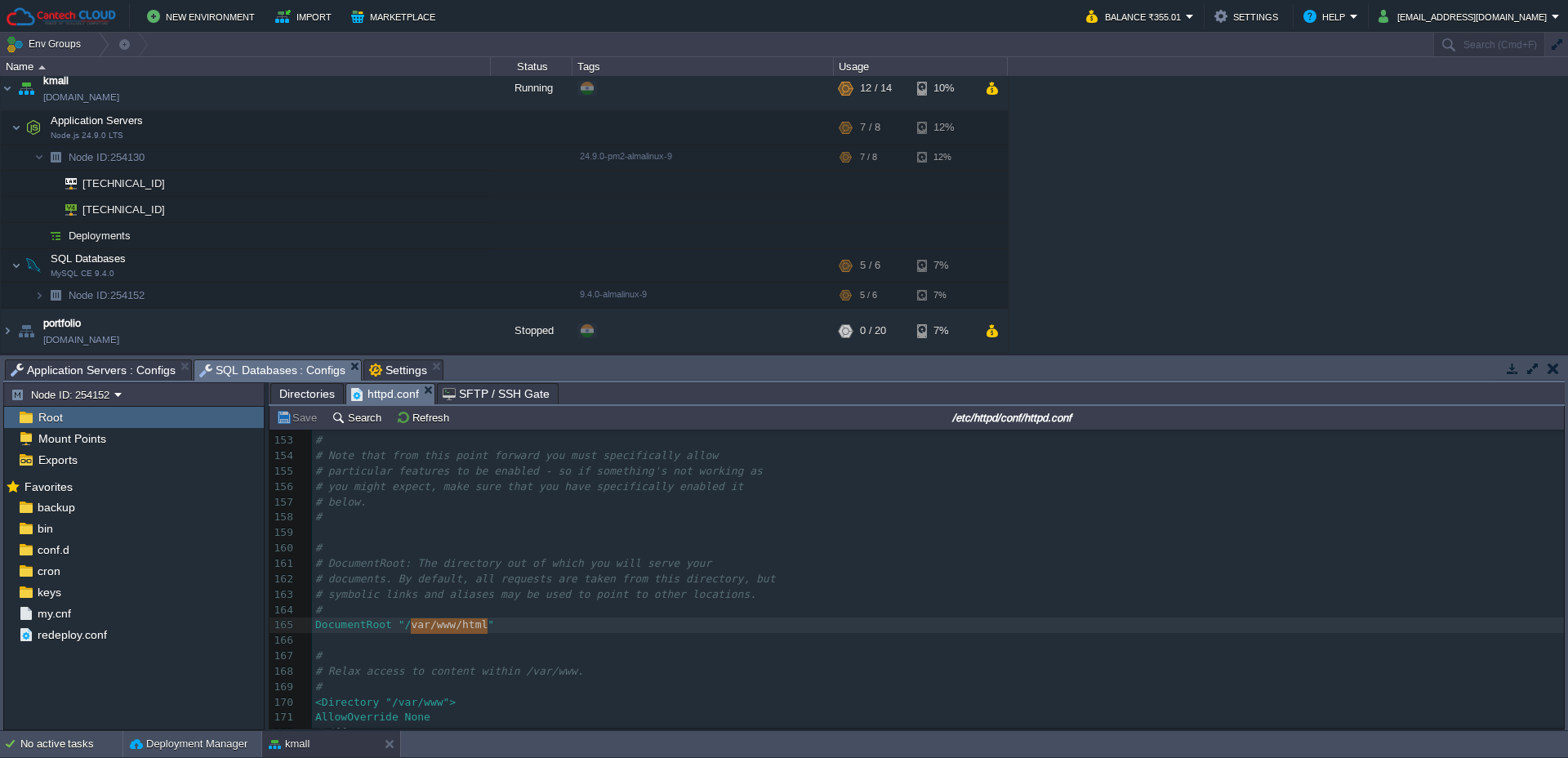
click at [86, 371] on span "Application Servers : Configs" at bounding box center [93, 370] width 165 height 20
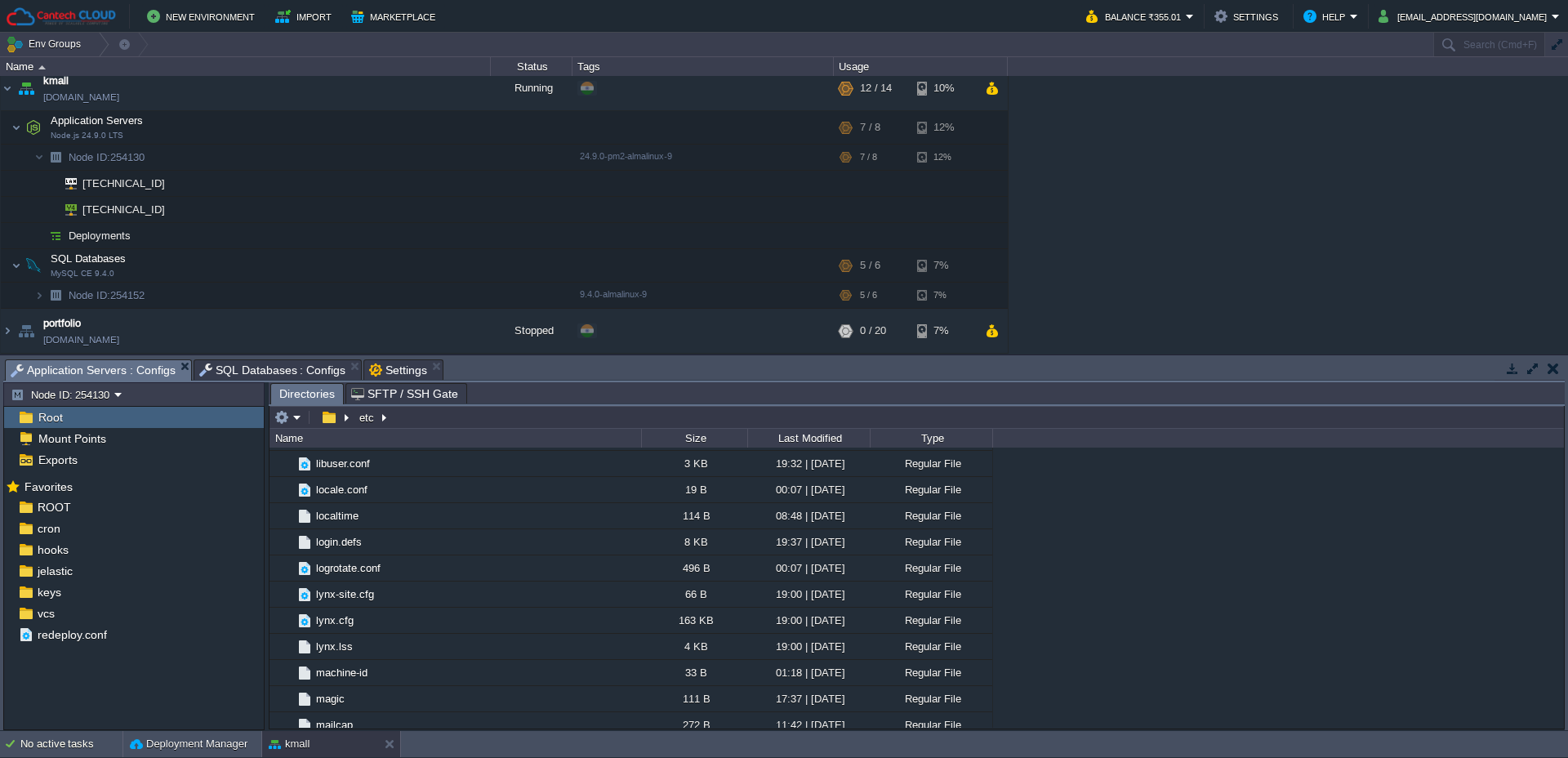
click at [50, 413] on span "Root" at bounding box center [50, 417] width 30 height 15
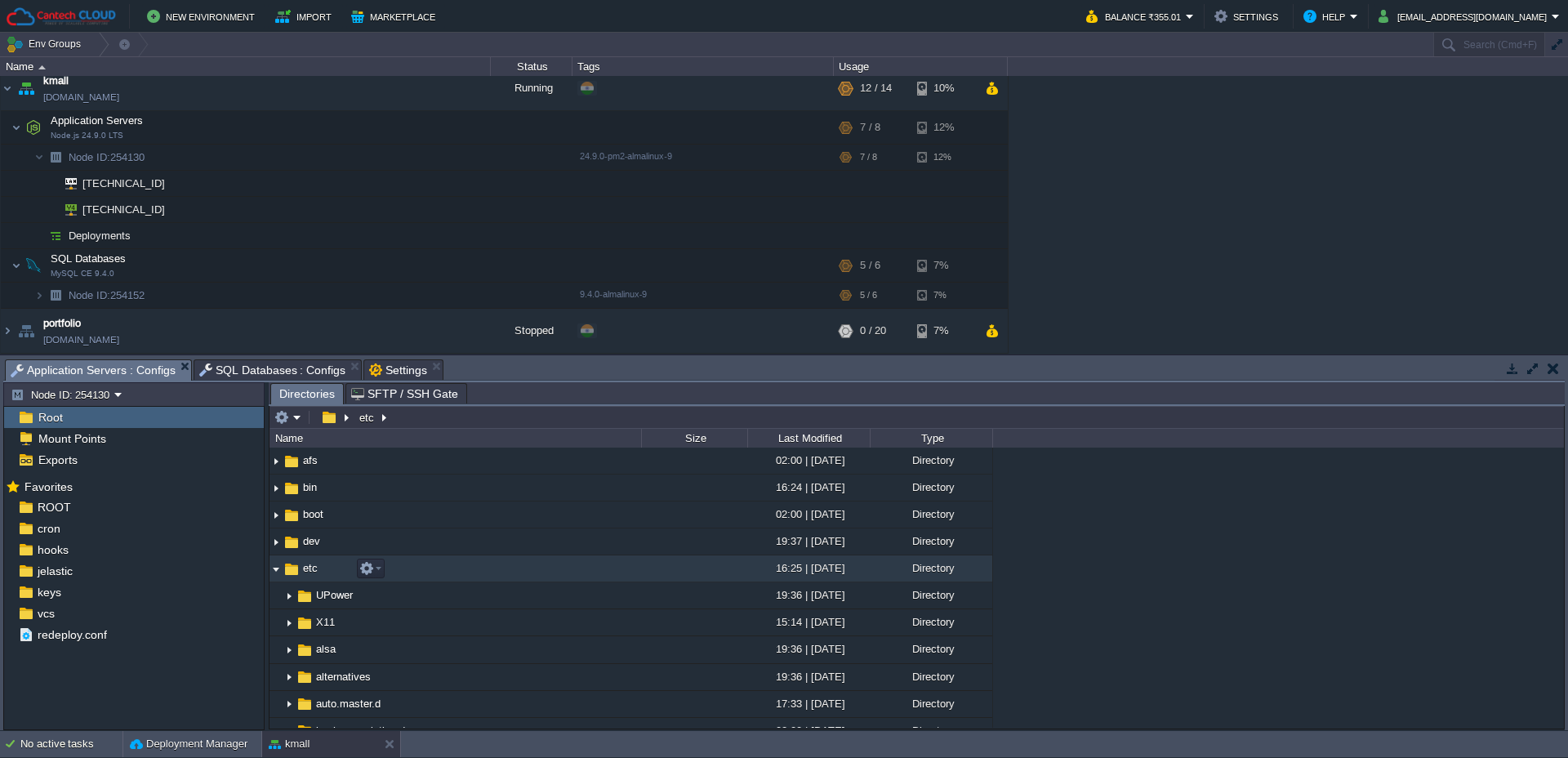
click at [278, 572] on img at bounding box center [275, 568] width 13 height 26
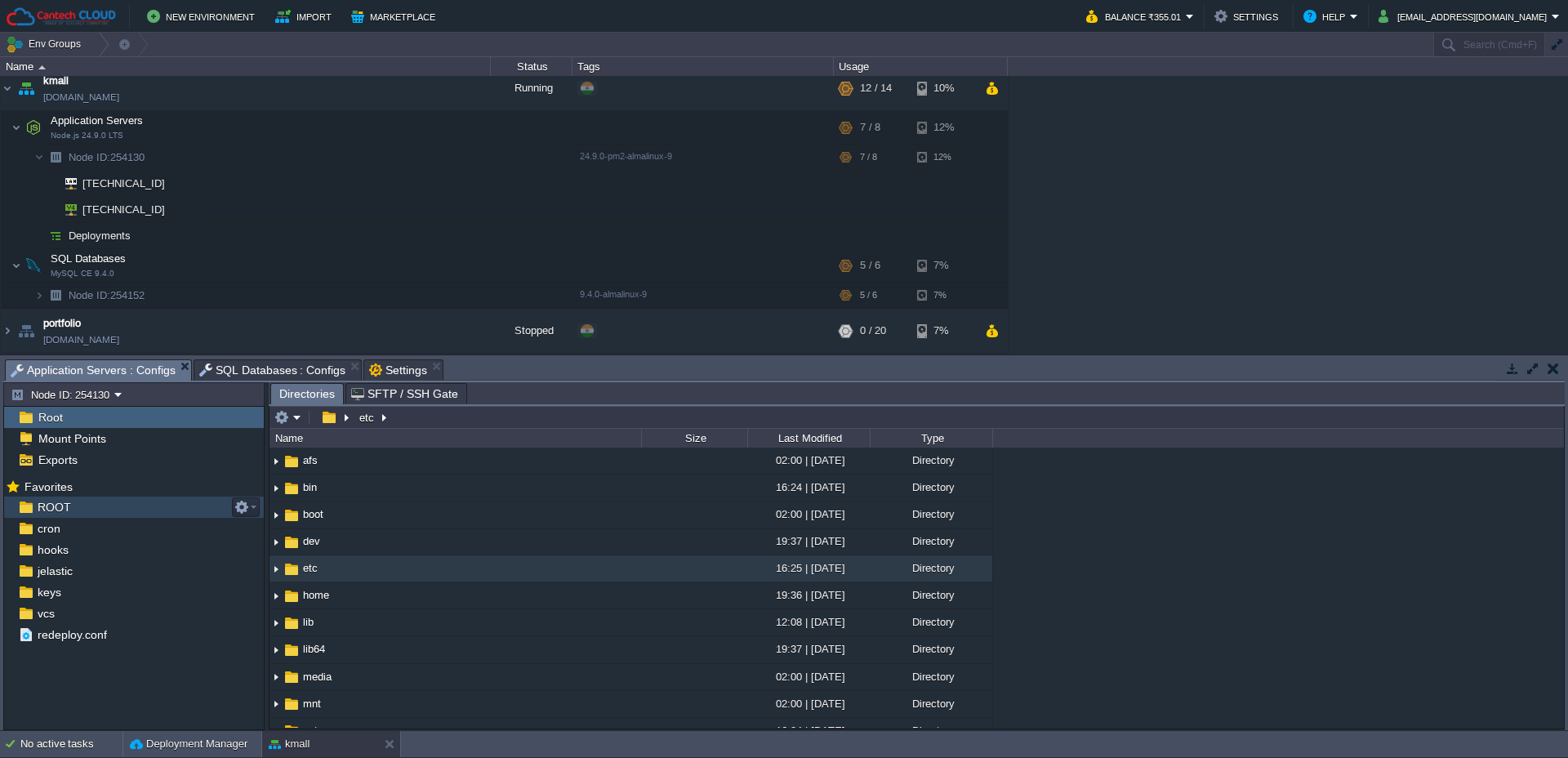
click at [44, 506] on span "ROOT" at bounding box center [54, 507] width 39 height 15
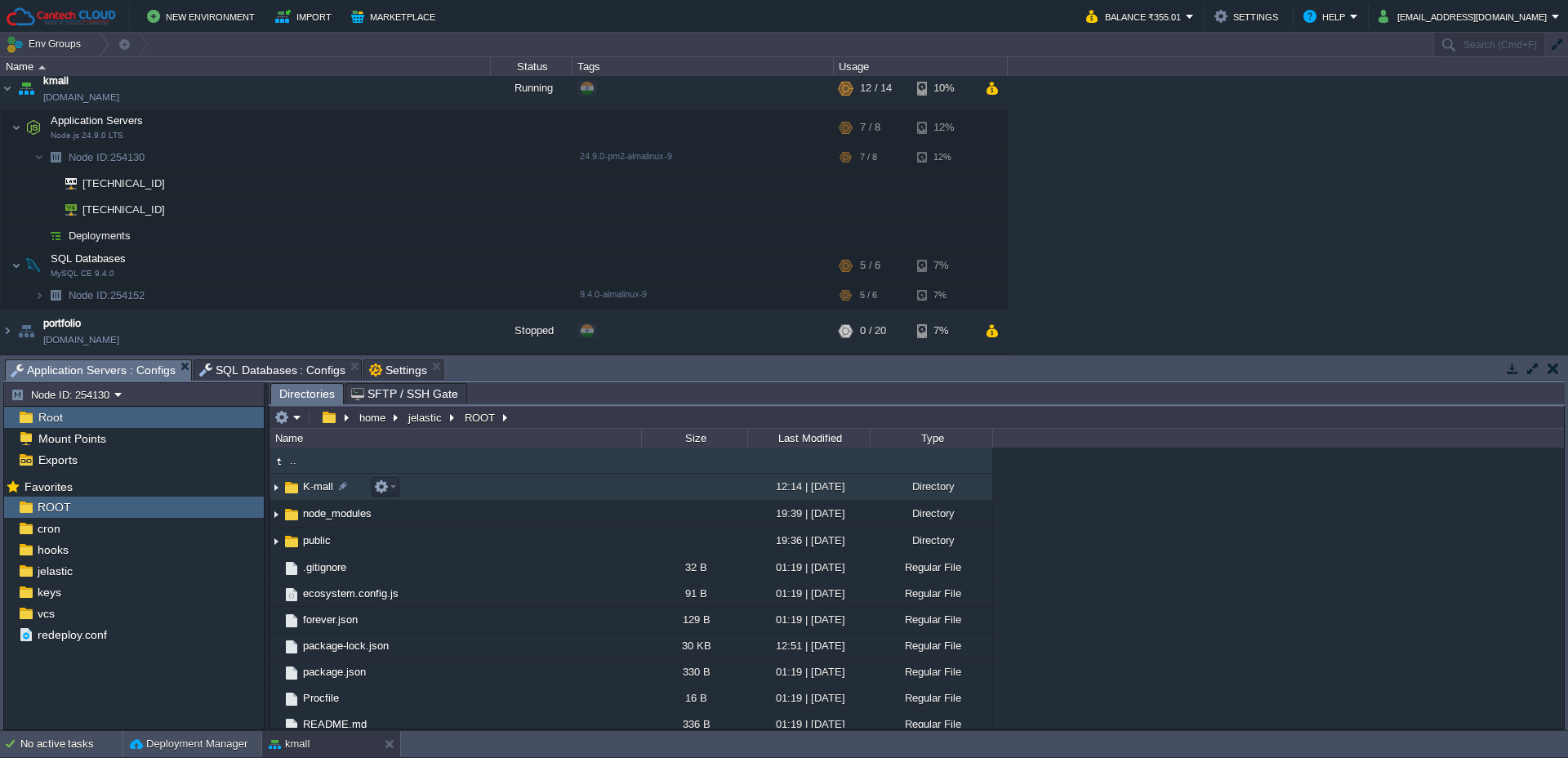
click at [277, 490] on img at bounding box center [275, 487] width 13 height 26
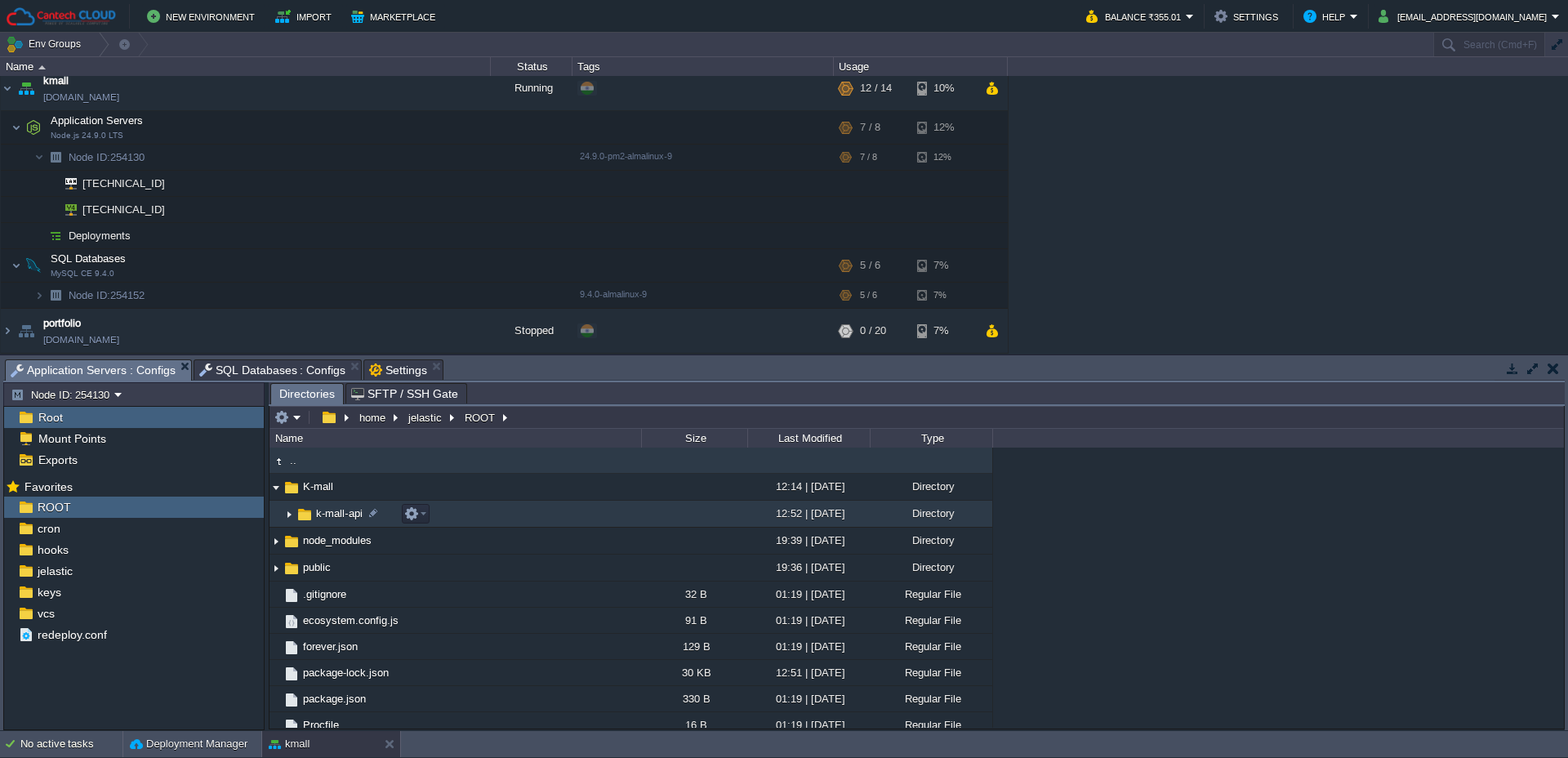
click at [286, 519] on img at bounding box center [288, 514] width 13 height 26
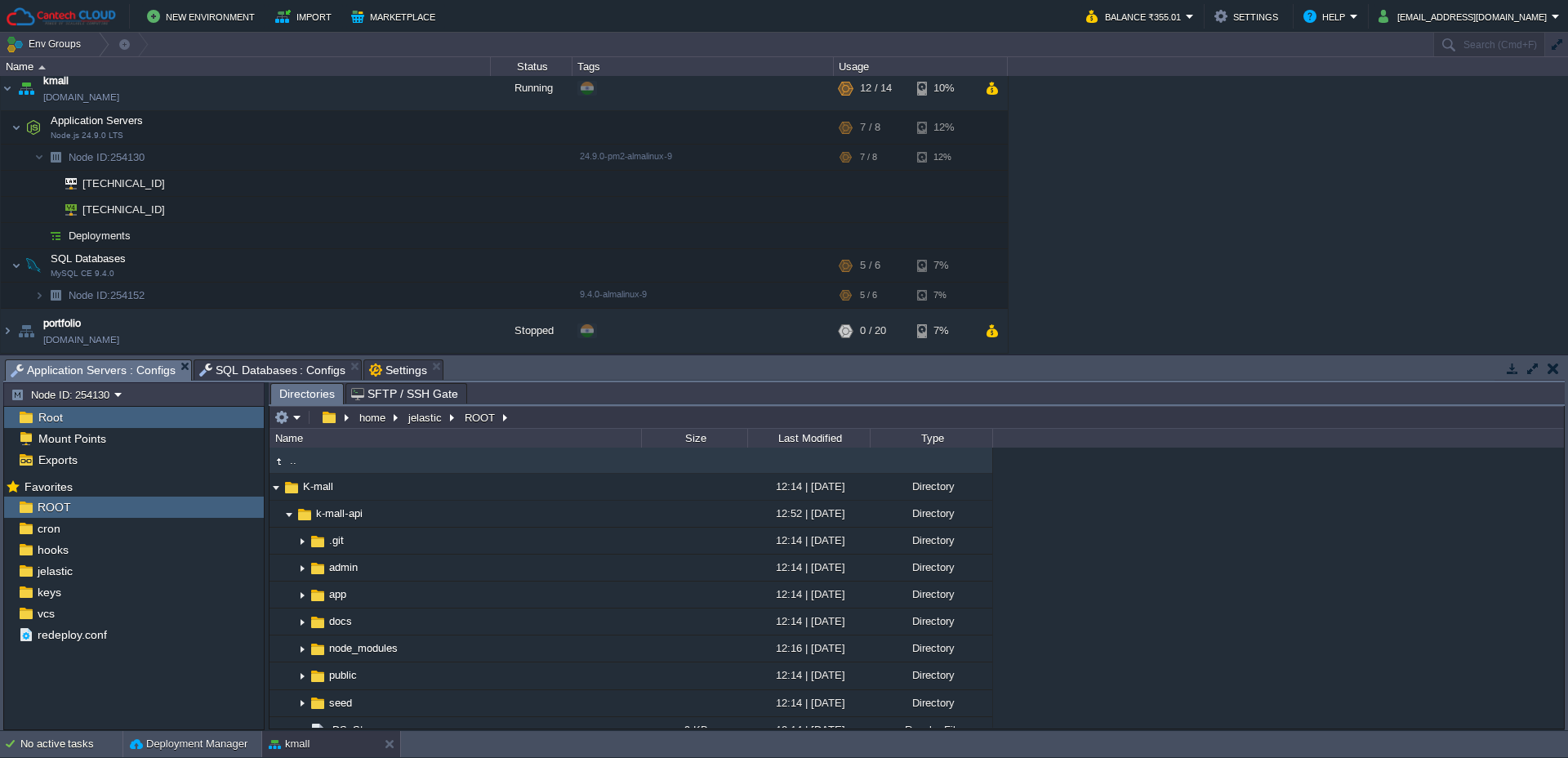
type input "/home/jelastic/ROOT"
click at [521, 422] on input "/home/jelastic/ROOT" at bounding box center [916, 417] width 1294 height 23
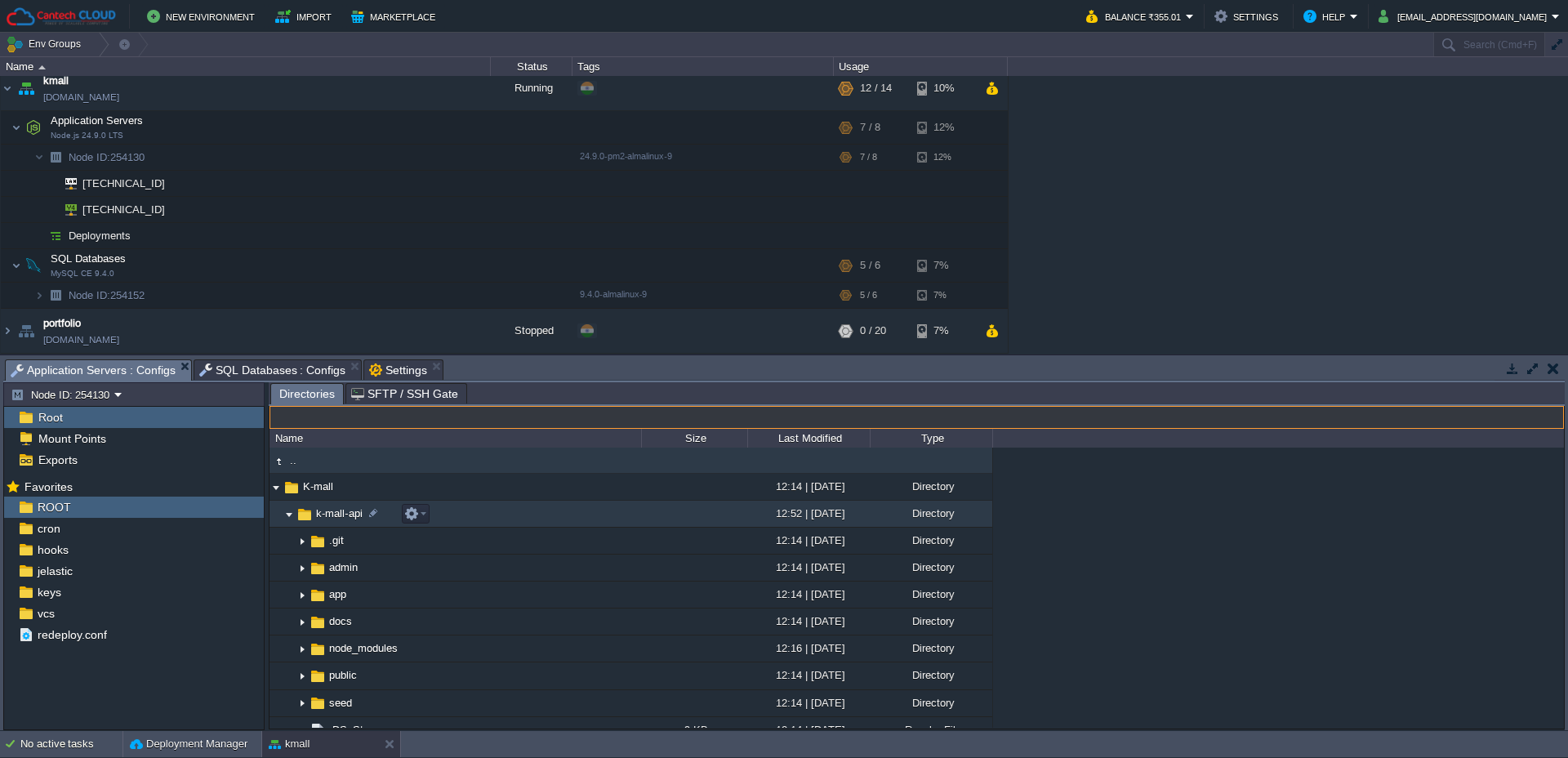
click at [323, 503] on td "k-mall-api" at bounding box center [455, 514] width 371 height 27
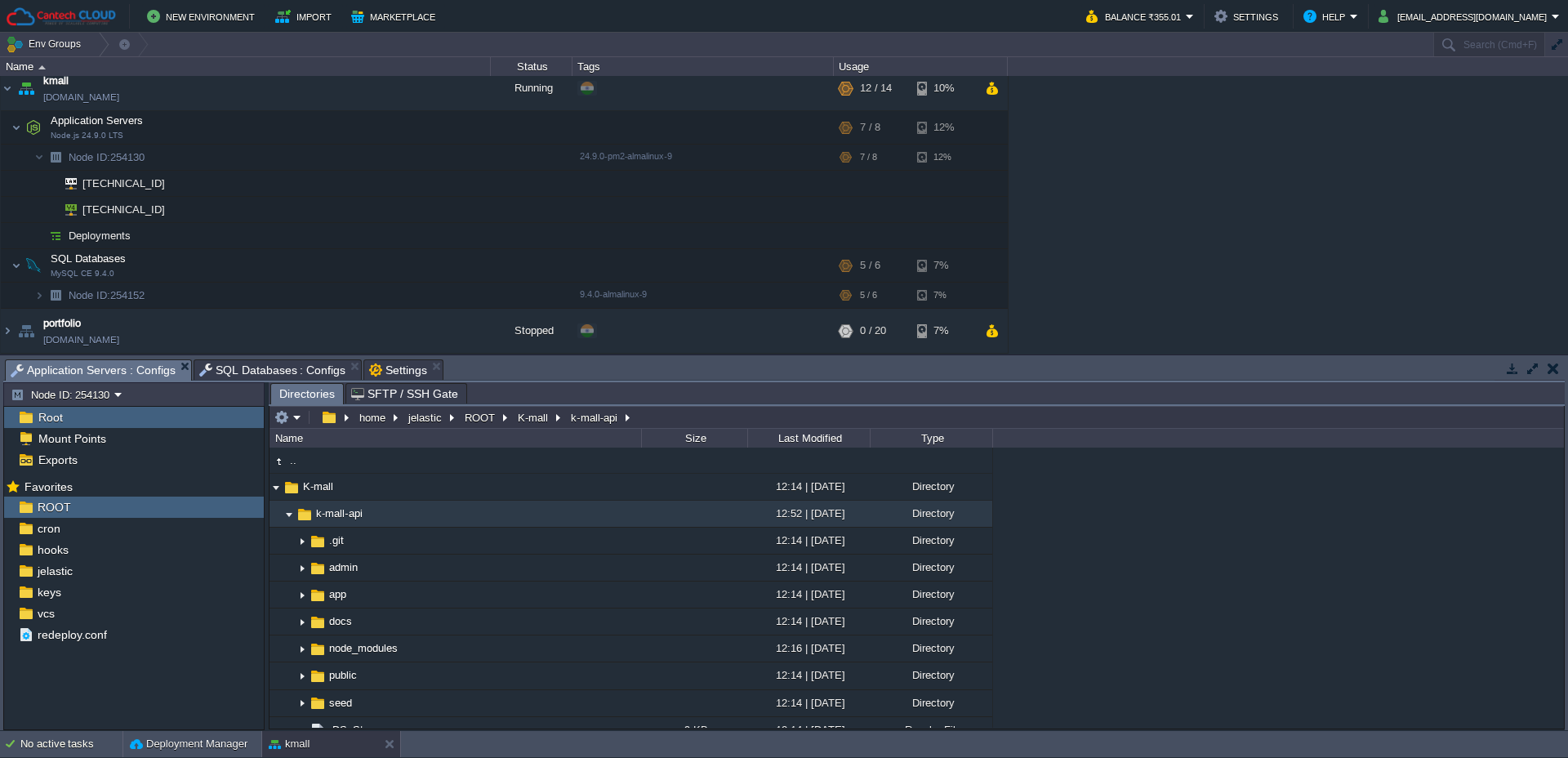
type input "/home/jelastic/ROOT/K-mall/k-mall-api"
click at [648, 419] on input "/home/jelastic/ROOT/K-mall/k-mall-api" at bounding box center [916, 417] width 1294 height 23
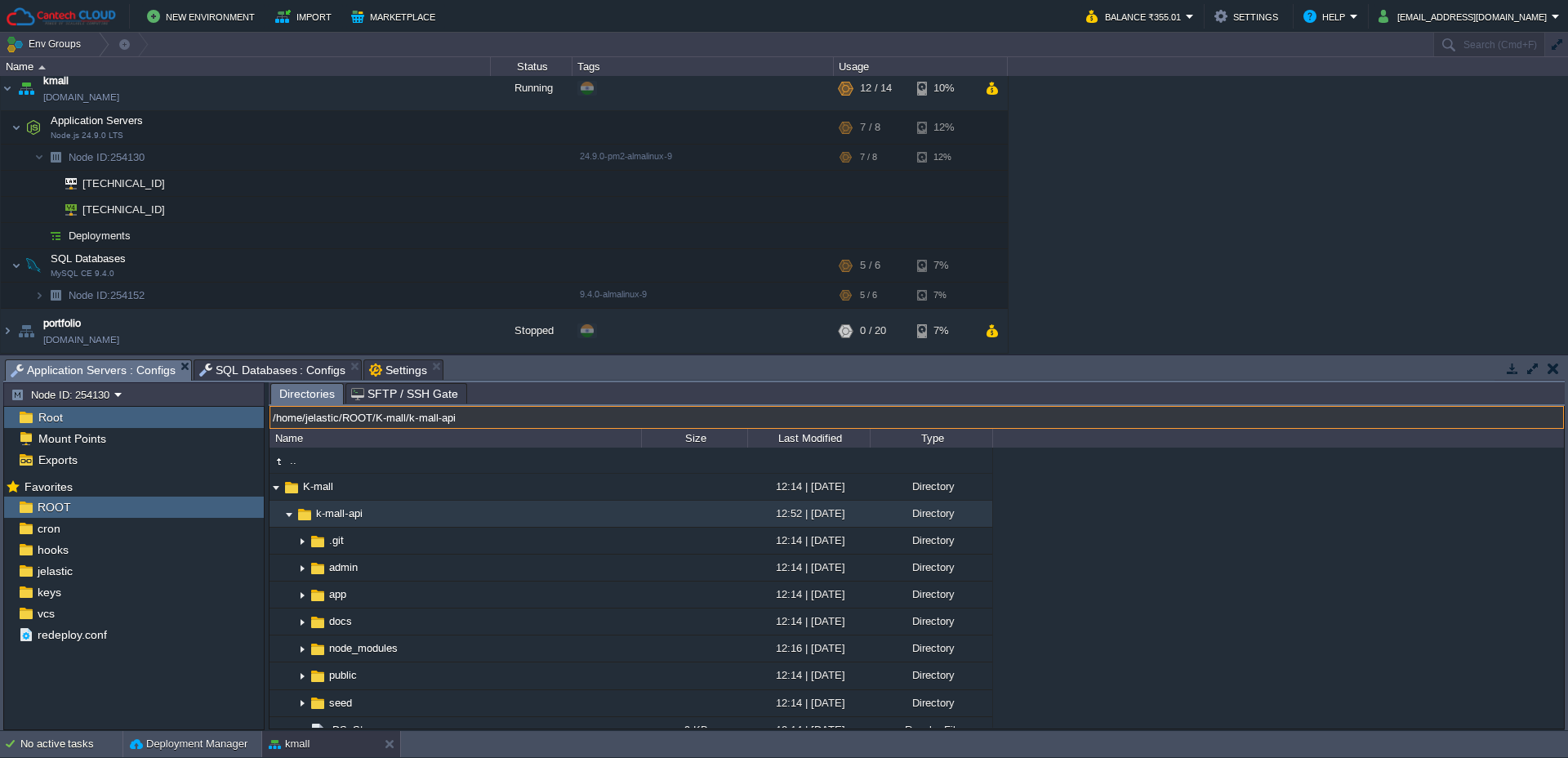
click at [523, 422] on input "/home/jelastic/ROOT/K-mall/k-mall-api" at bounding box center [916, 417] width 1294 height 23
drag, startPoint x: 520, startPoint y: 418, endPoint x: 256, endPoint y: 419, distance: 264.0
click at [256, 419] on div "Node ID: 254130 Root Mount Points Exports Mark the most frequently used files a…" at bounding box center [784, 556] width 1561 height 348
click at [251, 376] on span "SQL Databases : Configs" at bounding box center [272, 370] width 147 height 20
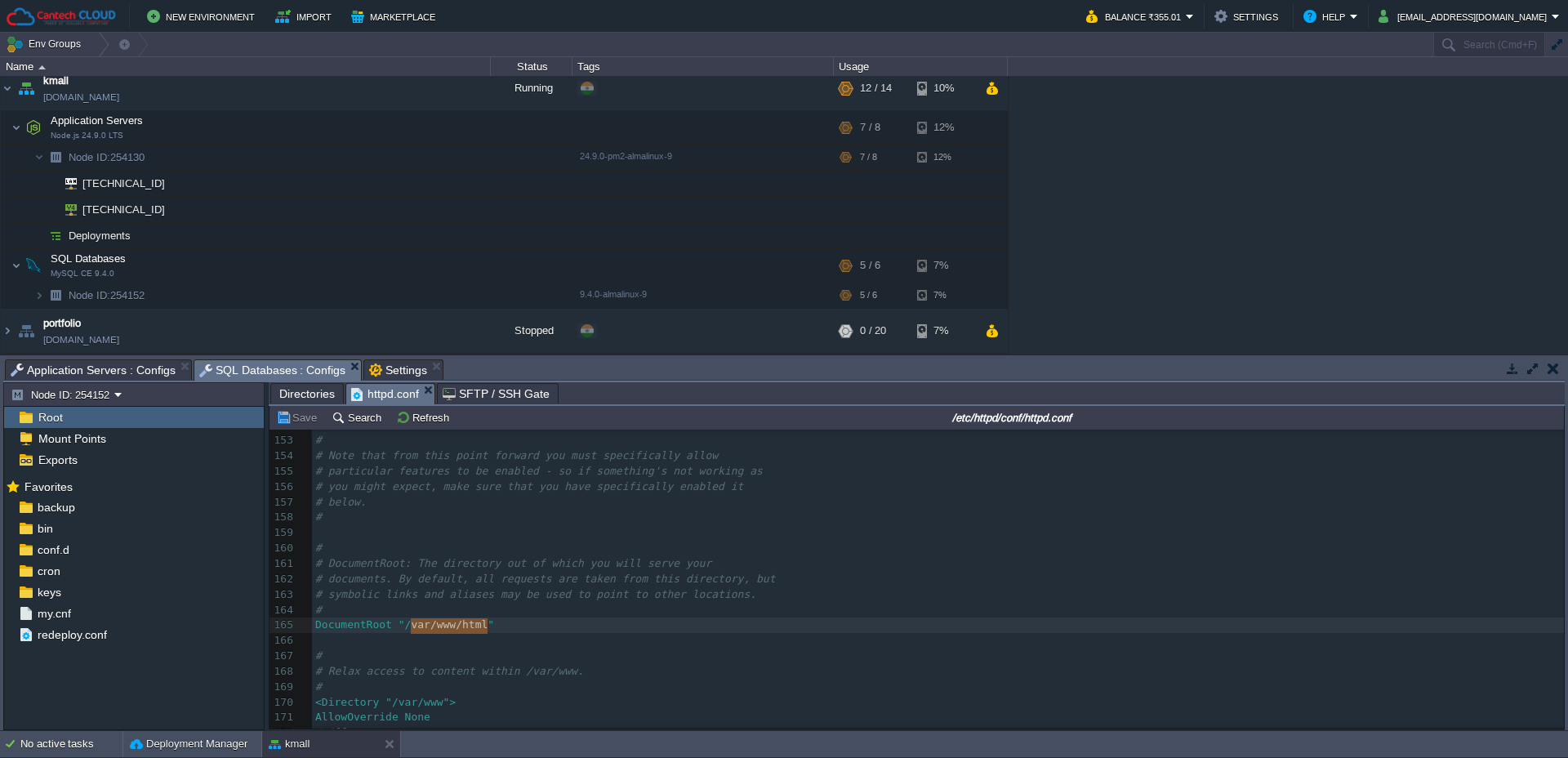
click at [438, 651] on pre "#" at bounding box center [938, 656] width 1252 height 15
type textarea "/var/www/html"
drag, startPoint x: 405, startPoint y: 628, endPoint x: 486, endPoint y: 627, distance: 81.0
type textarea "/var/www/html"
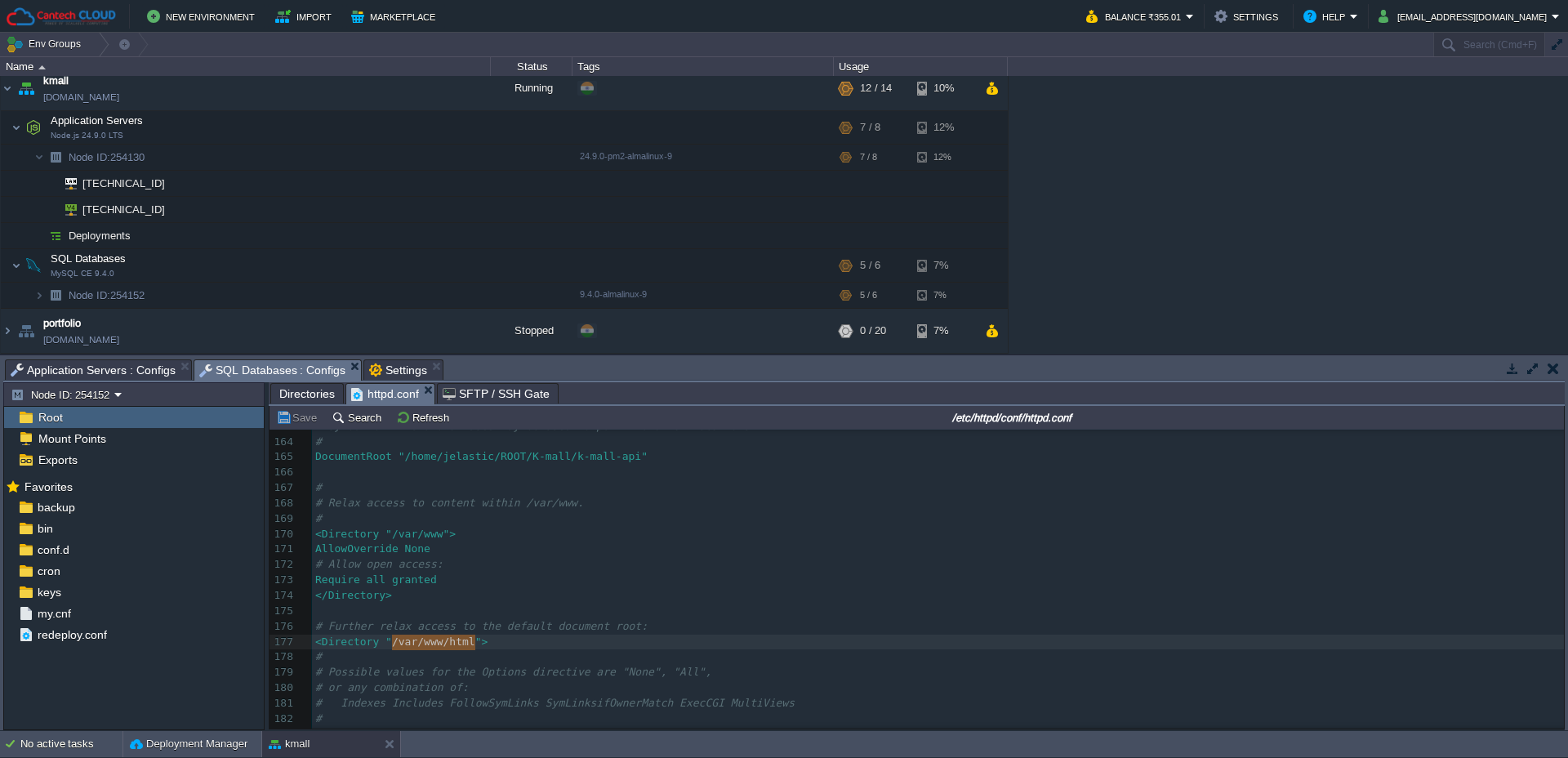
drag, startPoint x: 473, startPoint y: 642, endPoint x: 394, endPoint y: 640, distance: 79.0
click at [118, 371] on span "Application Servers : Configs" at bounding box center [93, 370] width 165 height 20
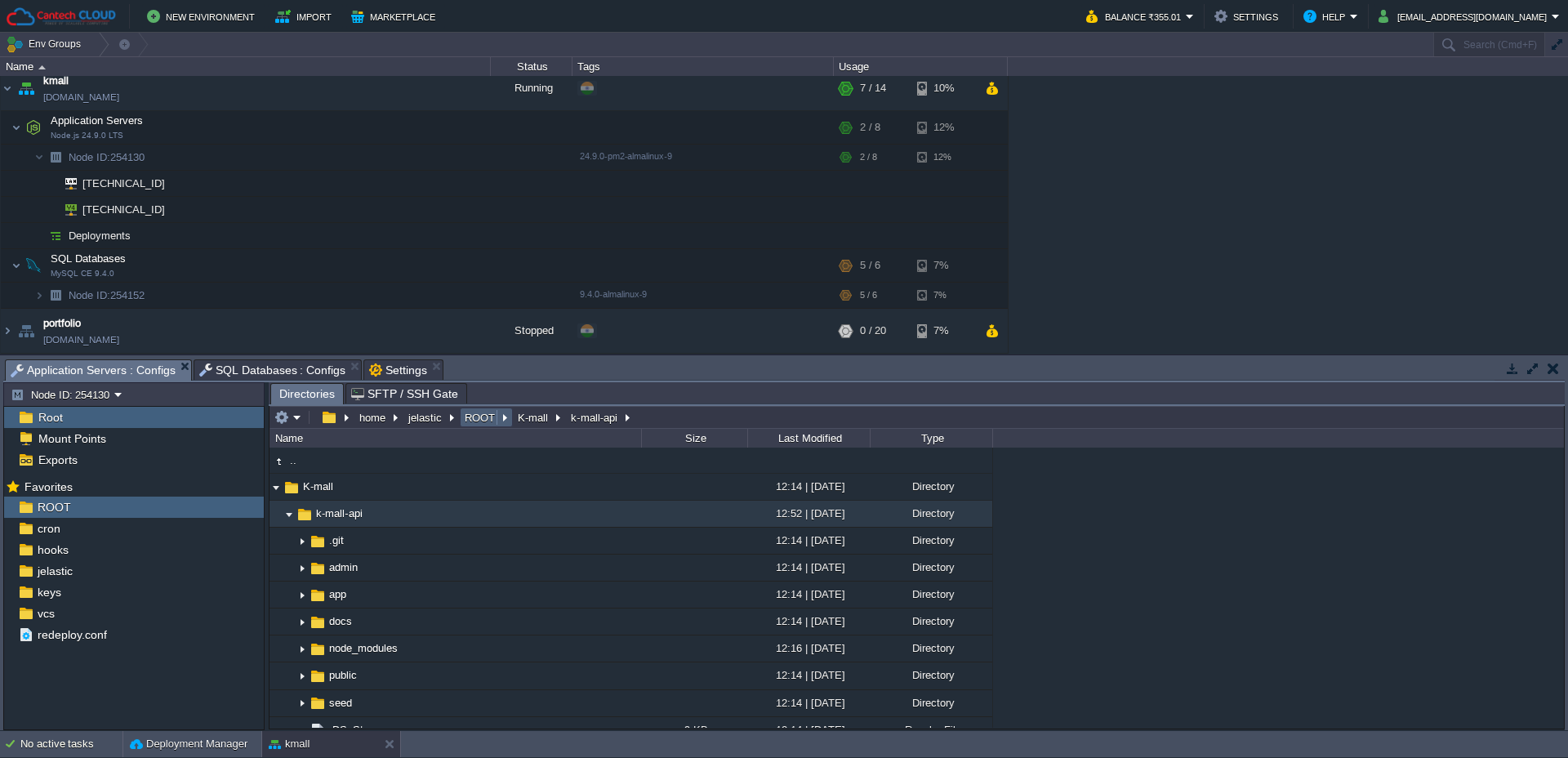
click at [479, 420] on button "ROOT" at bounding box center [480, 417] width 37 height 15
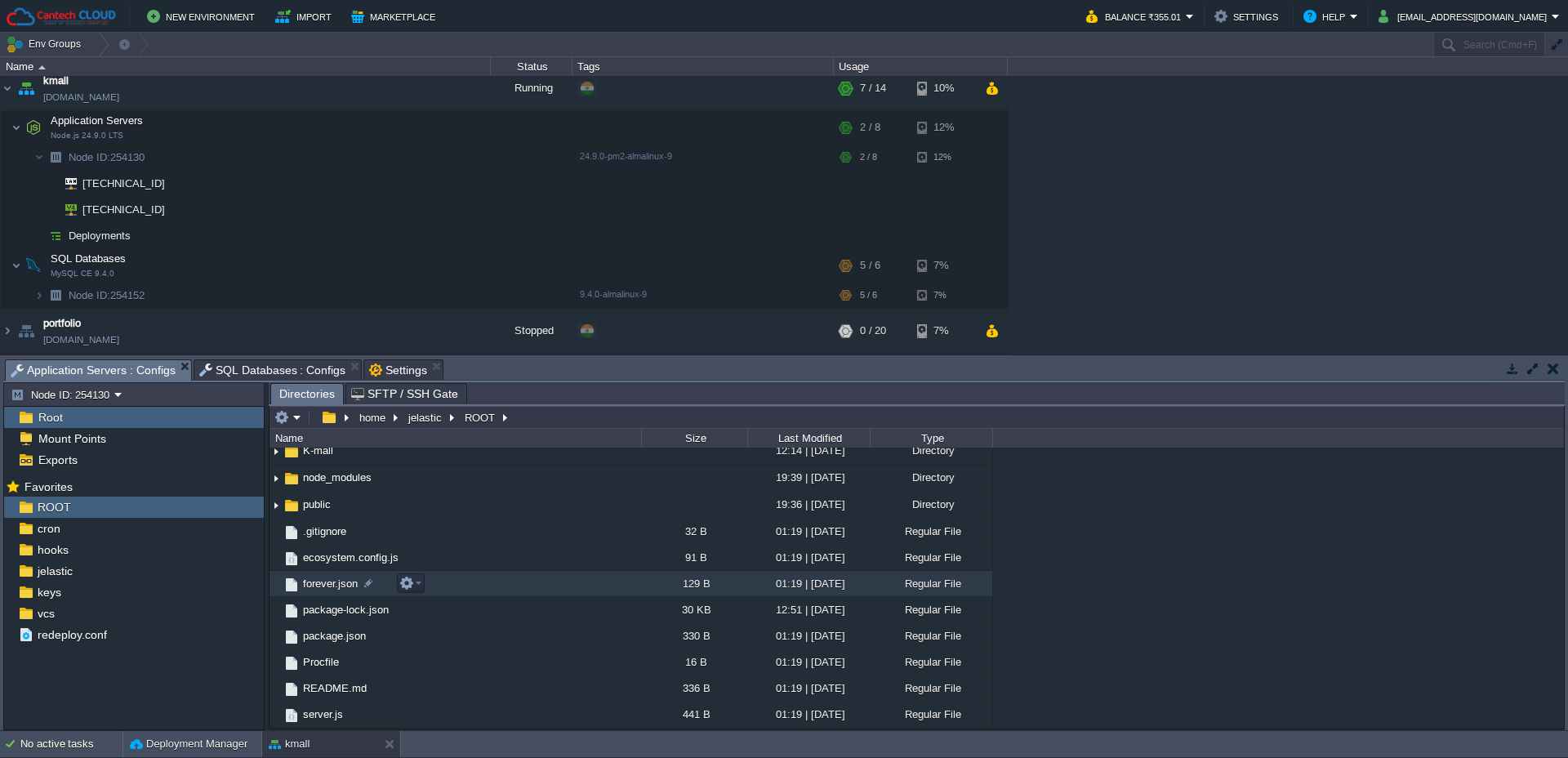
scroll to position [0, 0]
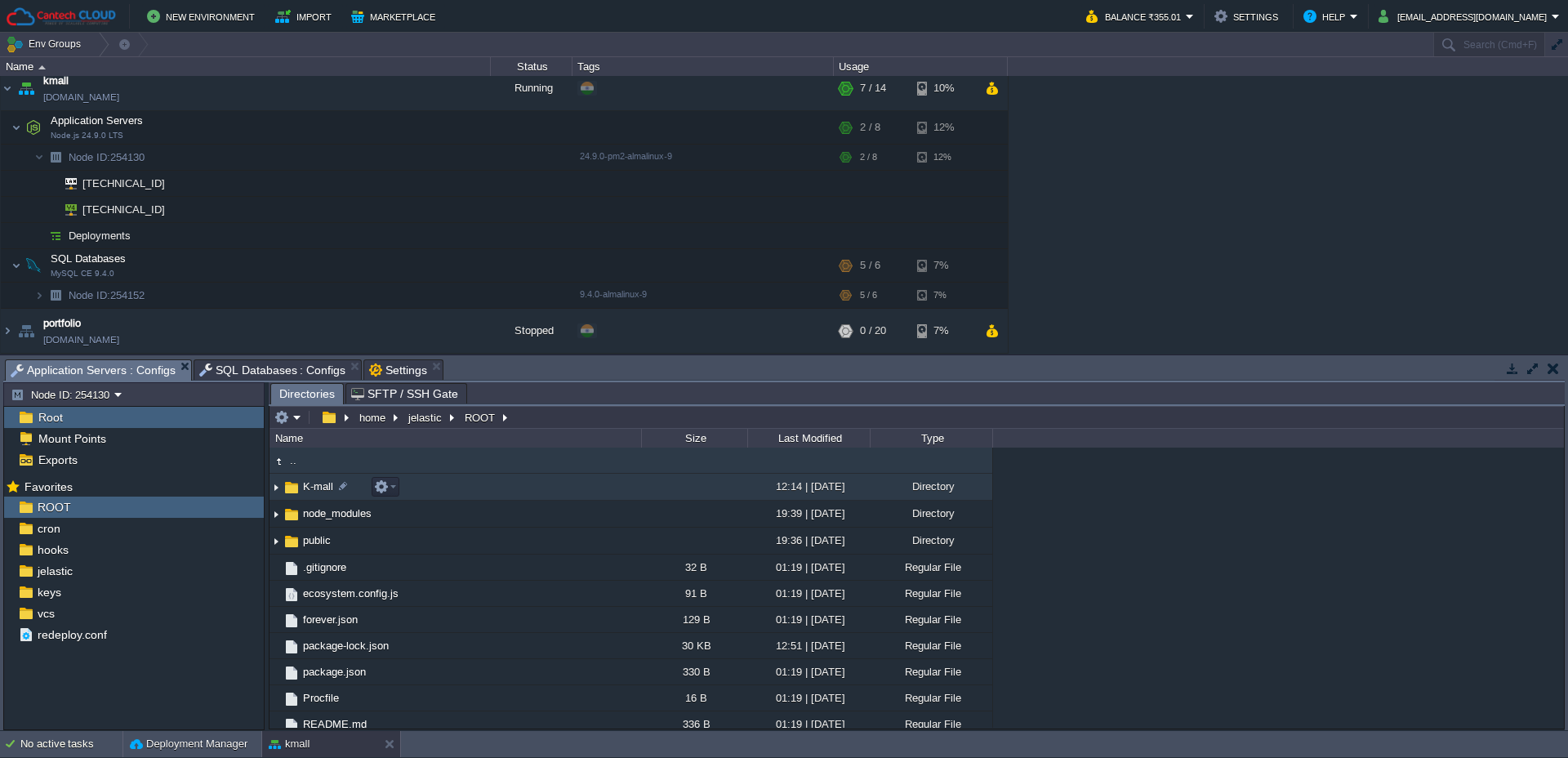
click at [275, 490] on img at bounding box center [275, 487] width 13 height 26
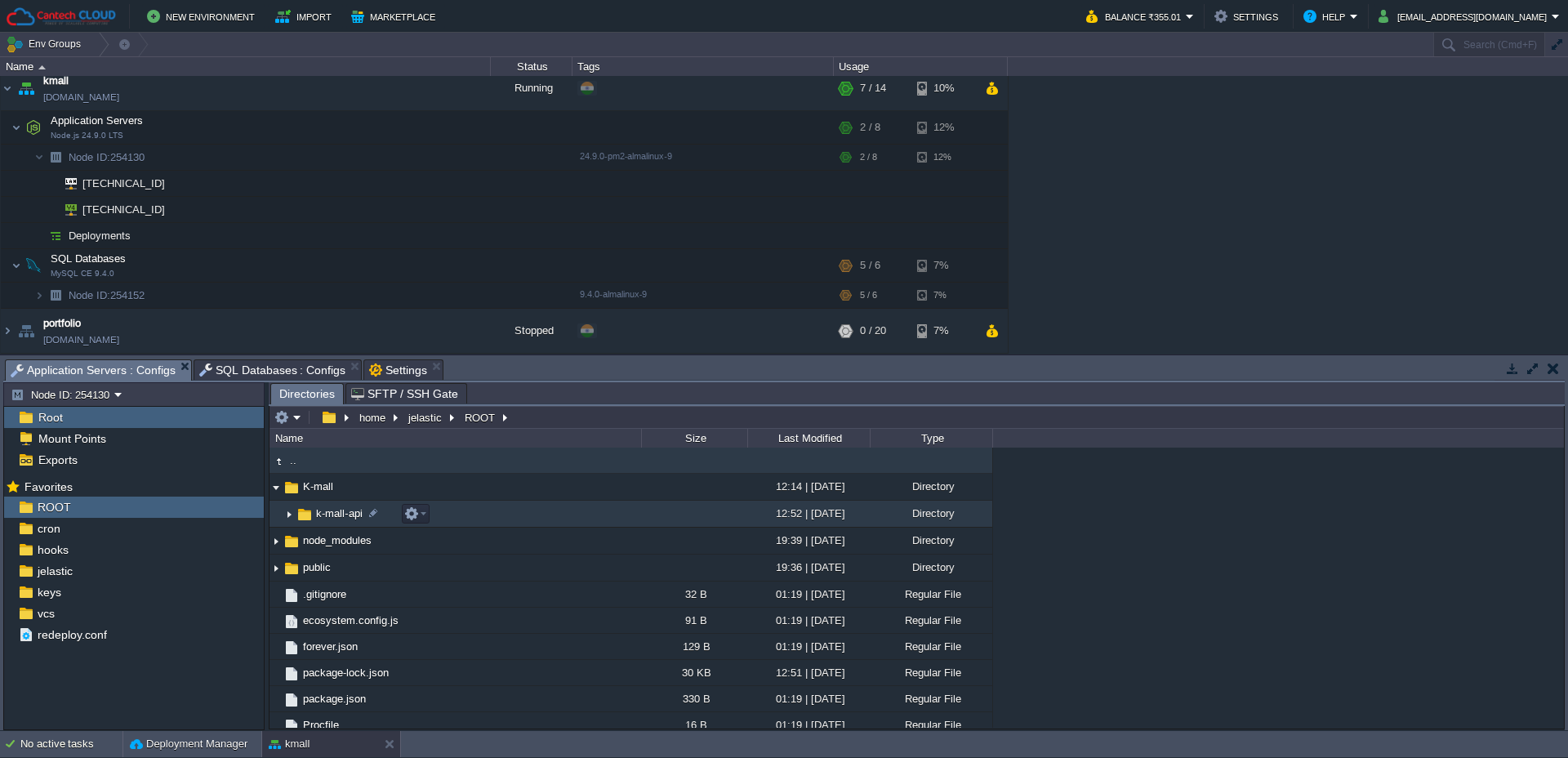
click at [291, 512] on img at bounding box center [288, 514] width 13 height 26
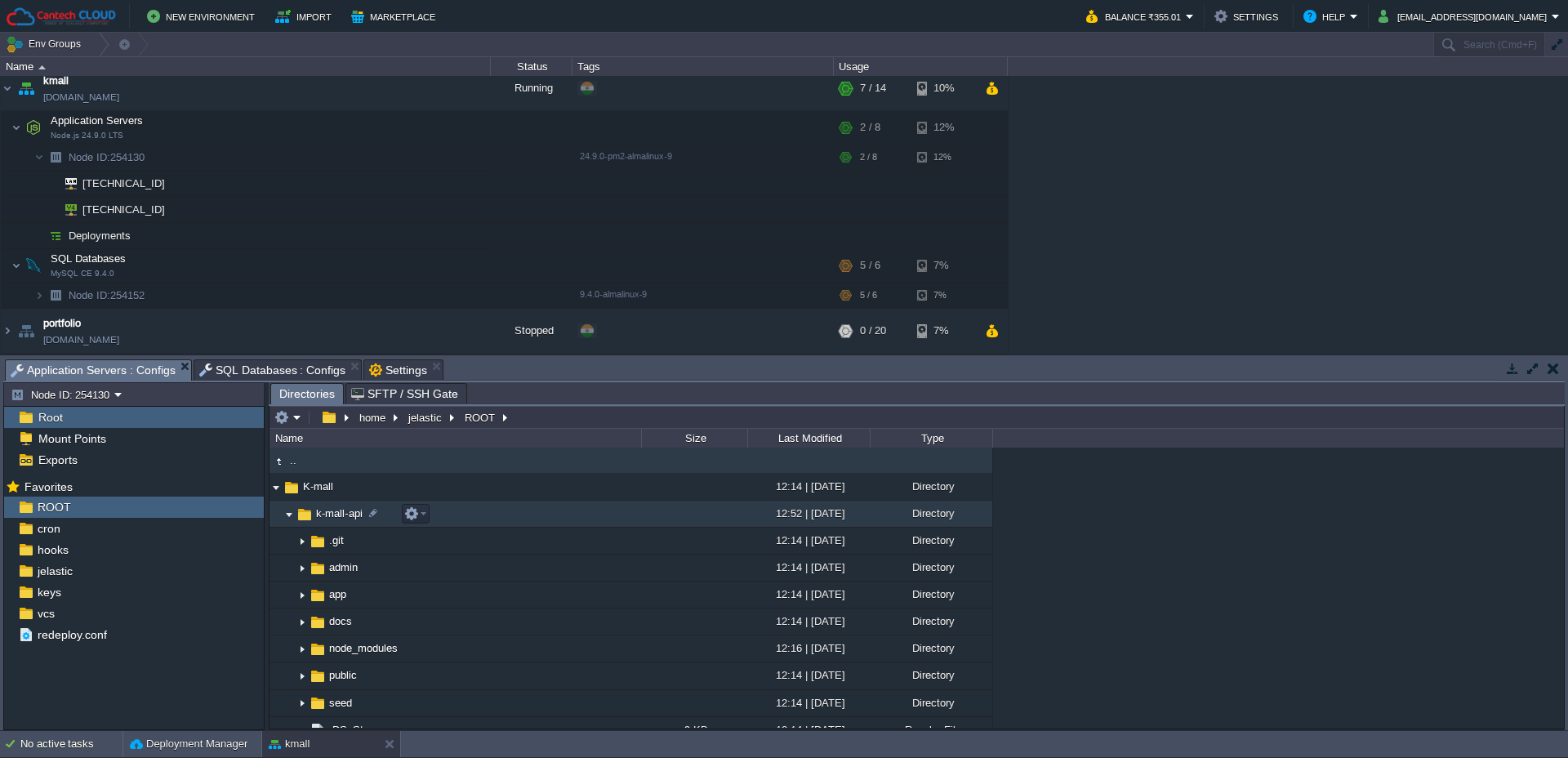
click at [290, 512] on img at bounding box center [288, 514] width 13 height 26
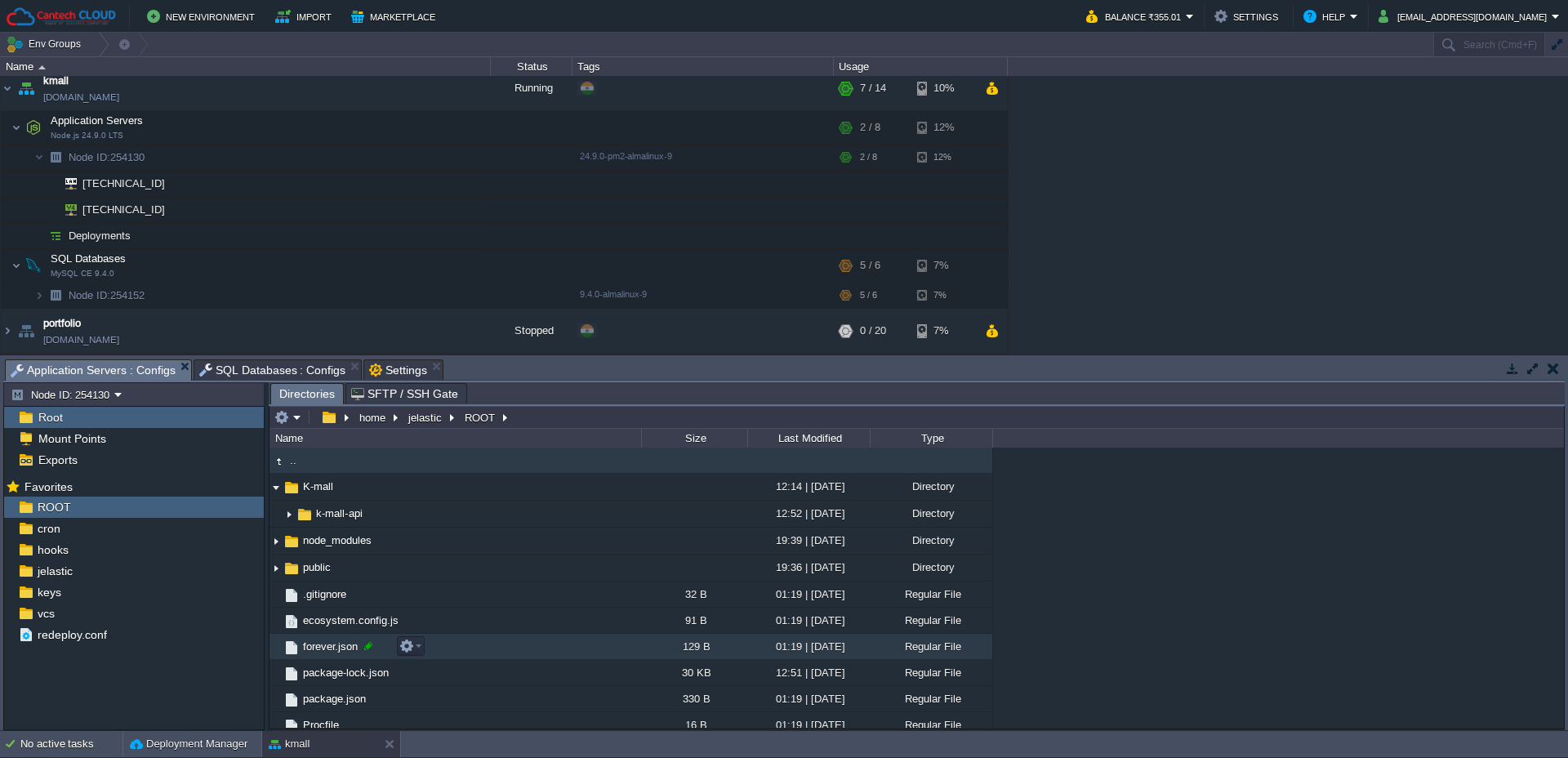
scroll to position [63, 0]
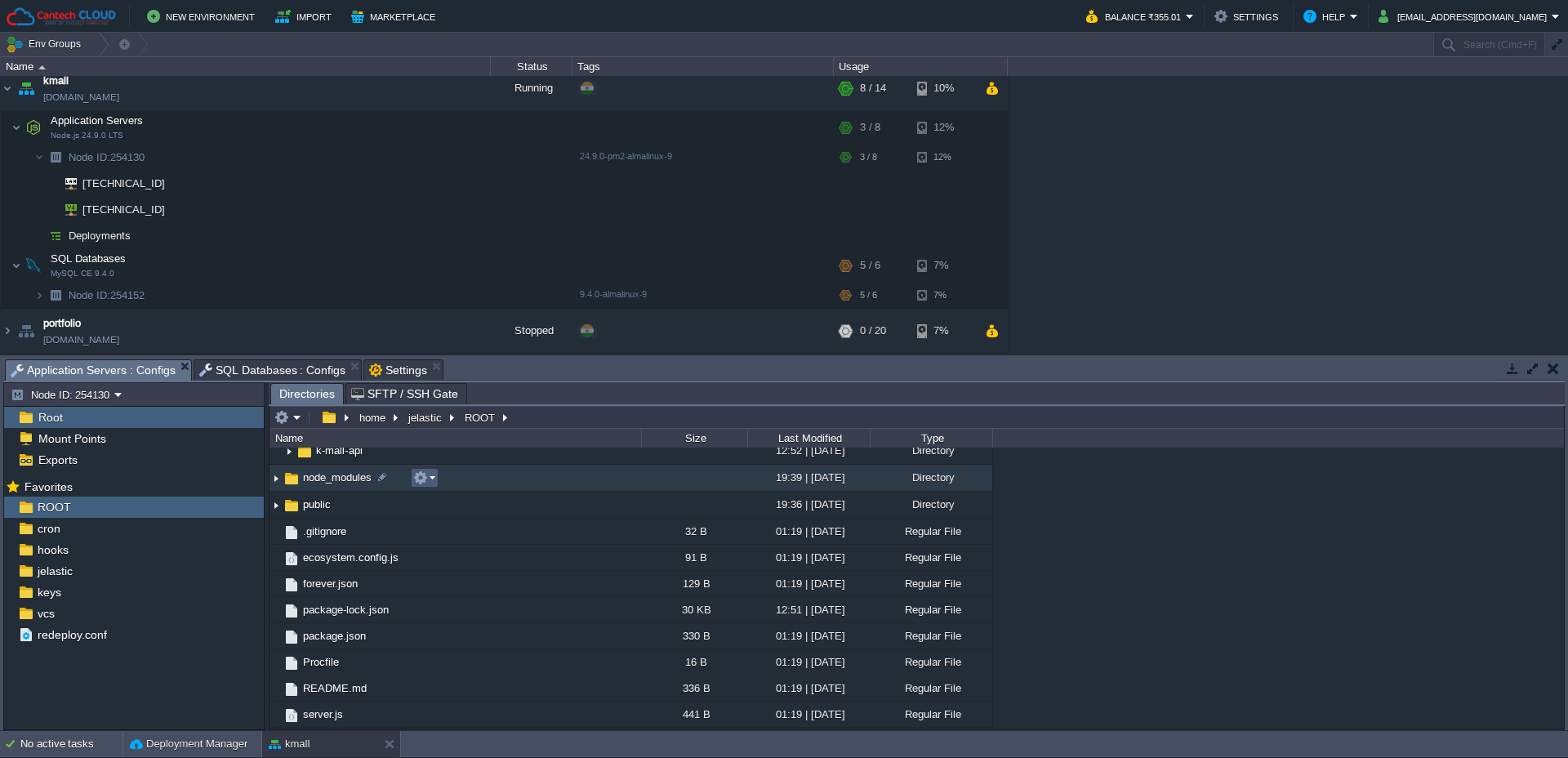
click at [423, 477] on button "button" at bounding box center [420, 477] width 15 height 15
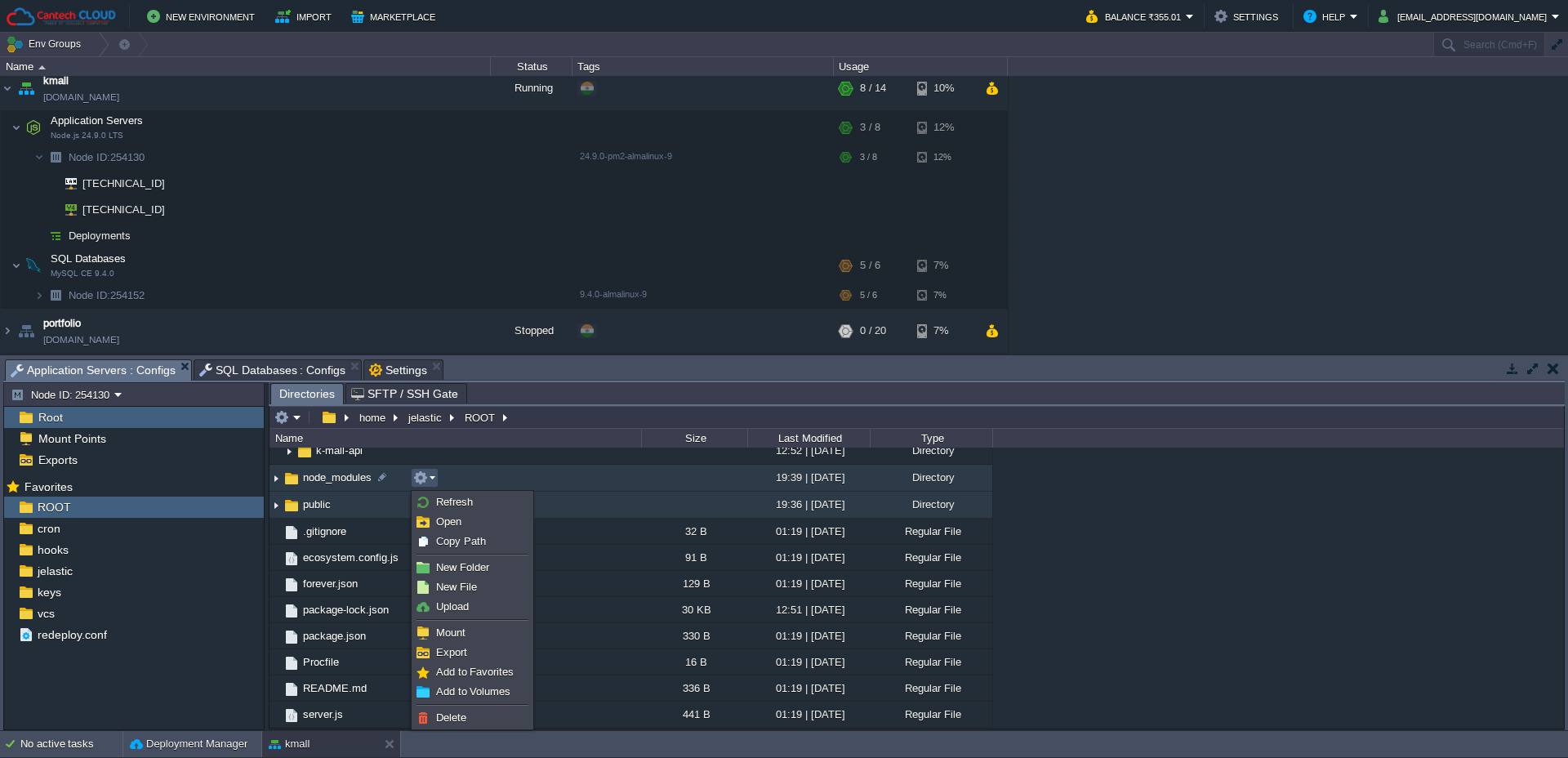
click at [275, 511] on img at bounding box center [275, 505] width 13 height 26
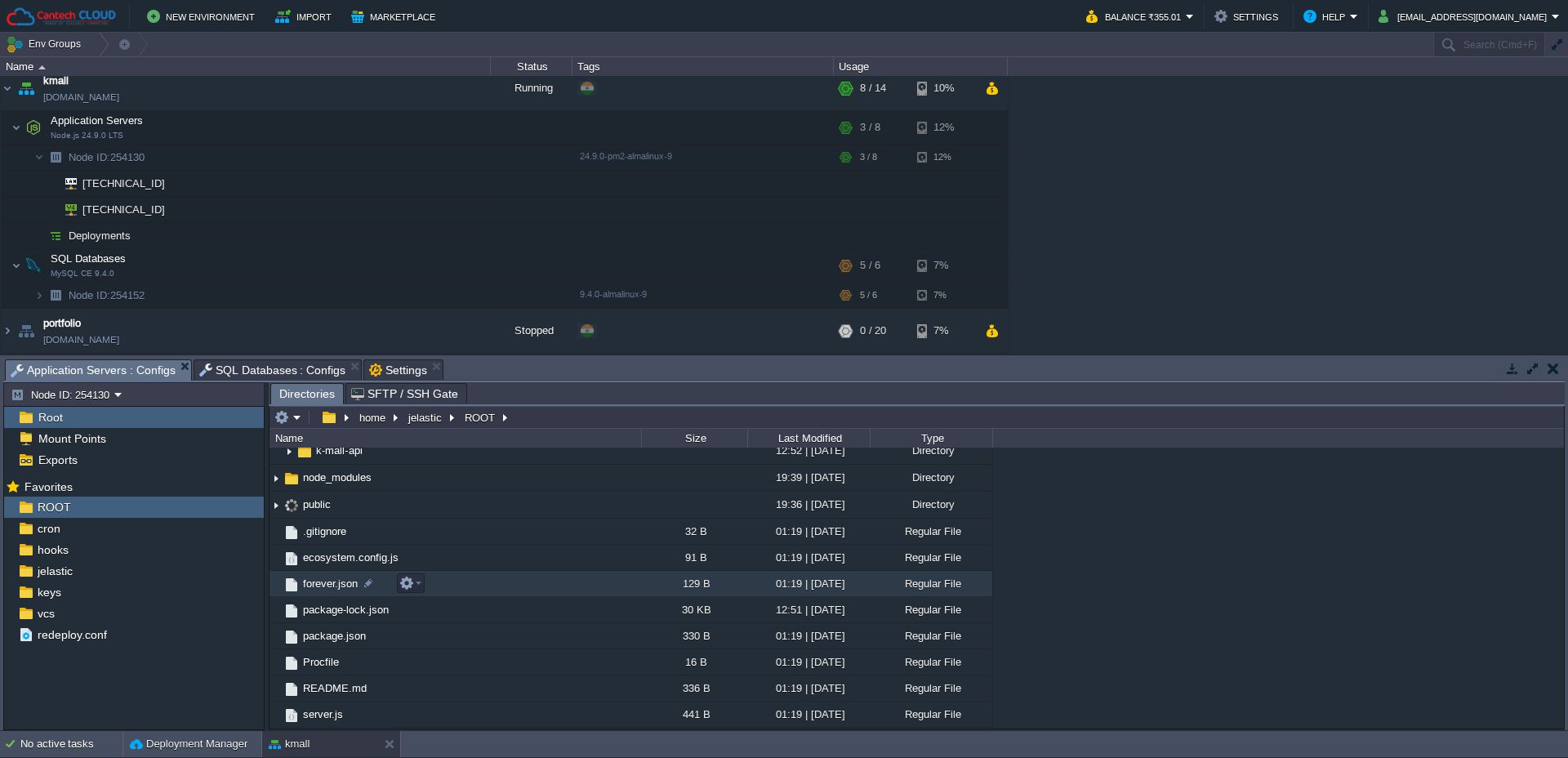
scroll to position [0, 0]
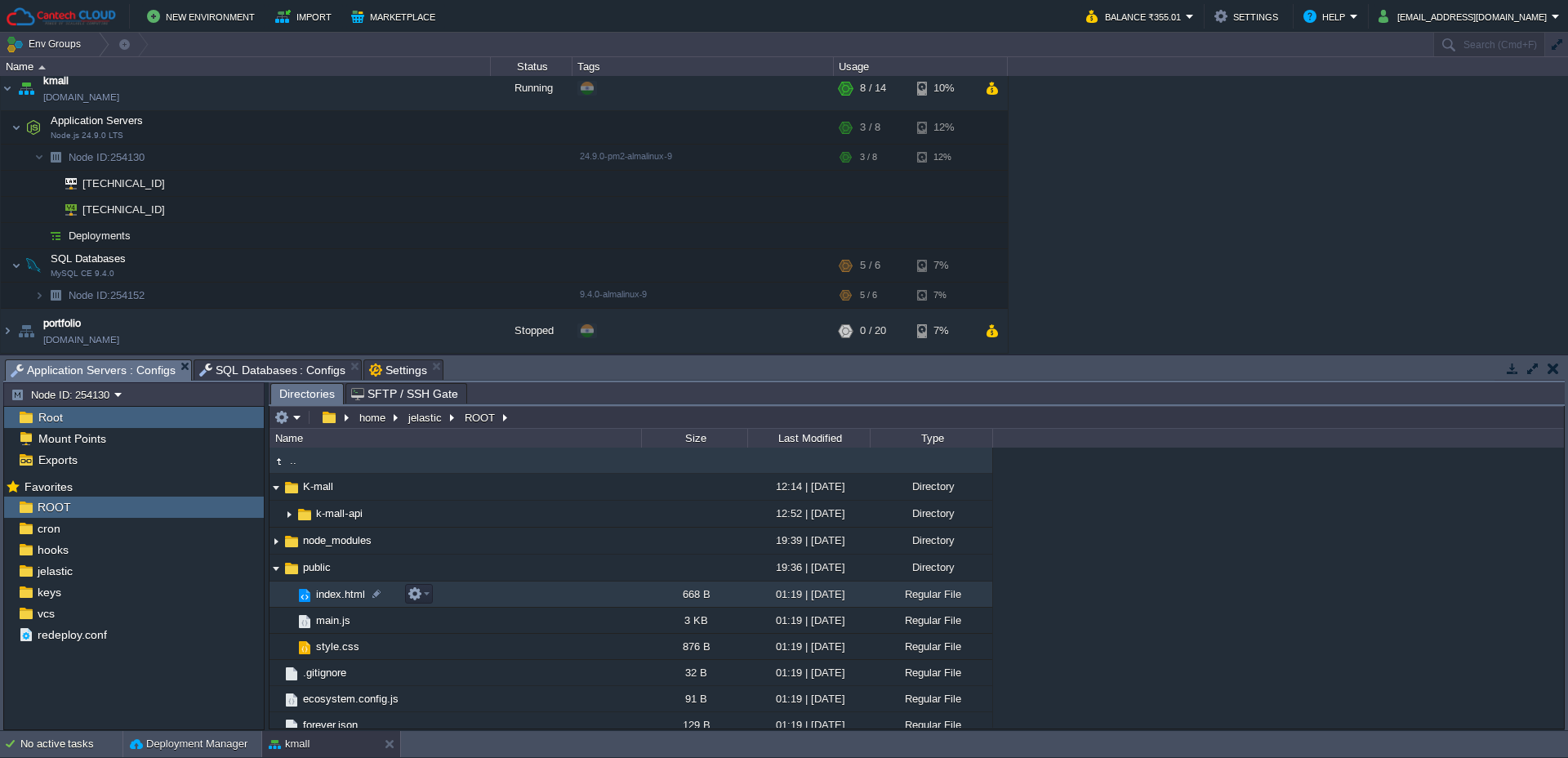
click at [328, 605] on td "index.html" at bounding box center [455, 594] width 371 height 26
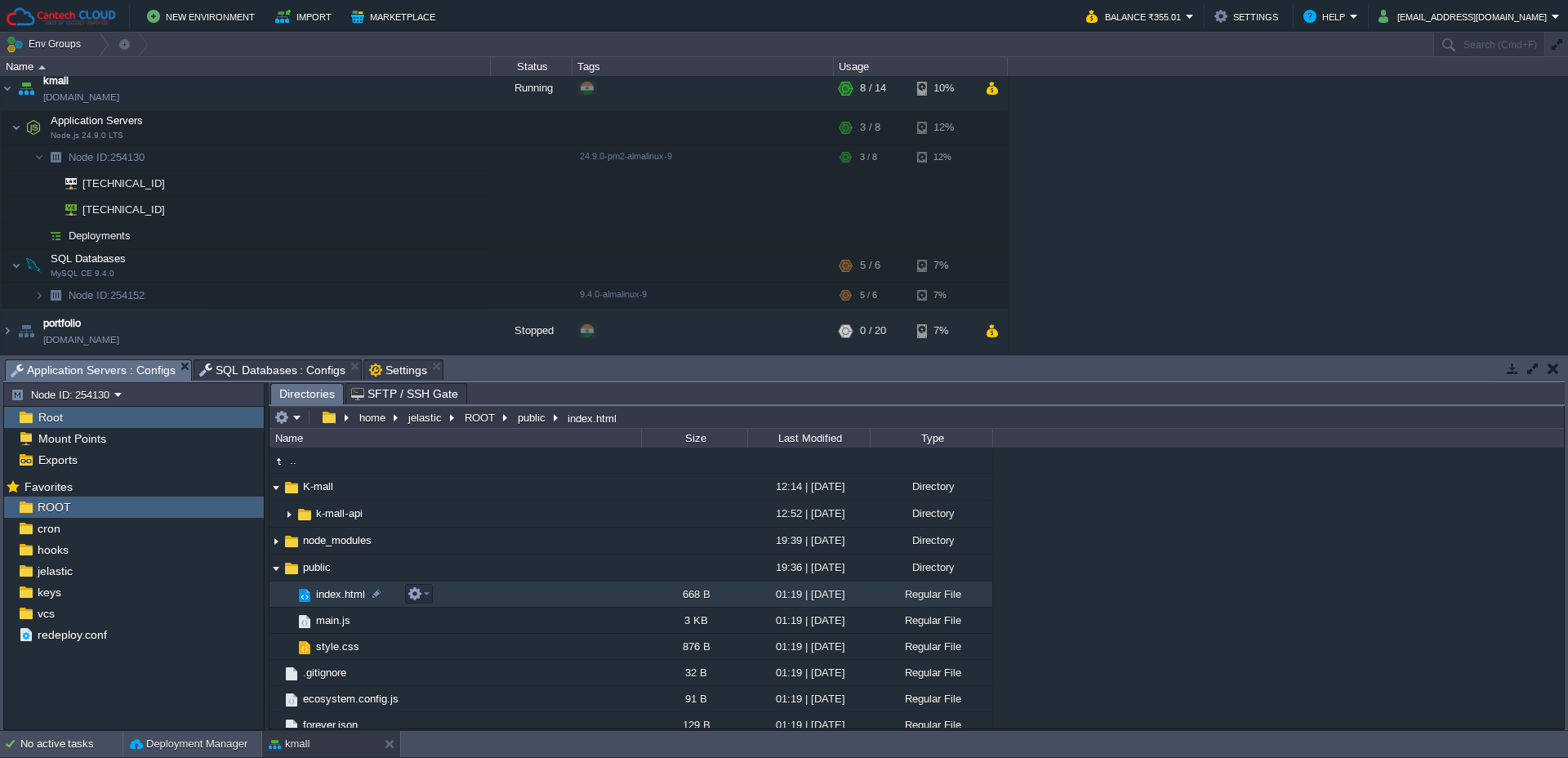
click at [331, 592] on span "index.html" at bounding box center [341, 594] width 54 height 14
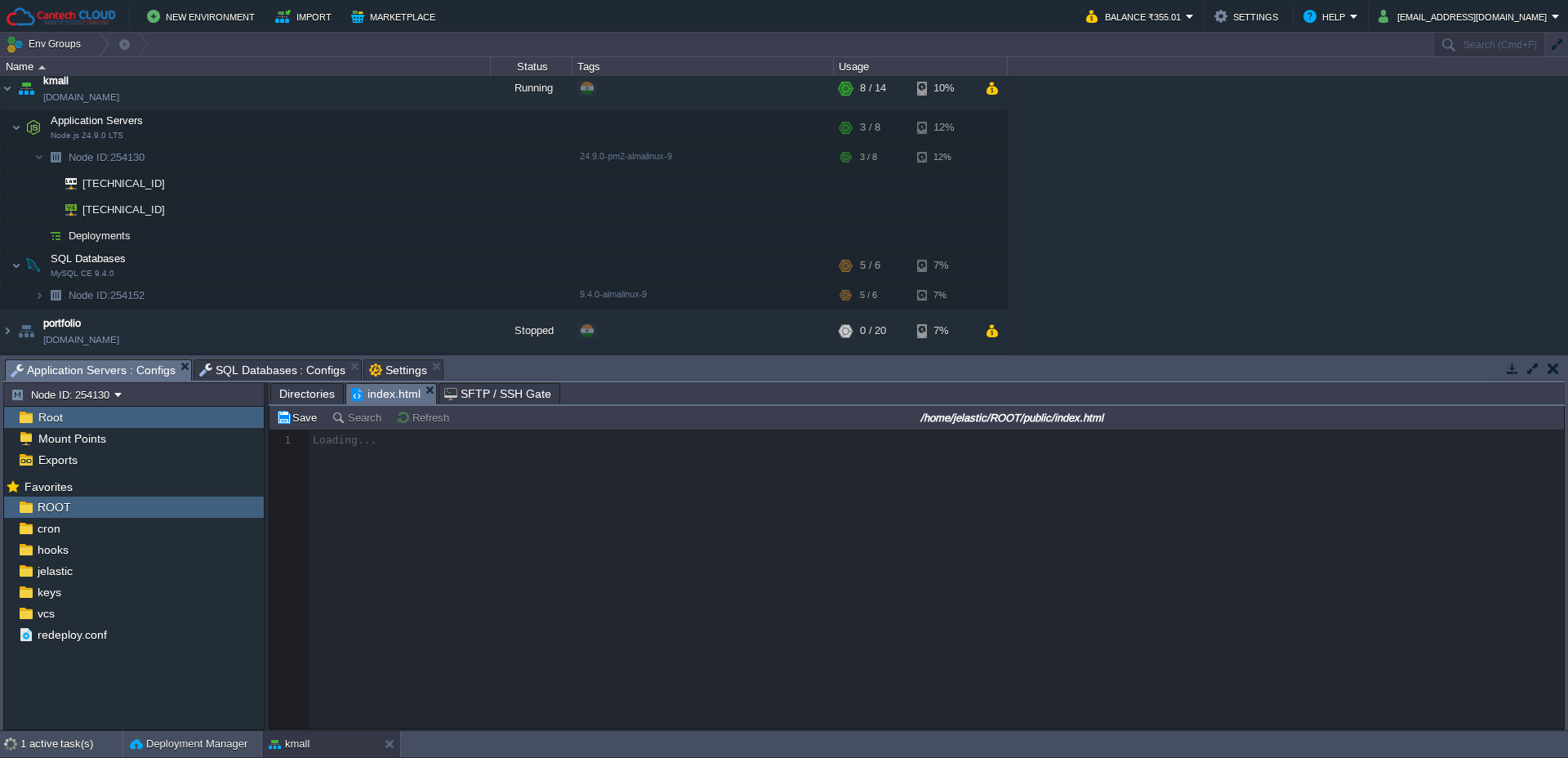
scroll to position [6, 0]
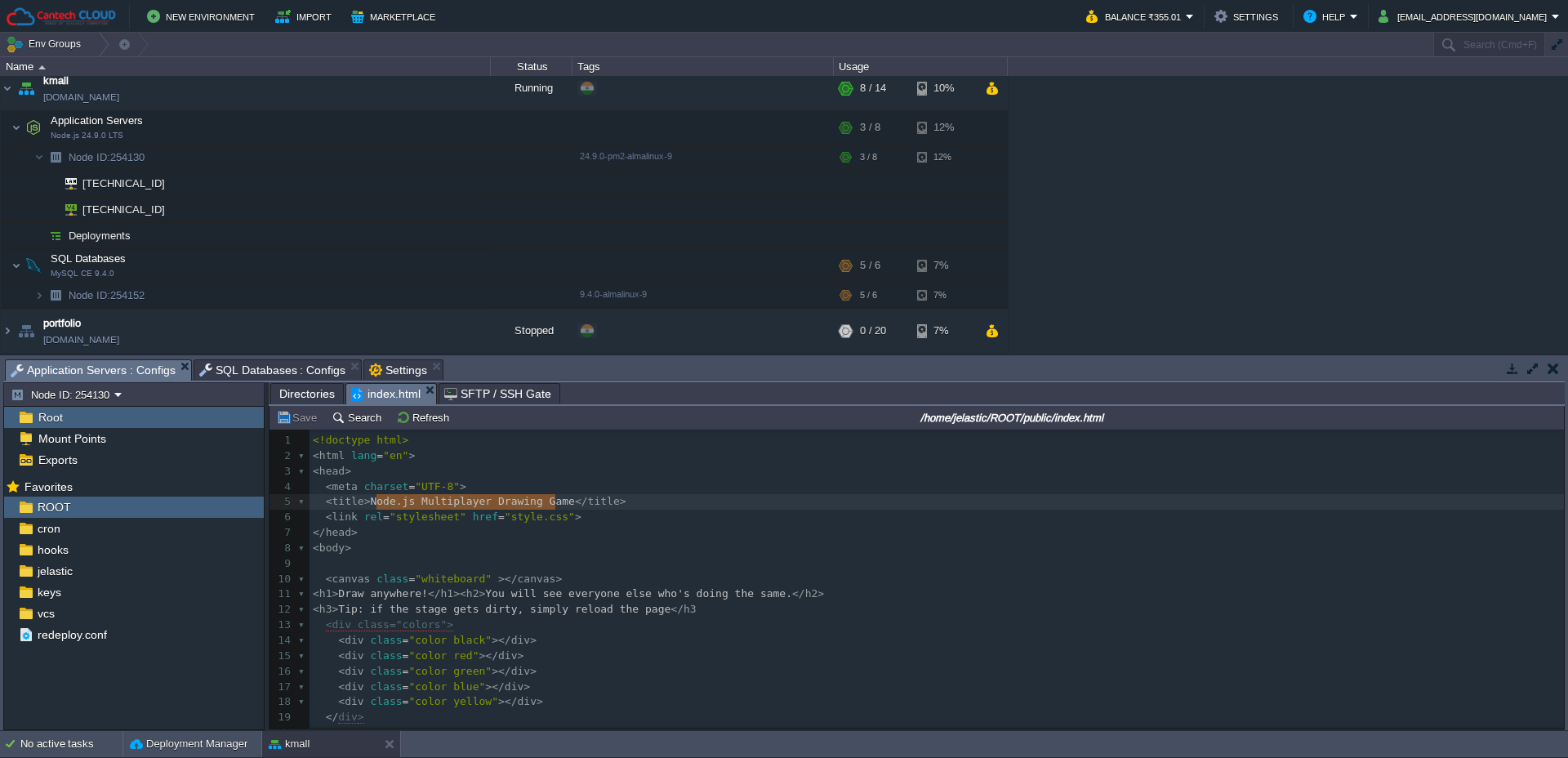
type textarea "ode.js Multiplayer Drawing Gam"
drag, startPoint x: 375, startPoint y: 509, endPoint x: 566, endPoint y: 508, distance: 191.0
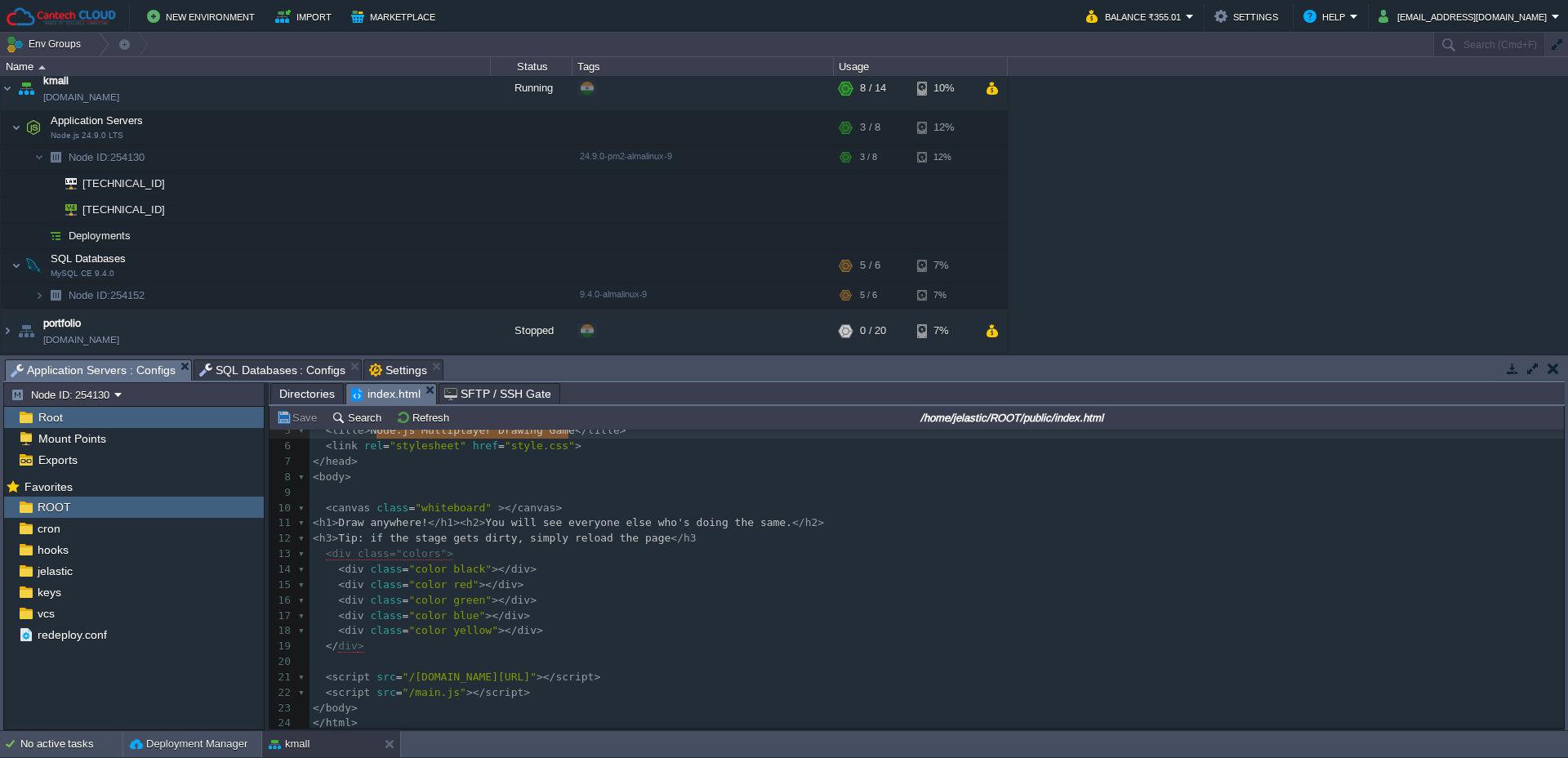
scroll to position [0, 0]
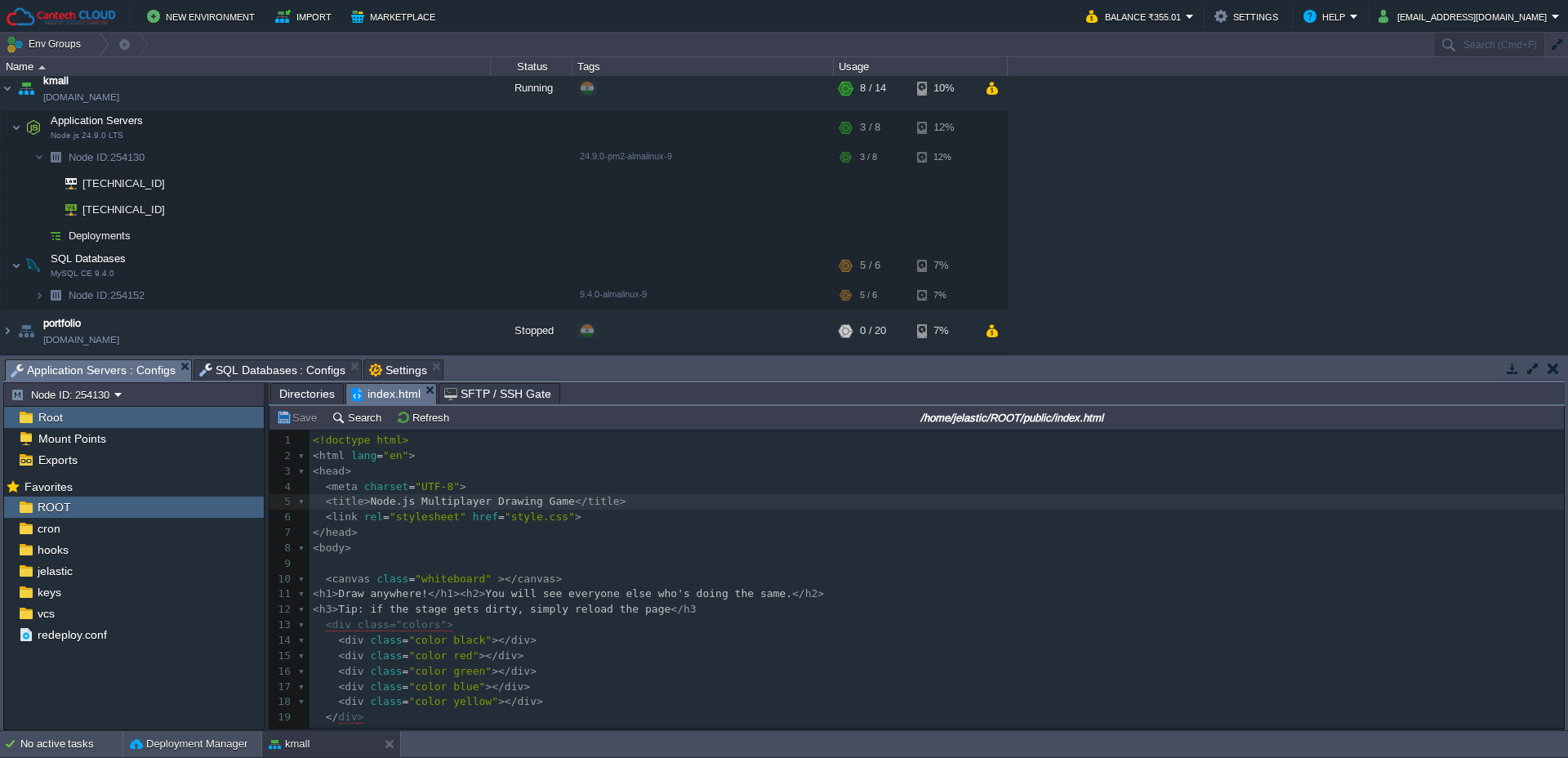
type textarea "Drawing Game"
drag, startPoint x: 498, startPoint y: 498, endPoint x: 508, endPoint y: 498, distance: 10.0
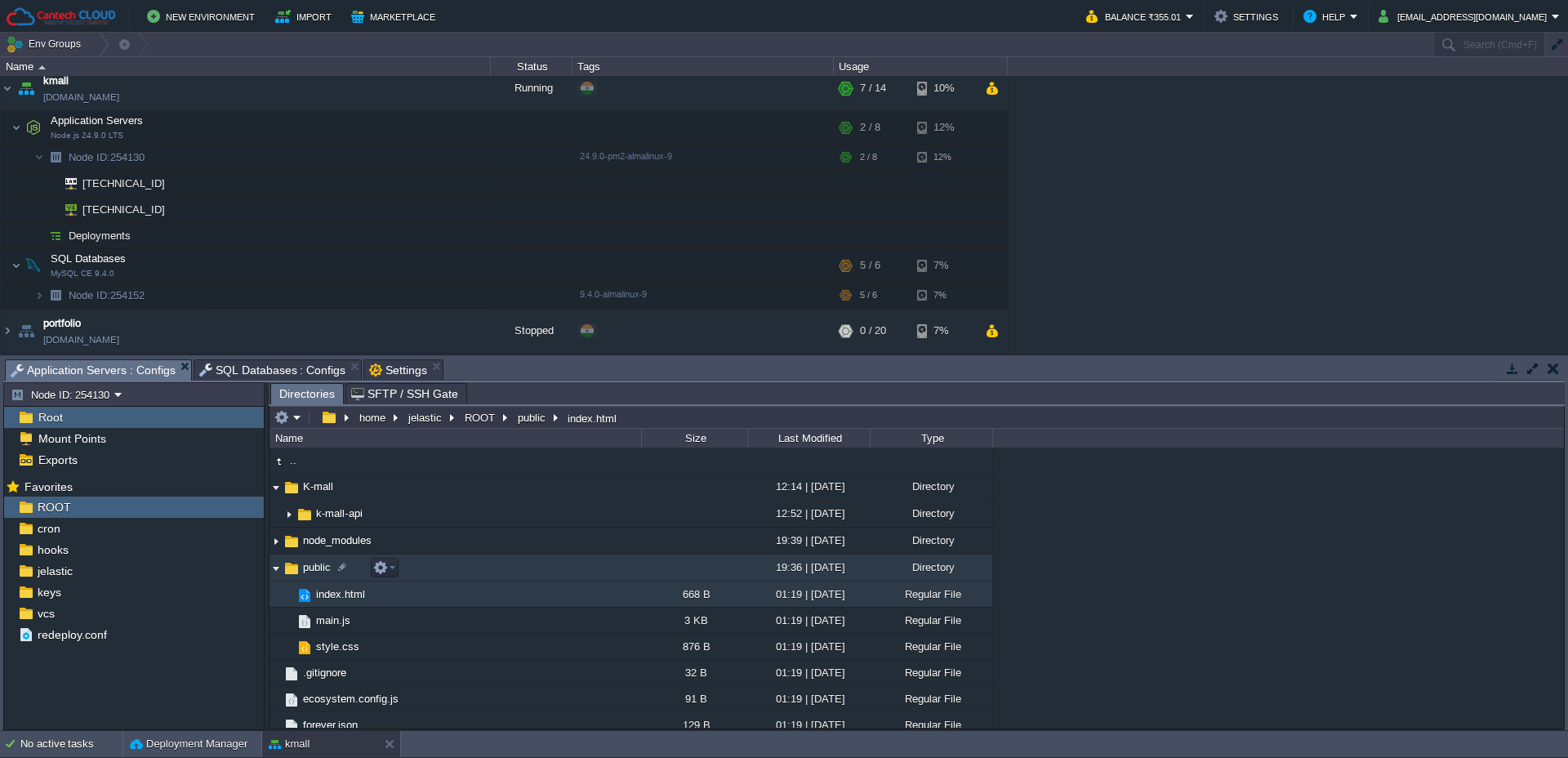
click at [275, 573] on img at bounding box center [275, 568] width 13 height 26
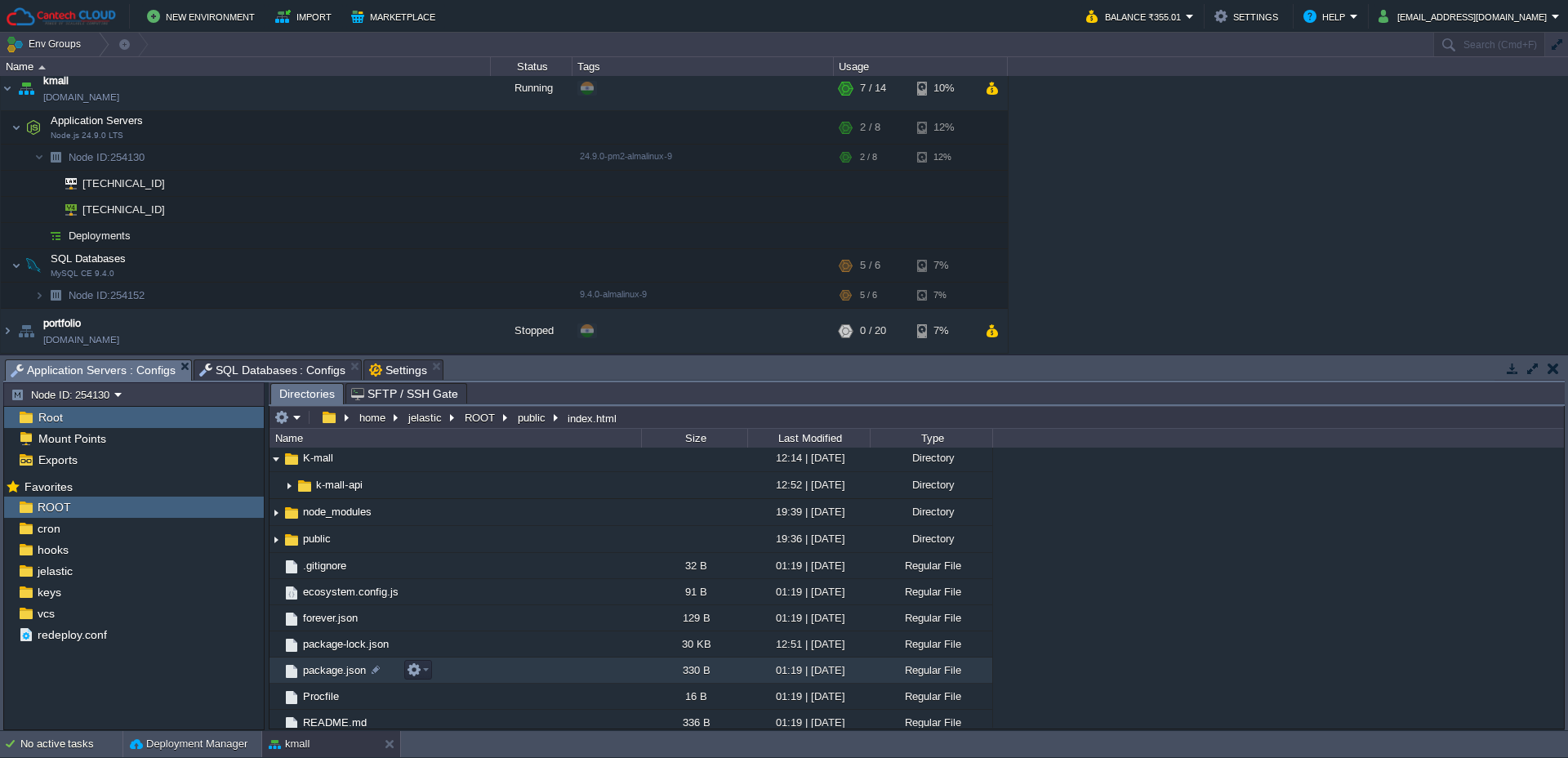
scroll to position [29, 0]
click at [265, 366] on span "SQL Databases : Configs" at bounding box center [272, 370] width 147 height 20
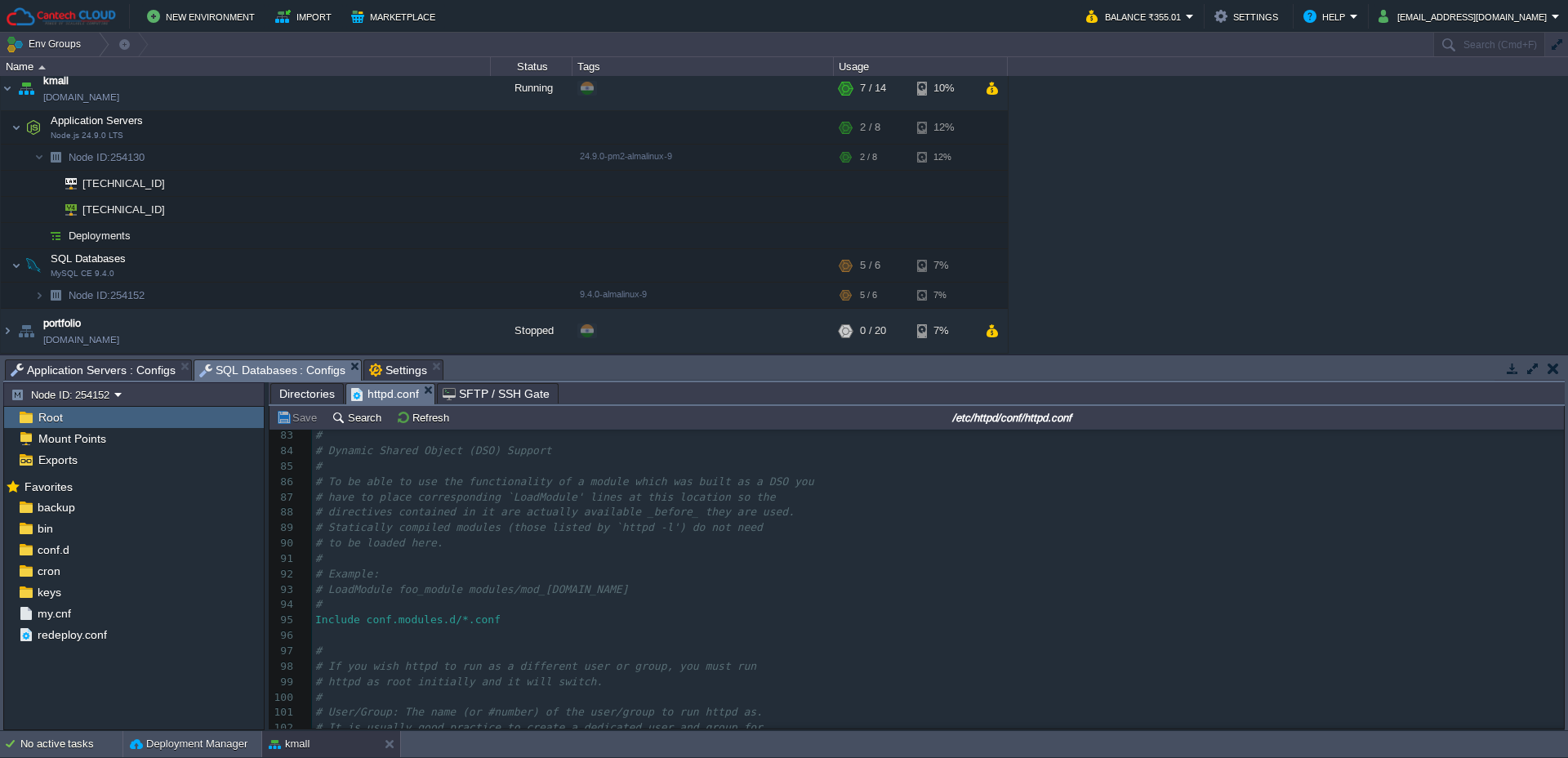
scroll to position [2005, 0]
click at [691, 631] on pre "</Directory>" at bounding box center [938, 628] width 1252 height 15
type textarea "/var/www/html"
click at [406, 364] on span "Settings" at bounding box center [398, 370] width 58 height 20
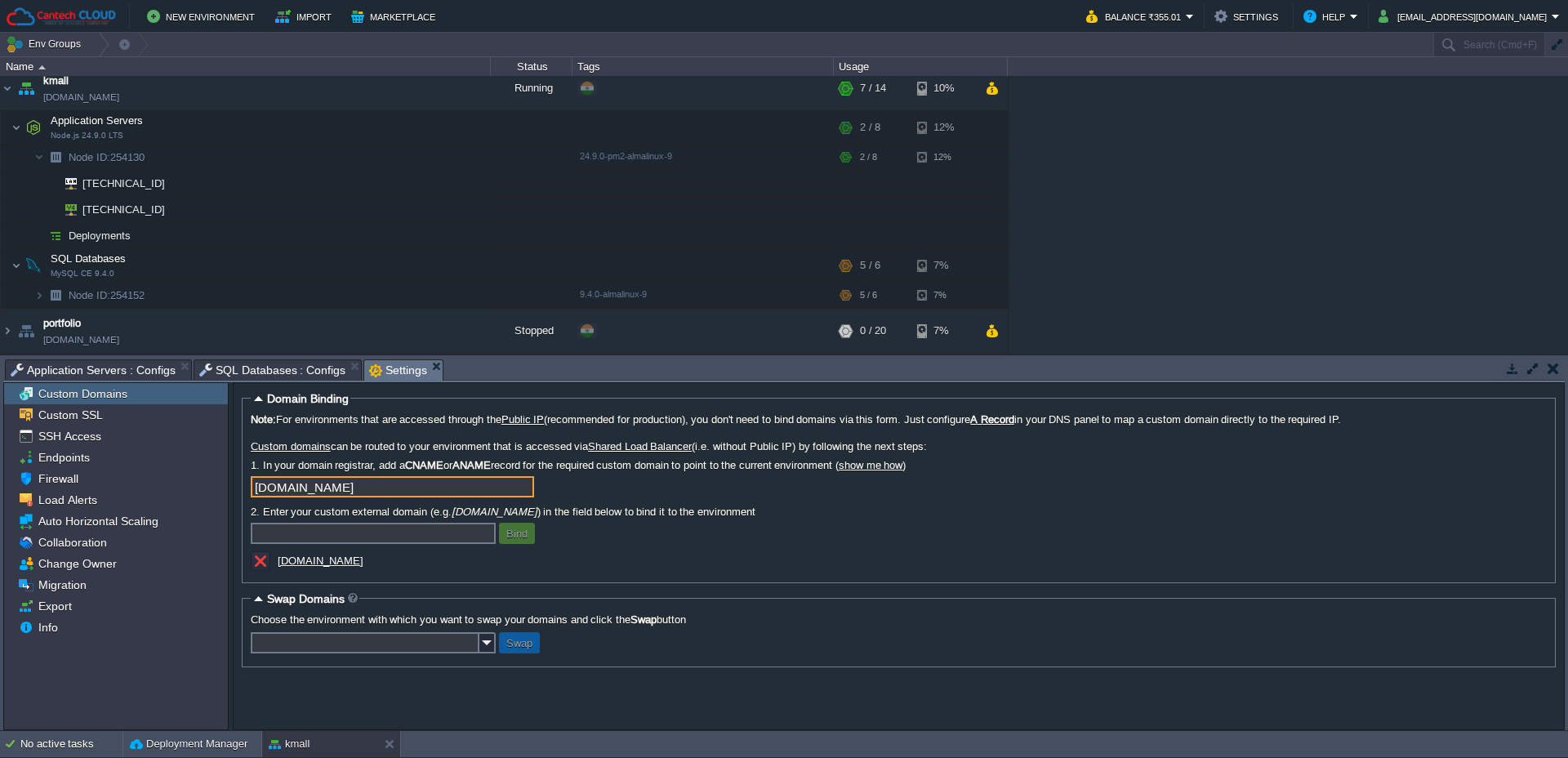
click at [424, 482] on input "[DOMAIN_NAME]" at bounding box center [392, 486] width 283 height 21
click at [534, 488] on input "[DOMAIN_NAME]" at bounding box center [392, 486] width 283 height 21
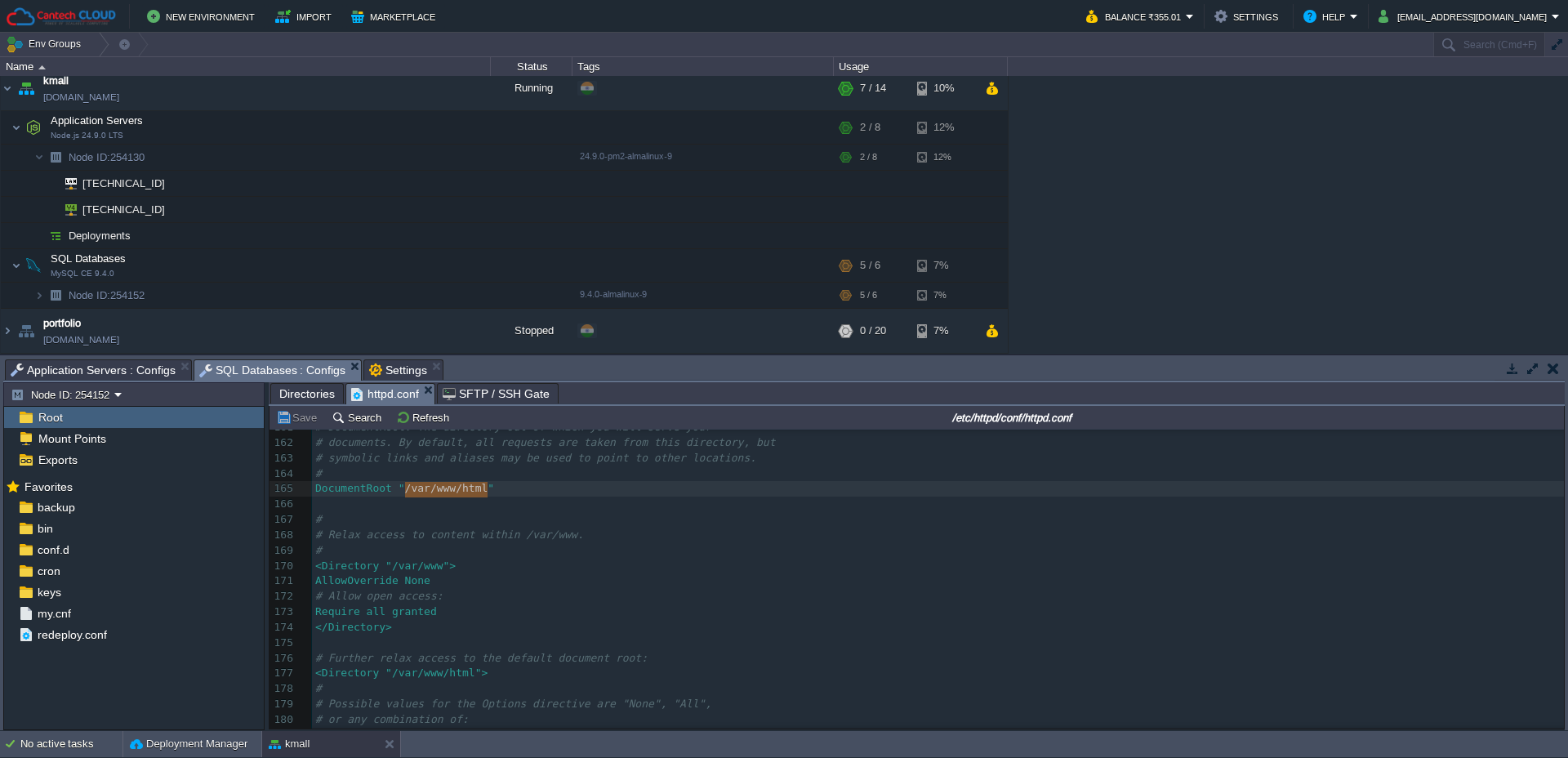
click at [261, 374] on span "SQL Databases : Configs" at bounding box center [272, 370] width 147 height 21
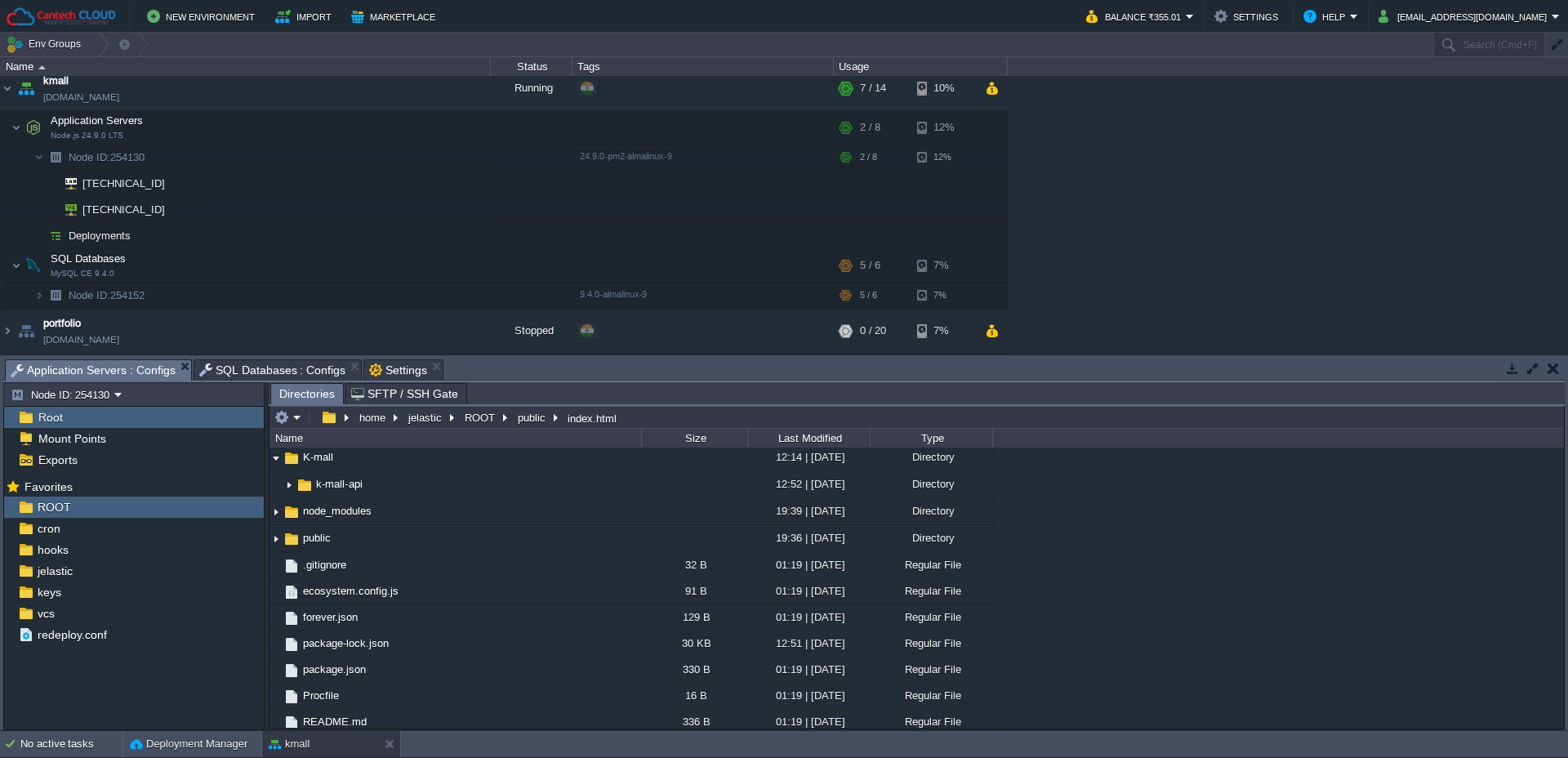
click at [134, 378] on span "Application Servers : Configs" at bounding box center [93, 370] width 165 height 21
type input "/home/jelastic/ROOT/public/index.html"
click at [666, 414] on input "/home/jelastic/ROOT/public/index.html" at bounding box center [916, 417] width 1294 height 23
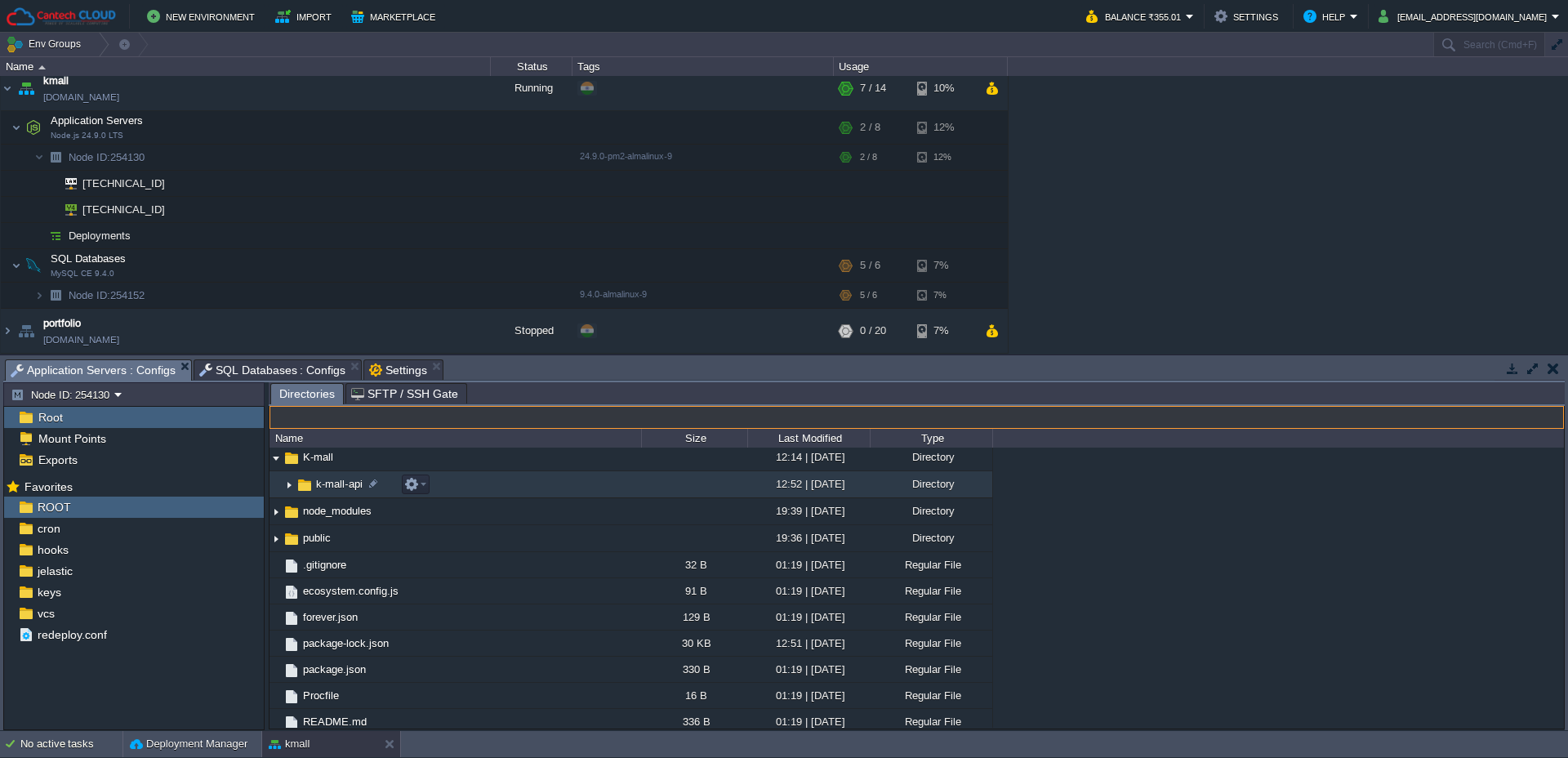
click at [335, 486] on span "k-mall-api" at bounding box center [340, 484] width 51 height 14
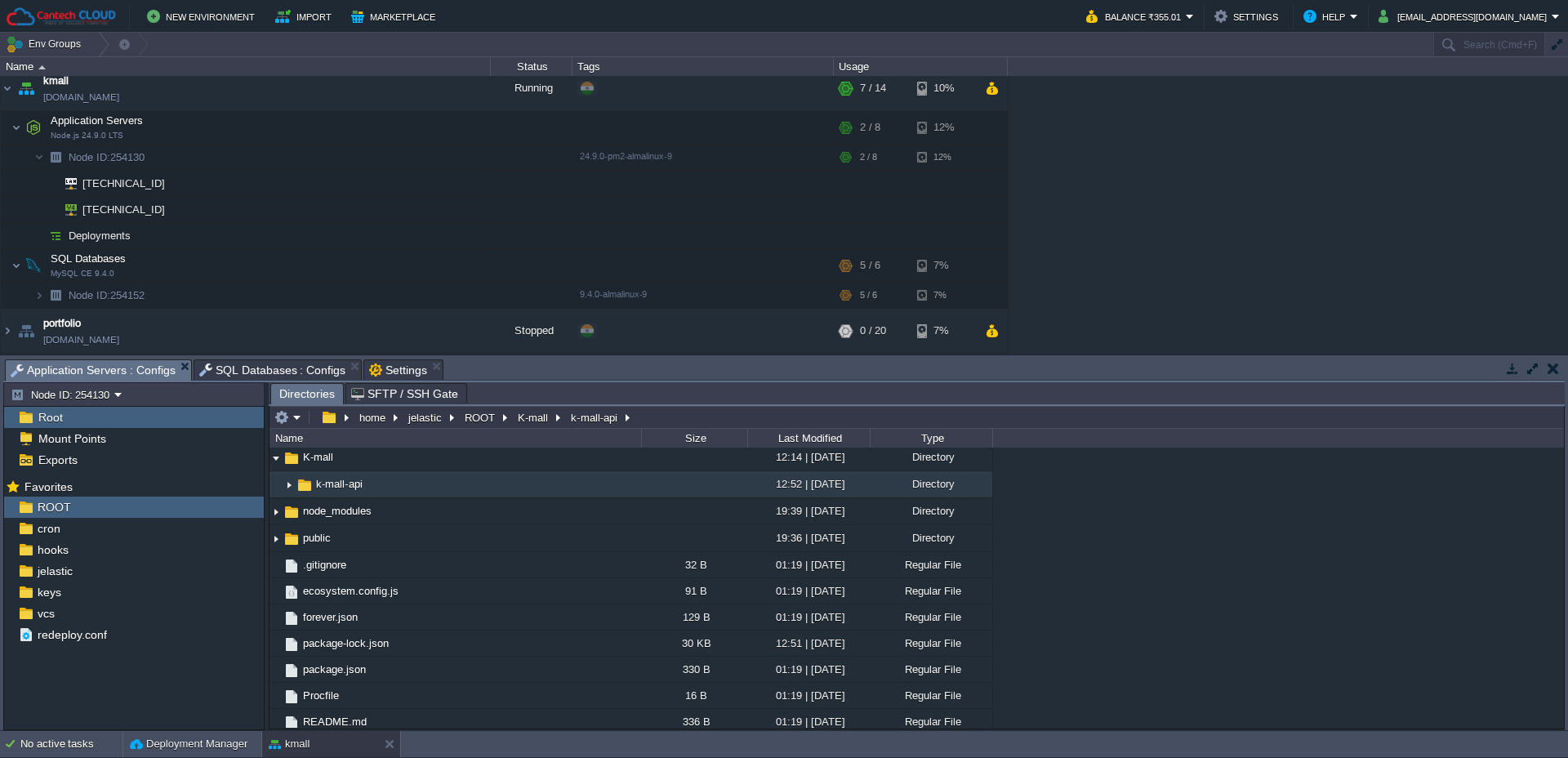
type input "/home/jelastic/ROOT/K-mall/k-mall-api"
click at [666, 413] on input "/home/jelastic/ROOT/K-mall/k-mall-api" at bounding box center [916, 417] width 1294 height 23
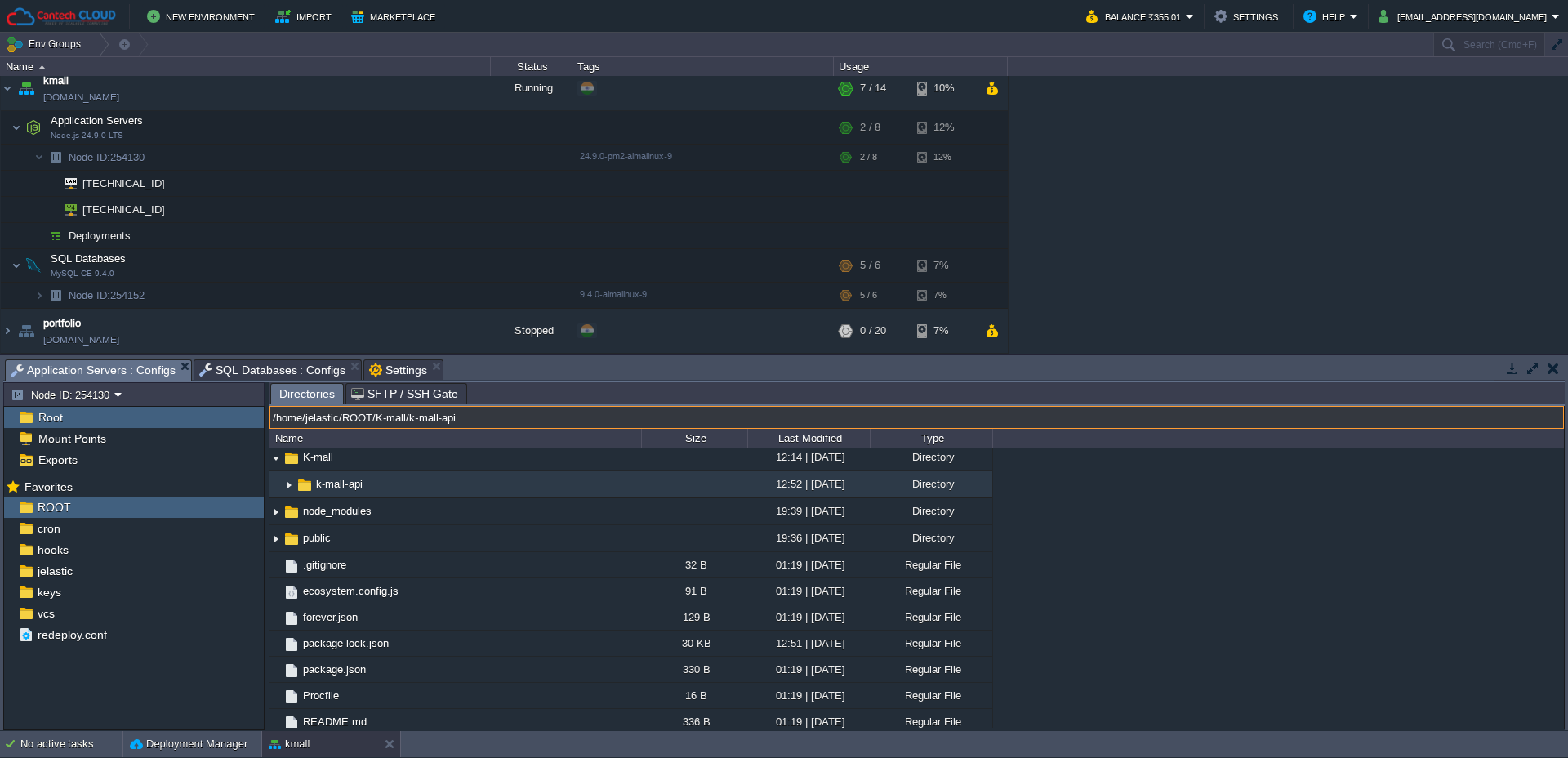
click at [516, 418] on input "/home/jelastic/ROOT/K-mall/k-mall-api" at bounding box center [916, 417] width 1294 height 23
drag, startPoint x: 516, startPoint y: 418, endPoint x: 274, endPoint y: 423, distance: 242.1
click at [274, 423] on input "/home/jelastic/ROOT/K-mall/k-mall-api" at bounding box center [916, 417] width 1294 height 23
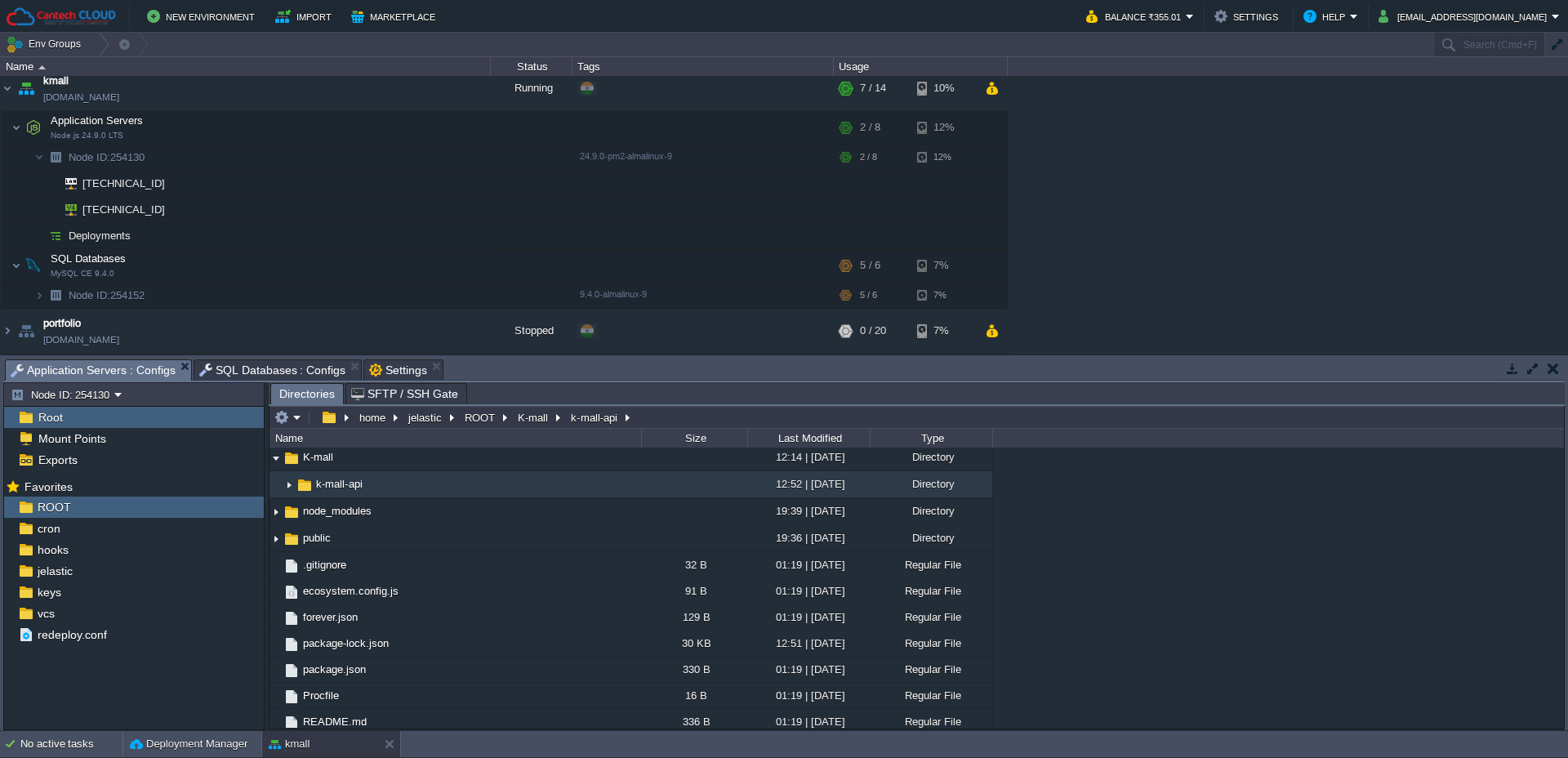
type input "/home/jelastic/ROOT/K-mall/k-mall-api"
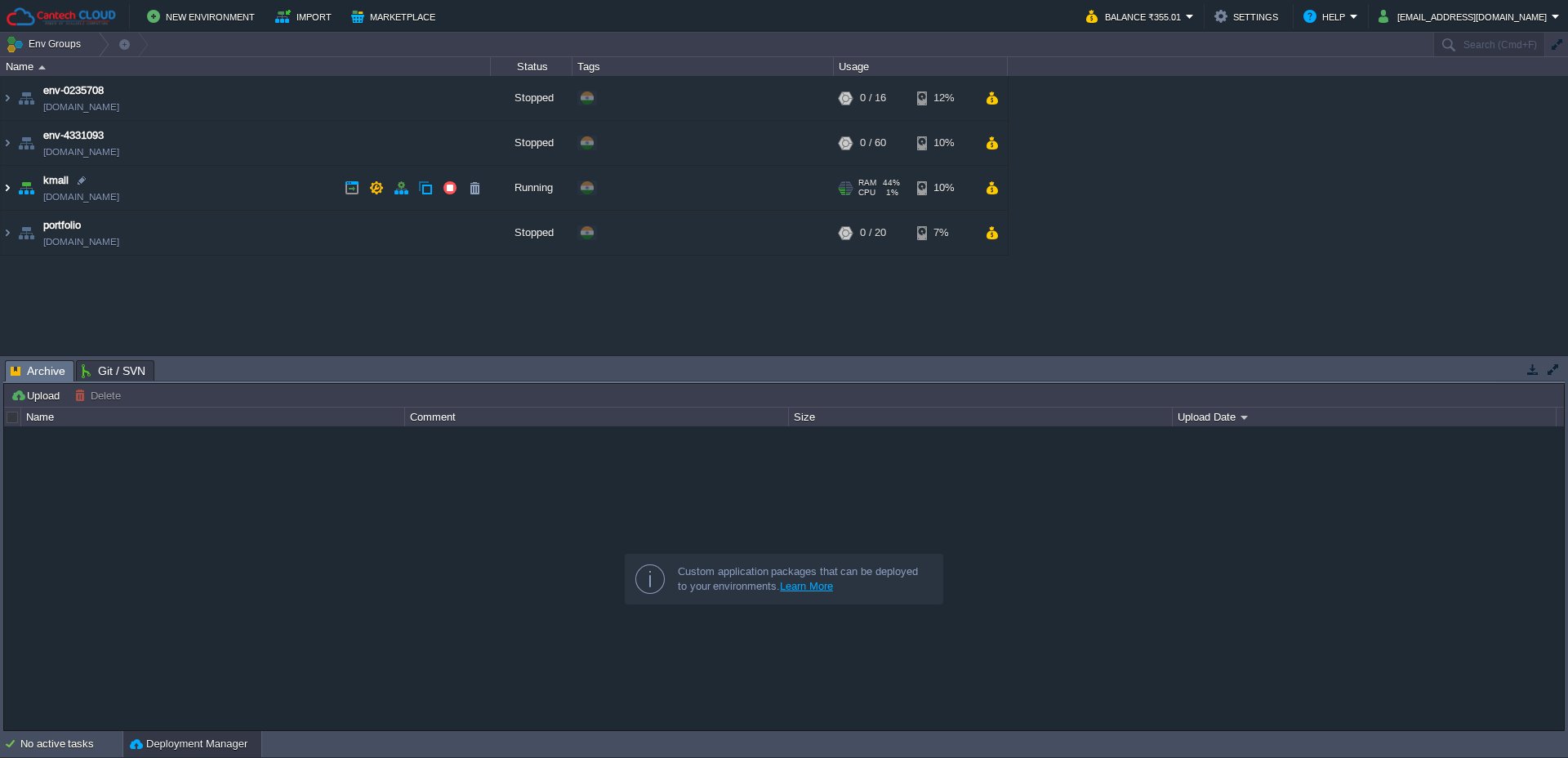
click at [9, 186] on img at bounding box center [7, 187] width 13 height 44
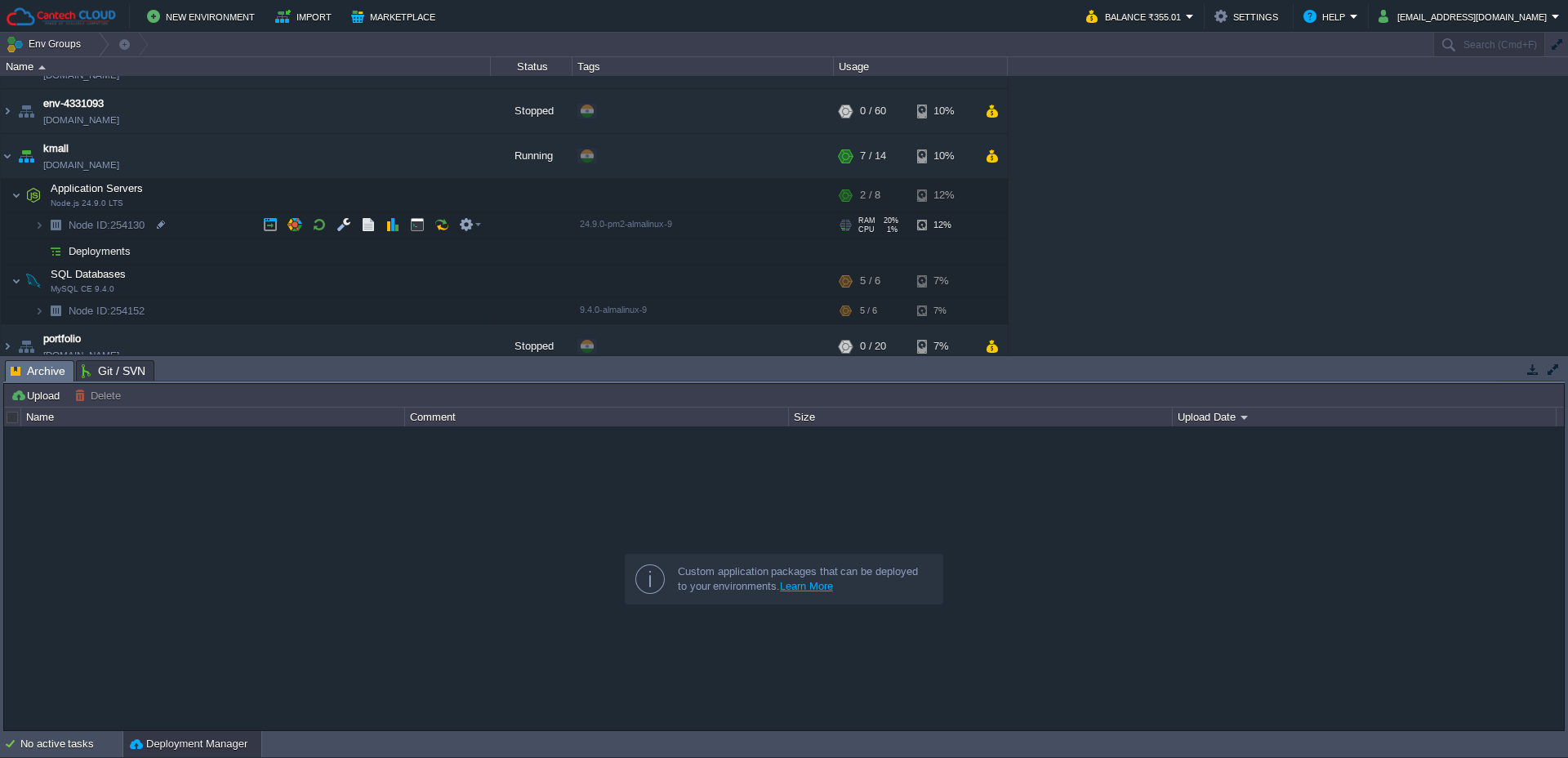
scroll to position [46, 0]
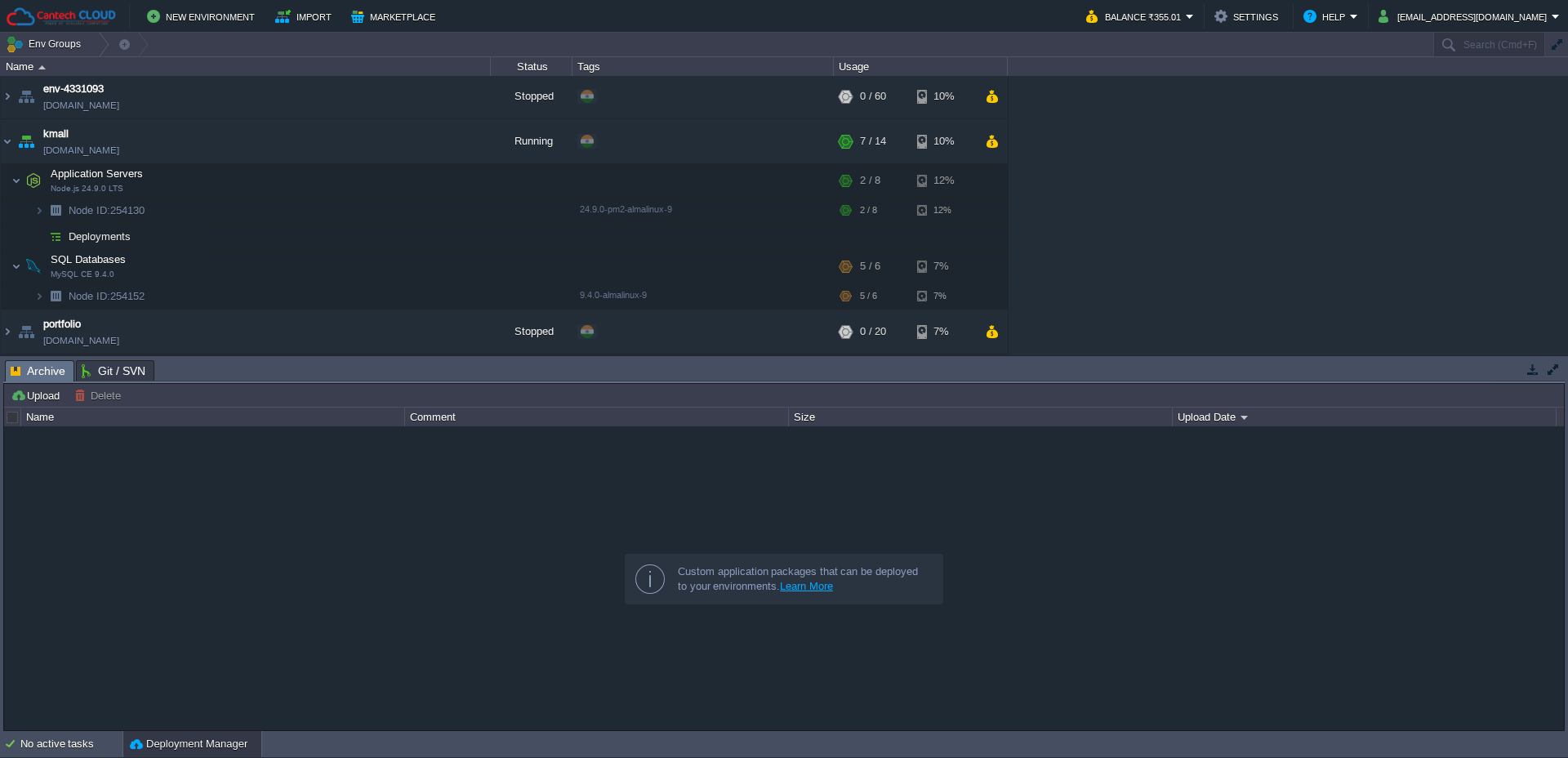
click at [111, 367] on span "Git / SVN" at bounding box center [113, 370] width 63 height 20
click at [43, 372] on span "Archive" at bounding box center [38, 370] width 55 height 20
click at [64, 136] on span "kmall" at bounding box center [56, 134] width 26 height 16
click at [388, 14] on button "Marketplace" at bounding box center [395, 16] width 89 height 20
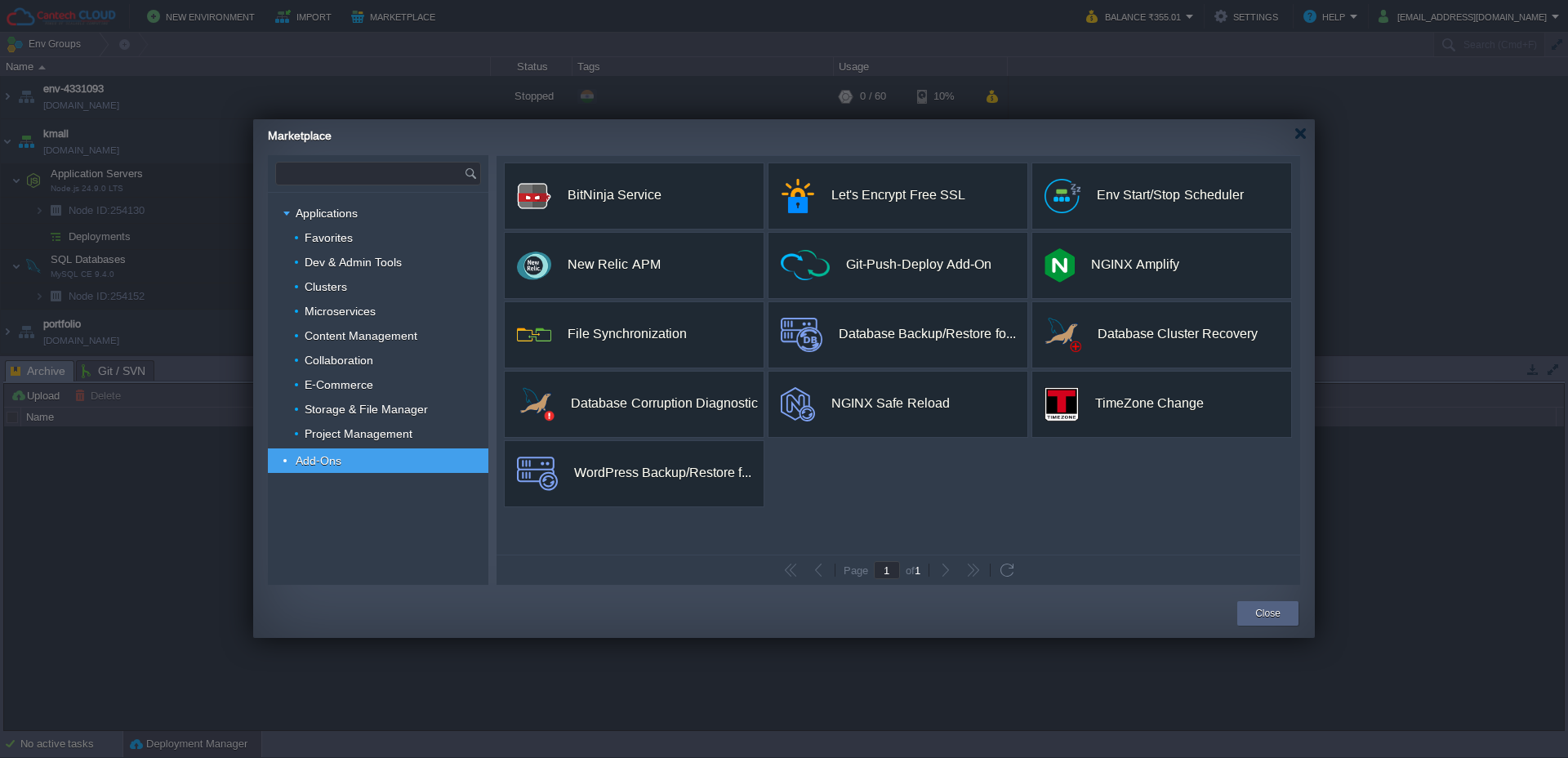
click at [388, 171] on input "text" at bounding box center [370, 173] width 188 height 22
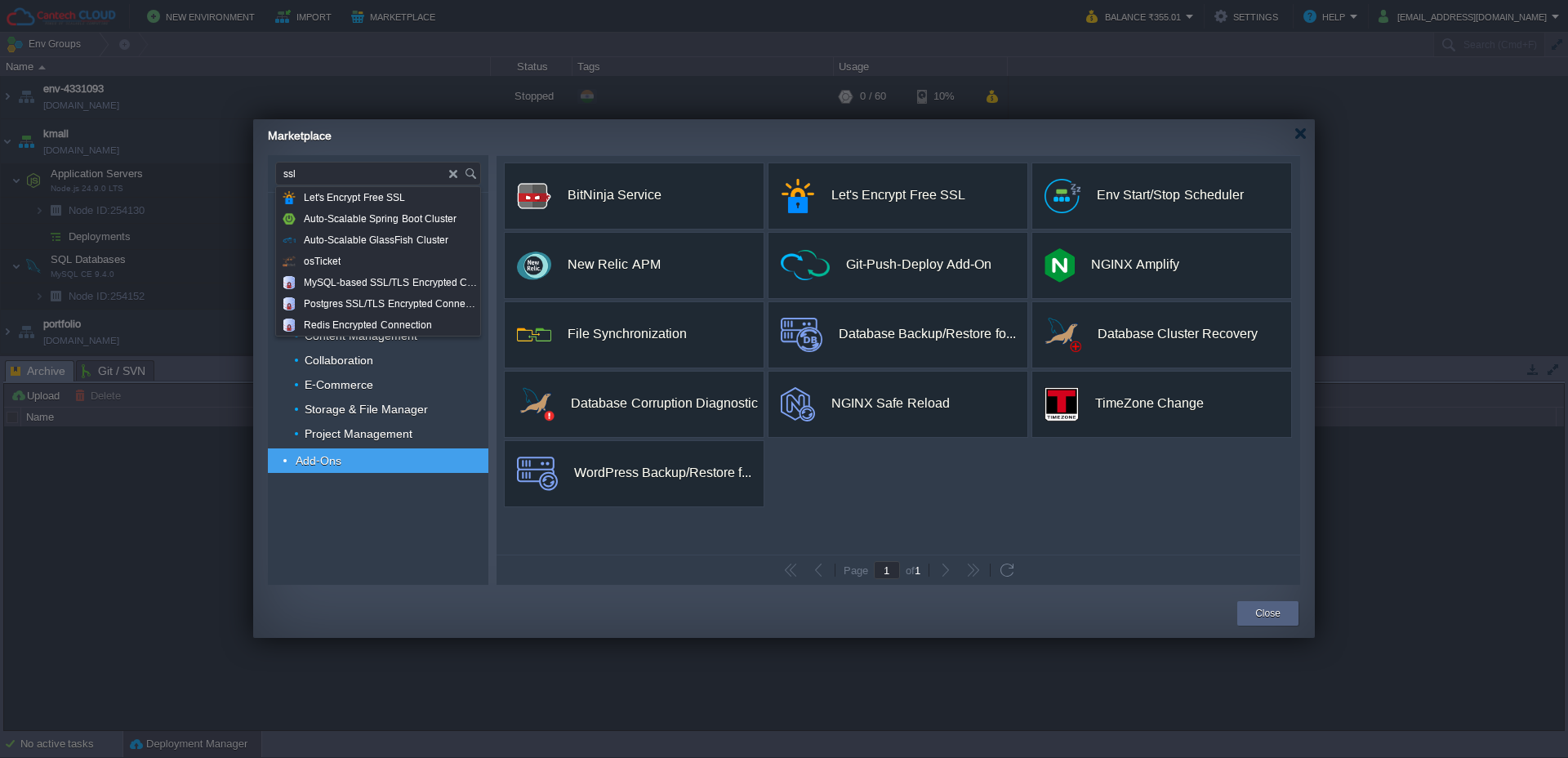
click at [499, 139] on div "Marketplace" at bounding box center [791, 133] width 1047 height 28
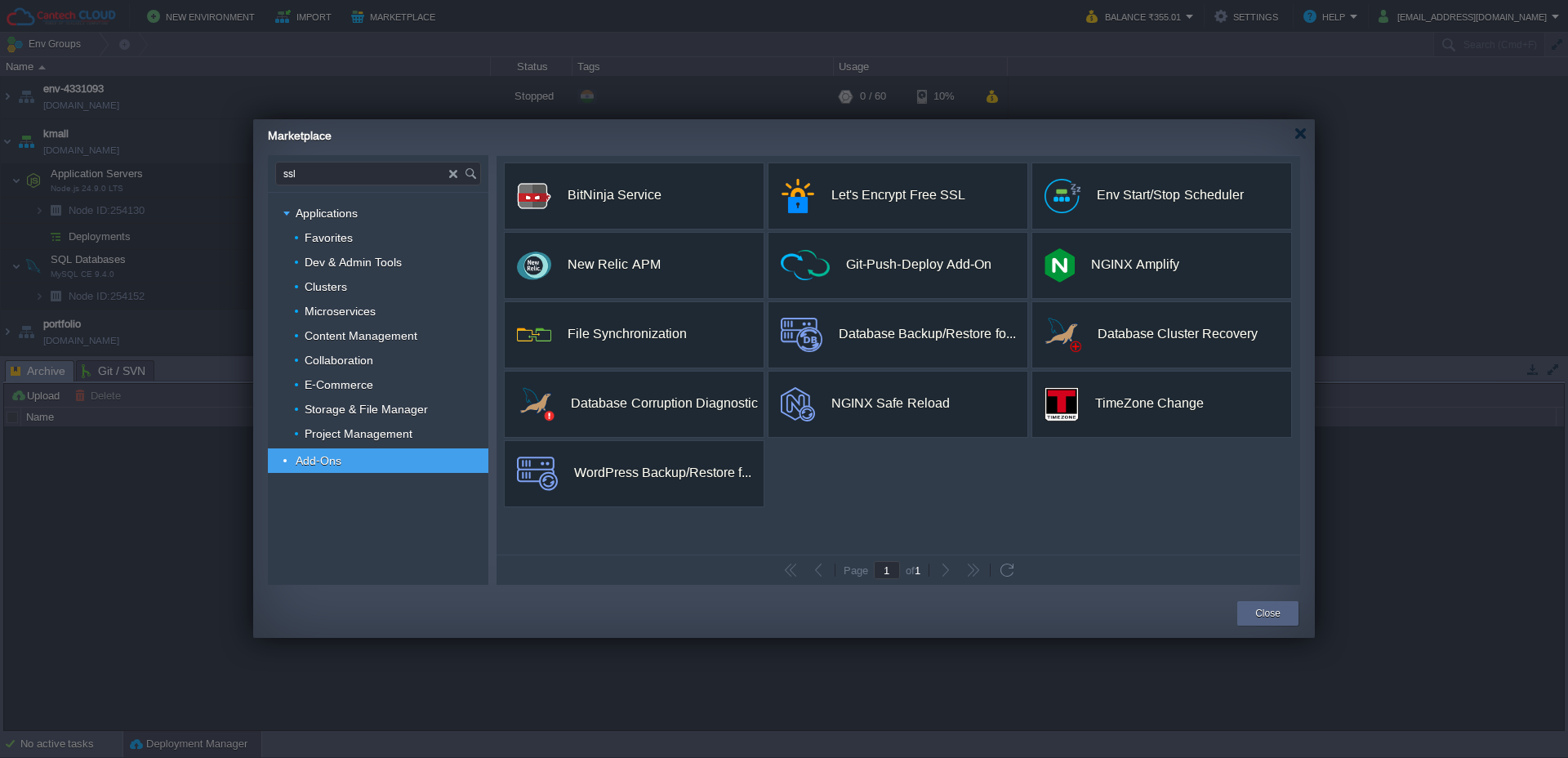
type input "ssl"
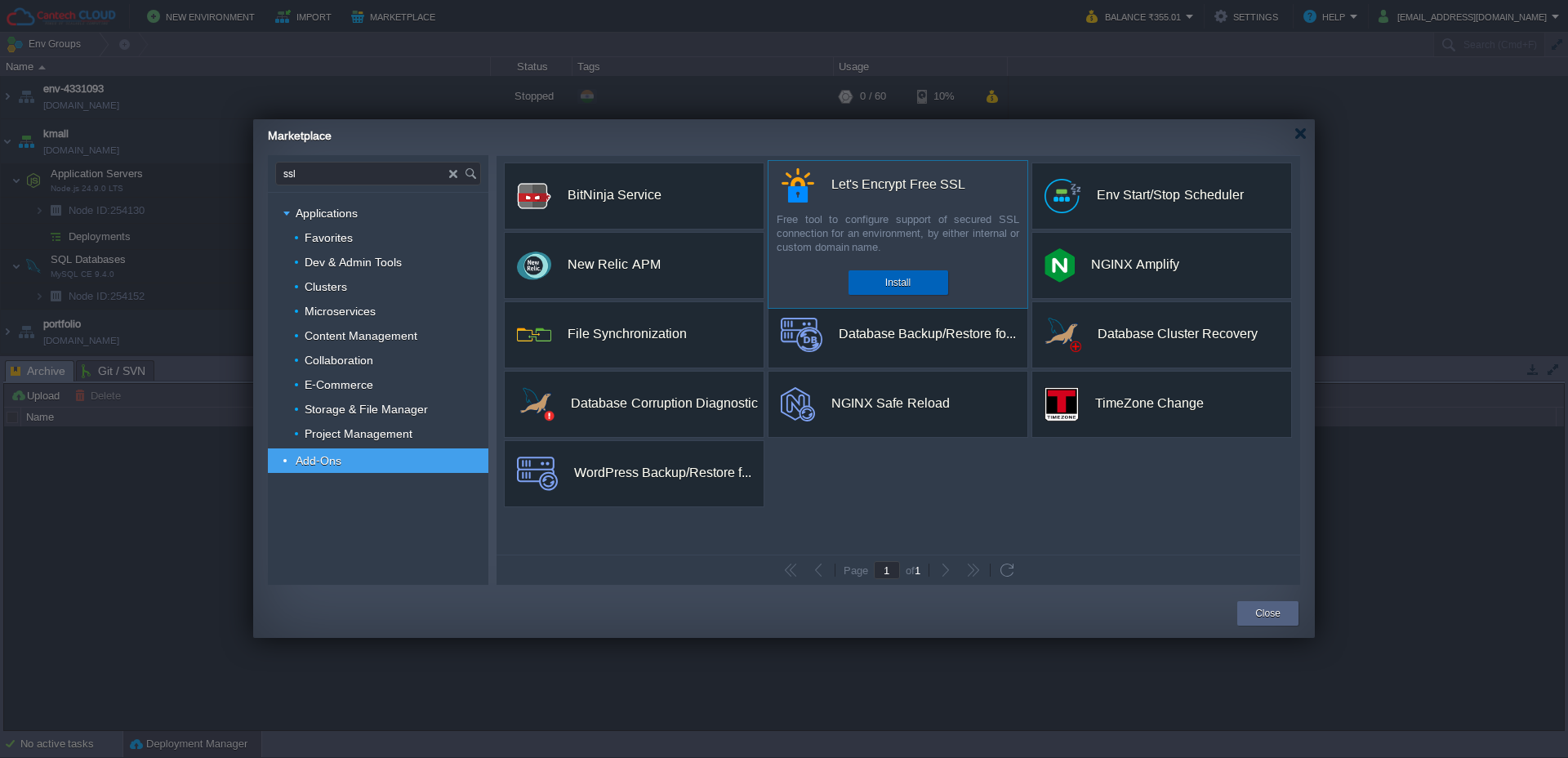
click at [908, 280] on button "Install" at bounding box center [898, 282] width 26 height 16
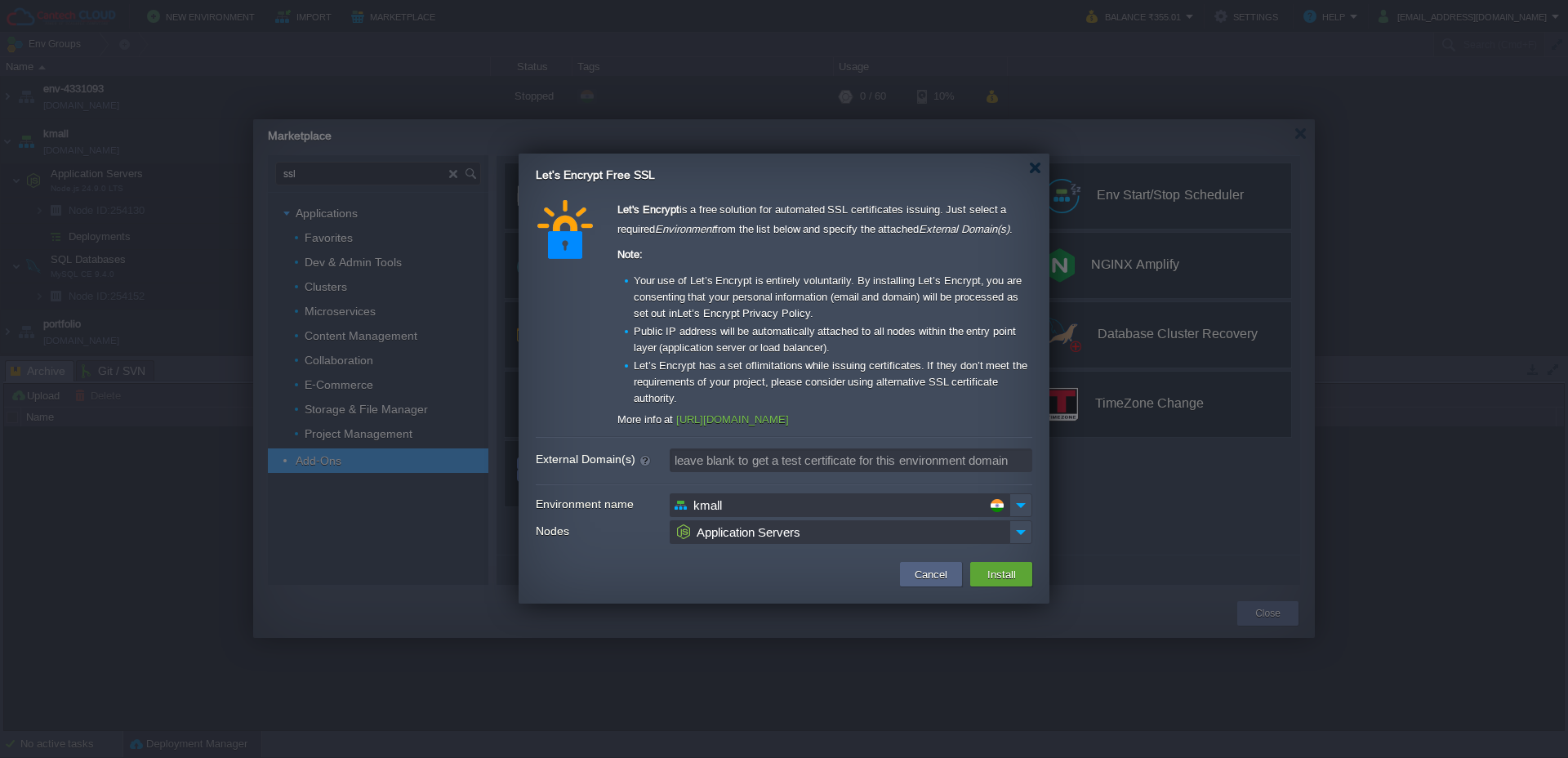
click at [811, 533] on input "Application Servers" at bounding box center [840, 532] width 340 height 24
click at [987, 577] on button "Install" at bounding box center [1001, 574] width 39 height 20
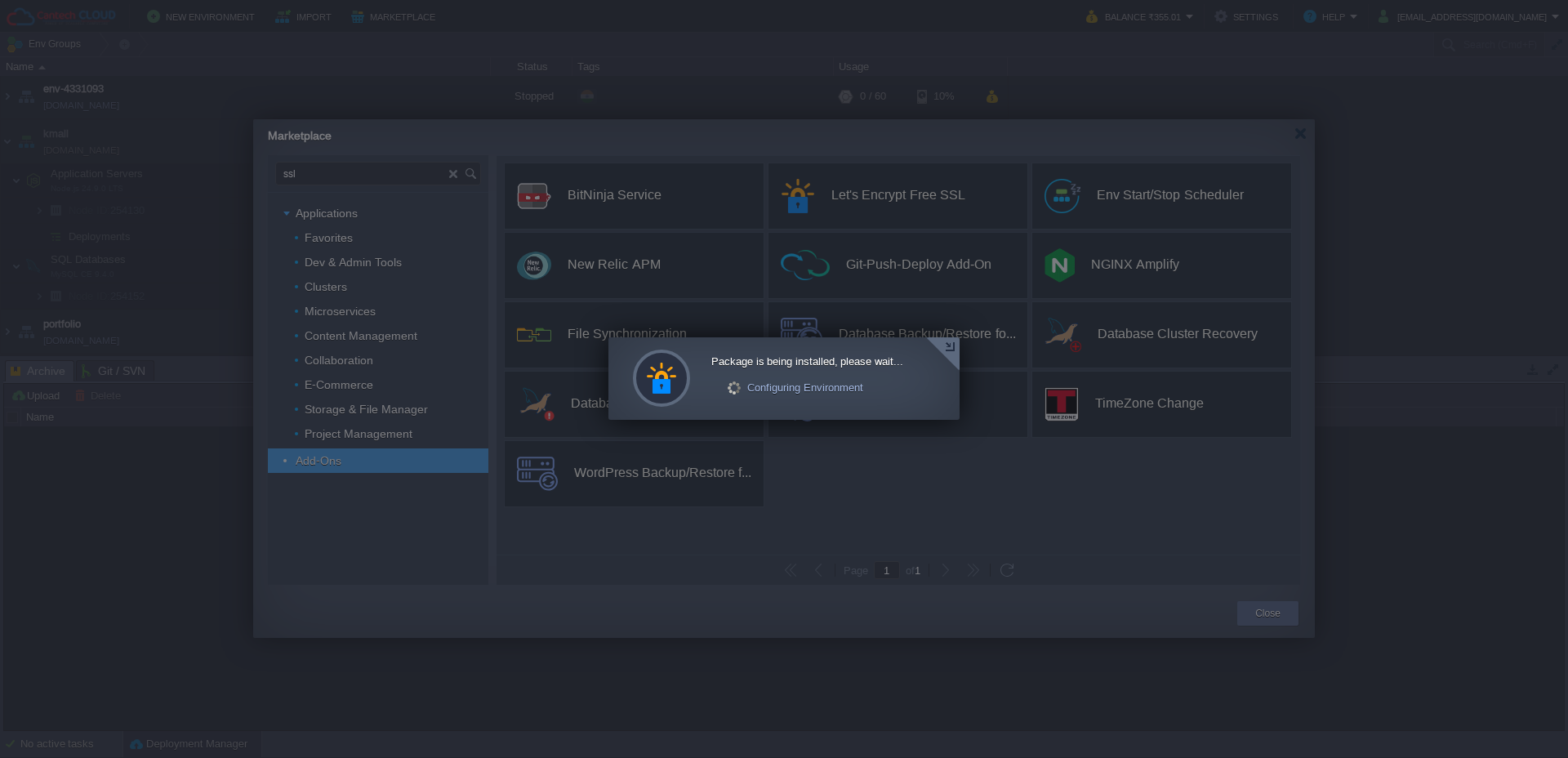
scroll to position [0, 0]
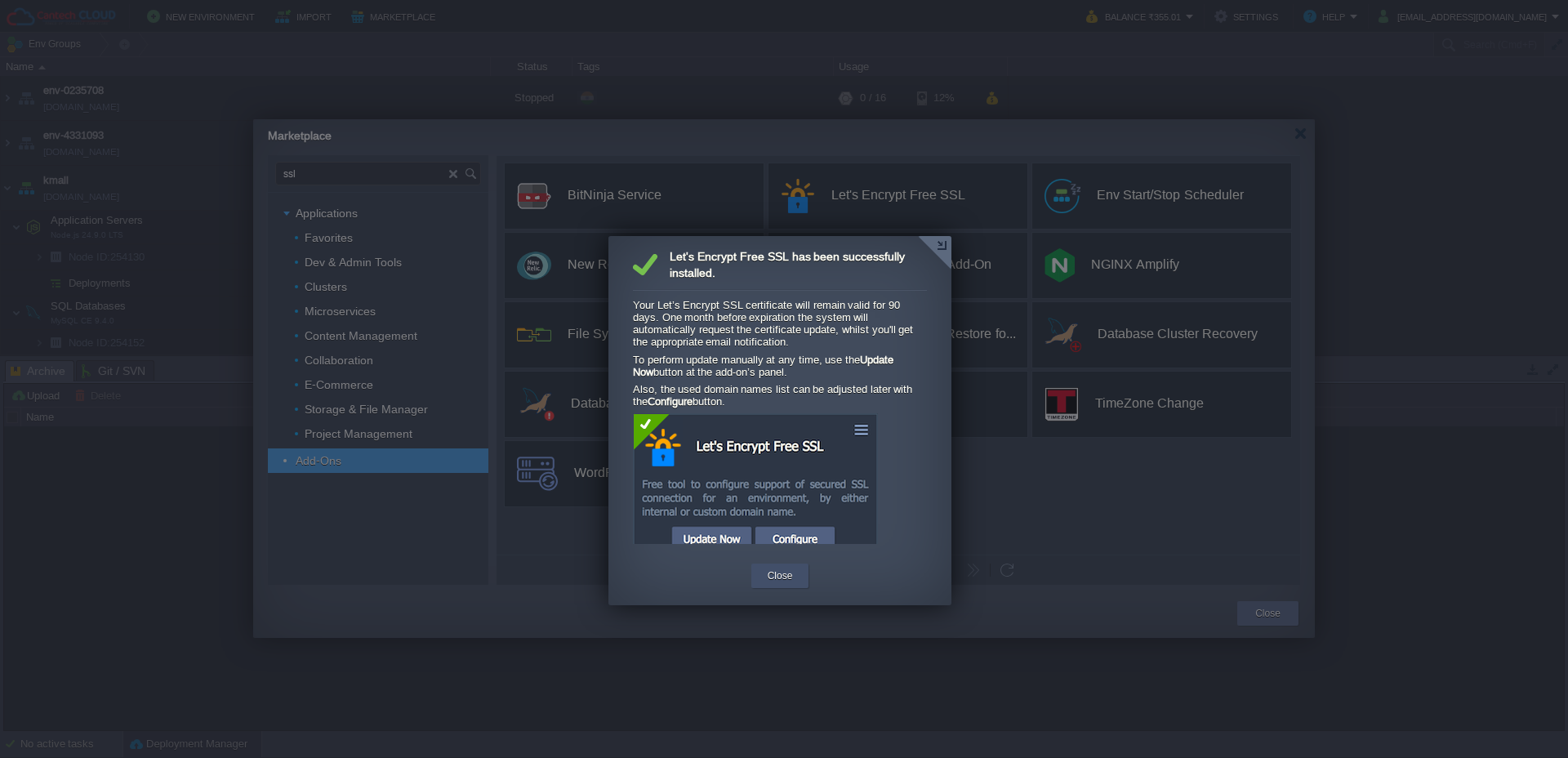
click at [786, 577] on button "Close" at bounding box center [781, 575] width 26 height 16
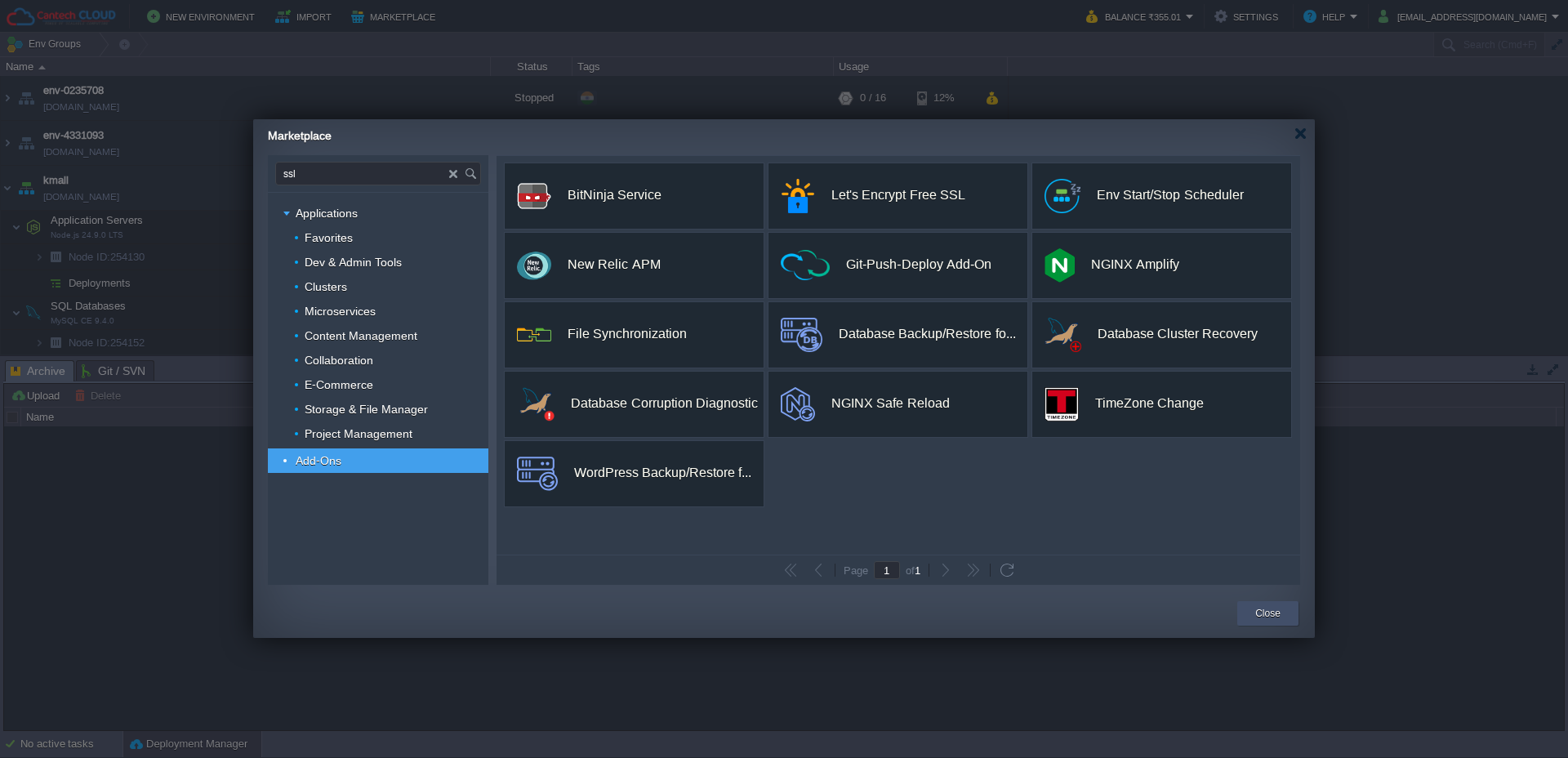
click at [1256, 606] on button "Close" at bounding box center [1268, 613] width 26 height 16
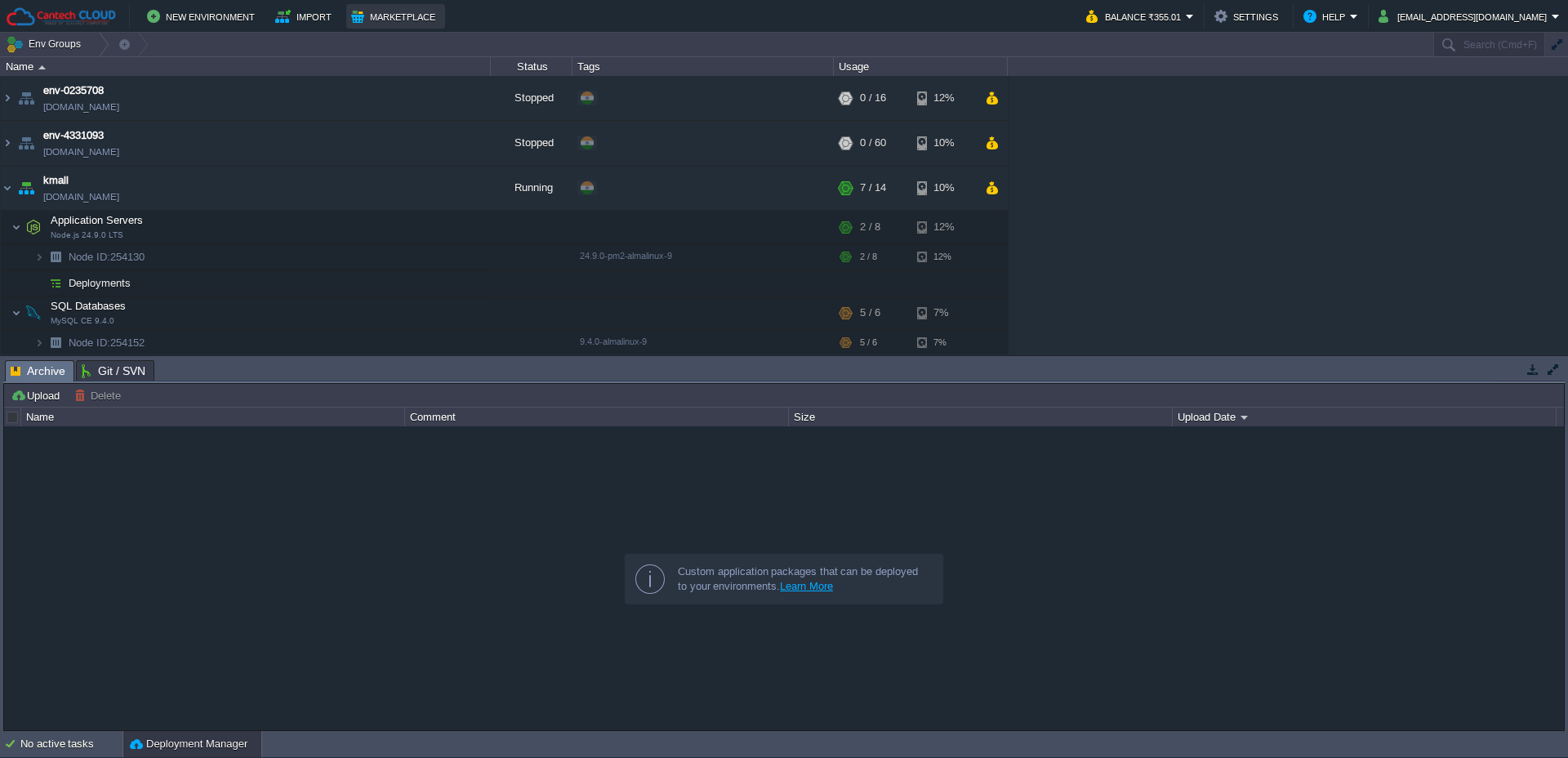
click at [376, 15] on button "Marketplace" at bounding box center [395, 16] width 89 height 20
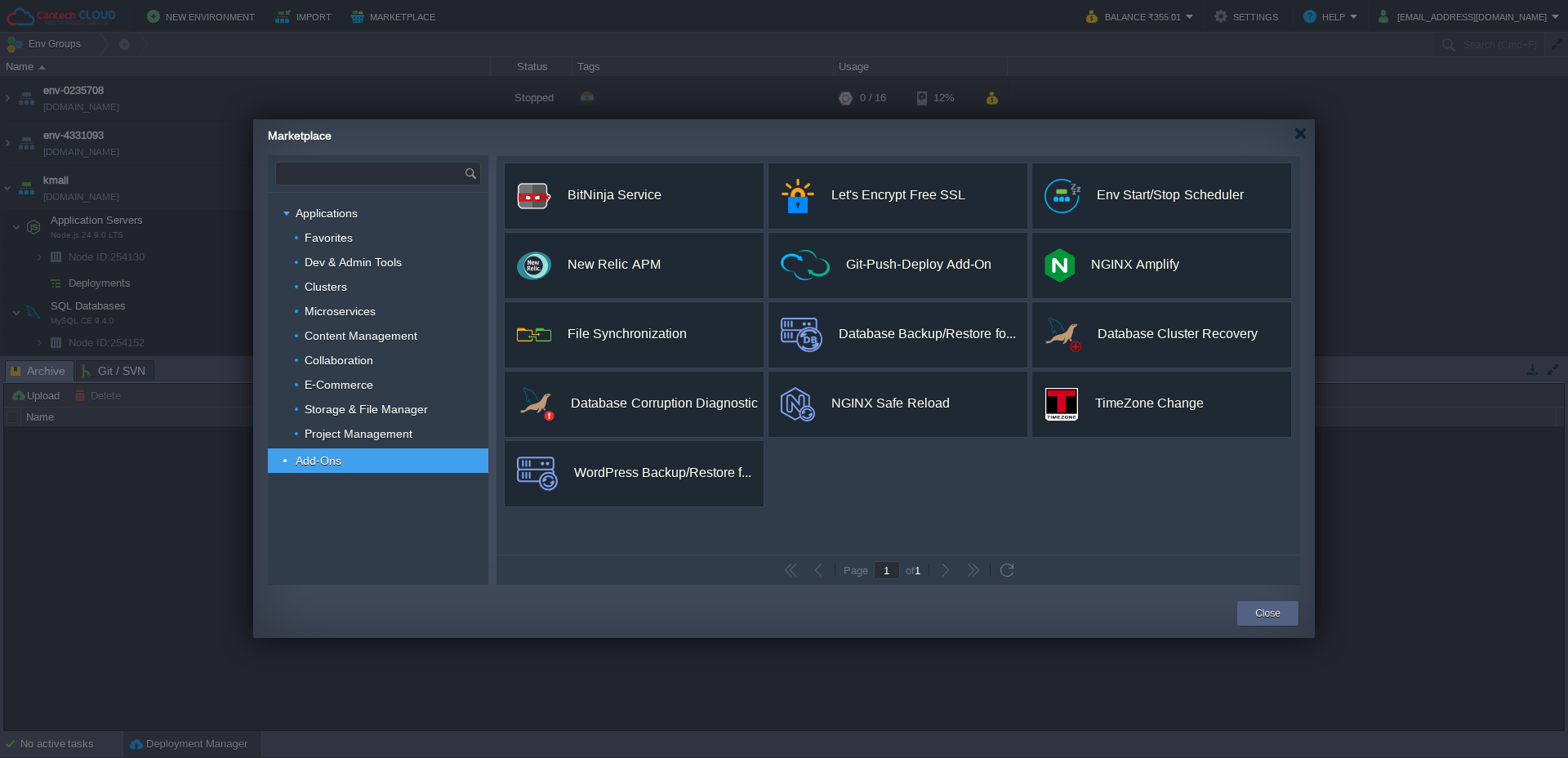
click at [366, 178] on input "text" at bounding box center [370, 173] width 188 height 22
type input "Type application or add-on name"
click at [1269, 613] on button "Close" at bounding box center [1268, 613] width 26 height 16
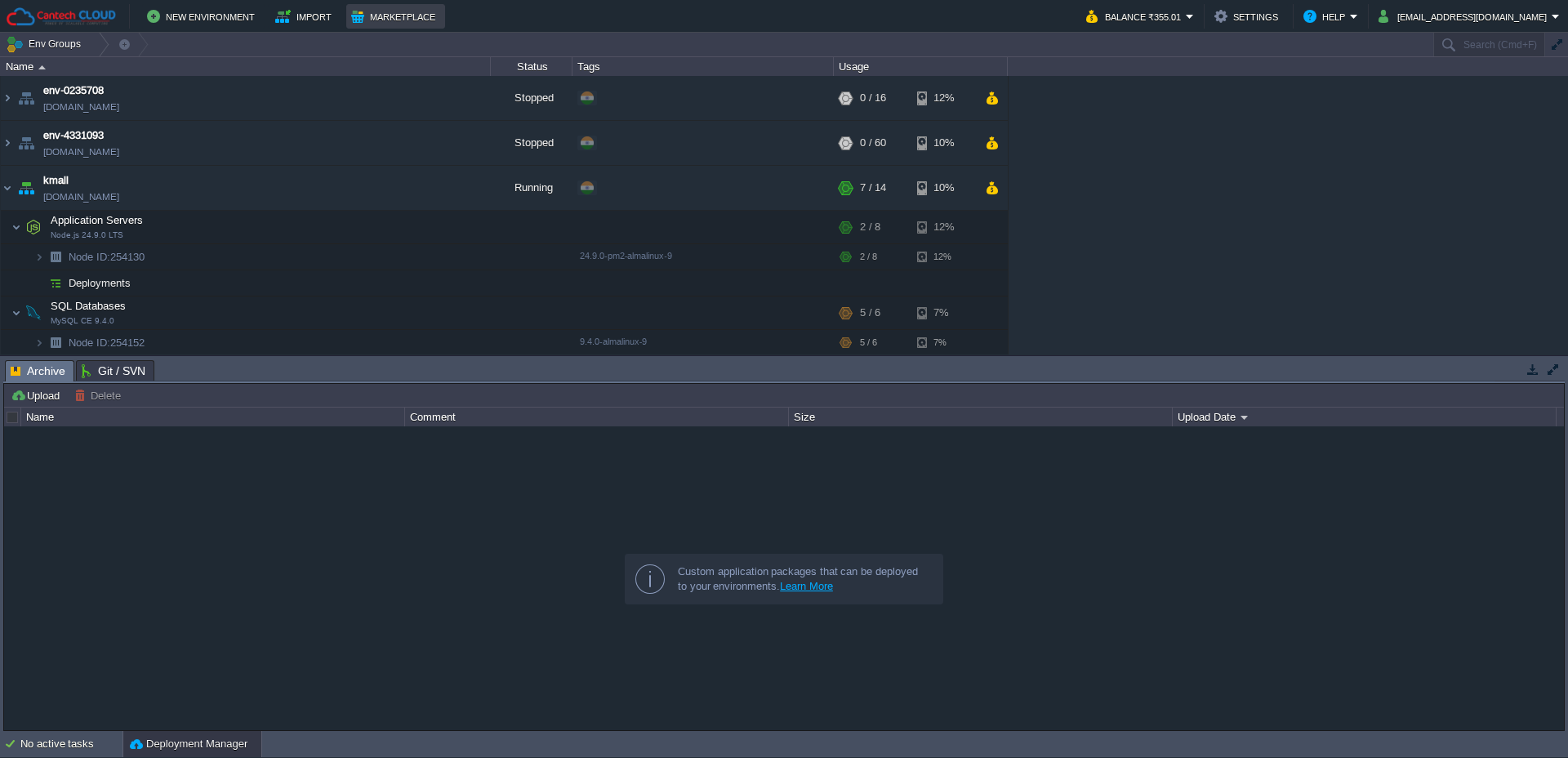
click at [405, 20] on button "Marketplace" at bounding box center [395, 16] width 89 height 20
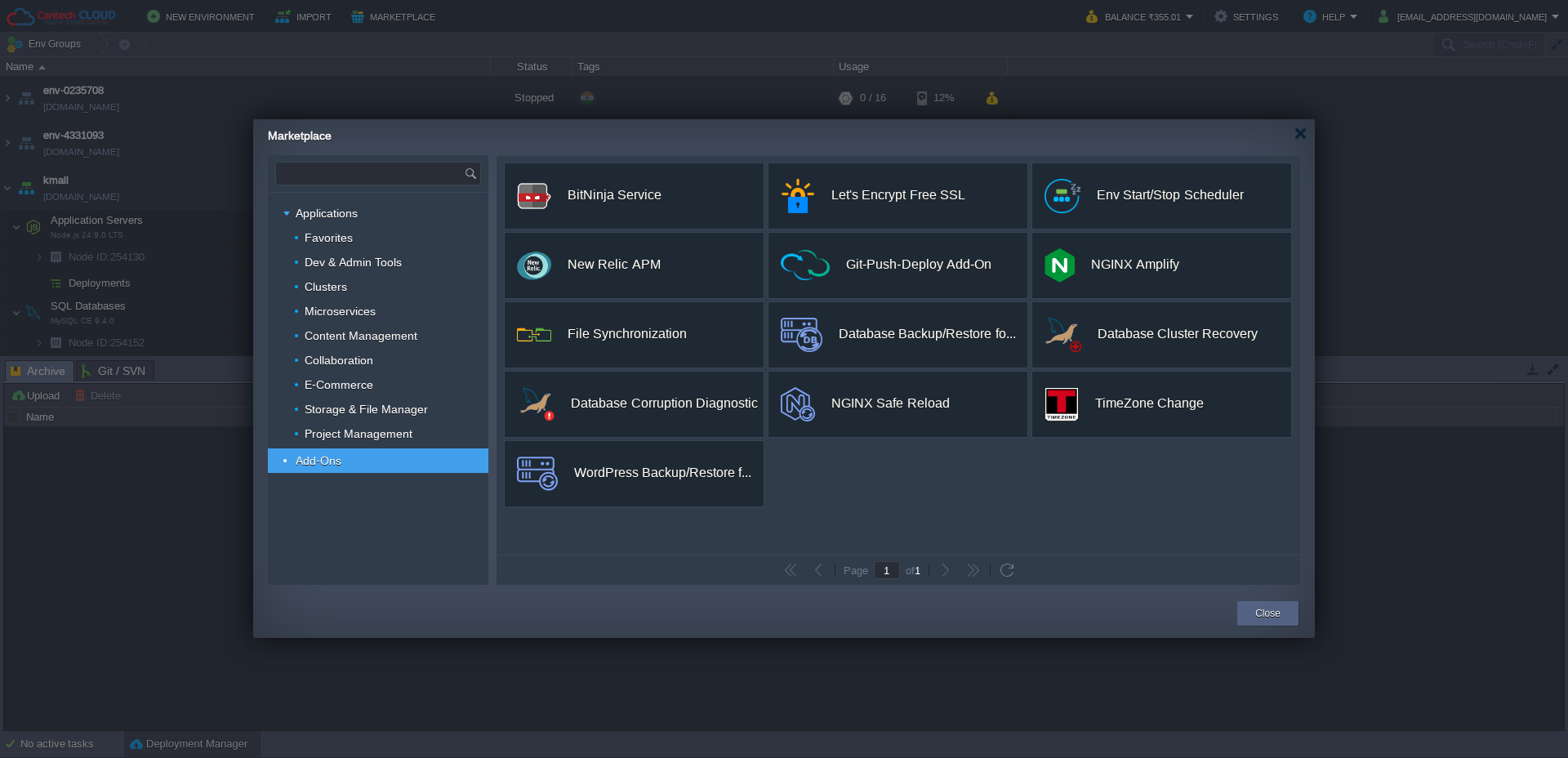
click at [407, 173] on input "text" at bounding box center [370, 173] width 188 height 22
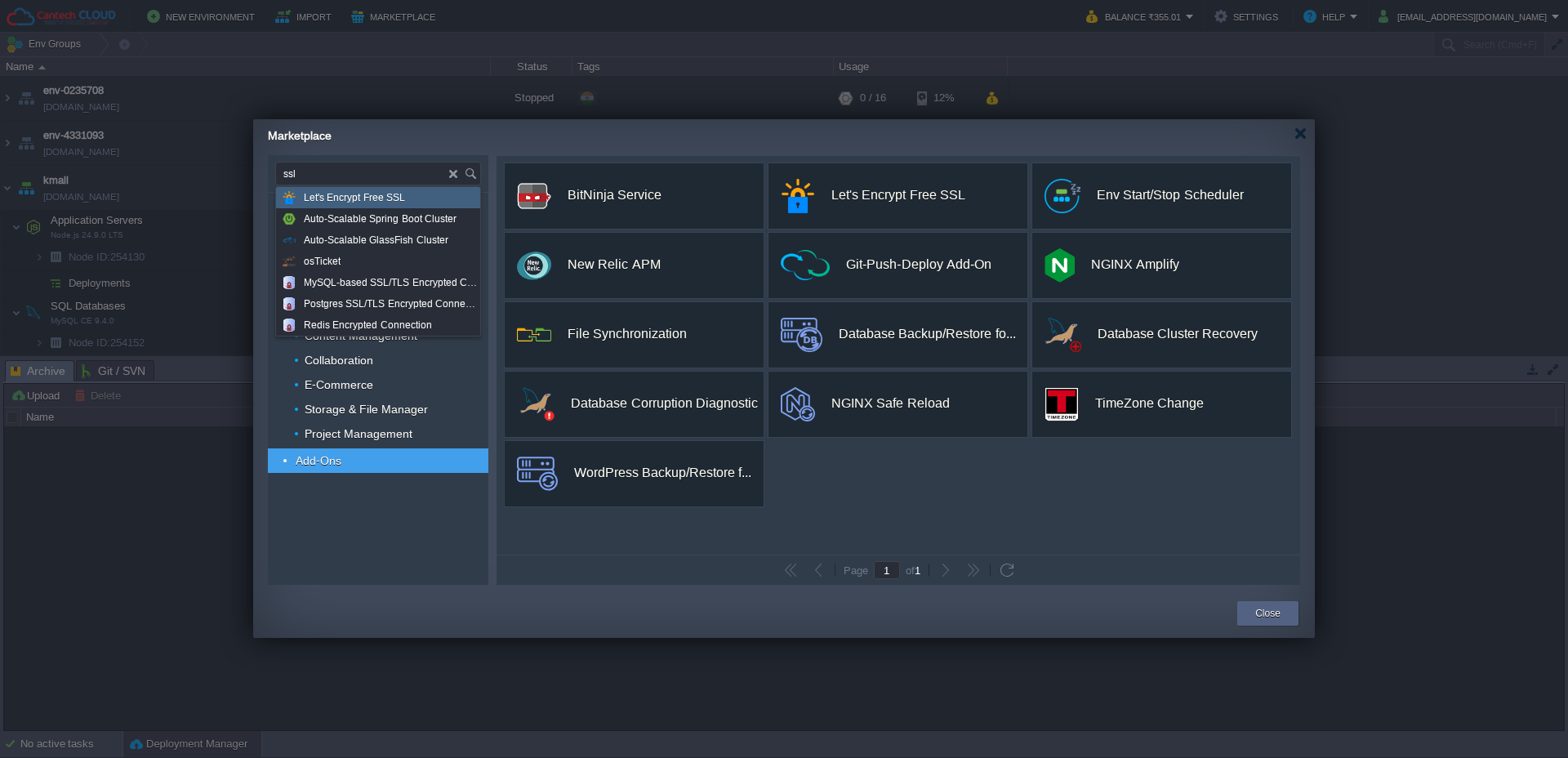
click at [397, 200] on span "Let's Encrypt Free SSL" at bounding box center [354, 197] width 101 height 21
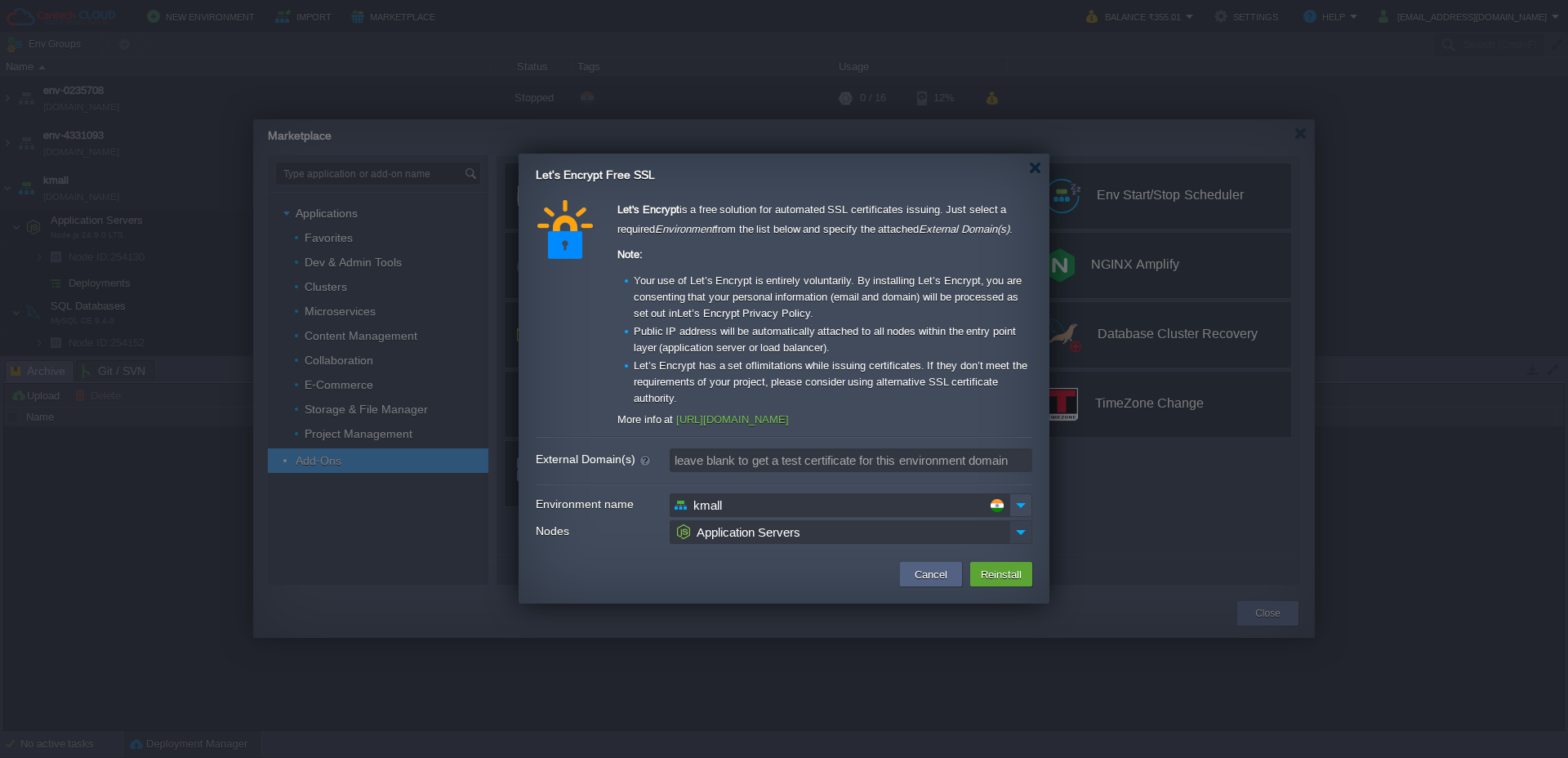
type input "Type application or add-on name"
click at [1024, 535] on img at bounding box center [1021, 532] width 23 height 24
click at [927, 575] on button "Cancel" at bounding box center [932, 574] width 43 height 20
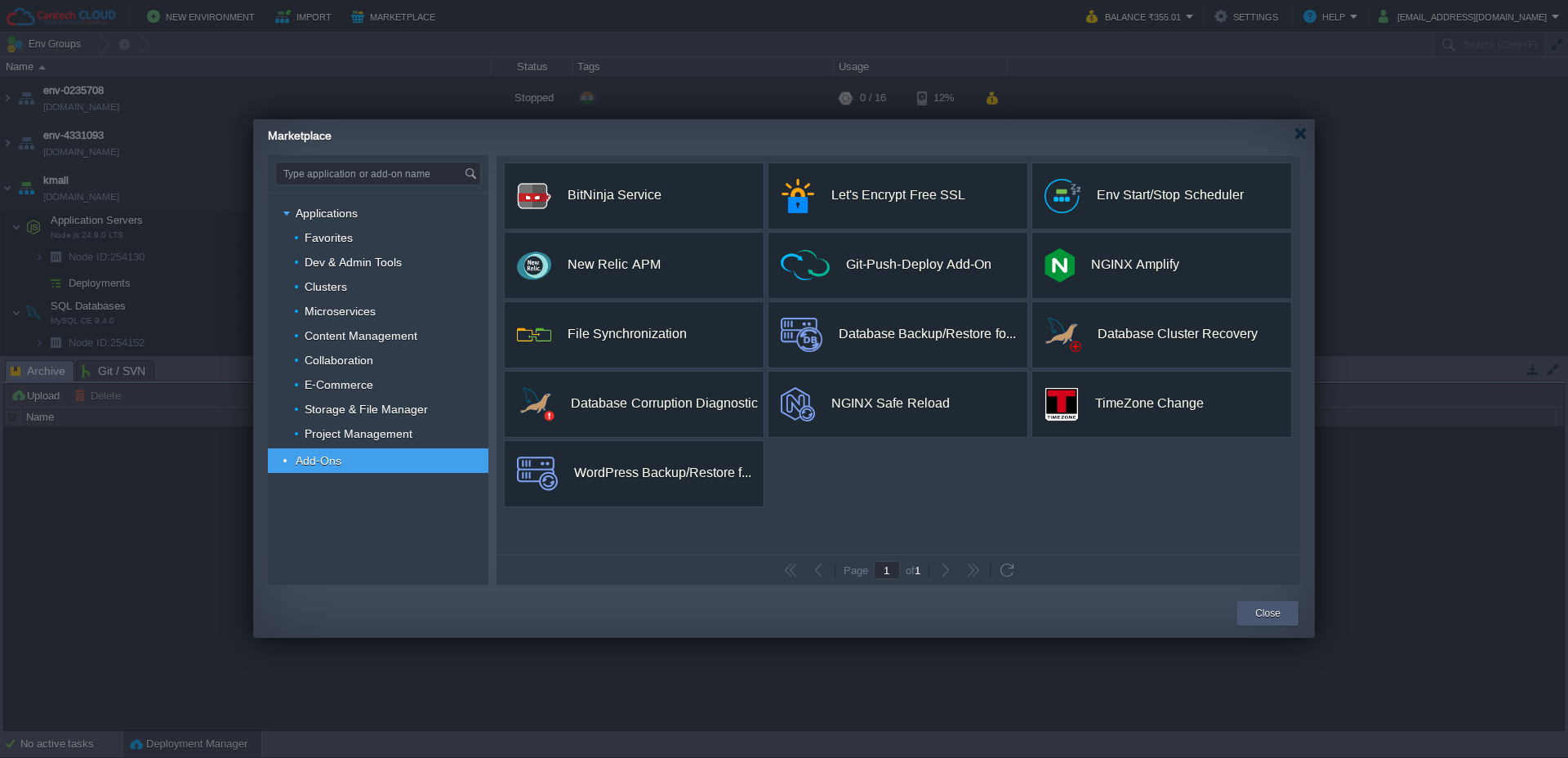
click at [1254, 616] on div "Close" at bounding box center [1268, 613] width 37 height 25
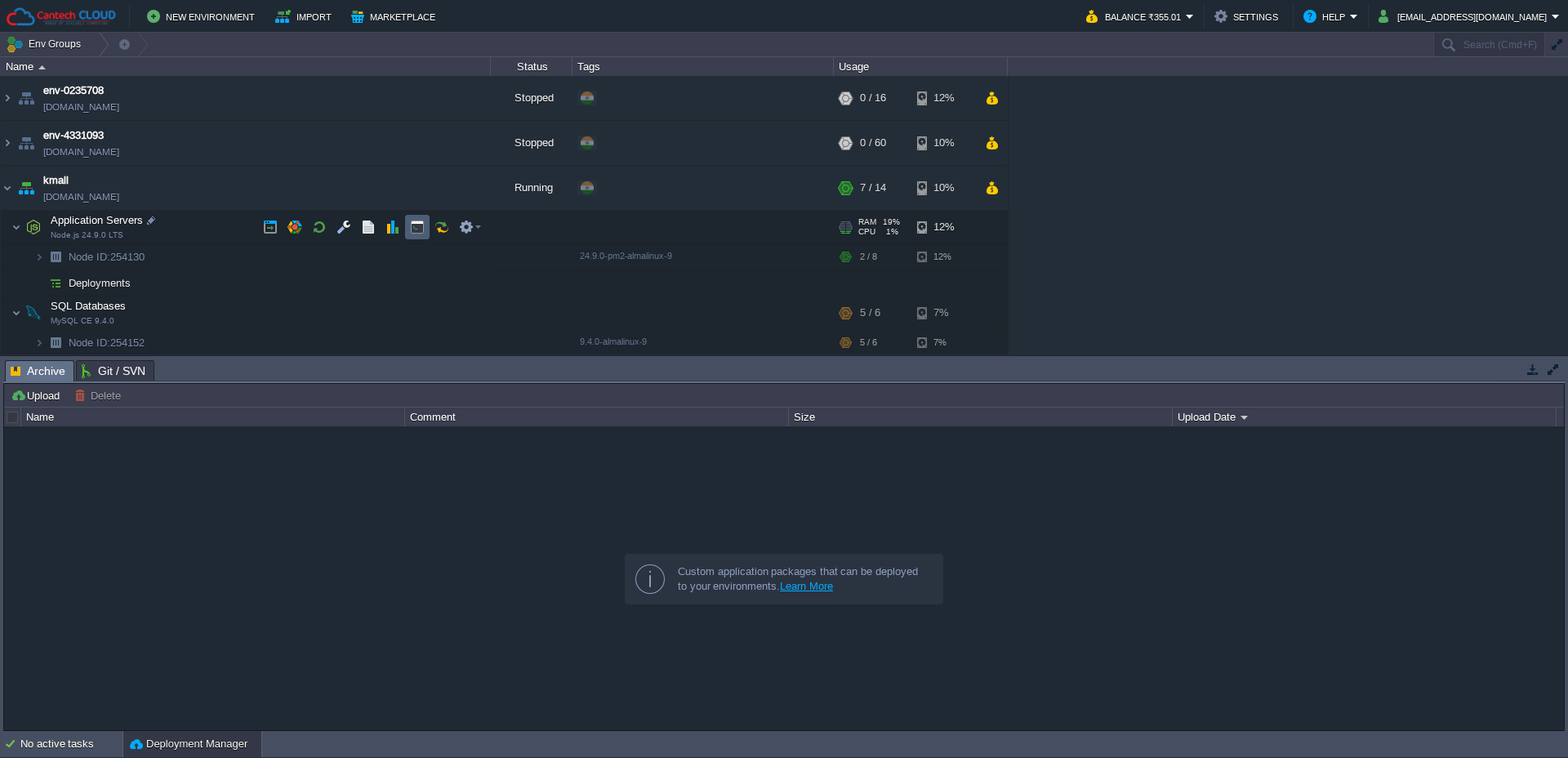
click at [424, 226] on button "button" at bounding box center [417, 226] width 15 height 15
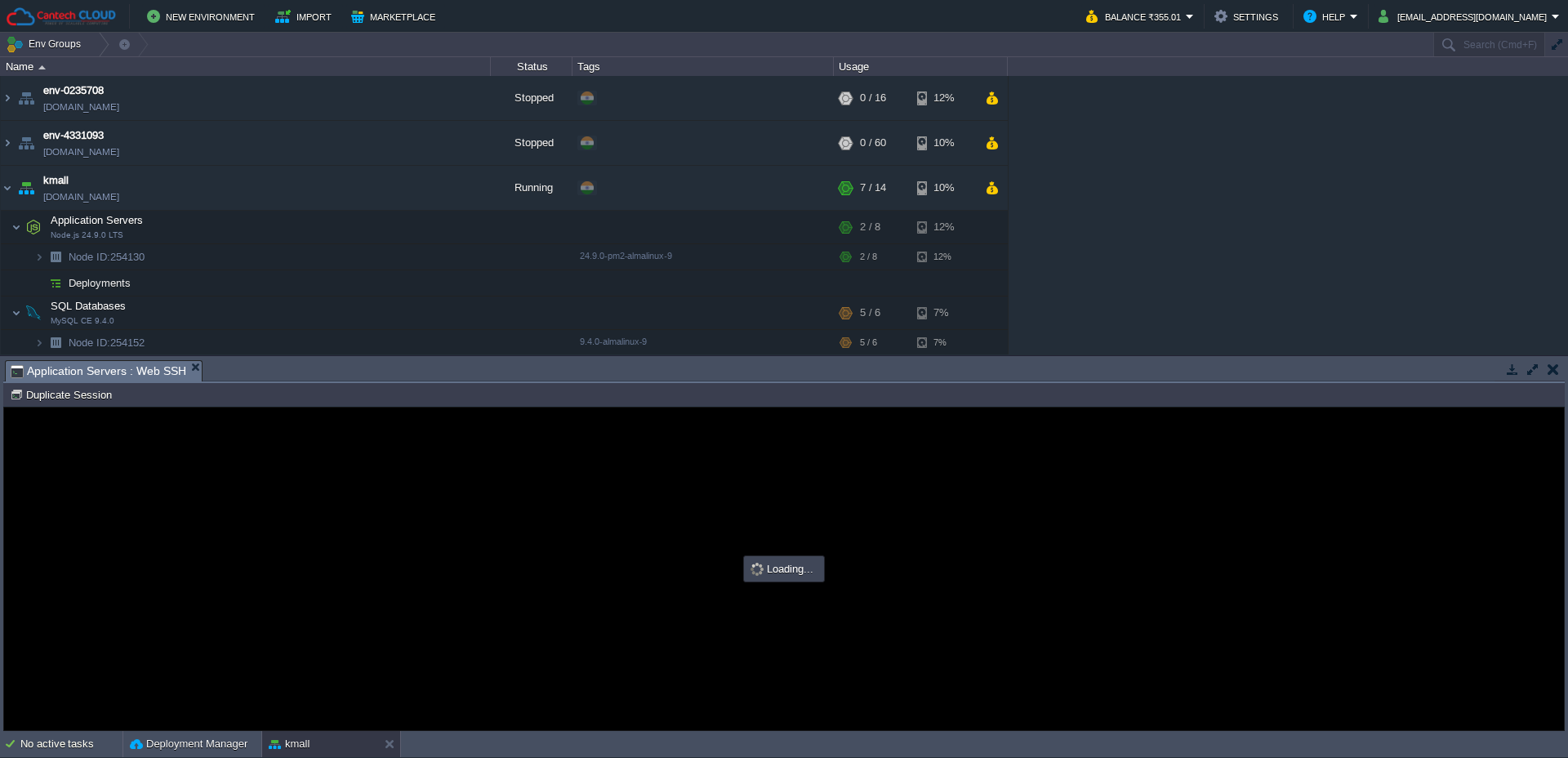
type input "#000000"
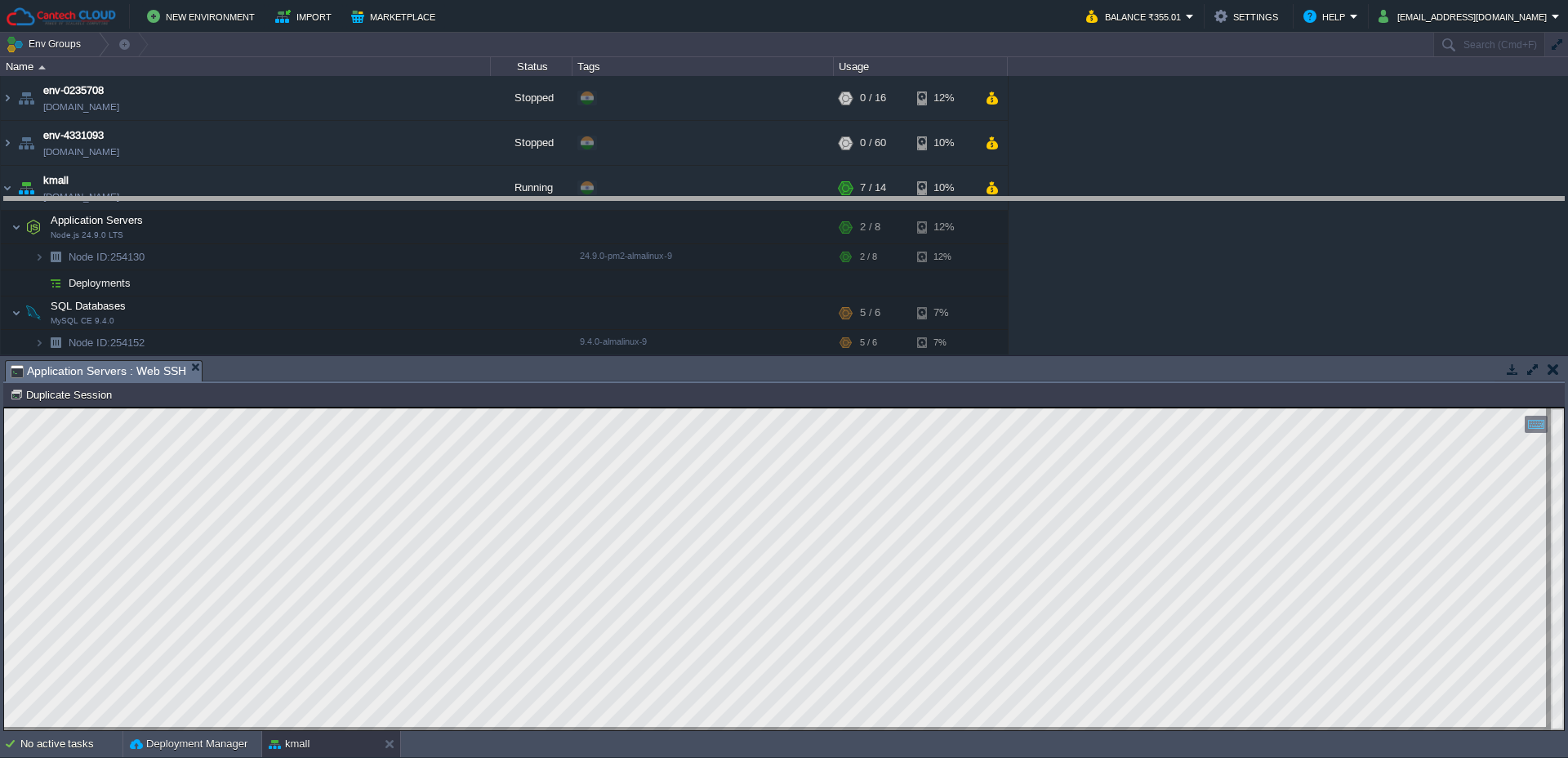
drag, startPoint x: 605, startPoint y: 380, endPoint x: 606, endPoint y: 217, distance: 163.0
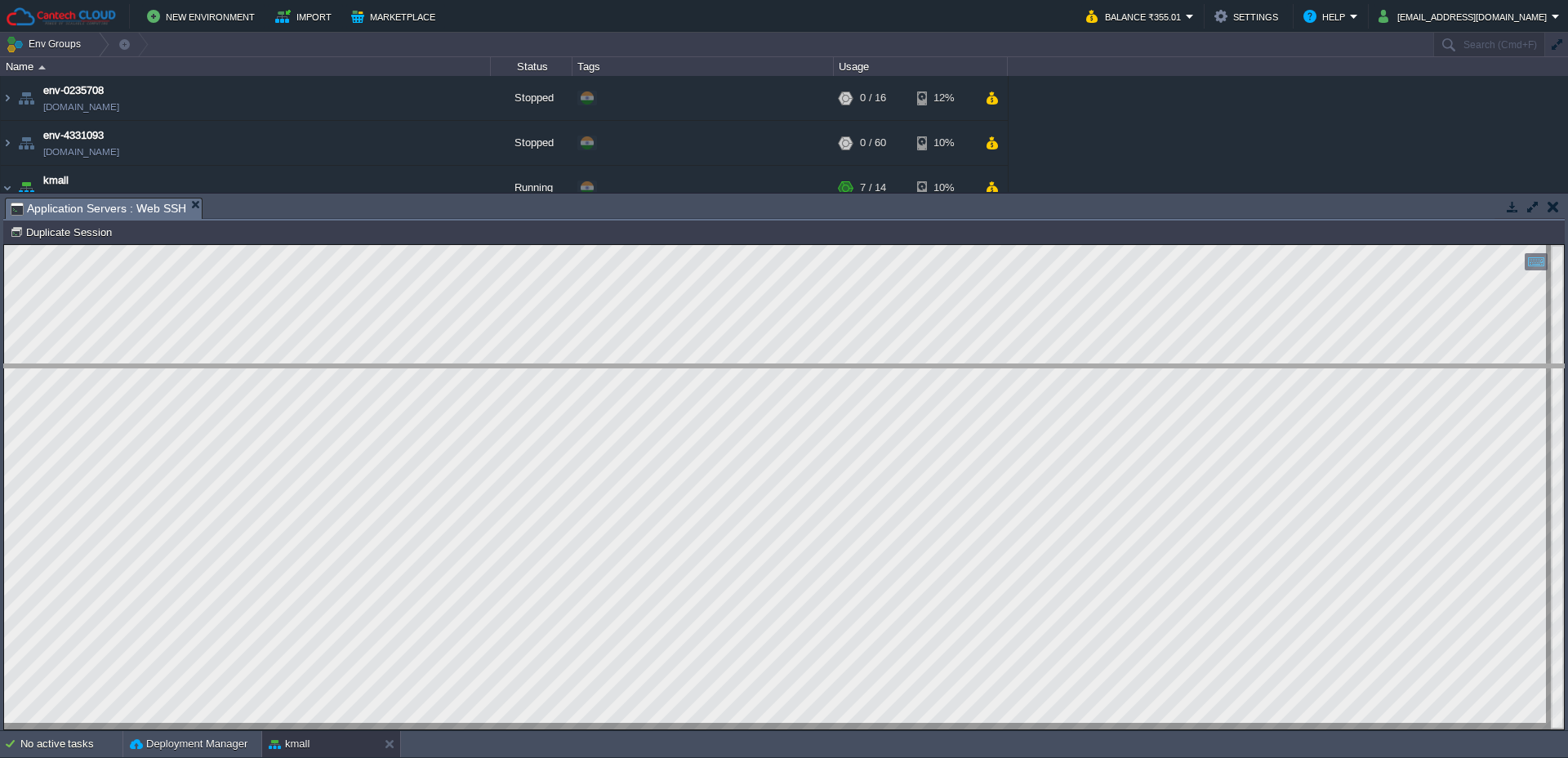
drag, startPoint x: 396, startPoint y: 216, endPoint x: 391, endPoint y: 424, distance: 208.1
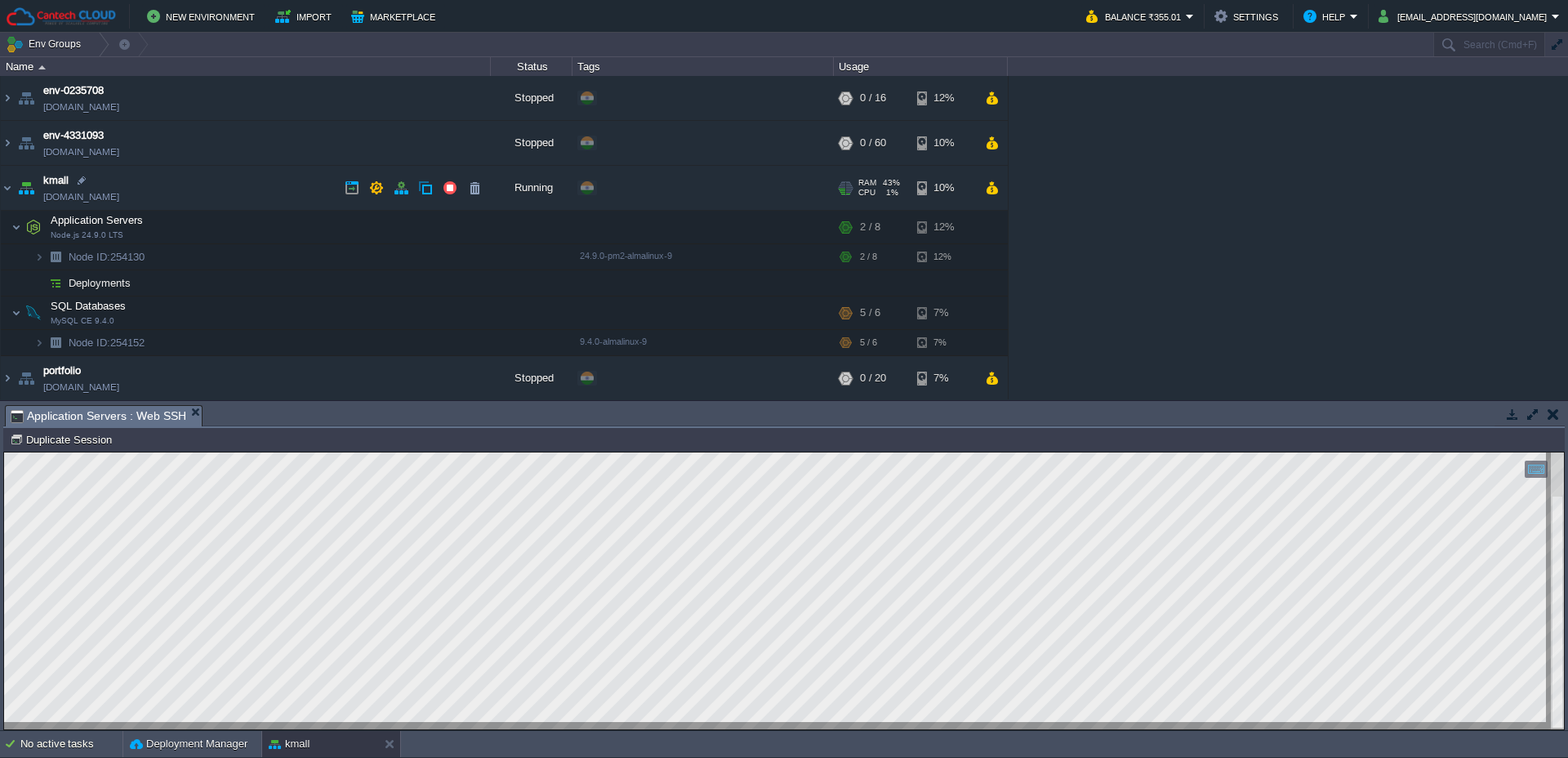
click at [48, 180] on span "kmall" at bounding box center [56, 180] width 26 height 16
click at [108, 256] on span "Node ID:" at bounding box center [89, 256] width 42 height 12
click at [106, 264] on span "Node ID: 254130" at bounding box center [106, 256] width 80 height 14
click at [68, 280] on span "Deployments" at bounding box center [100, 283] width 66 height 14
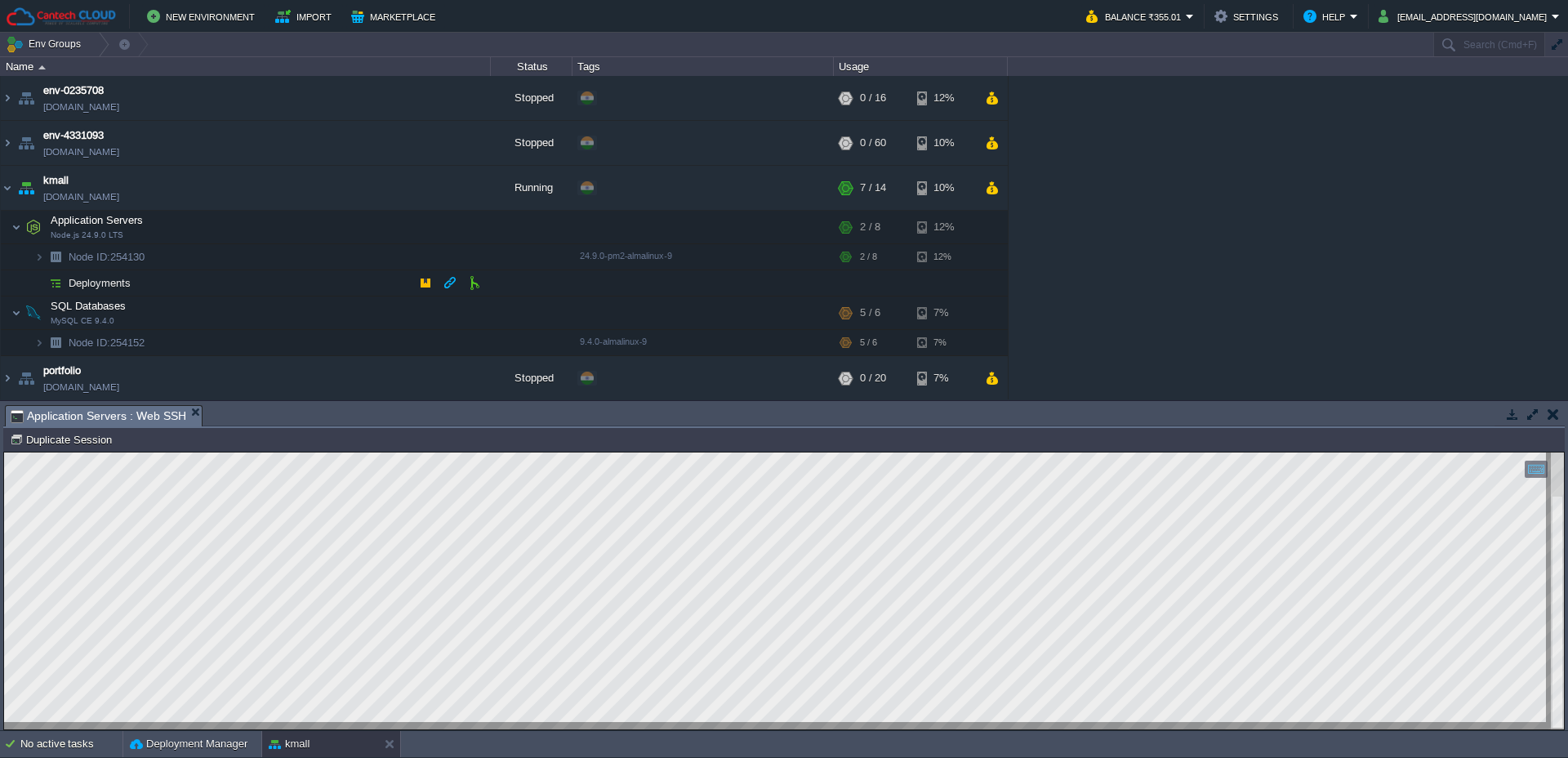
click at [128, 280] on span "Deployments" at bounding box center [100, 283] width 66 height 14
click at [268, 256] on button "button" at bounding box center [270, 254] width 15 height 15
click at [119, 195] on link "[DOMAIN_NAME]" at bounding box center [81, 195] width 76 height 16
click at [119, 198] on link "[DOMAIN_NAME]" at bounding box center [81, 195] width 76 height 16
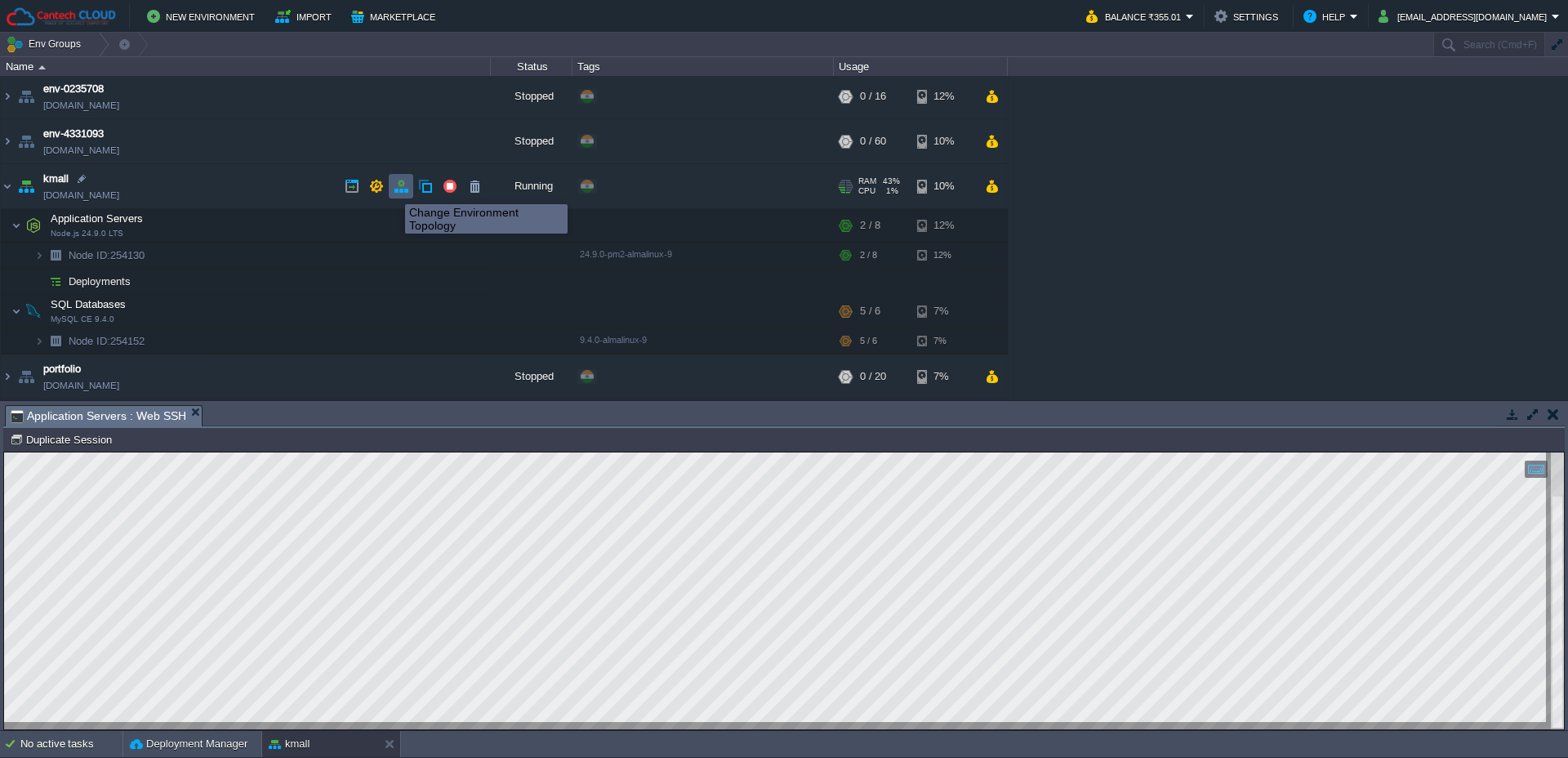
click at [396, 190] on button "button" at bounding box center [401, 186] width 15 height 15
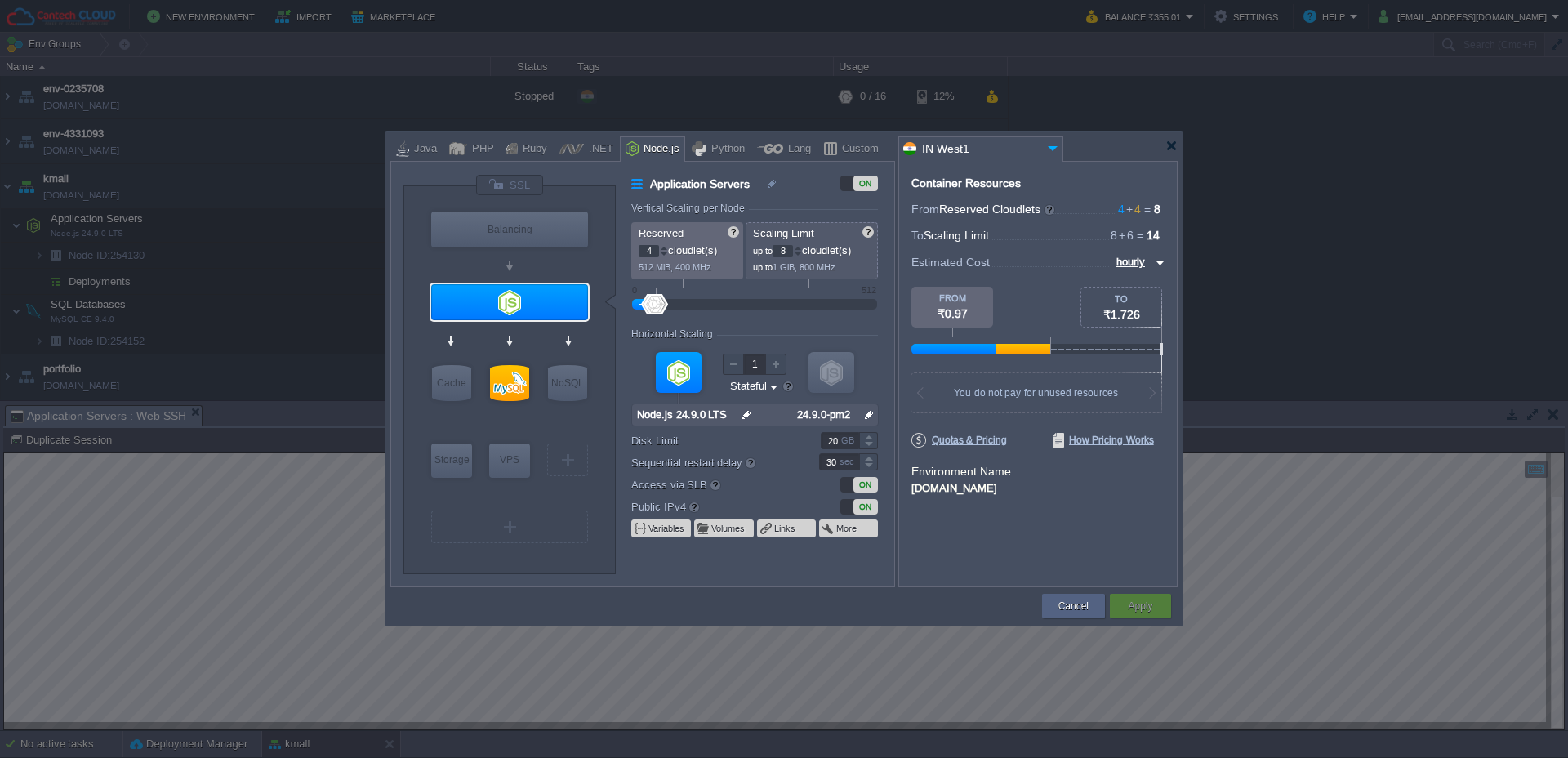
type input "MySQL CE 9.4.0"
click at [1168, 150] on div at bounding box center [1172, 146] width 12 height 12
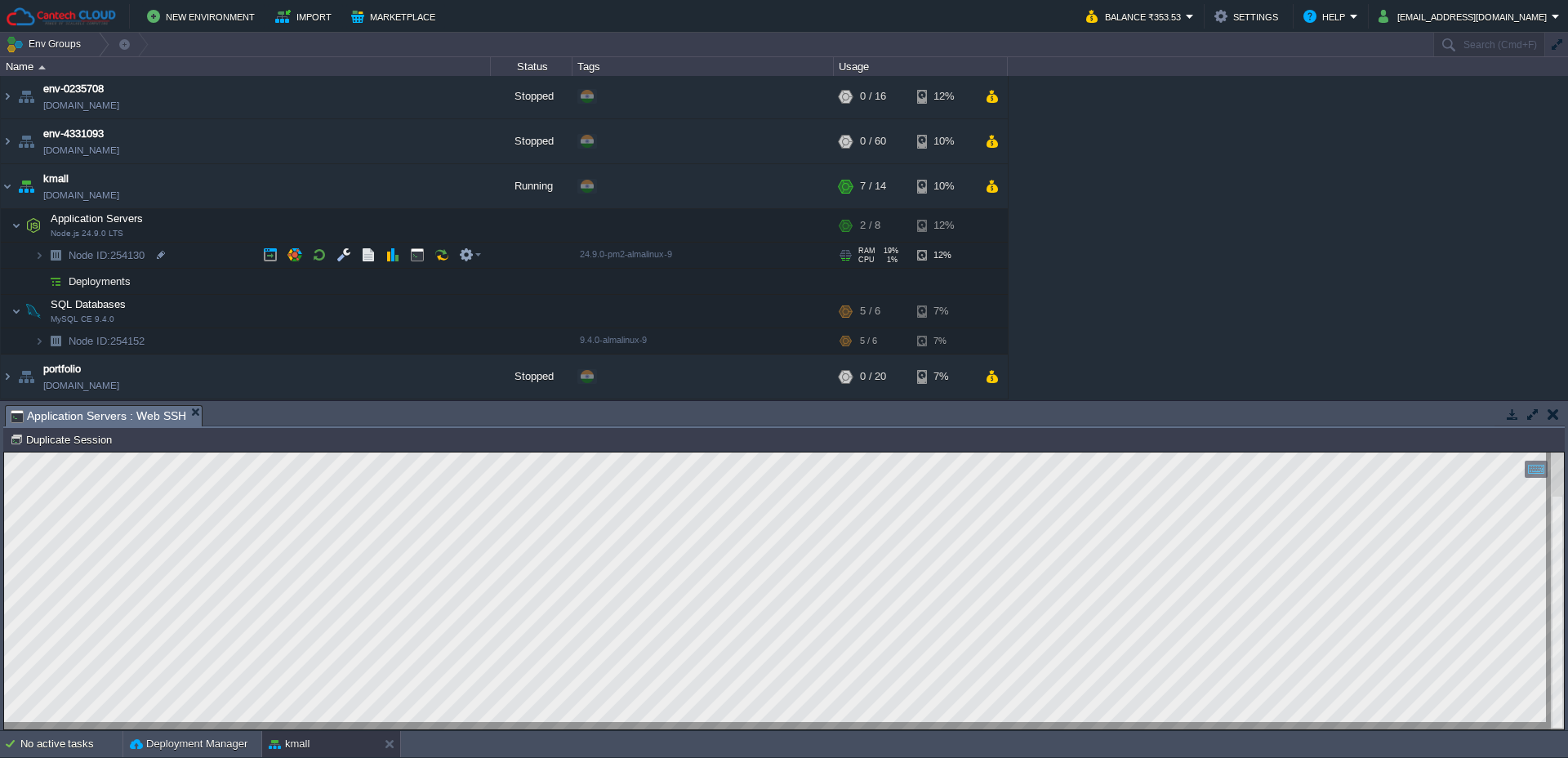
click at [103, 256] on span "Node ID:" at bounding box center [89, 255] width 42 height 12
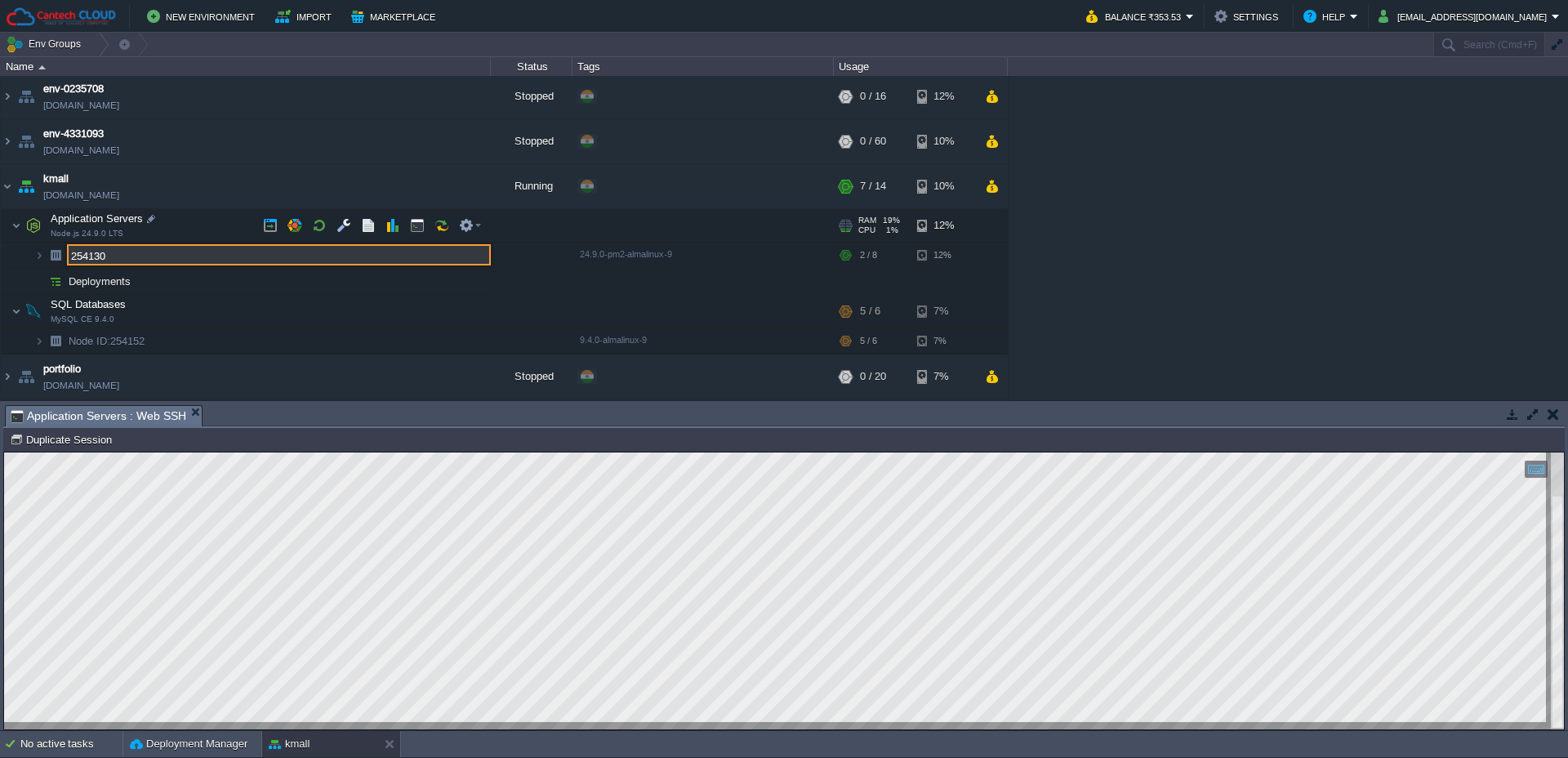
click at [90, 233] on span "Node.js 24.9.0 LTS" at bounding box center [87, 233] width 73 height 9
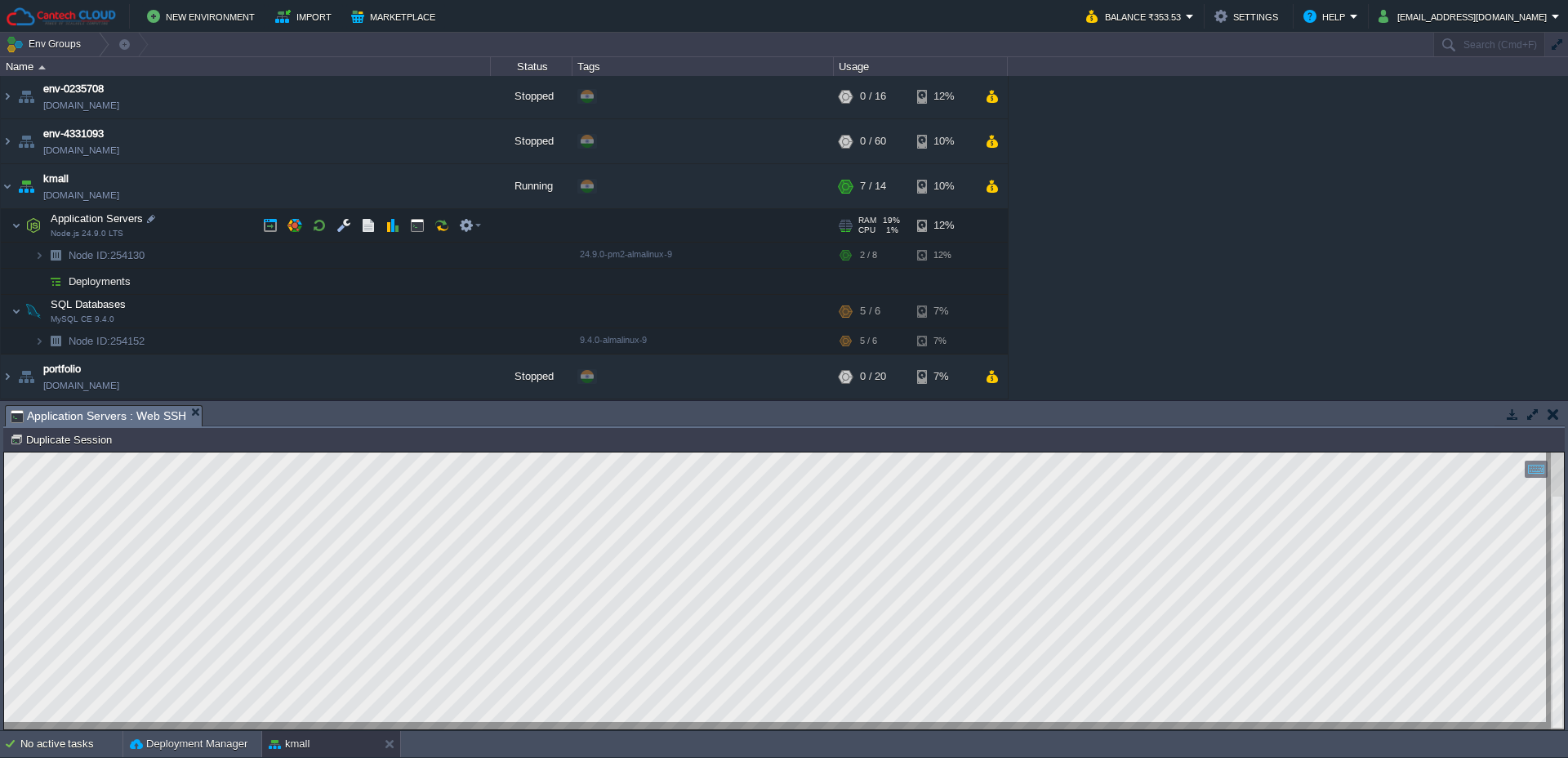
click at [90, 233] on span "Node.js 24.9.0 LTS" at bounding box center [87, 233] width 73 height 9
type input "Application Servers"
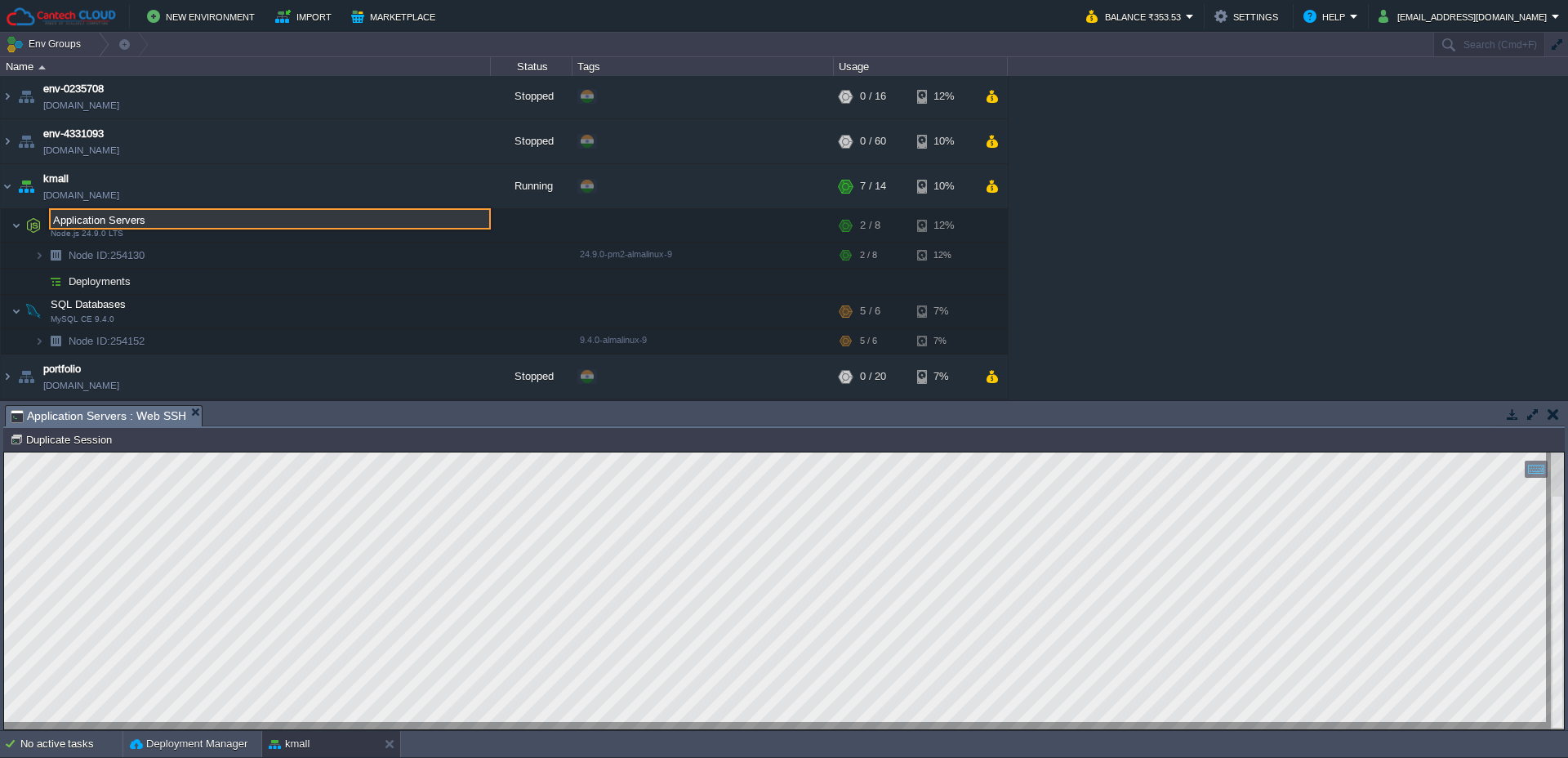
click at [90, 220] on input "Application Servers" at bounding box center [269, 219] width 442 height 21
click at [17, 249] on img at bounding box center [22, 250] width 23 height 15
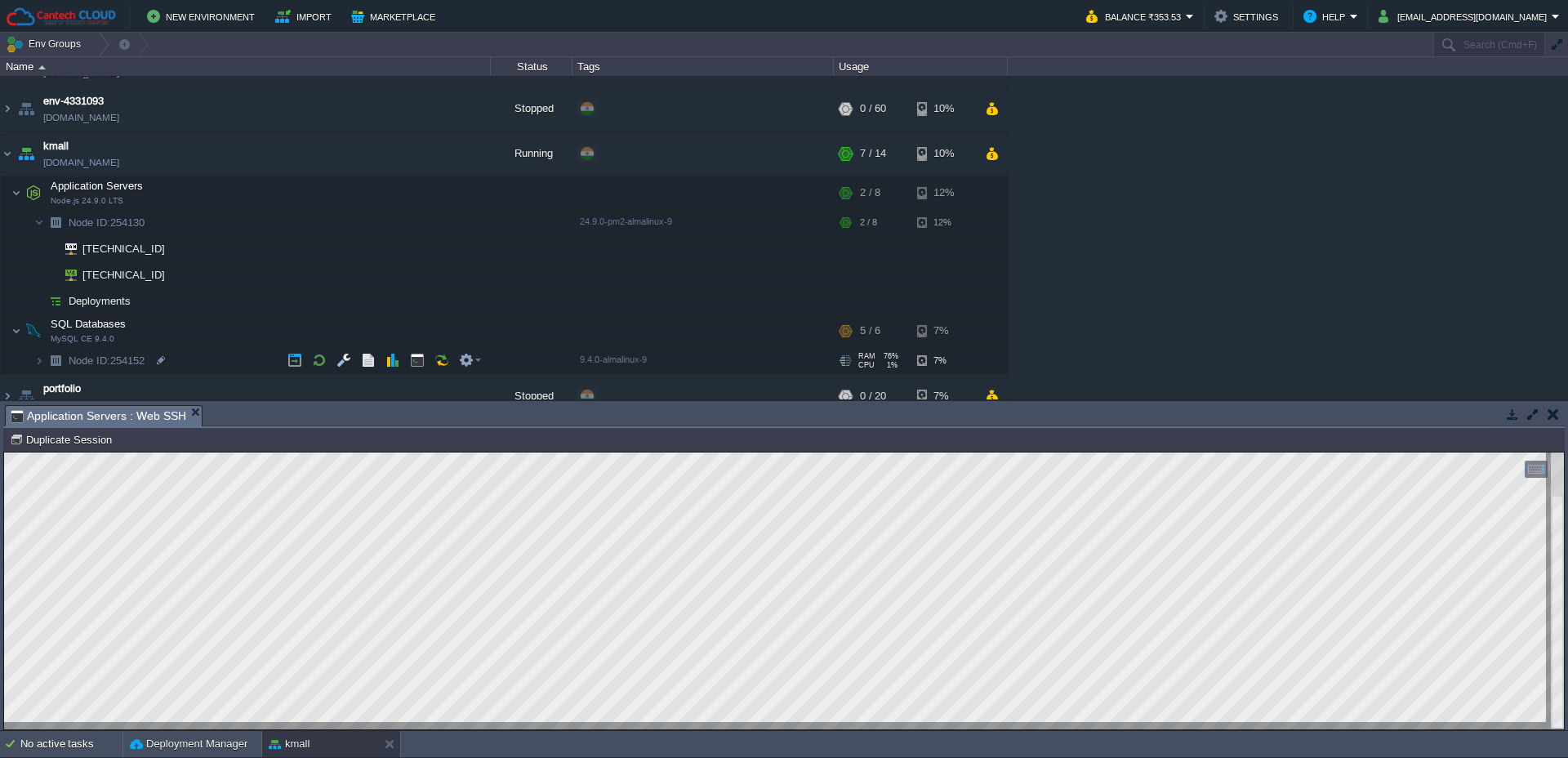
scroll to position [39, 0]
click at [186, 159] on td "kmall [DOMAIN_NAME]" at bounding box center [245, 149] width 490 height 45
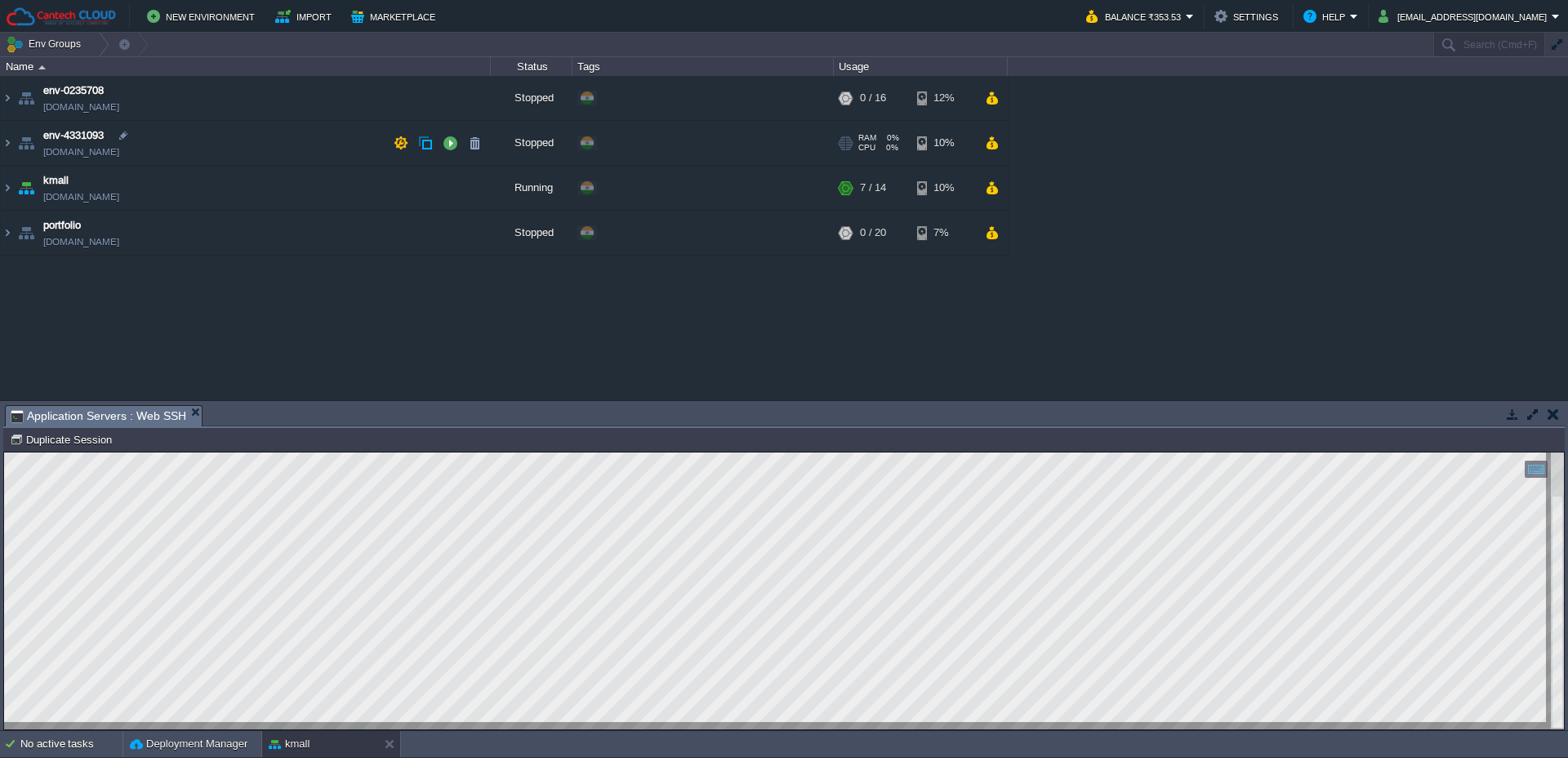
scroll to position [0, 0]
click at [119, 159] on link "[DOMAIN_NAME]" at bounding box center [81, 152] width 76 height 16
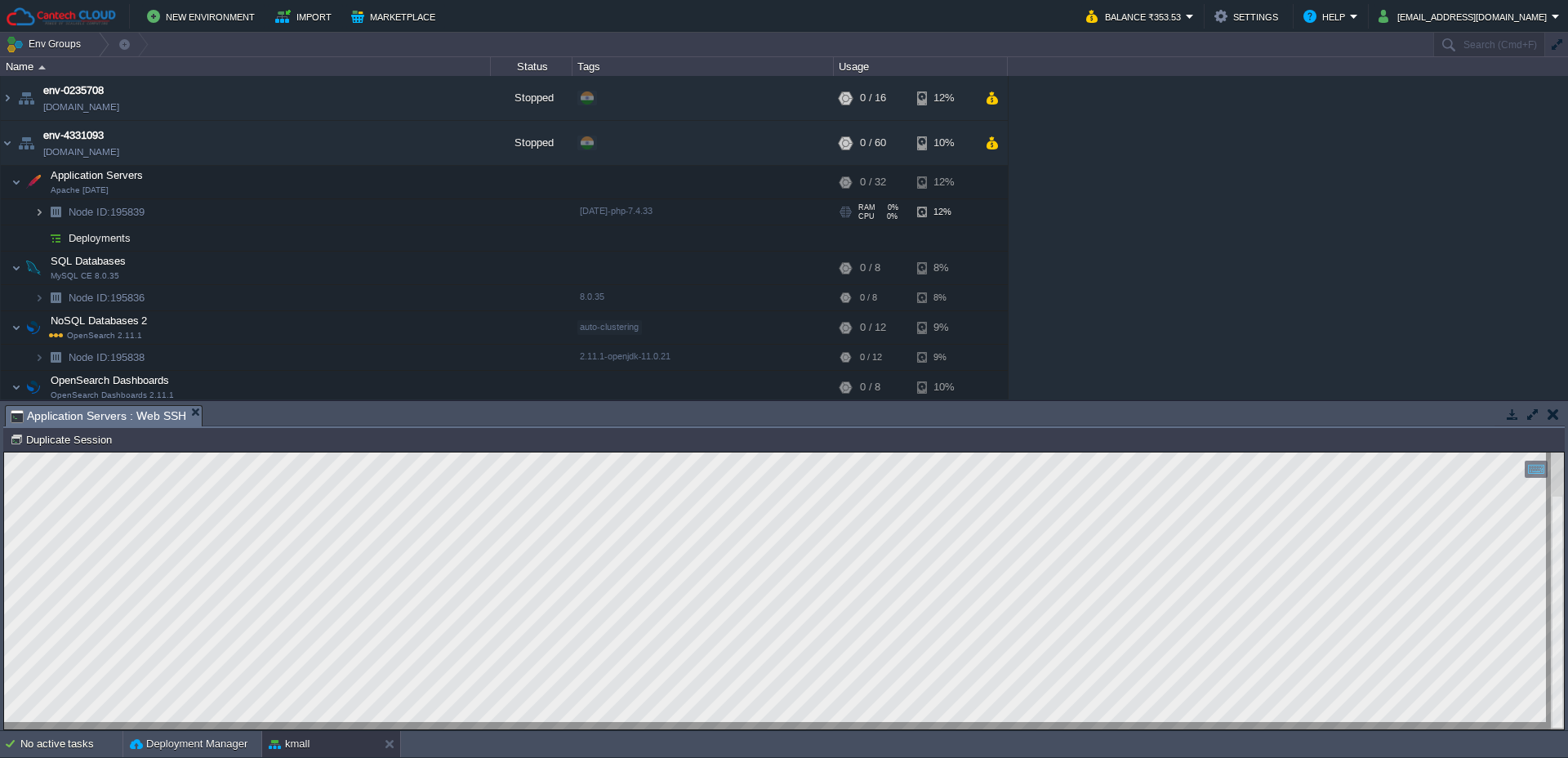
click at [41, 214] on img at bounding box center [39, 212] width 9 height 26
click at [160, 242] on div at bounding box center [155, 238] width 15 height 15
